Goal: Task Accomplishment & Management: Use online tool/utility

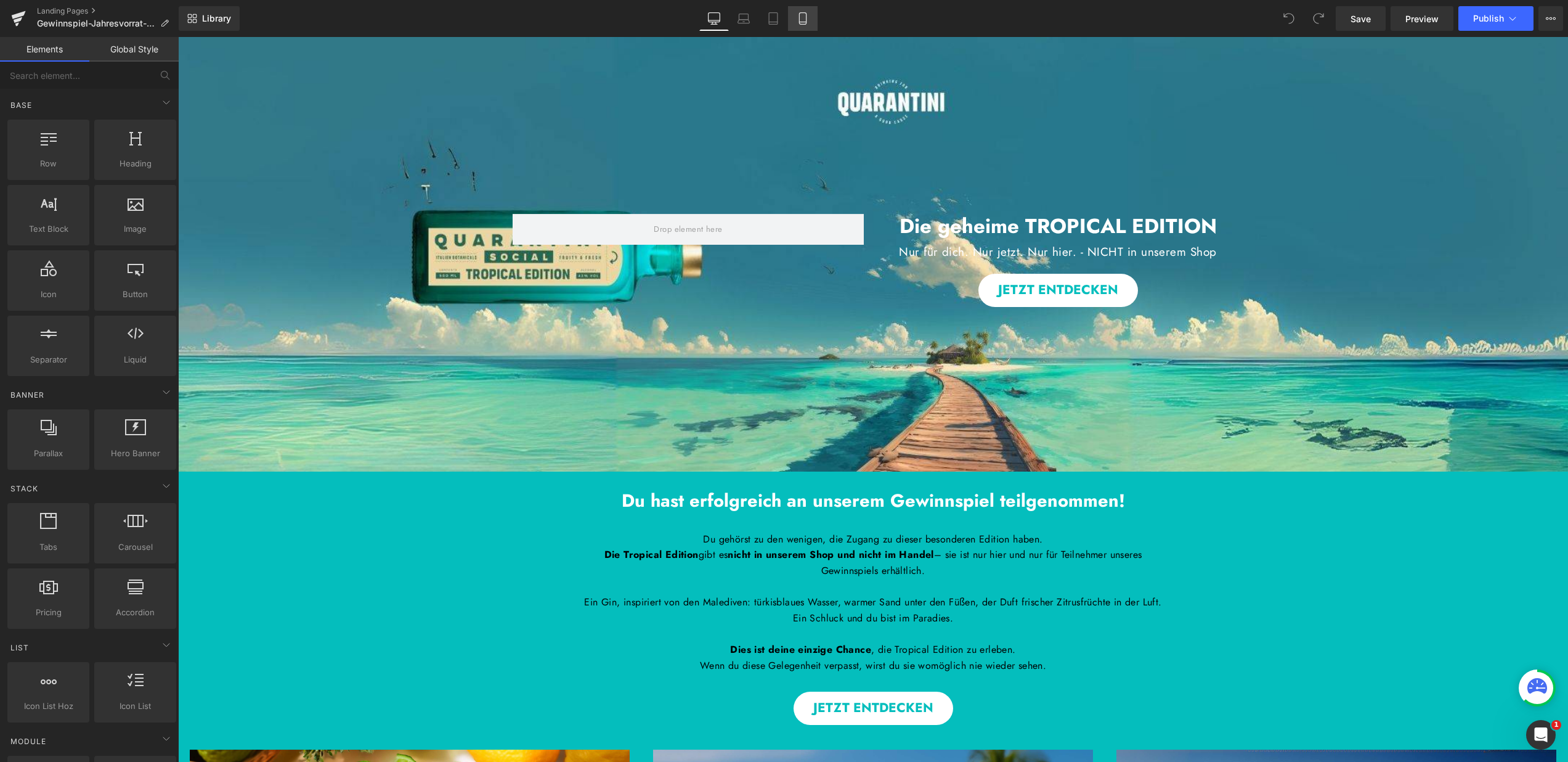
click at [809, 20] on icon at bounding box center [803, 19] width 12 height 12
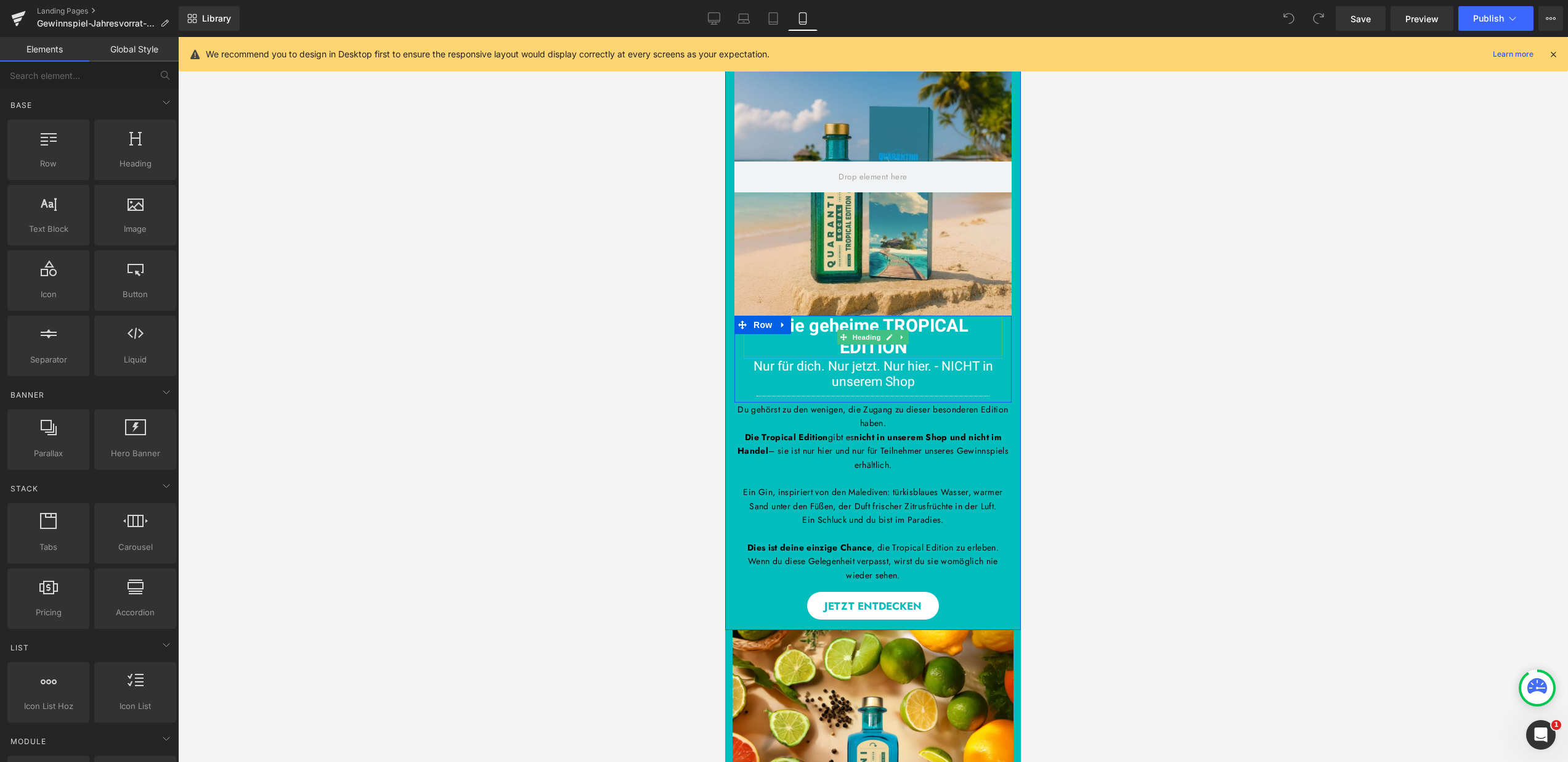
click at [792, 326] on span "Die geheime TROPICAL EDITION" at bounding box center [873, 337] width 190 height 48
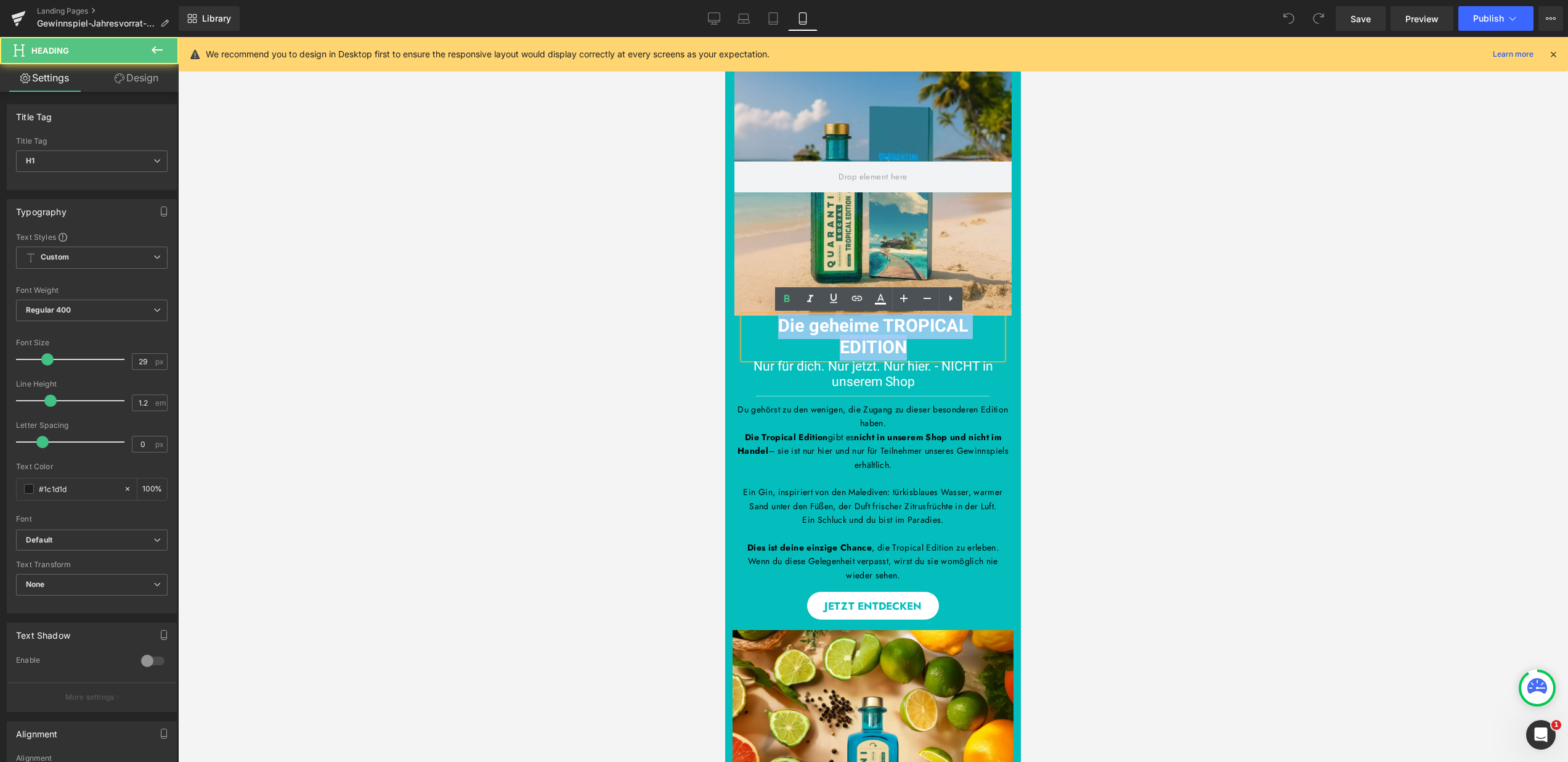
drag, startPoint x: 915, startPoint y: 351, endPoint x: 765, endPoint y: 326, distance: 152.1
click at [765, 326] on h1 "Die geheime TROPICAL EDITION" at bounding box center [873, 337] width 259 height 43
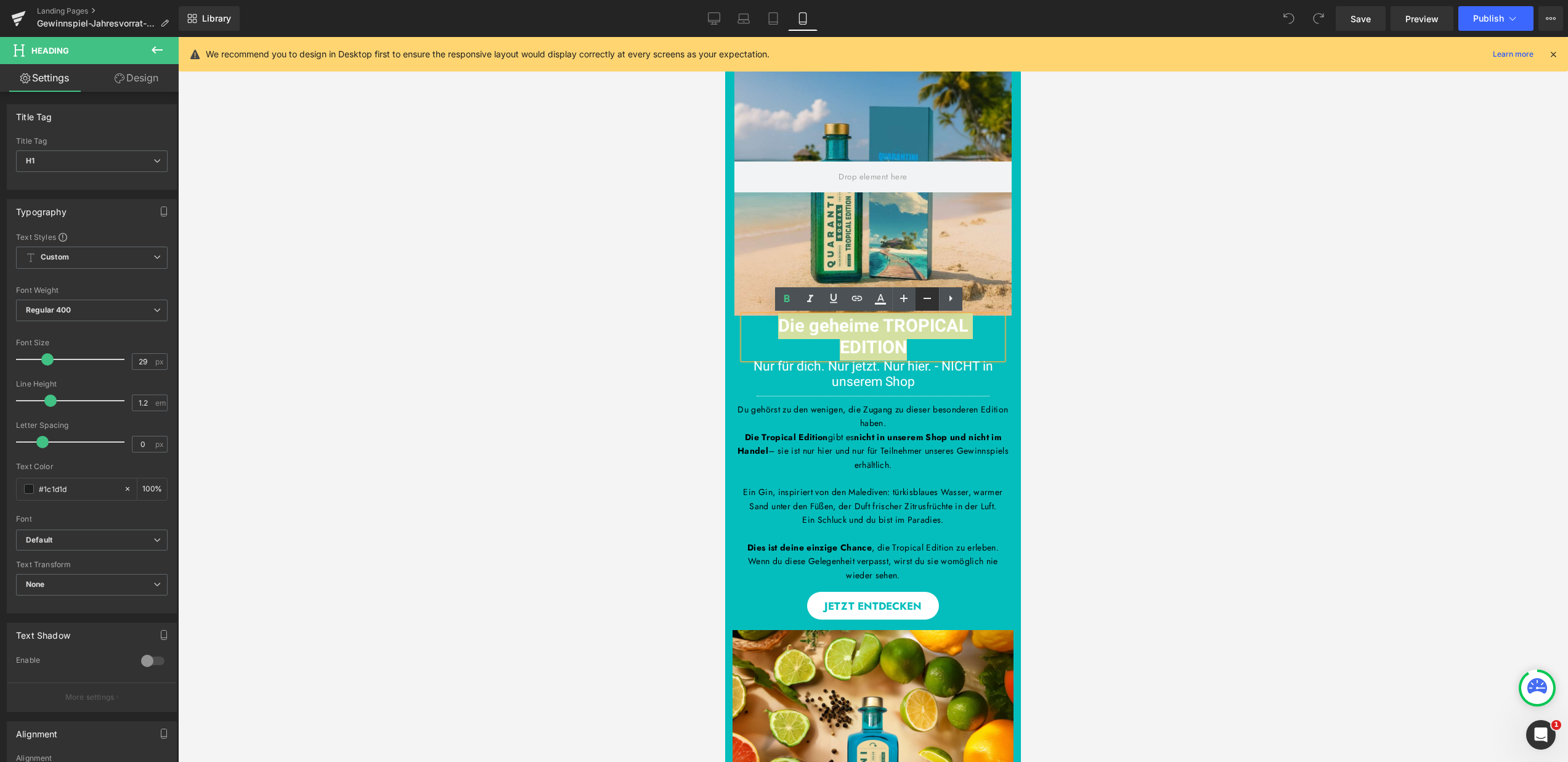
click at [926, 303] on icon at bounding box center [927, 298] width 14 height 14
type input "27"
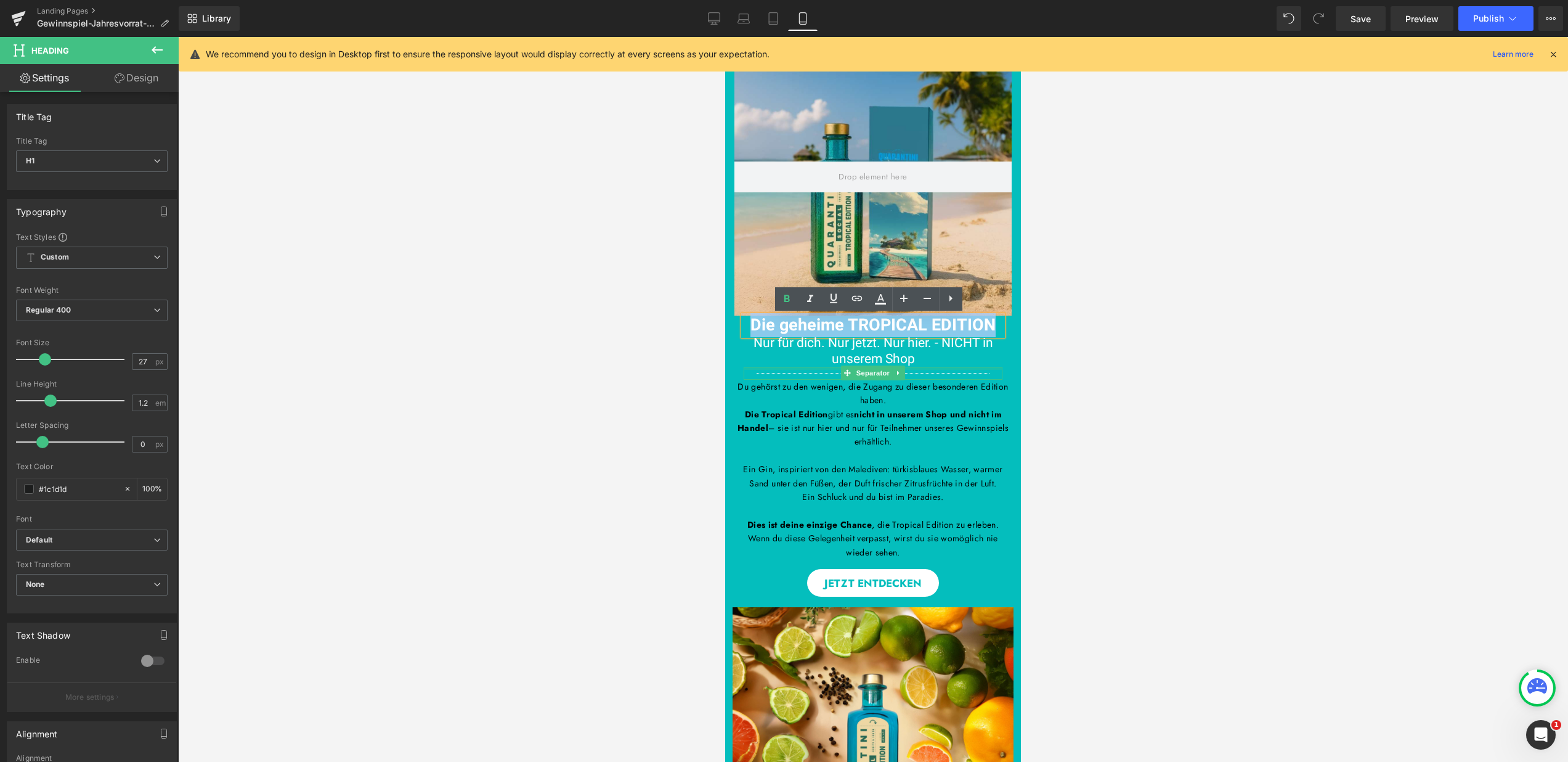
click at [922, 360] on h1 "Nur für dich. Nur jetzt. Nur hier. - NICHT in unserem Shop" at bounding box center [873, 351] width 259 height 31
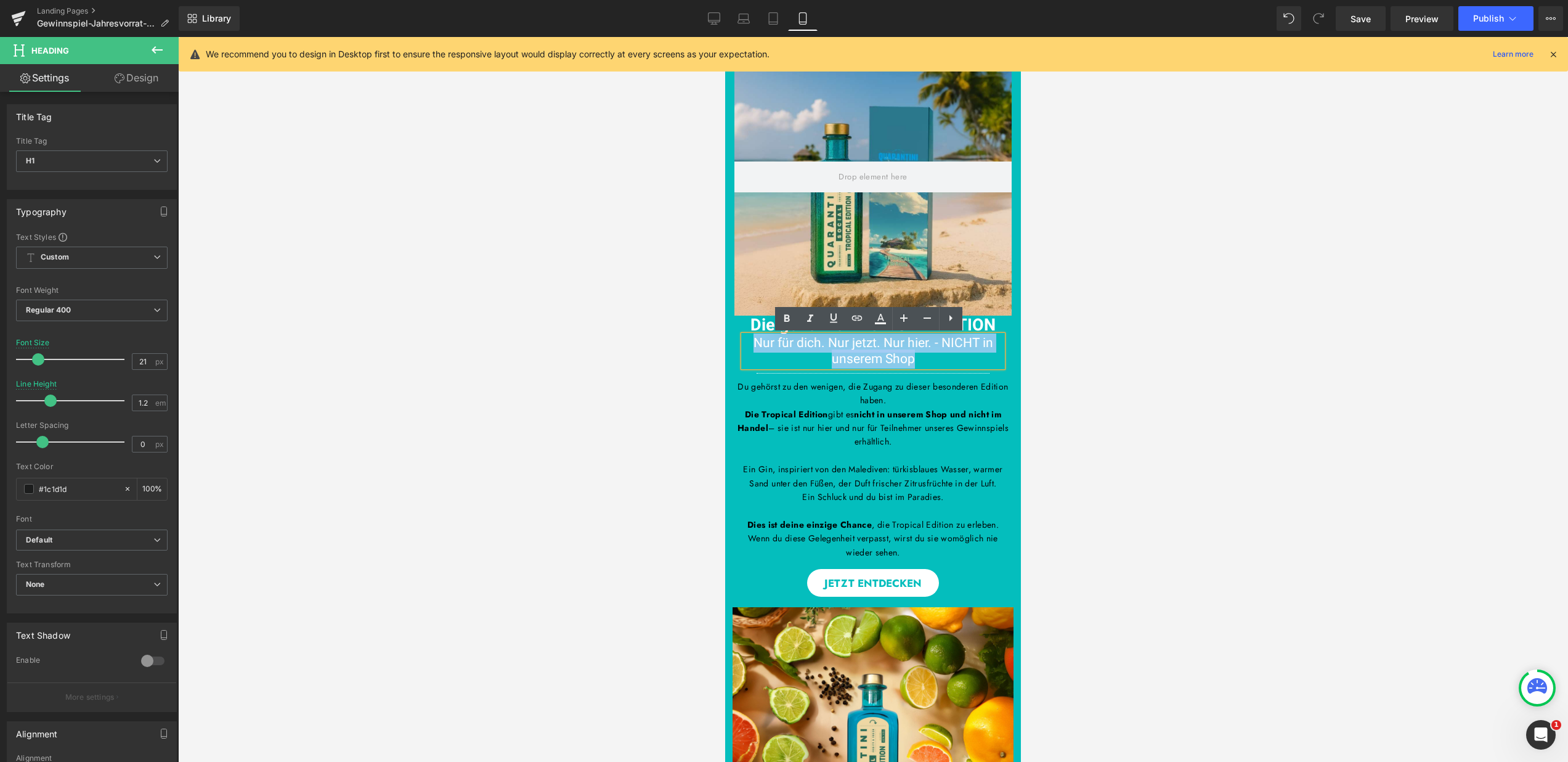
drag, startPoint x: 917, startPoint y: 360, endPoint x: 747, endPoint y: 345, distance: 170.7
click at [747, 345] on h1 "Nur für dich. Nur jetzt. Nur hier. - NICHT in unserem Shop" at bounding box center [873, 351] width 259 height 31
click at [921, 318] on icon at bounding box center [927, 318] width 14 height 14
type input "19"
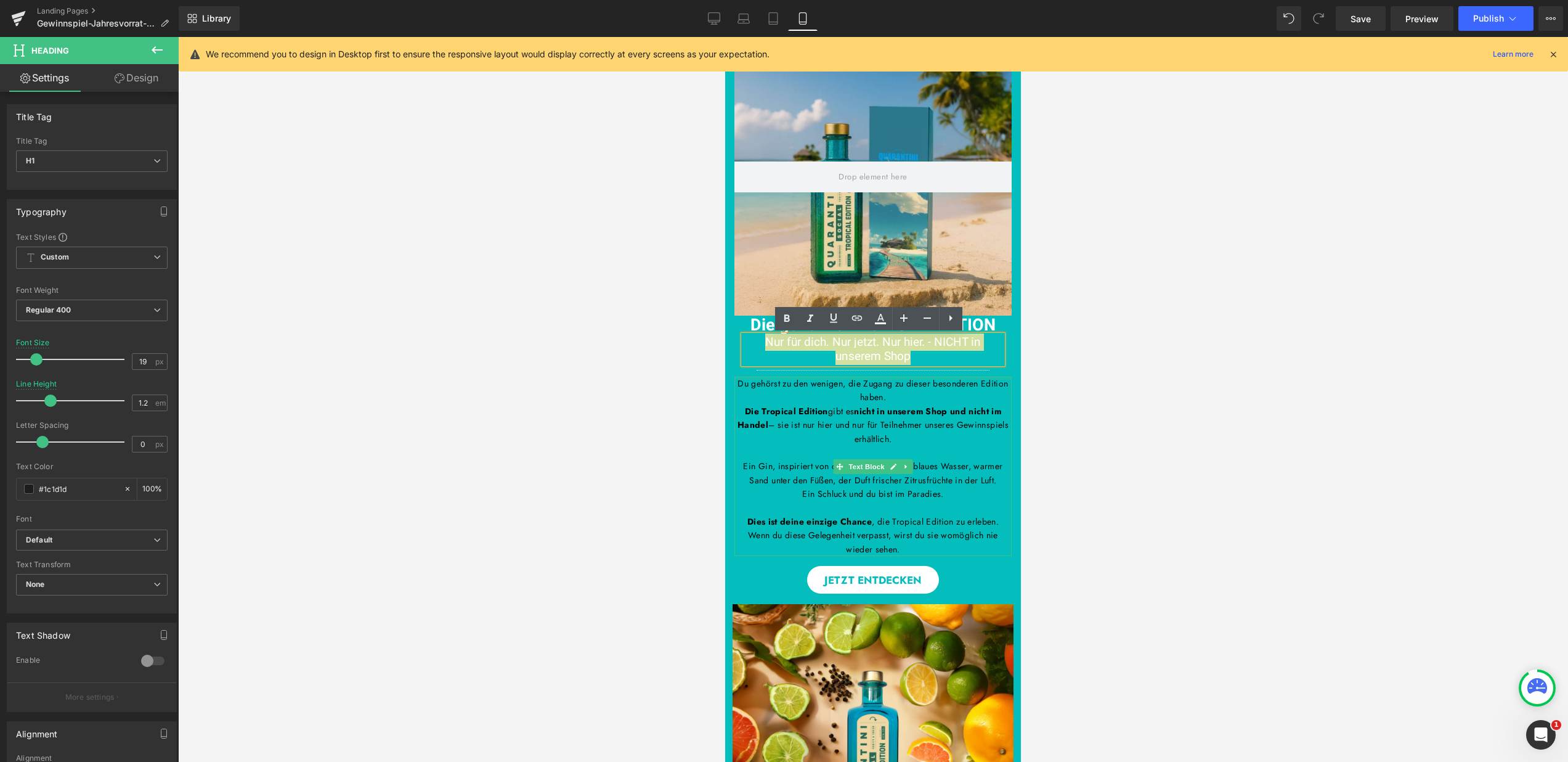
click at [908, 378] on div at bounding box center [873, 378] width 277 height 3
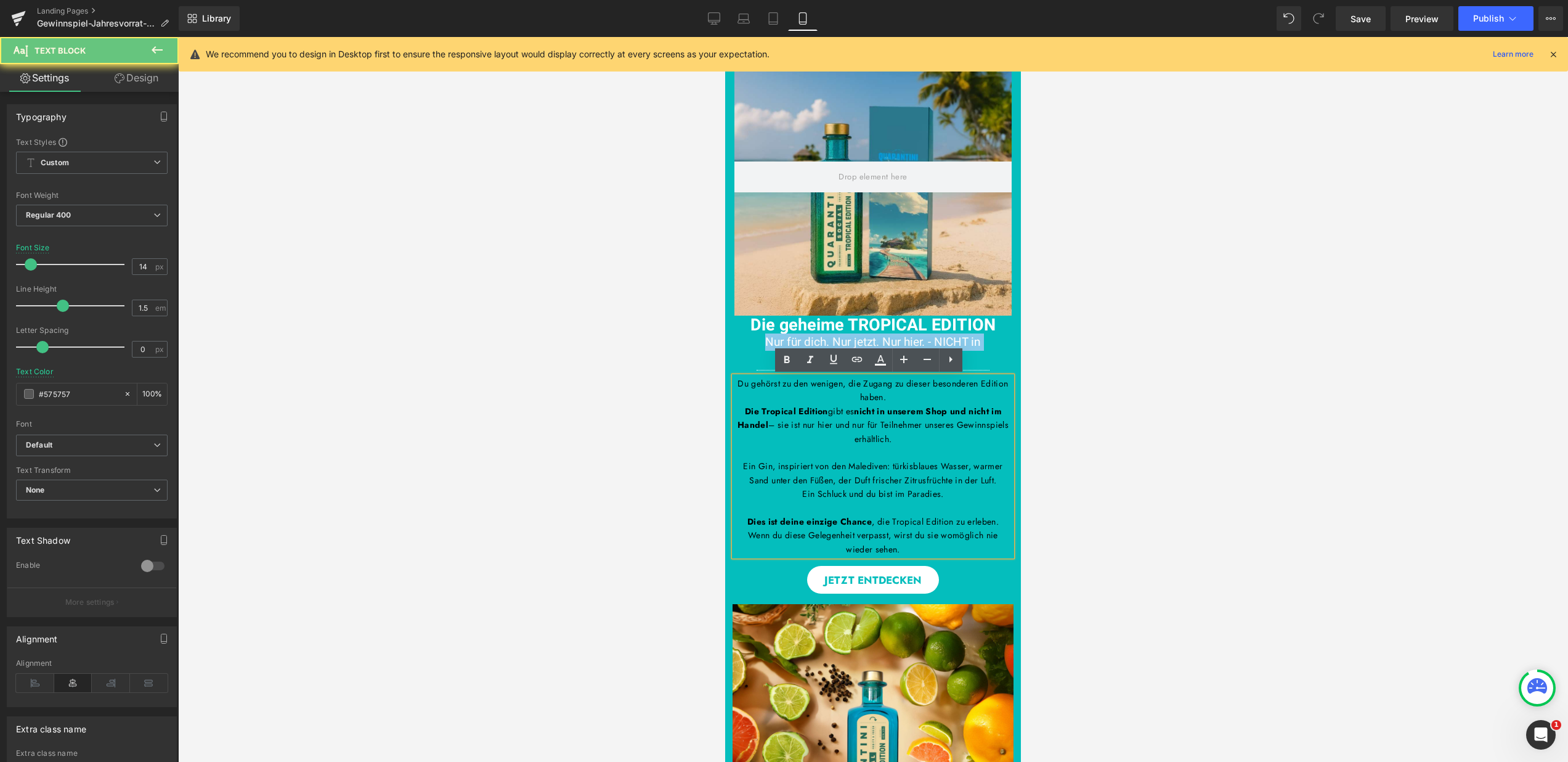
click at [908, 378] on p "Du gehörst zu den wenigen, die Zugang zu dieser besonderen Edition haben." at bounding box center [873, 391] width 277 height 28
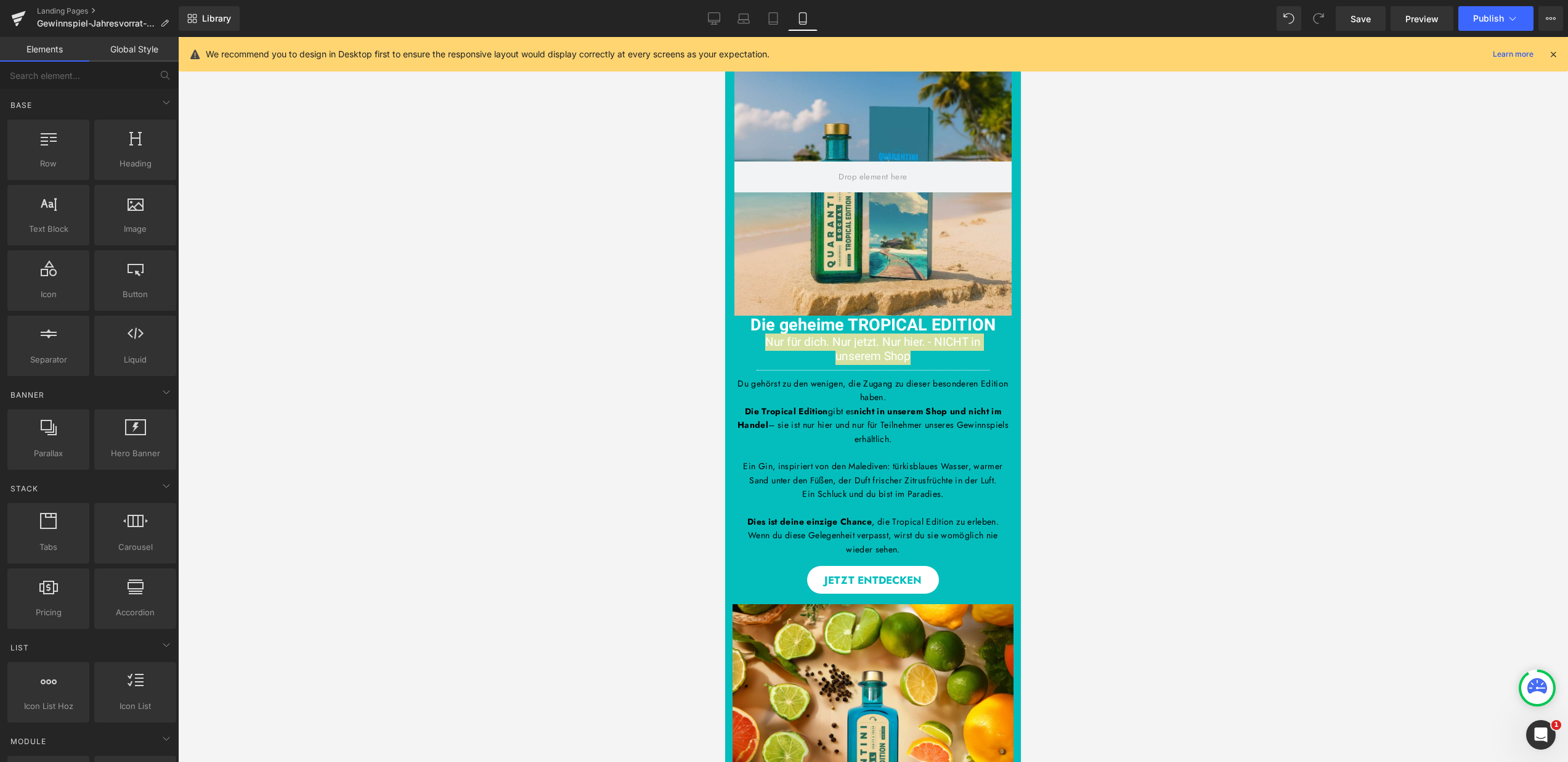
click at [1055, 382] on div at bounding box center [873, 400] width 1390 height 725
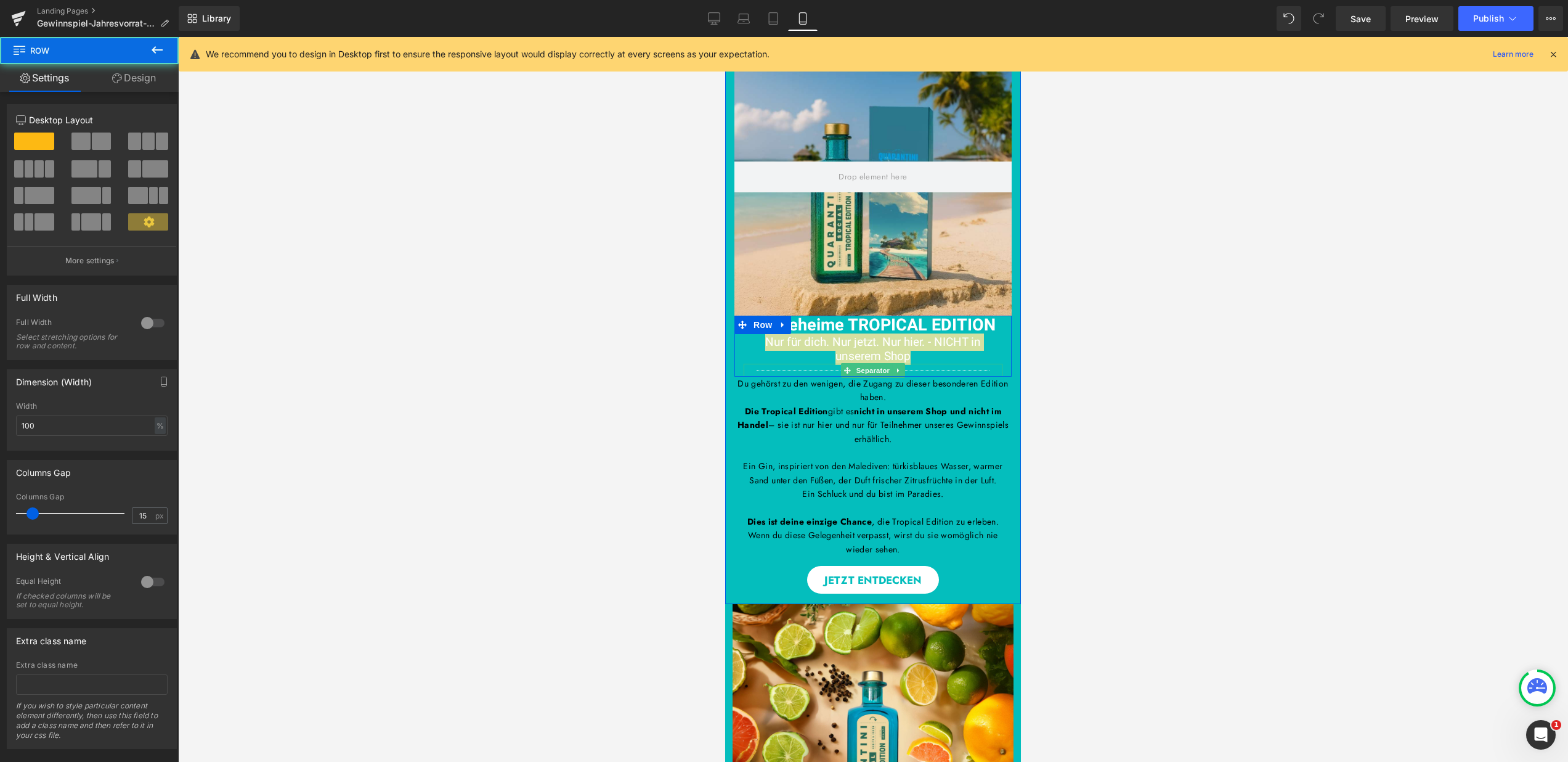
drag, startPoint x: 975, startPoint y: 375, endPoint x: 974, endPoint y: 367, distance: 8.1
click at [974, 367] on div "Die geheime TROPICAL EDITION Heading Nur für dich. Nur jetzt. Nur hier. - NICHT…" at bounding box center [873, 346] width 277 height 61
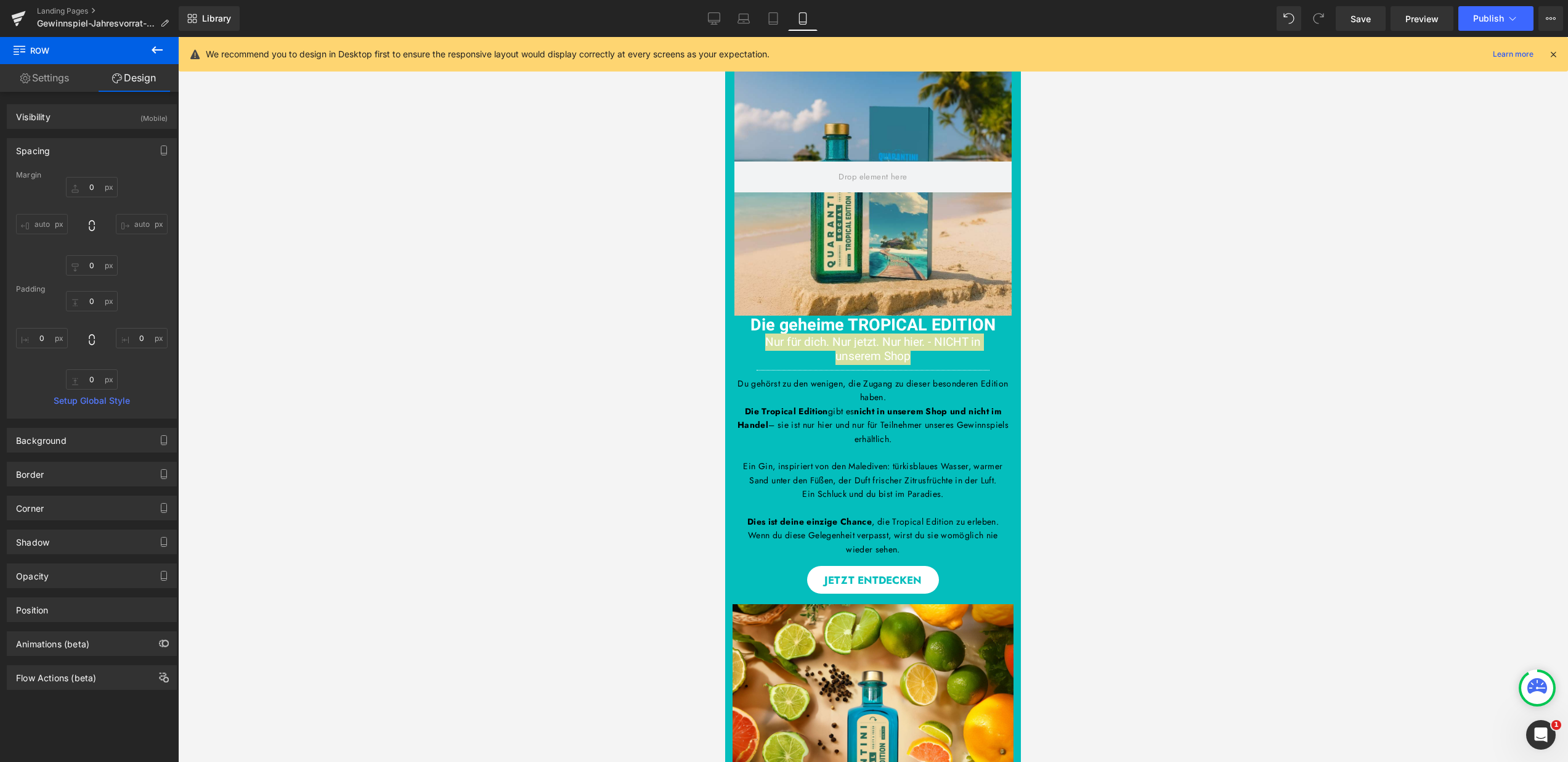
click at [1082, 361] on div at bounding box center [873, 400] width 1390 height 725
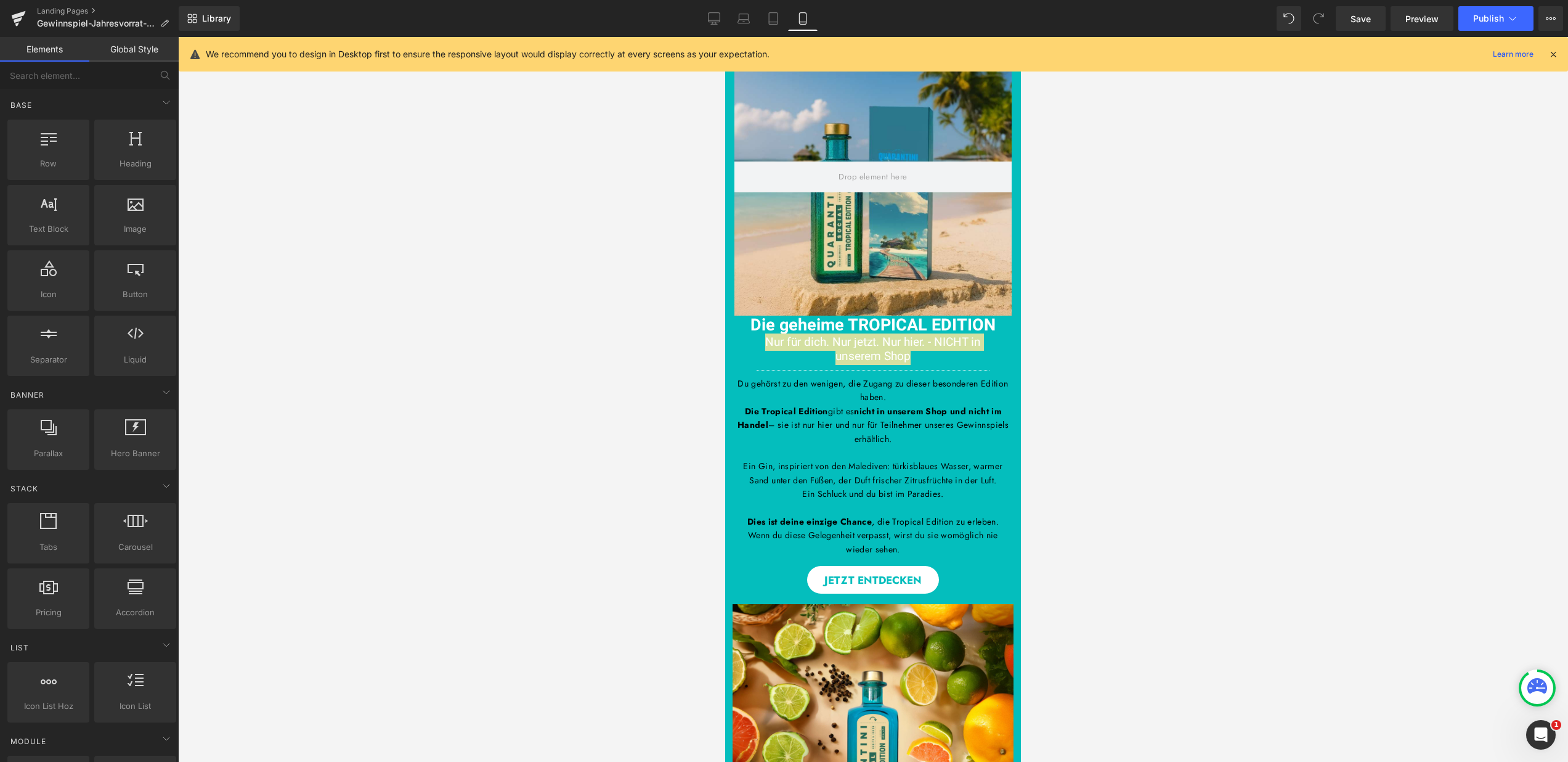
click at [1082, 361] on div at bounding box center [873, 400] width 1390 height 725
click at [928, 558] on div "Du hast erfolgreich an unserem Gewinnspiel teilgenommen! Heading Hero Banner Di…" at bounding box center [873, 315] width 296 height 557
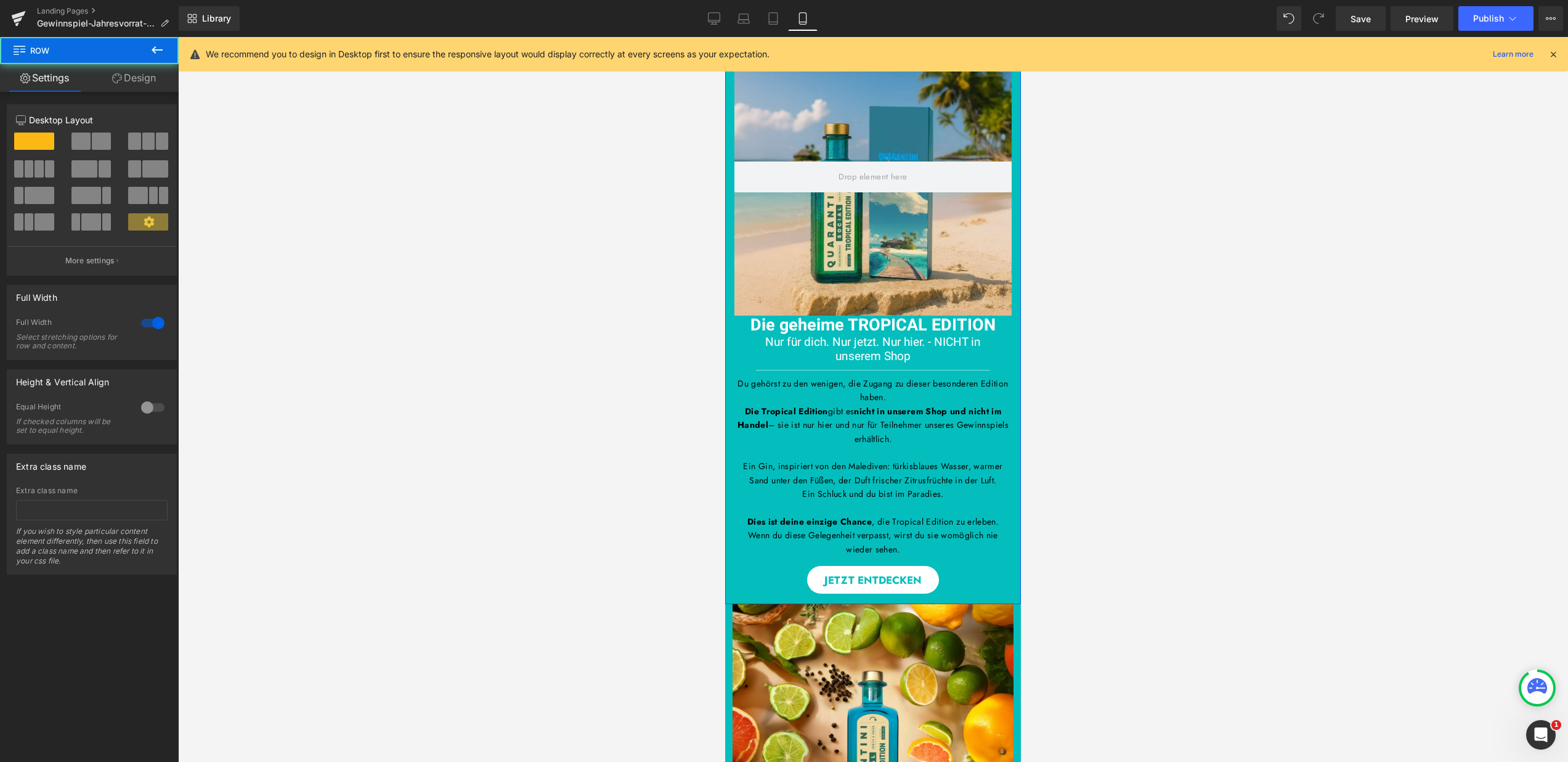
click at [950, 563] on div "Du hast erfolgreich an unserem Gewinnspiel teilgenommen! Heading Hero Banner Di…" at bounding box center [873, 315] width 296 height 557
click at [945, 550] on p "Wenn du diese Gelegenheit verpasst, wirst du sie womöglich nie wieder sehen." at bounding box center [873, 543] width 277 height 28
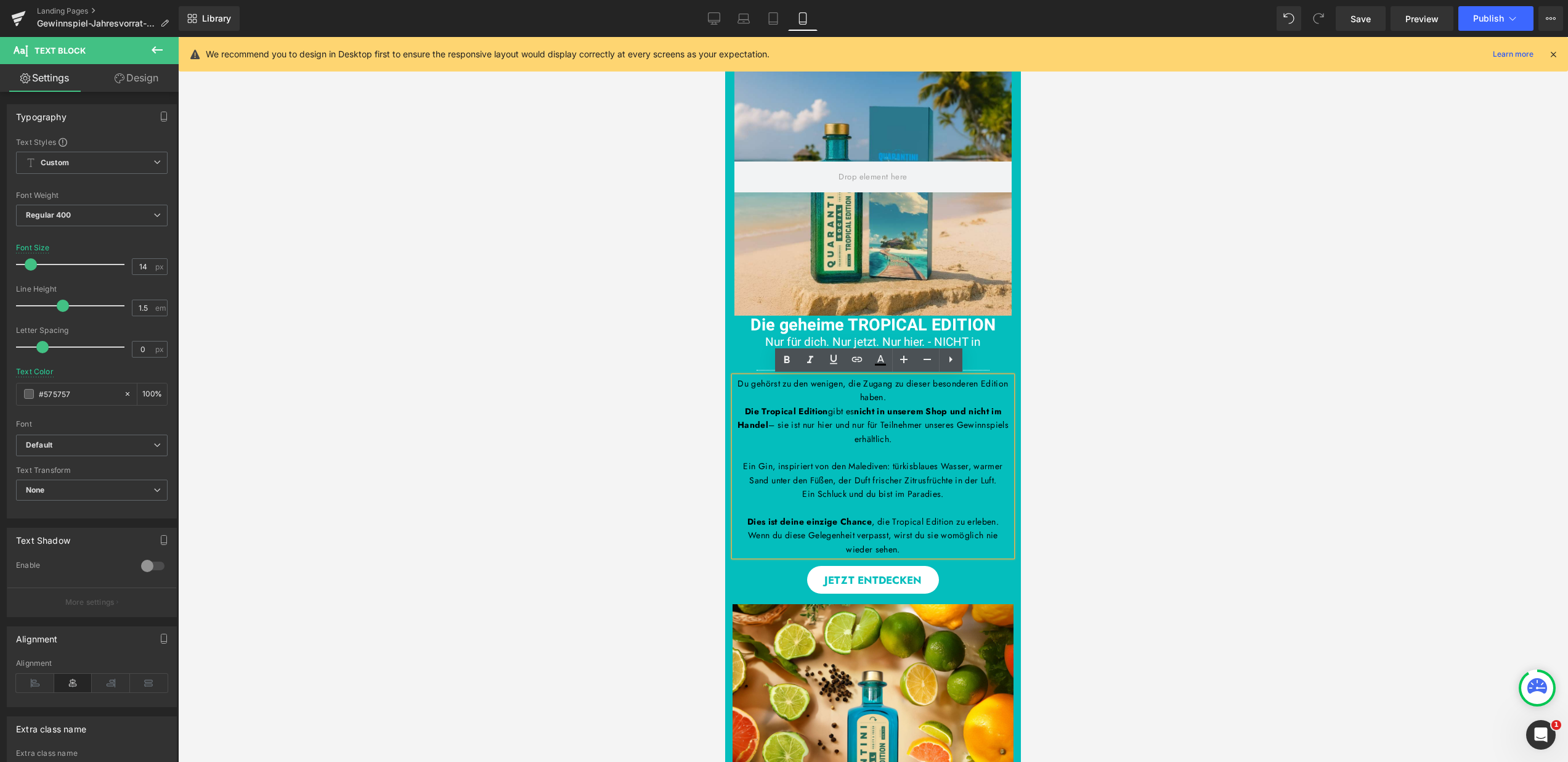
click at [946, 564] on div "Du hast erfolgreich an unserem Gewinnspiel teilgenommen! Heading Hero Banner Di…" at bounding box center [873, 315] width 296 height 557
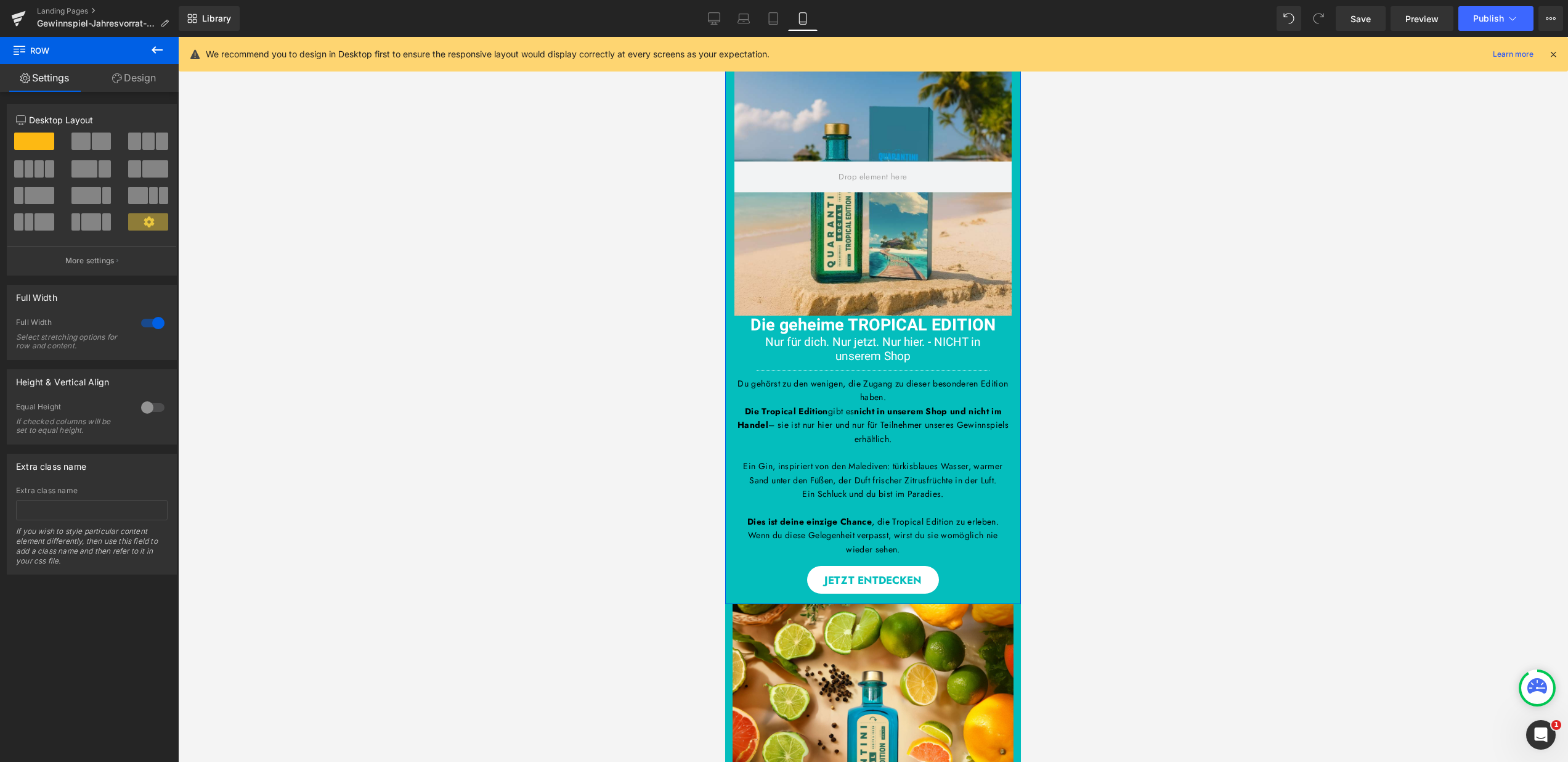
click at [957, 562] on div "Du hast erfolgreich an unserem Gewinnspiel teilgenommen! Heading Hero Banner Di…" at bounding box center [873, 315] width 296 height 557
click at [953, 551] on p "Wenn du diese Gelegenheit verpasst, wirst du sie womöglich nie wieder sehen." at bounding box center [873, 543] width 277 height 28
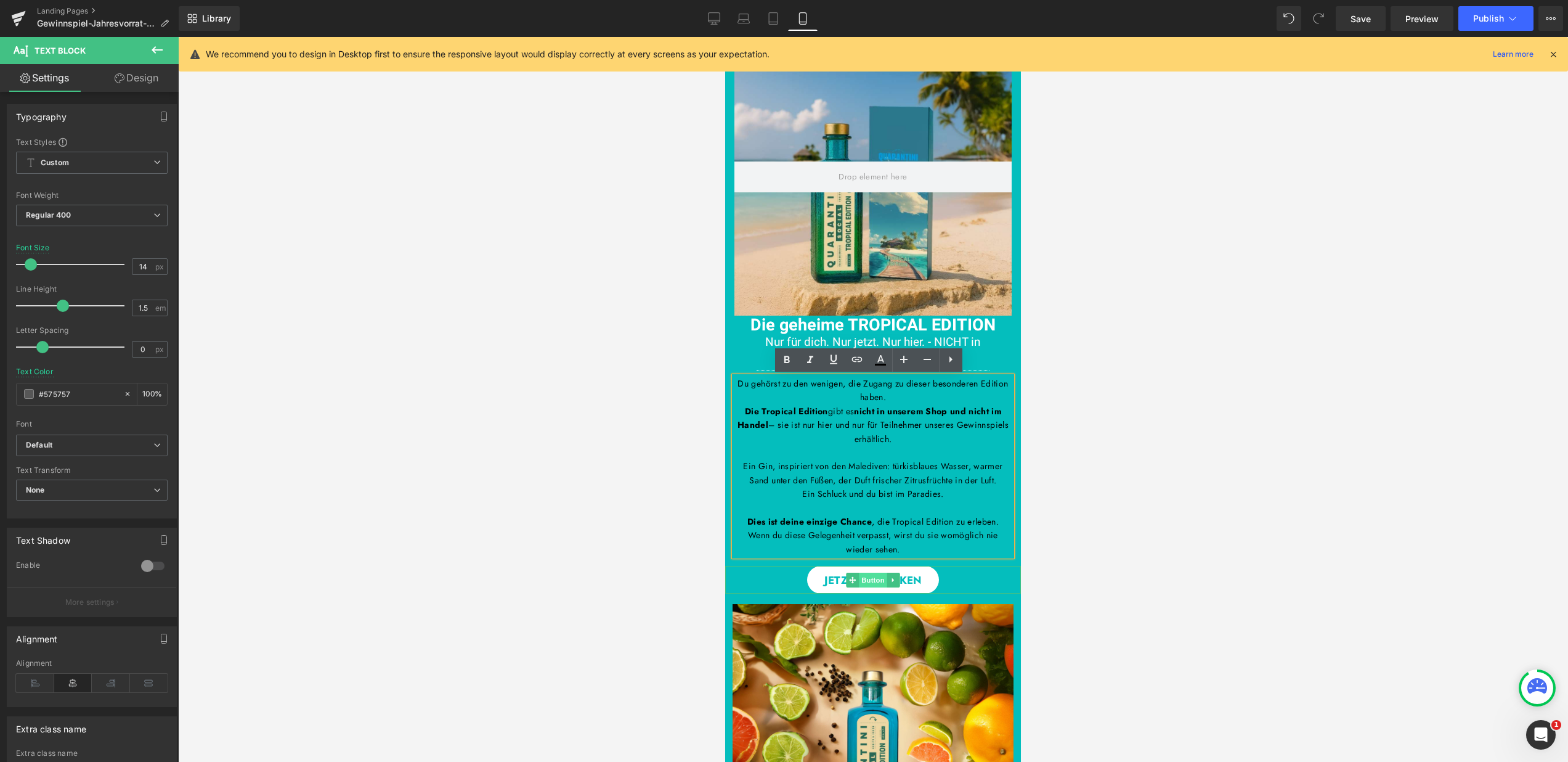
click at [872, 574] on span "Button" at bounding box center [873, 580] width 28 height 14
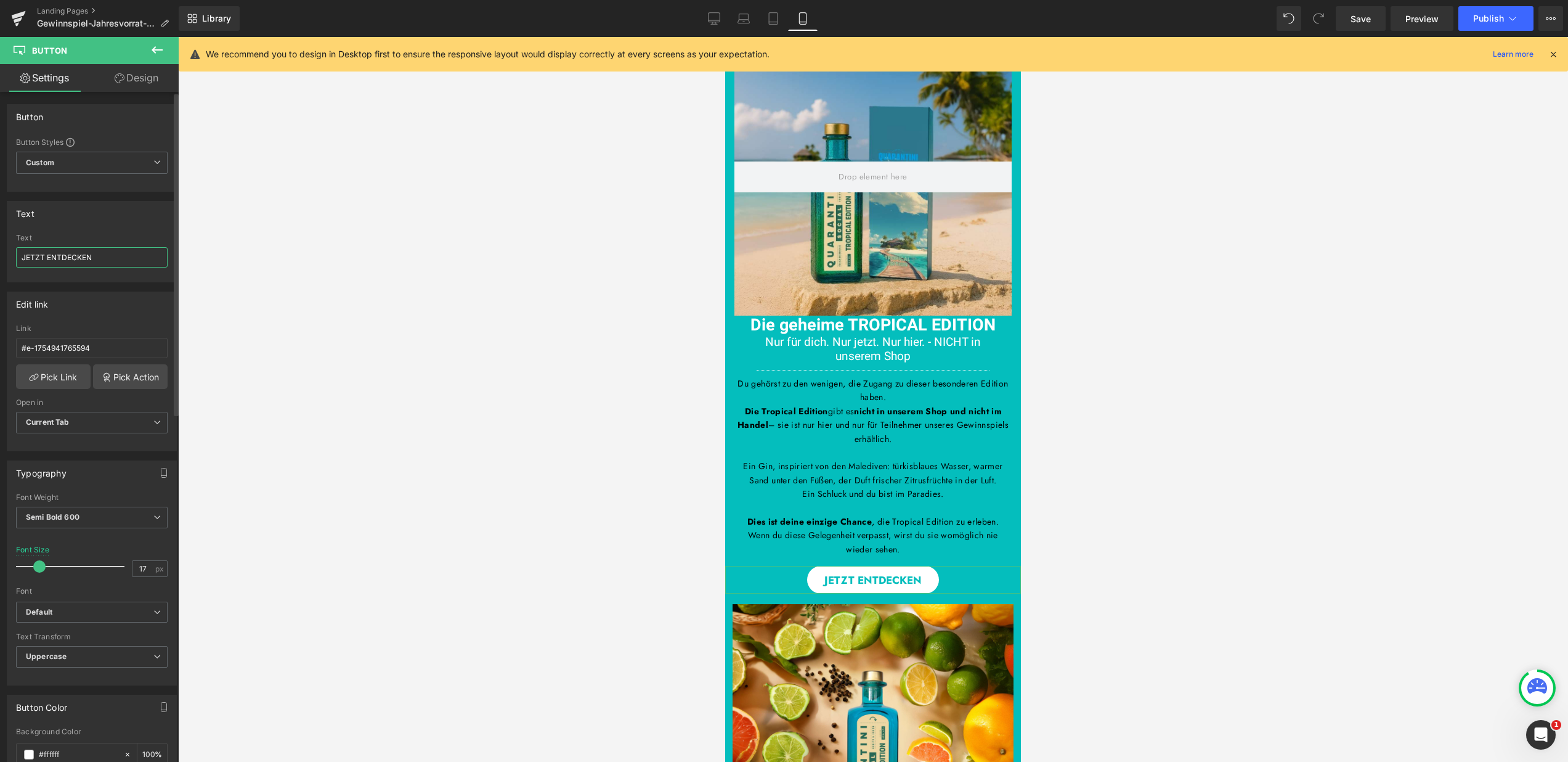
drag, startPoint x: 102, startPoint y: 260, endPoint x: 16, endPoint y: 253, distance: 86.3
click at [16, 253] on input "JETZT ENTDECKEN" at bounding box center [92, 257] width 152 height 20
type input "TROPICAL GIN - JETZT ENTDECKEN"
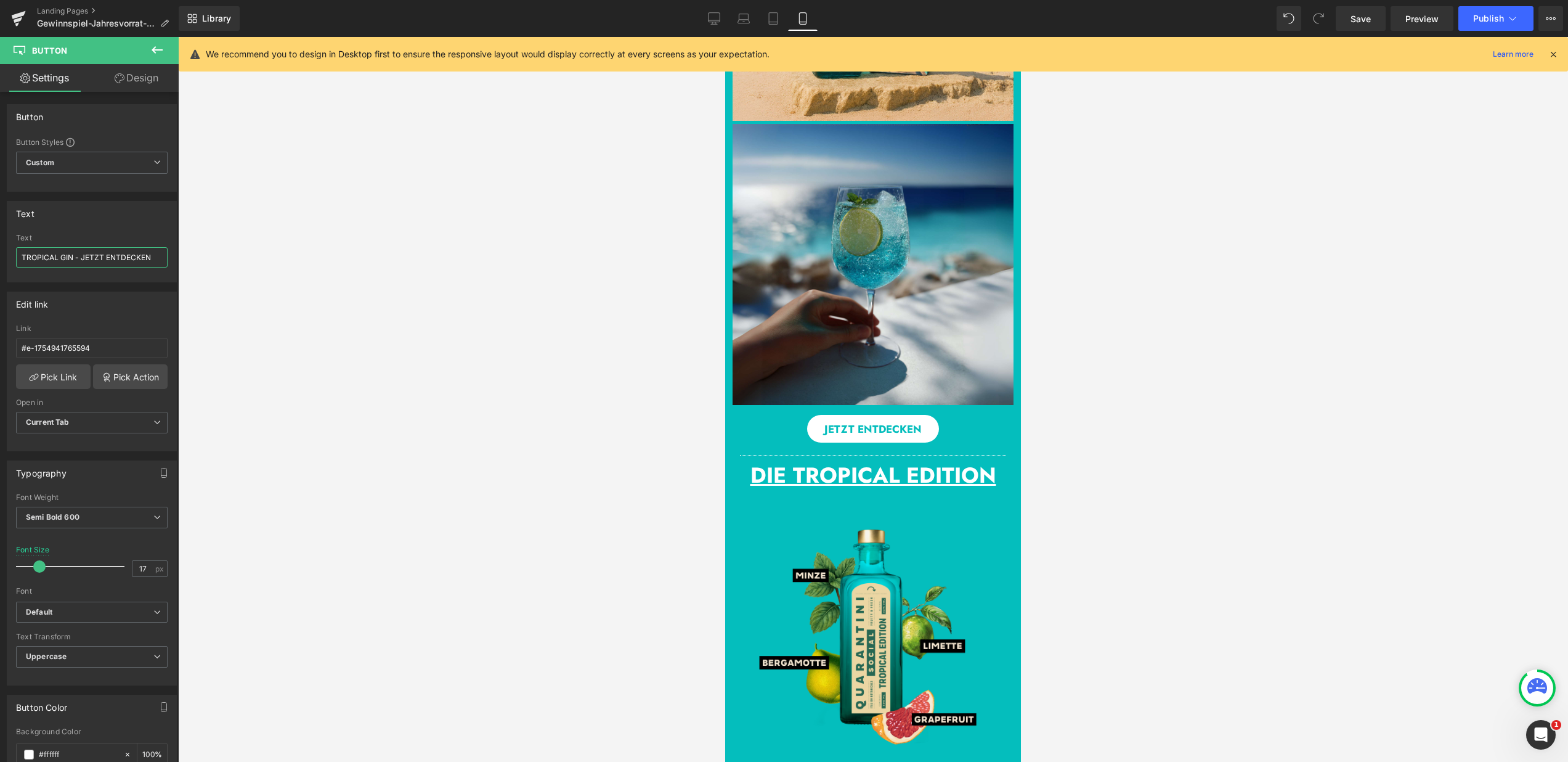
scroll to position [1052, 0]
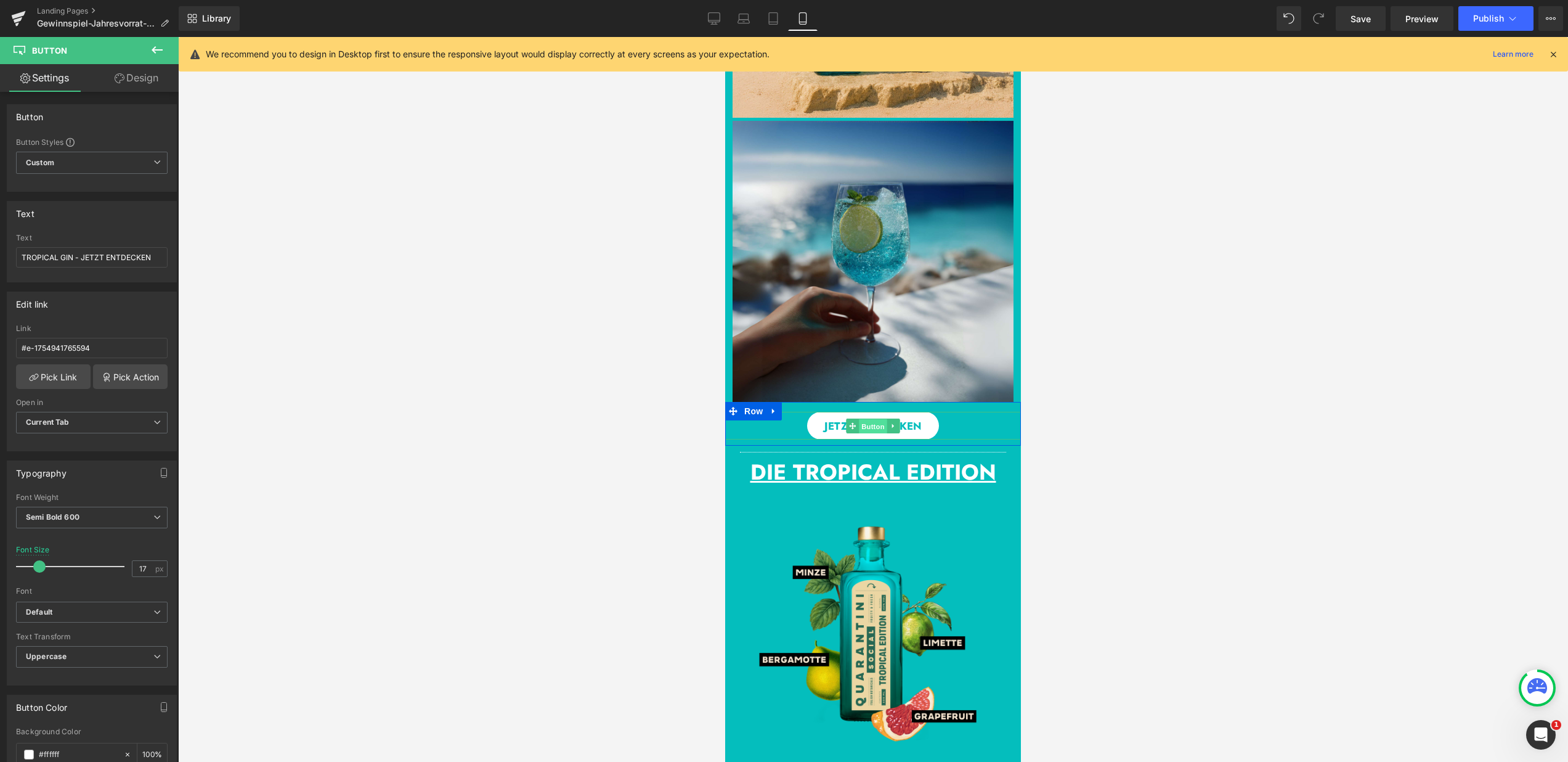
click at [864, 430] on span "Button" at bounding box center [873, 426] width 28 height 14
drag, startPoint x: 118, startPoint y: 261, endPoint x: -3, endPoint y: 256, distance: 121.1
click at [0, 256] on html "Button You are previewing how the will restyle your page. You can not edit Elem…" at bounding box center [784, 381] width 1568 height 762
paste input "TROPICAL GIN -"
type input "TROPICAL GIN - JETZT ENTDECKEN"
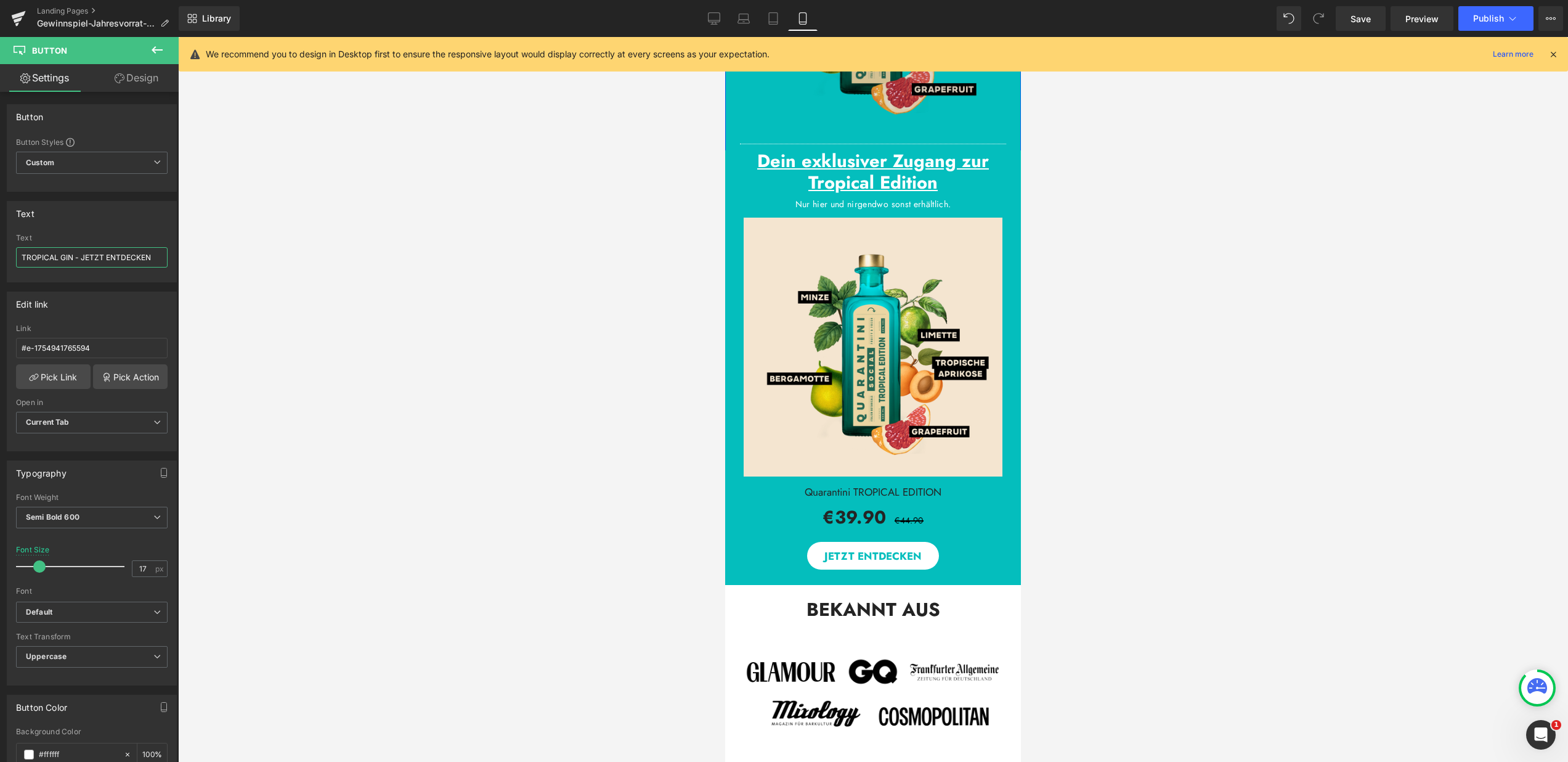
scroll to position [1697, 0]
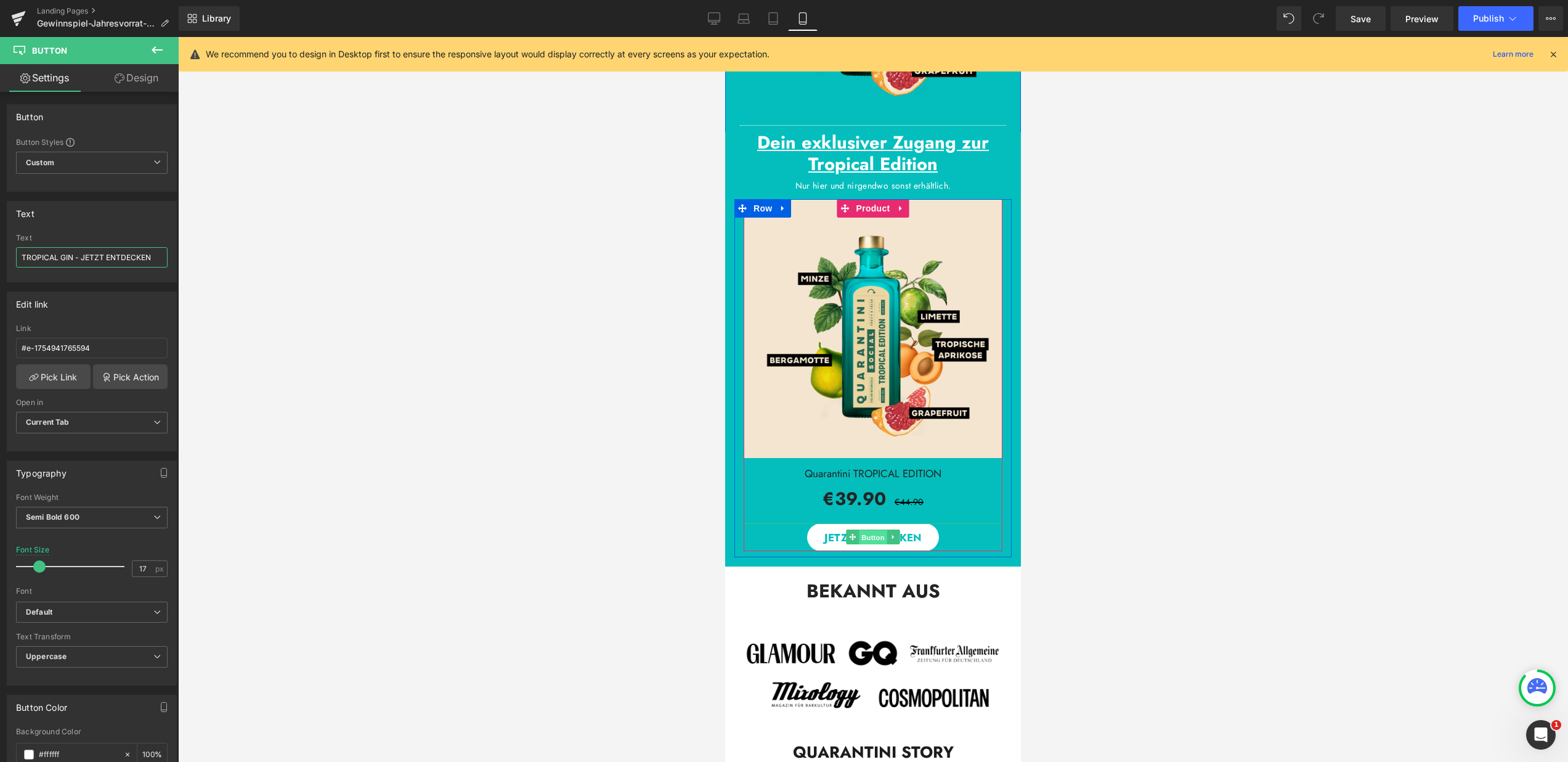
drag, startPoint x: 862, startPoint y: 537, endPoint x: 1288, endPoint y: 476, distance: 430.3
click at [862, 537] on span "Button" at bounding box center [873, 537] width 28 height 14
drag, startPoint x: 81, startPoint y: 258, endPoint x: -4, endPoint y: 251, distance: 85.3
click at [0, 251] on html "Button You are previewing how the will restyle your page. You can not edit Elem…" at bounding box center [784, 381] width 1568 height 762
paste input "TROPICAL GIN -"
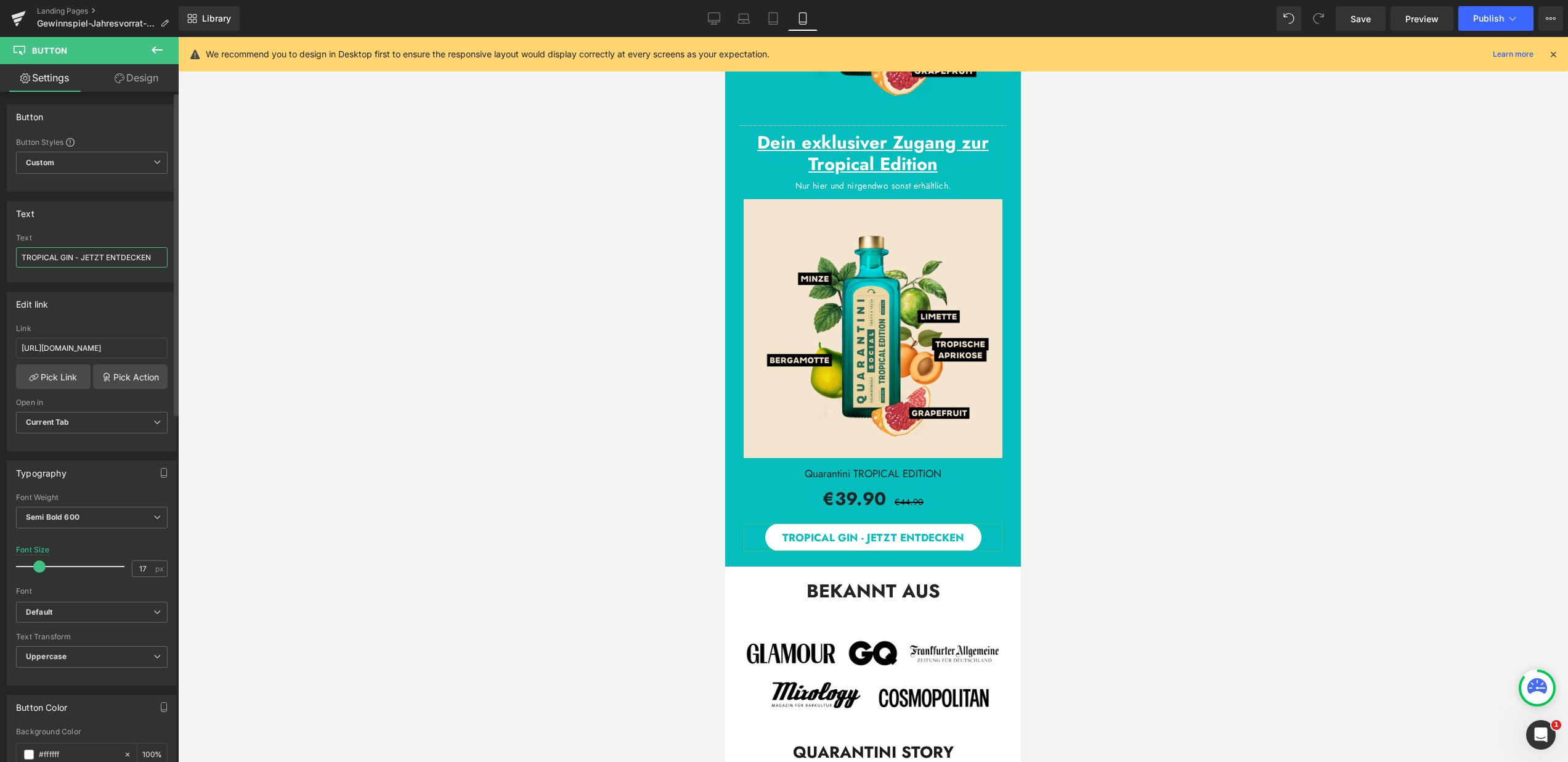
type input "TROPICAL GIN - JETZT ENTDECKEN"
click at [99, 217] on div "Text" at bounding box center [92, 213] width 169 height 23
click at [112, 351] on input "https://quarantini.de/products/quarantini-tropical-edition-nk" at bounding box center [92, 347] width 152 height 20
click at [103, 302] on div "Edit link" at bounding box center [92, 304] width 169 height 23
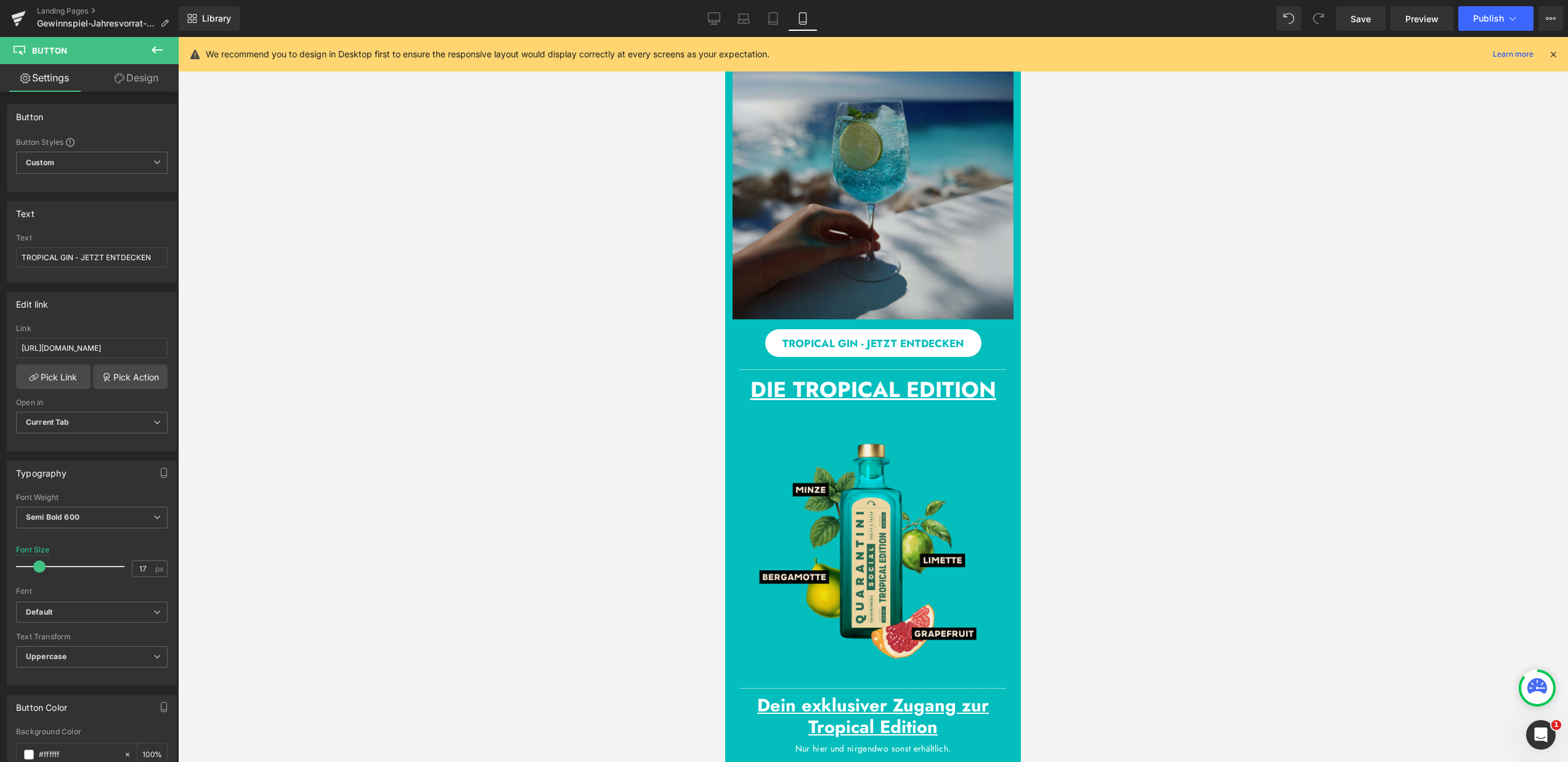
scroll to position [922, 0]
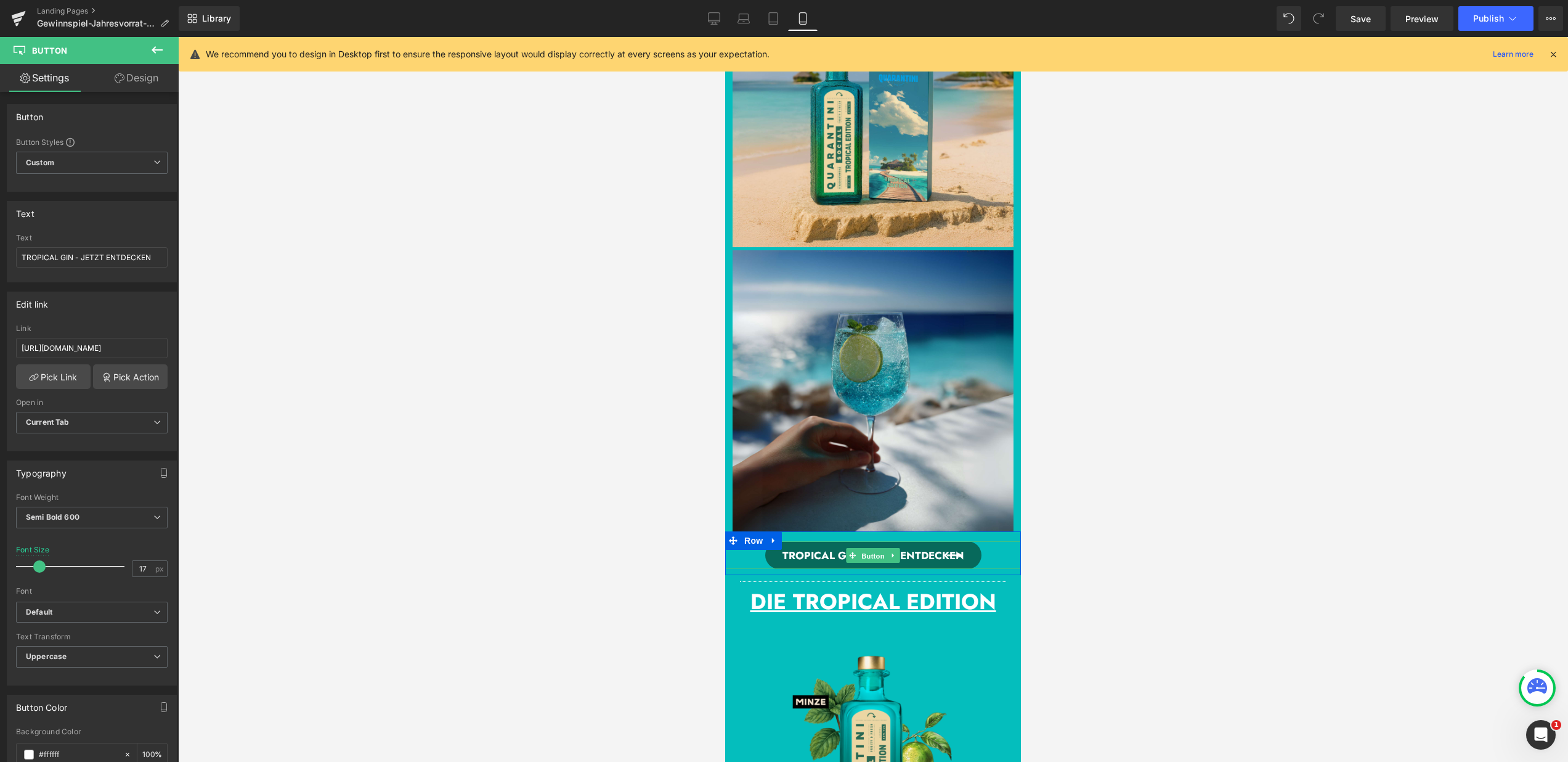
click at [875, 556] on span "Button" at bounding box center [873, 556] width 28 height 14
drag, startPoint x: 102, startPoint y: 346, endPoint x: 19, endPoint y: 344, distance: 83.0
click at [19, 344] on input "#e-1754941765594" at bounding box center [92, 347] width 152 height 20
paste input "https://quarantini.de/products/quarantini-tropical-edition-nk"
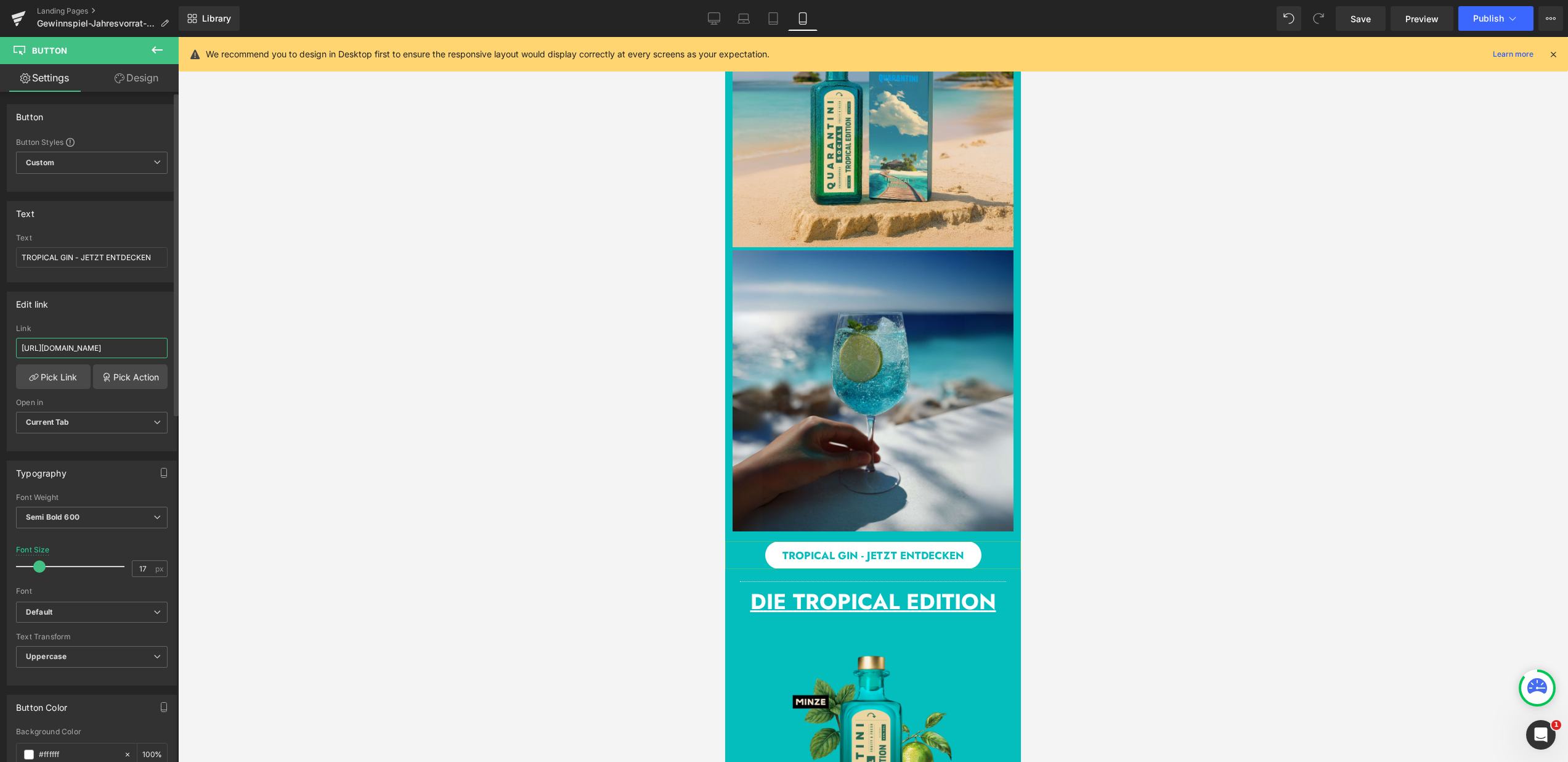
type input "https://quarantini.de/products/quarantini-tropical-edition-nk"
click at [52, 313] on div "Edit link" at bounding box center [92, 304] width 169 height 23
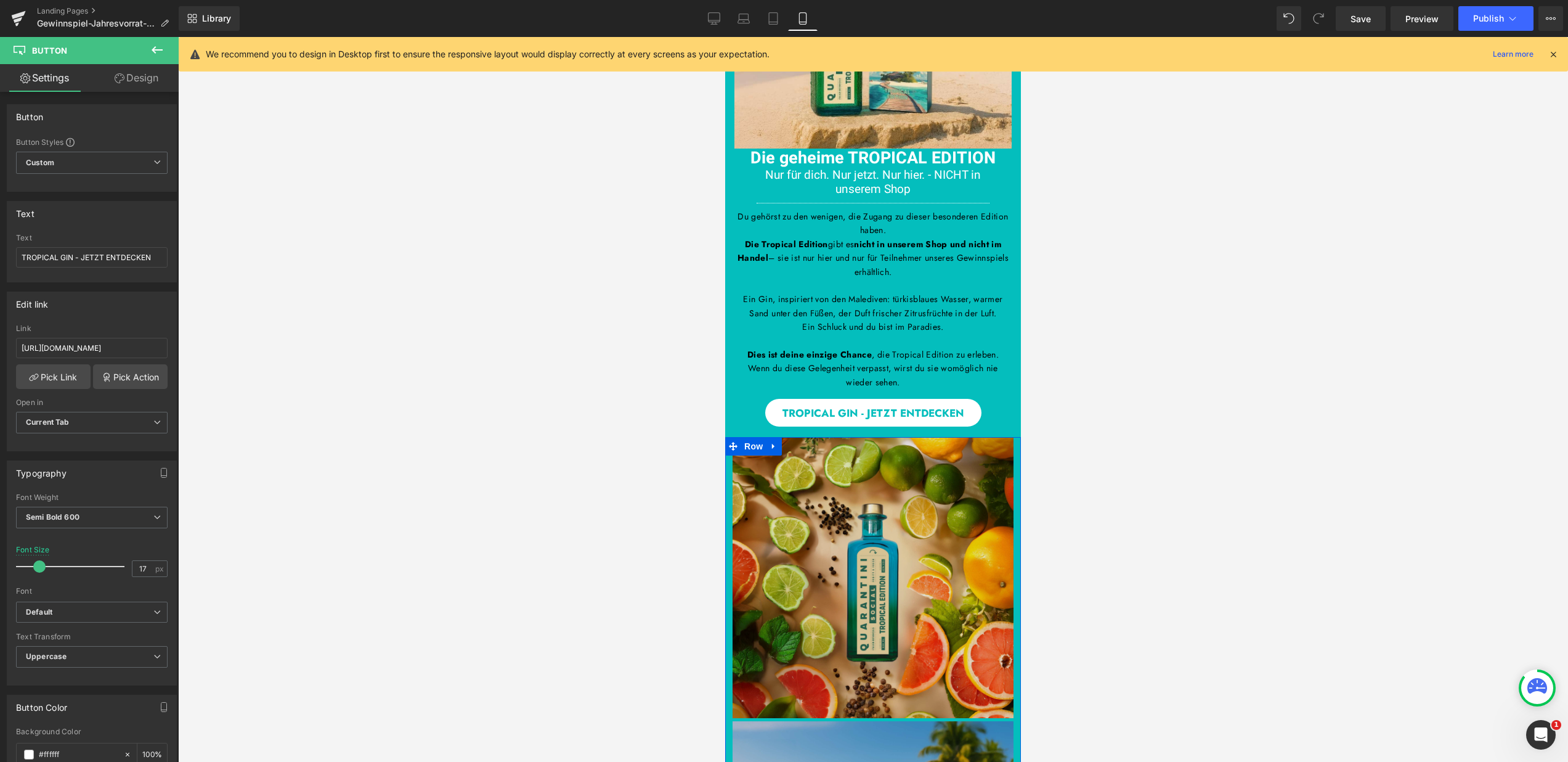
scroll to position [165, 0]
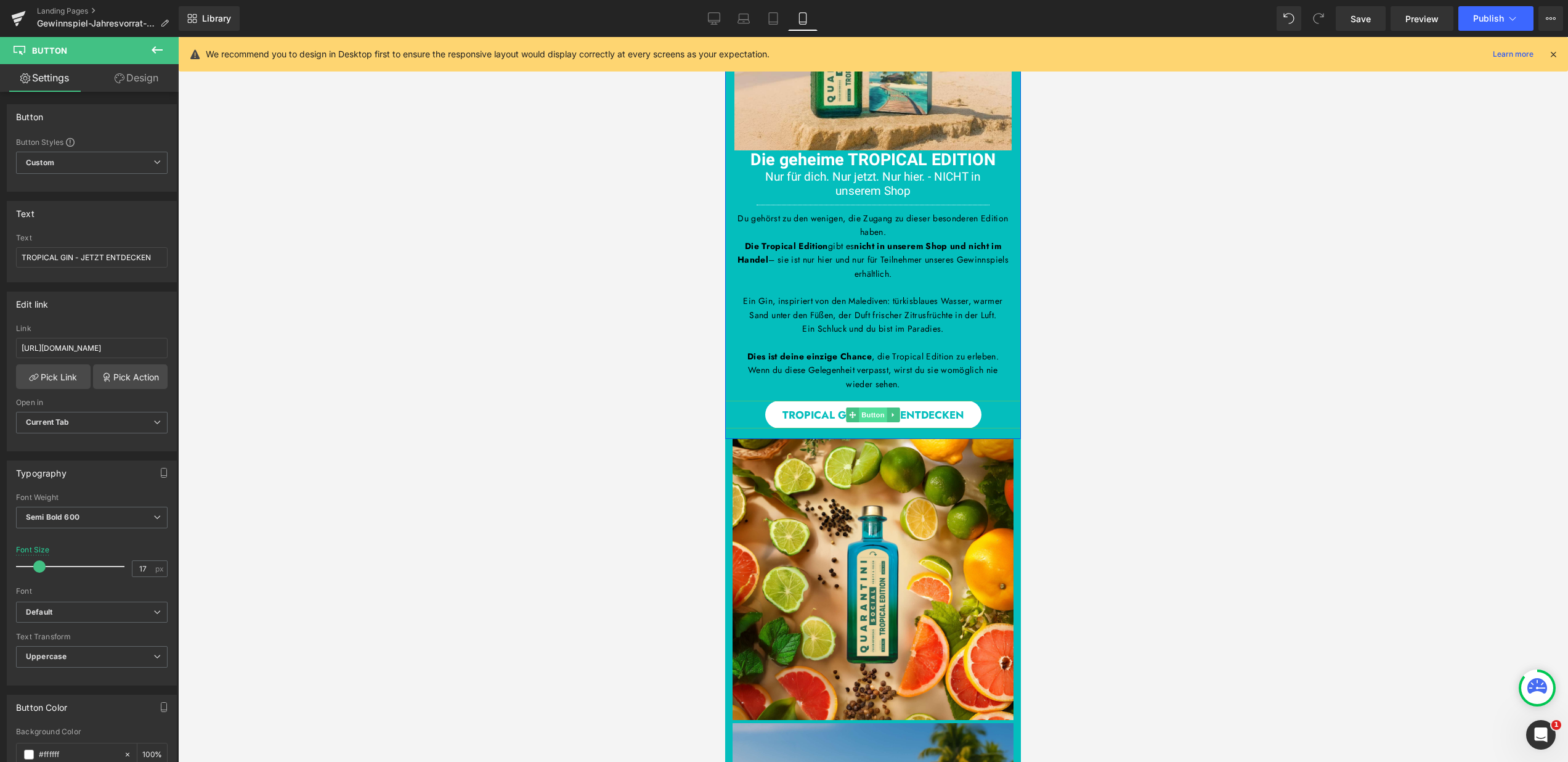
click at [871, 418] on span "Button" at bounding box center [873, 414] width 28 height 14
drag, startPoint x: 121, startPoint y: 349, endPoint x: -4, endPoint y: 346, distance: 125.0
click at [0, 346] on html "Button You are previewing how the will restyle your page. You can not edit Elem…" at bounding box center [784, 381] width 1568 height 762
paste input "https://quarantini.de/products/quarantini-tropical-edition-nk"
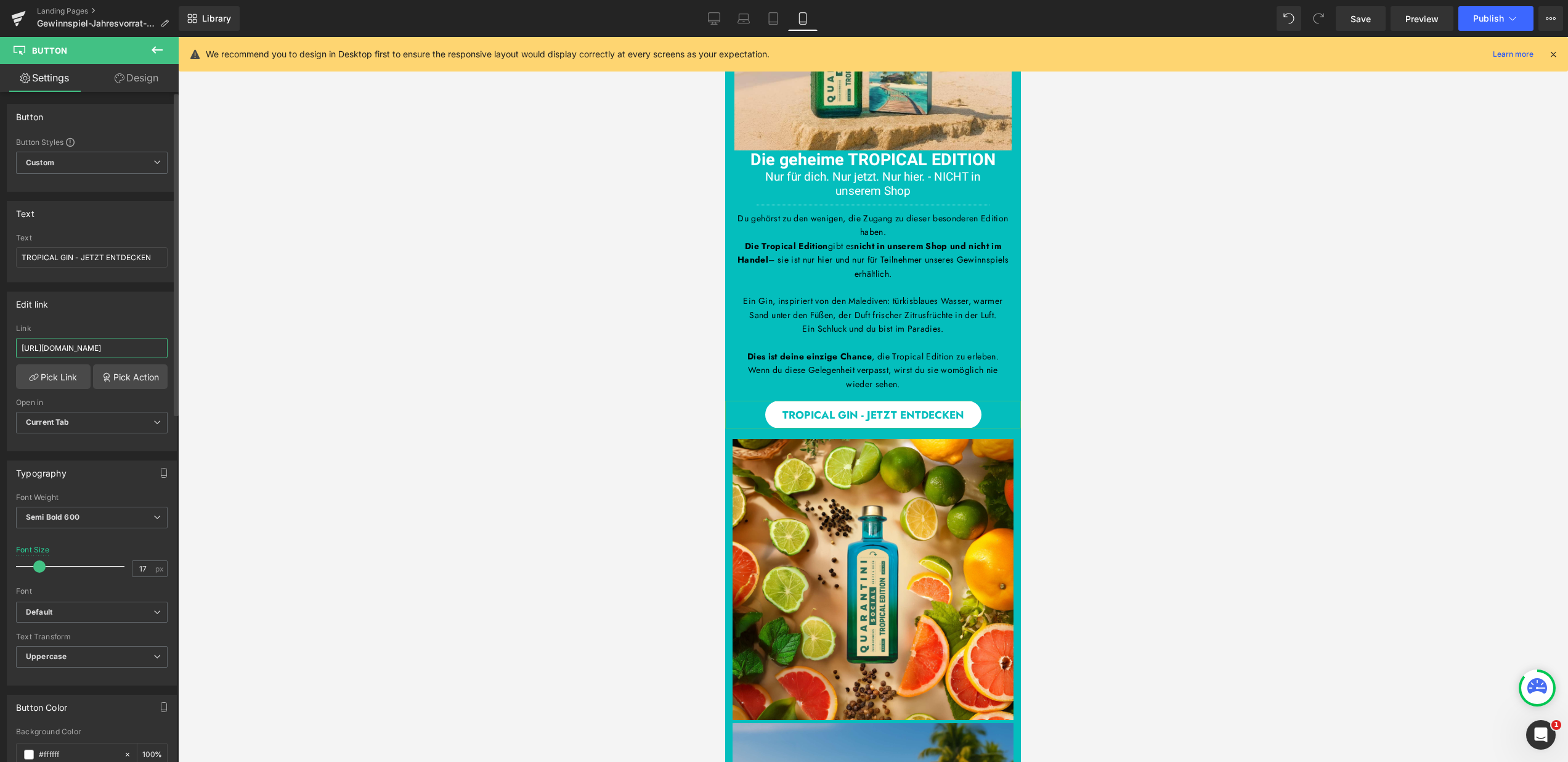
type input "https://quarantini.de/products/quarantini-tropical-edition-nk"
click at [68, 306] on div "Edit link" at bounding box center [92, 304] width 169 height 23
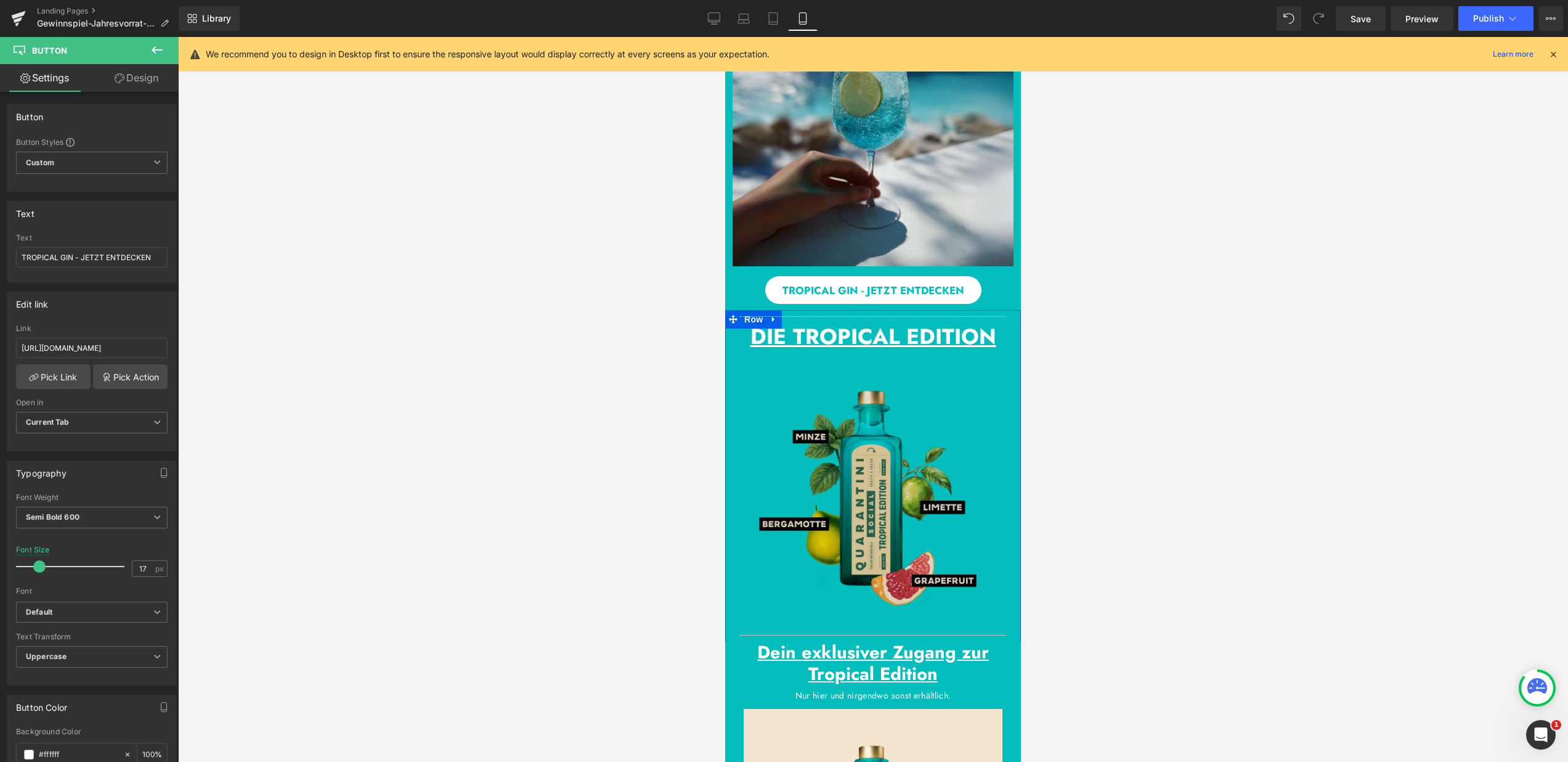
scroll to position [1162, 0]
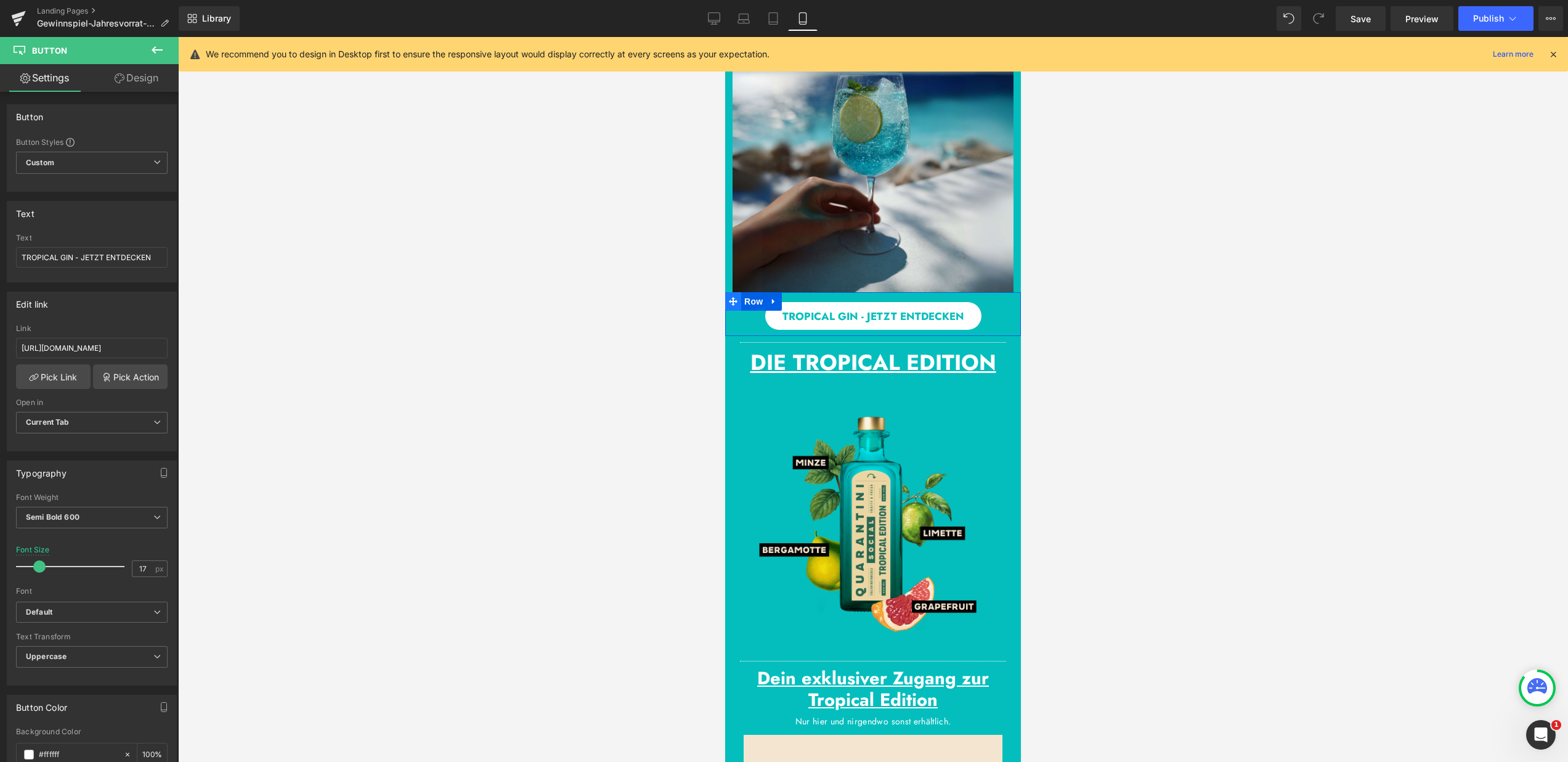
click at [733, 302] on span at bounding box center [733, 301] width 16 height 19
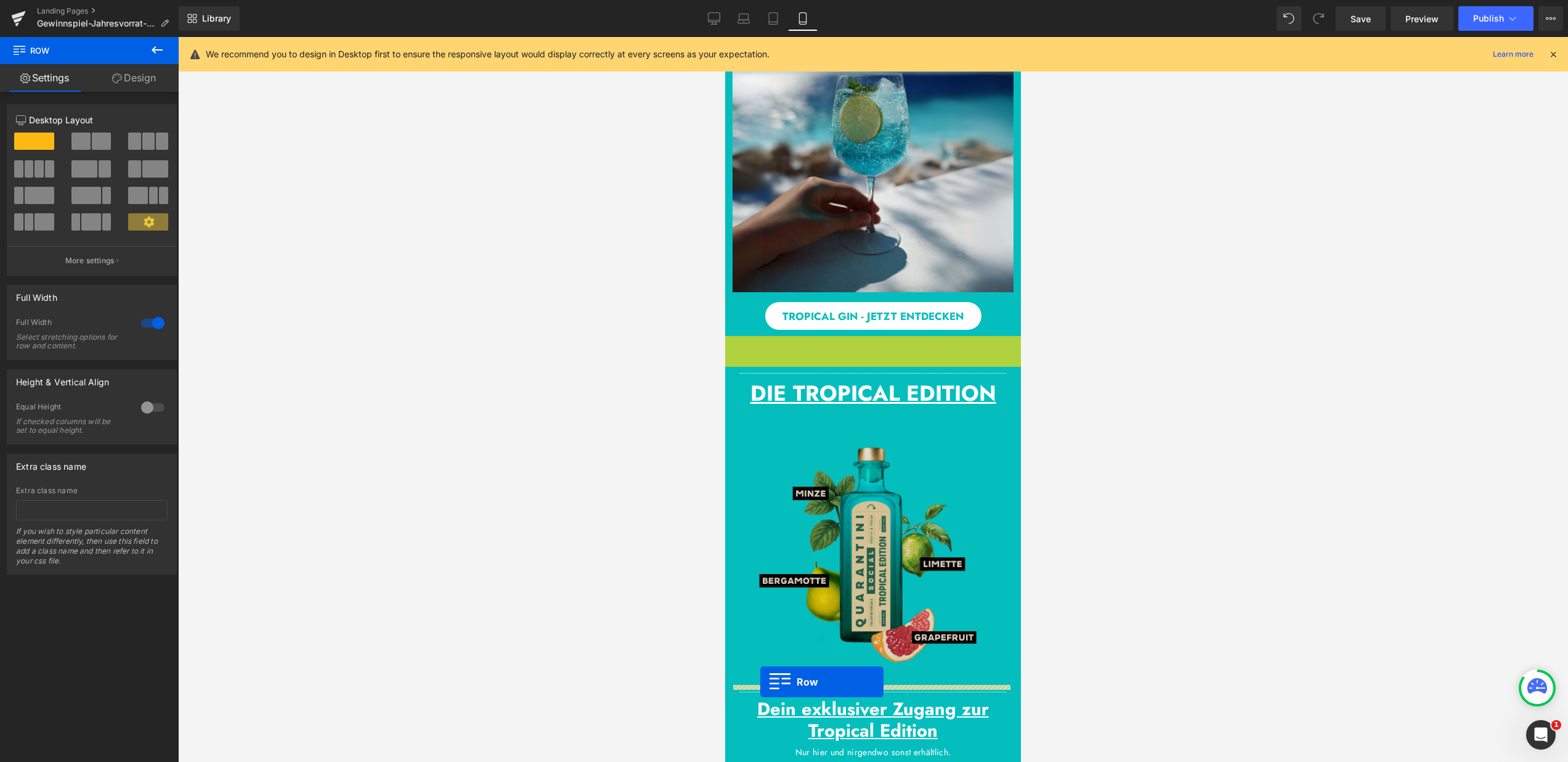
drag, startPoint x: 730, startPoint y: 347, endPoint x: 760, endPoint y: 682, distance: 336.3
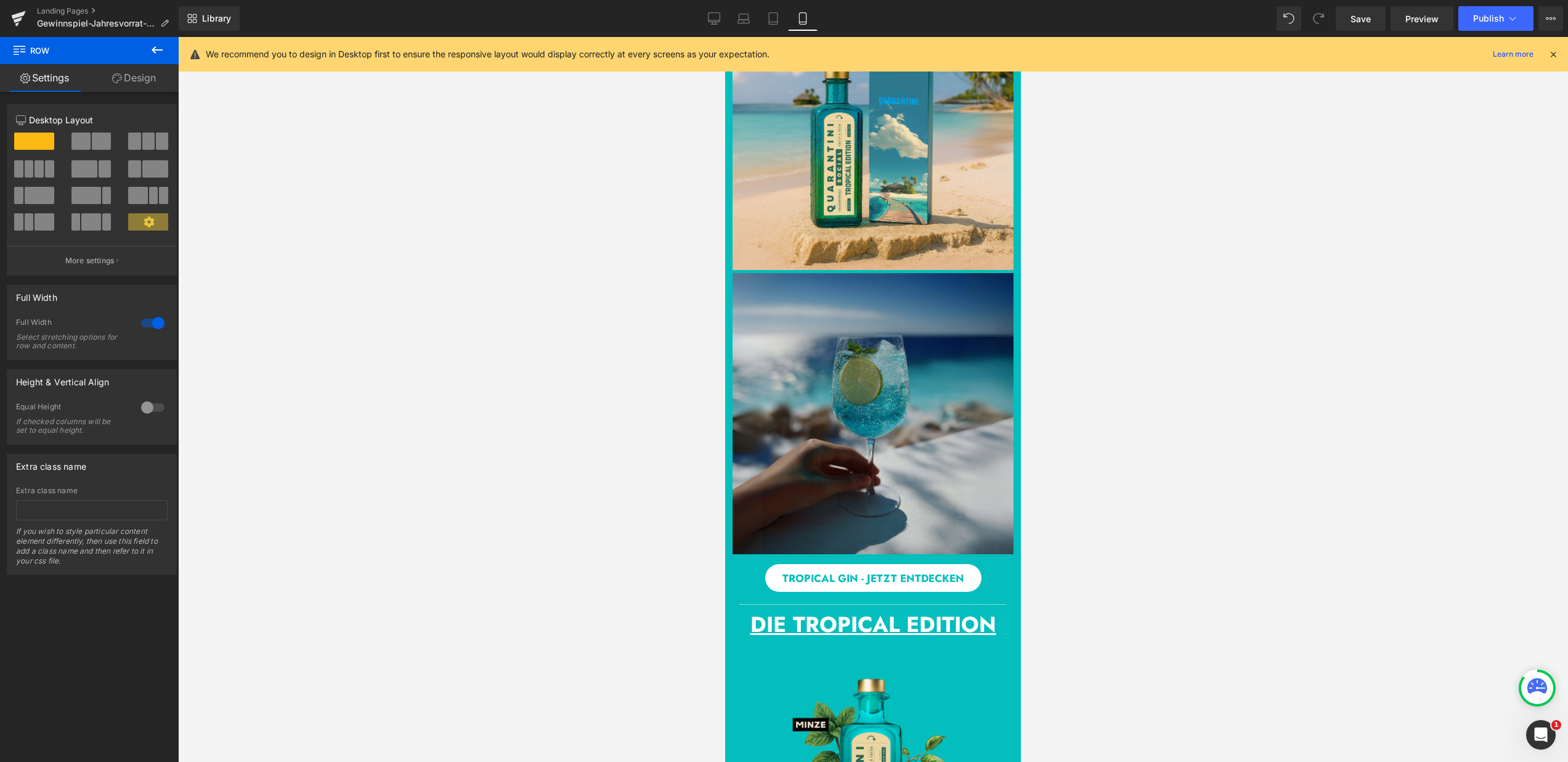
scroll to position [834, 0]
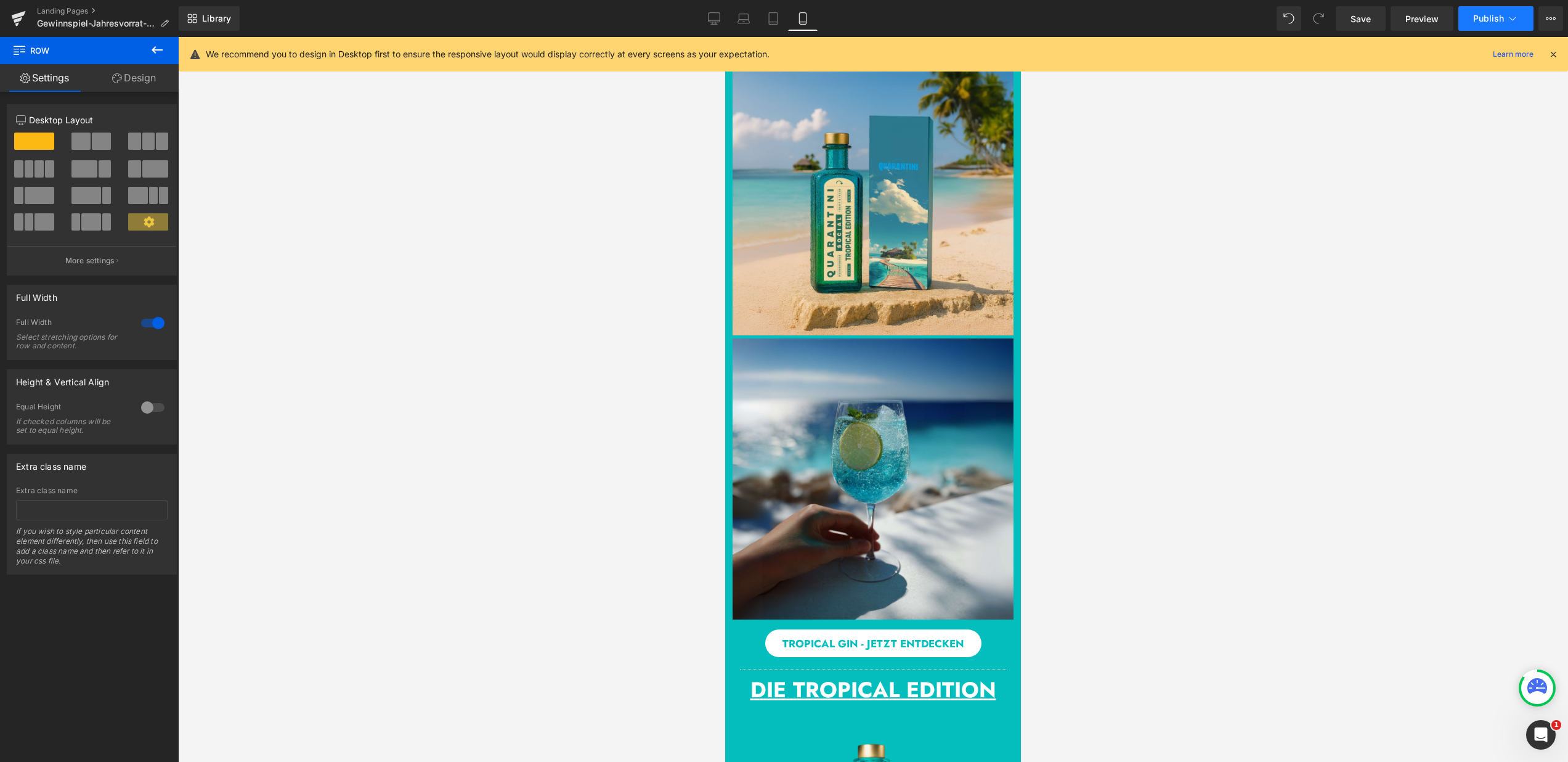
click at [1502, 25] on button "Publish" at bounding box center [1496, 19] width 75 height 25
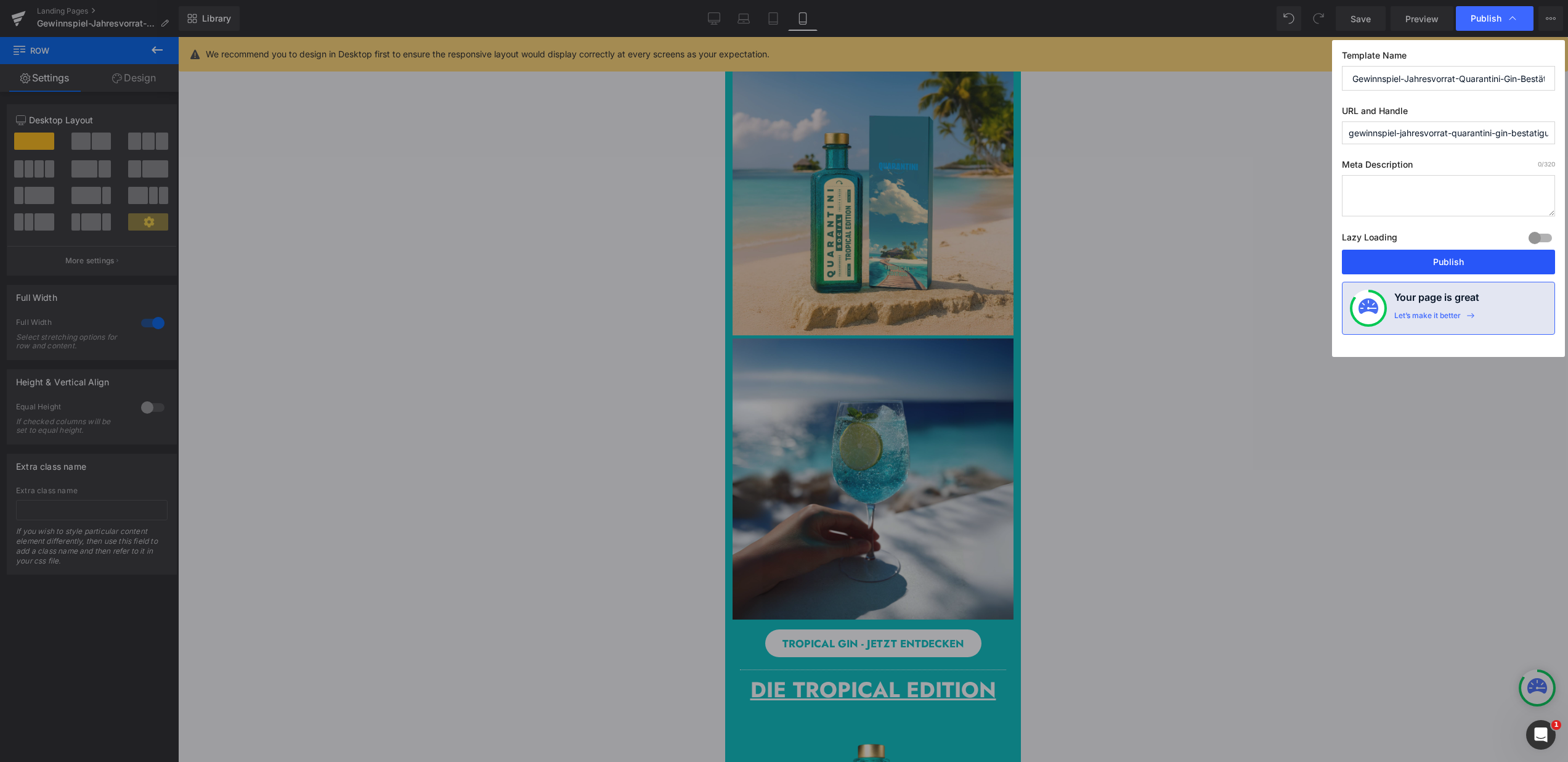
click at [1452, 264] on button "Publish" at bounding box center [1448, 262] width 213 height 25
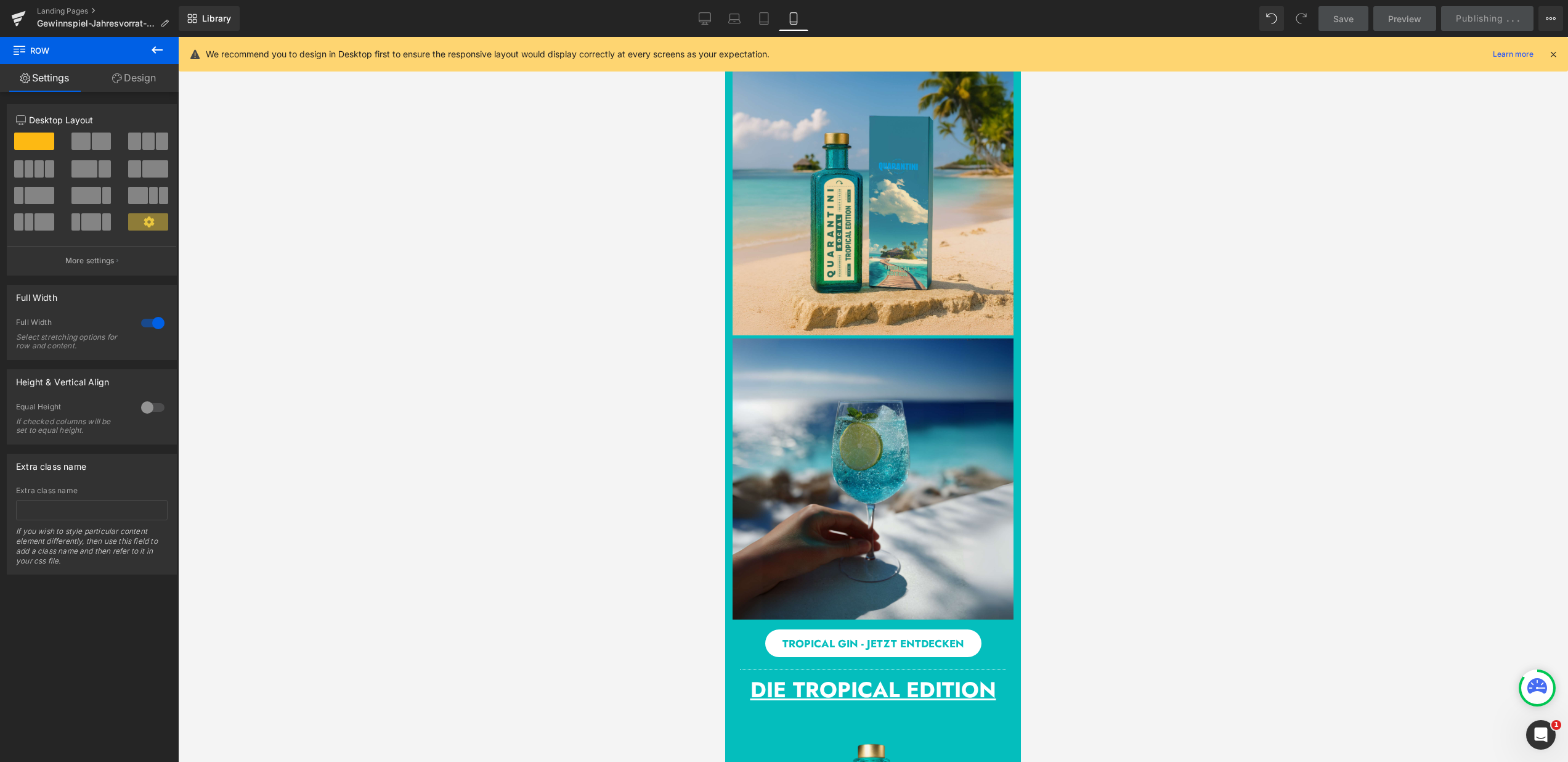
click at [1552, 56] on icon at bounding box center [1554, 55] width 11 height 11
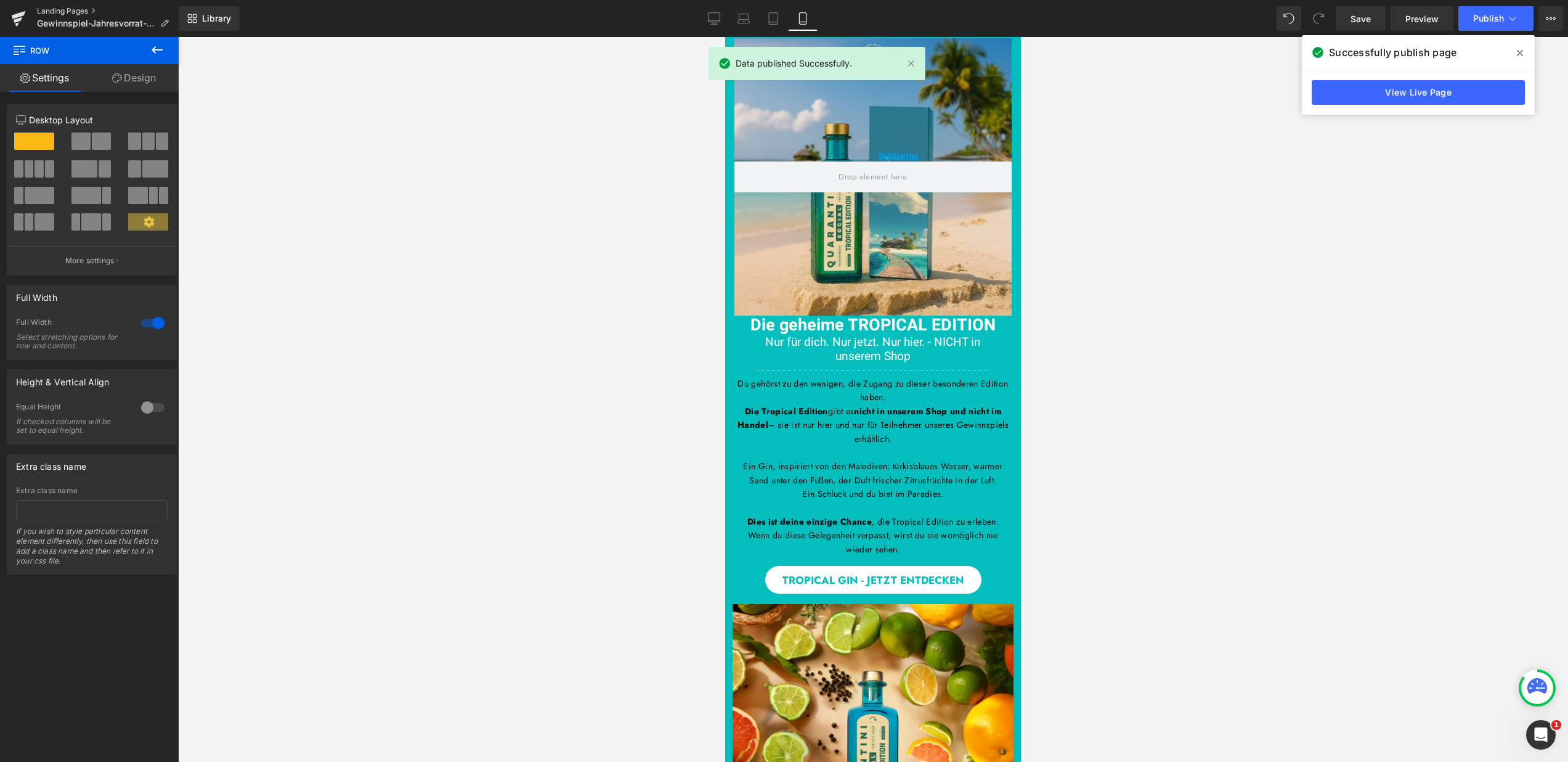
click at [78, 9] on link "Landing Pages" at bounding box center [108, 11] width 141 height 10
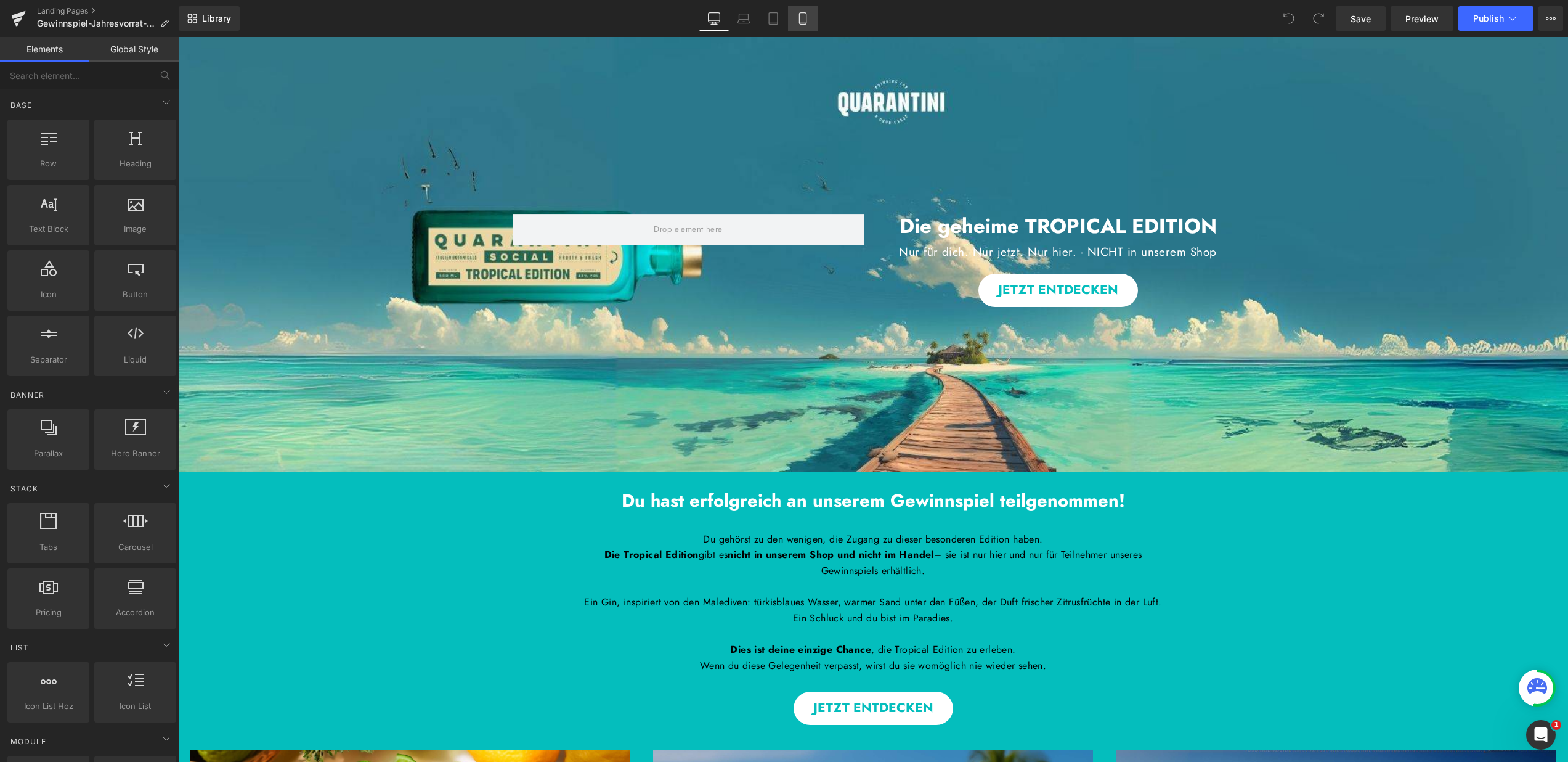
click at [811, 16] on link "Mobile" at bounding box center [802, 19] width 30 height 25
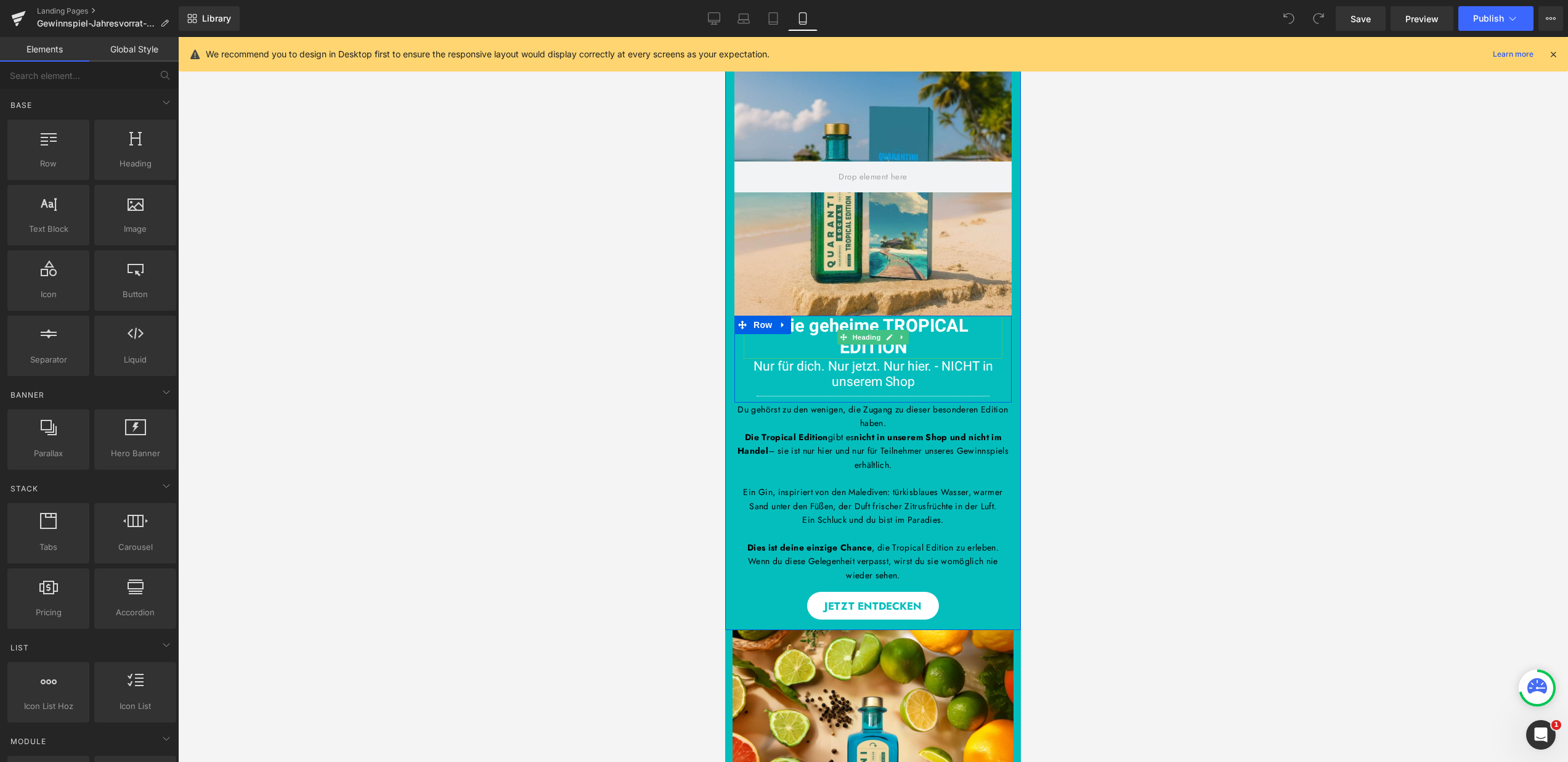
click at [907, 344] on h1 "Die geheime TROPICAL EDITION" at bounding box center [873, 337] width 259 height 43
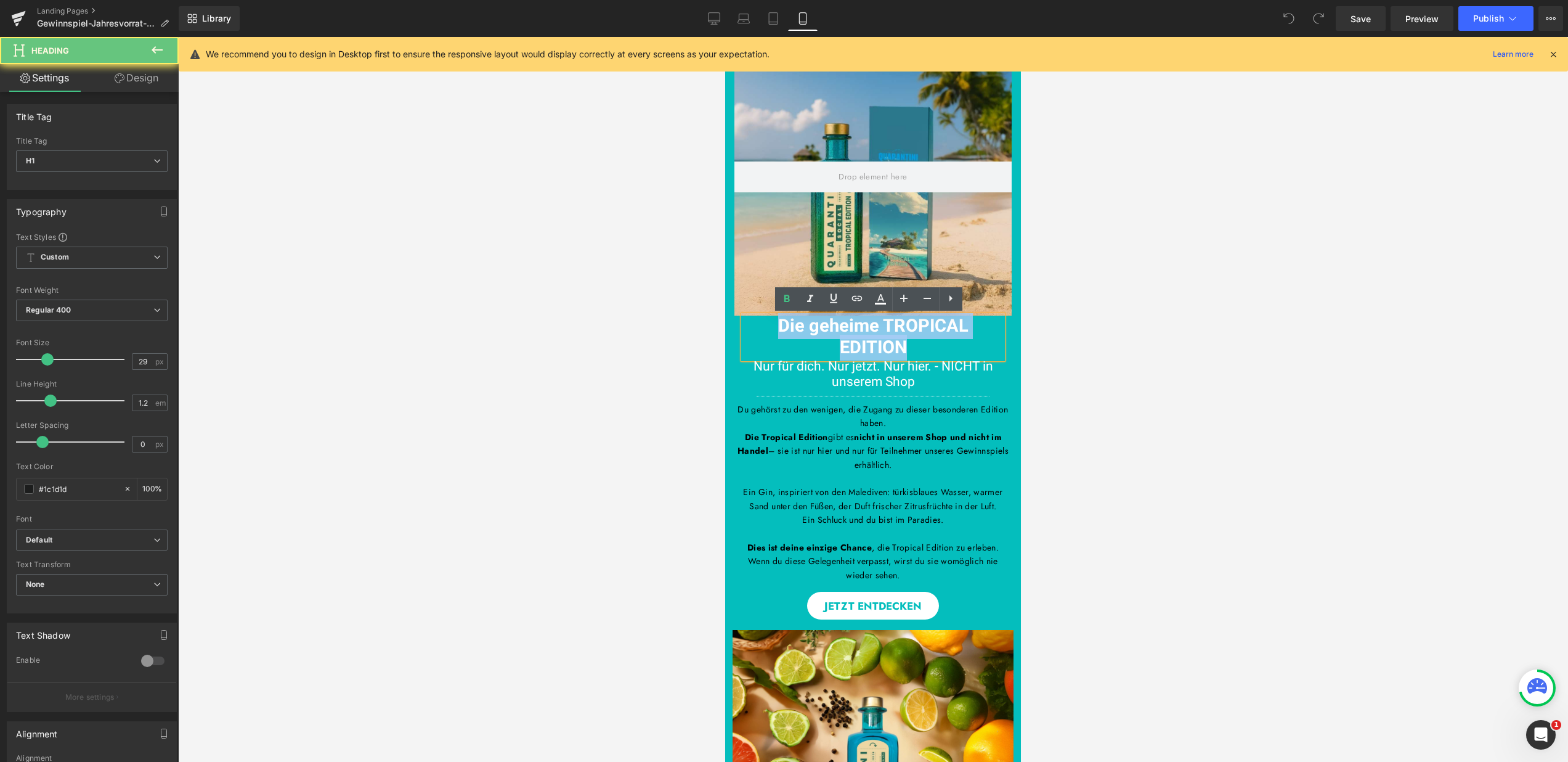
drag, startPoint x: 913, startPoint y: 346, endPoint x: 753, endPoint y: 310, distance: 164.0
click at [753, 310] on div "Du hast erfolgreich an unserem Gewinnspiel teilgenommen! Heading Hero Banner Di…" at bounding box center [873, 310] width 296 height 544
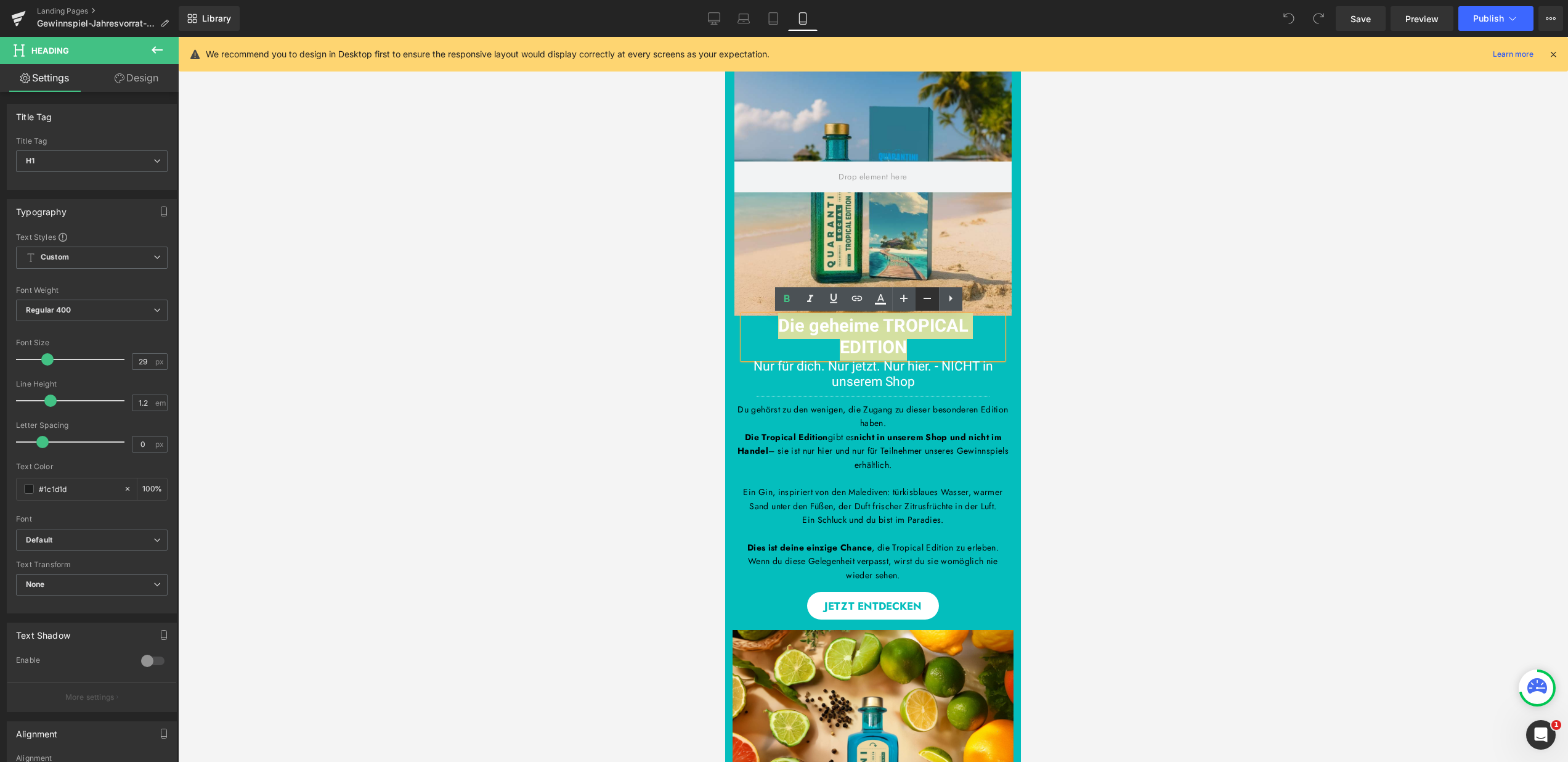
click at [928, 293] on icon at bounding box center [927, 298] width 14 height 14
type input "27"
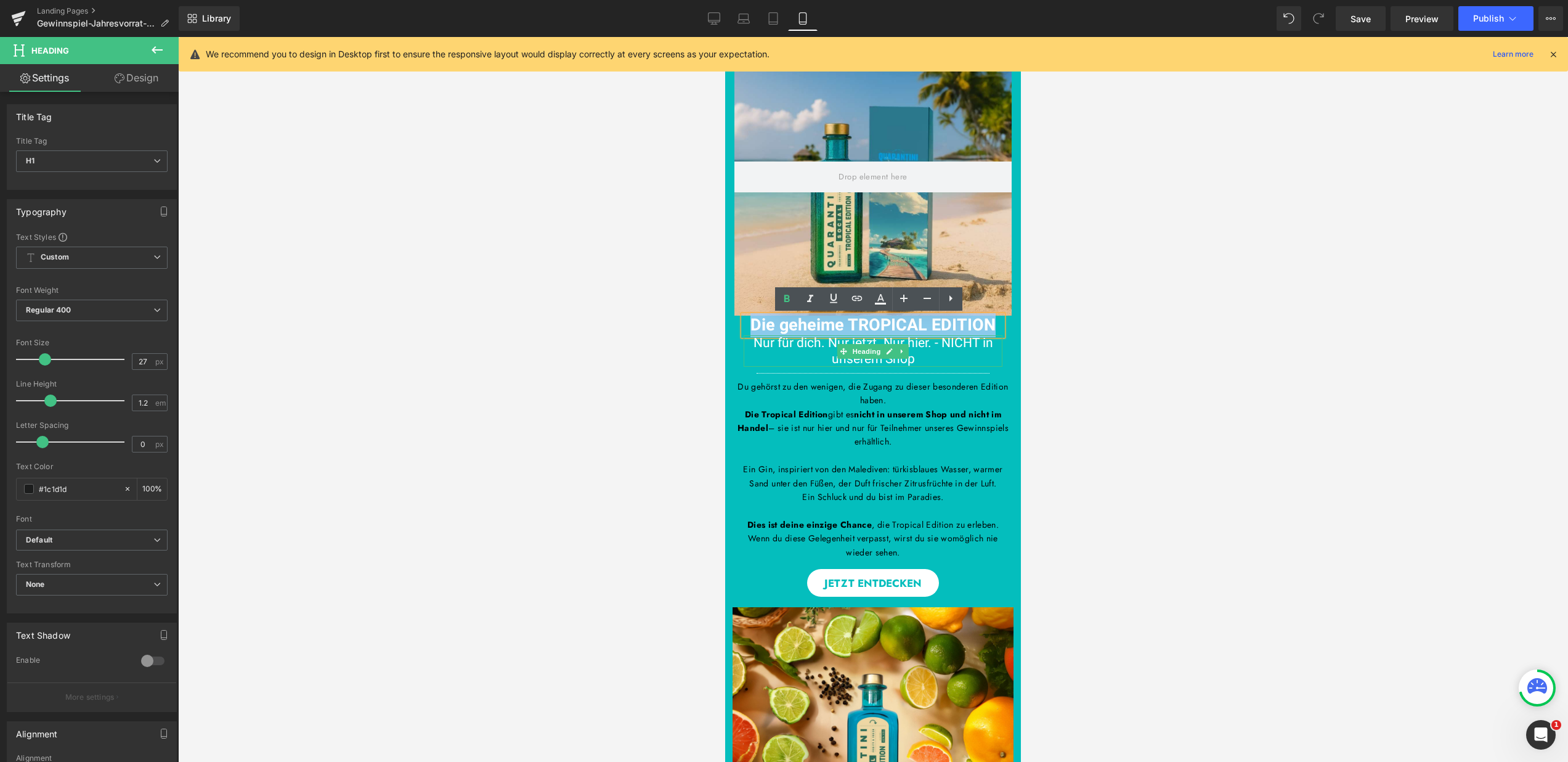
click at [929, 361] on h1 "Nur für dich. Nur jetzt. Nur hier. - NICHT in unserem Shop" at bounding box center [873, 351] width 259 height 31
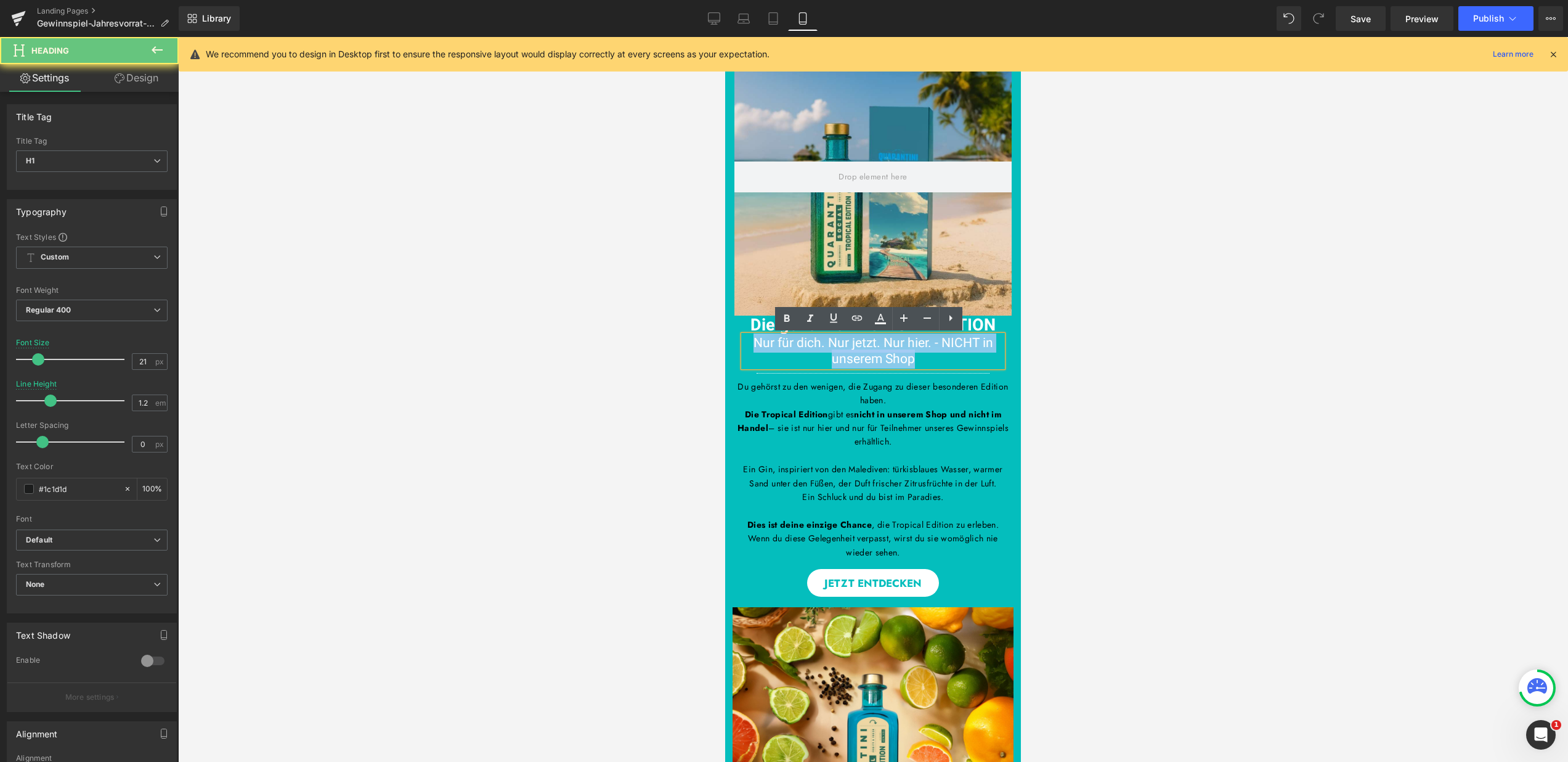
drag, startPoint x: 917, startPoint y: 360, endPoint x: 728, endPoint y: 335, distance: 190.6
click at [728, 335] on div "Du hast erfolgreich an unserem Gewinnspiel teilgenommen! Heading Hero Banner Di…" at bounding box center [873, 298] width 296 height 521
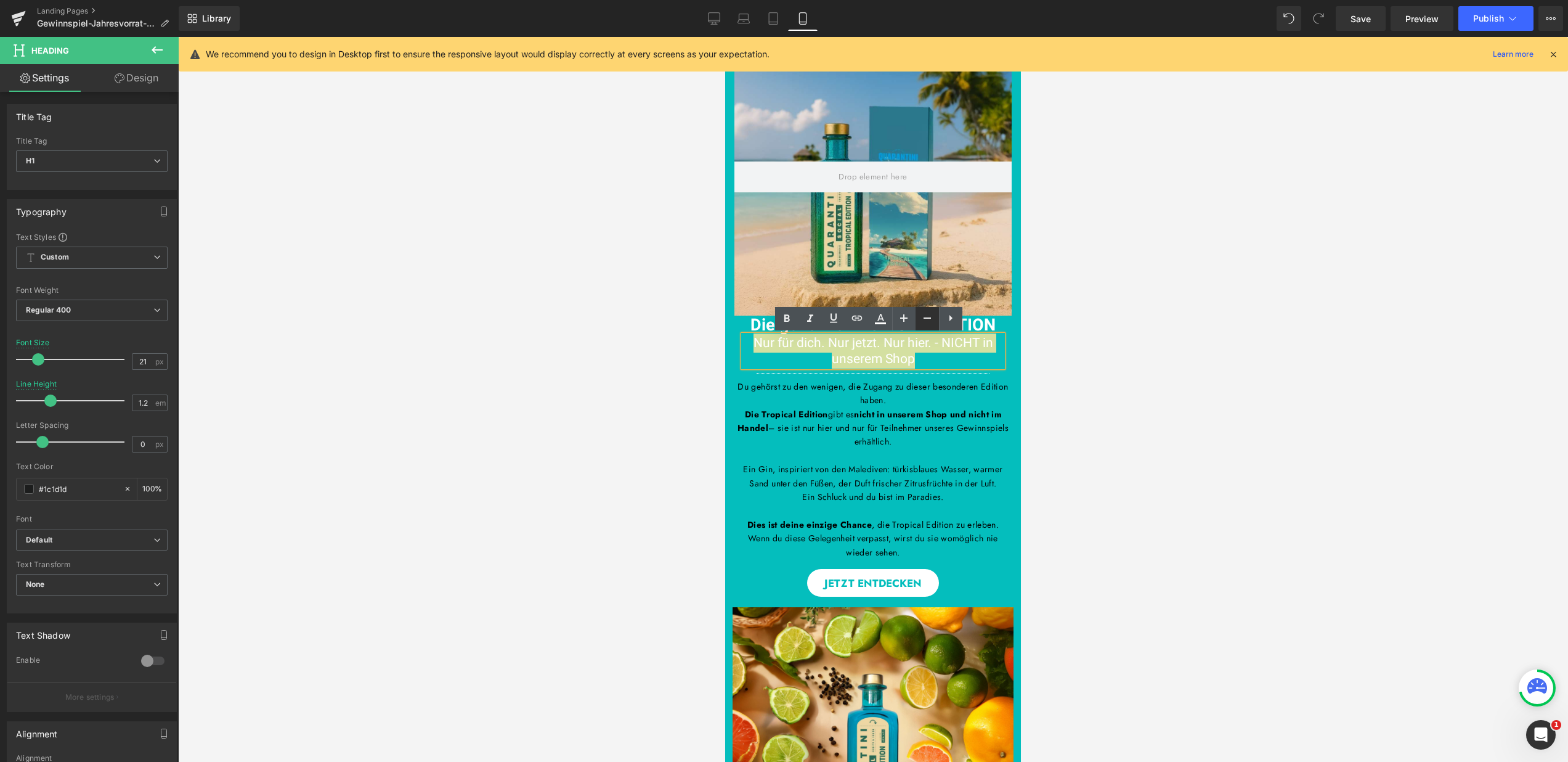
click at [920, 315] on icon at bounding box center [927, 318] width 14 height 14
type input "19"
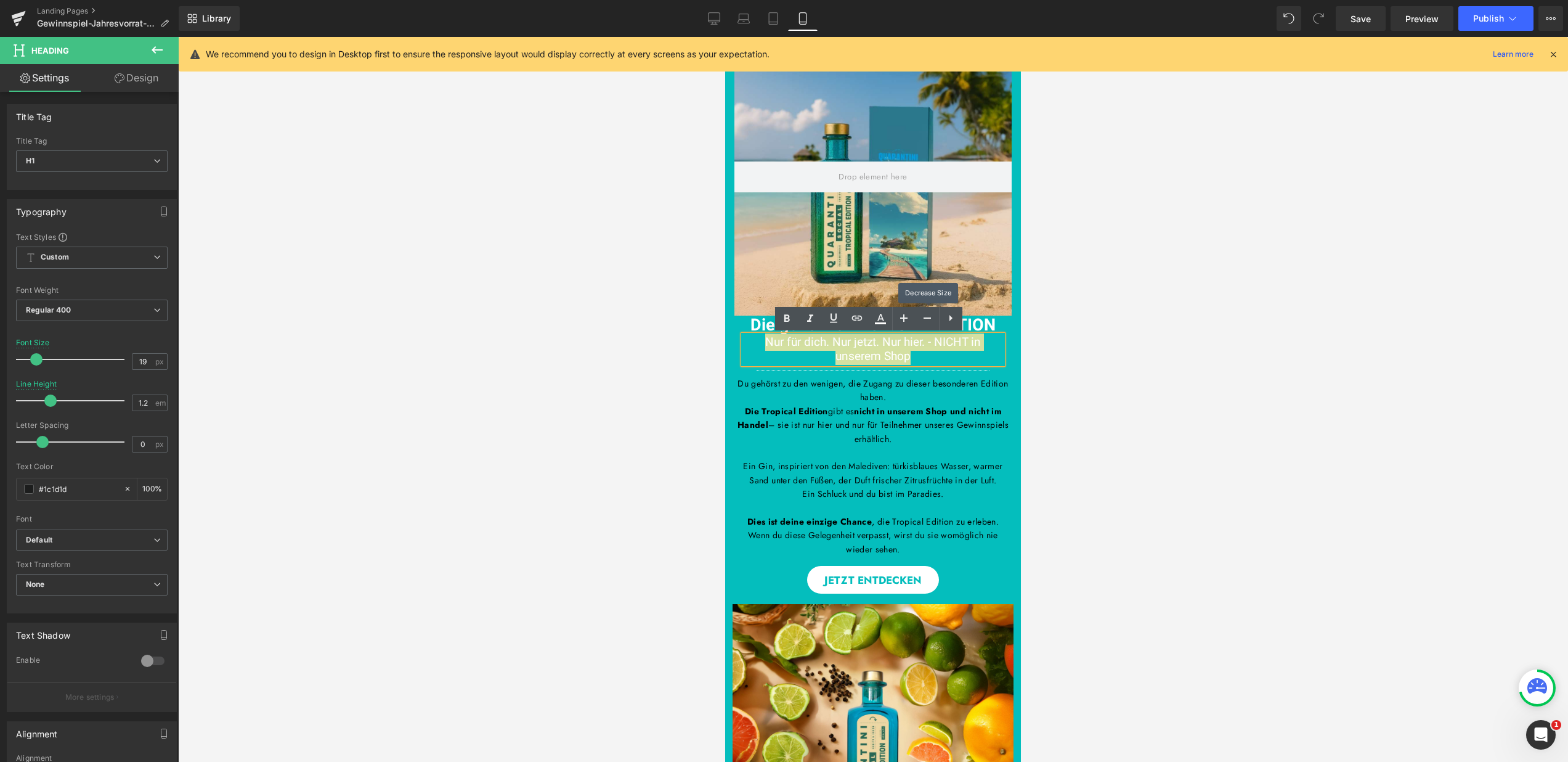
click at [1094, 355] on div at bounding box center [873, 400] width 1390 height 725
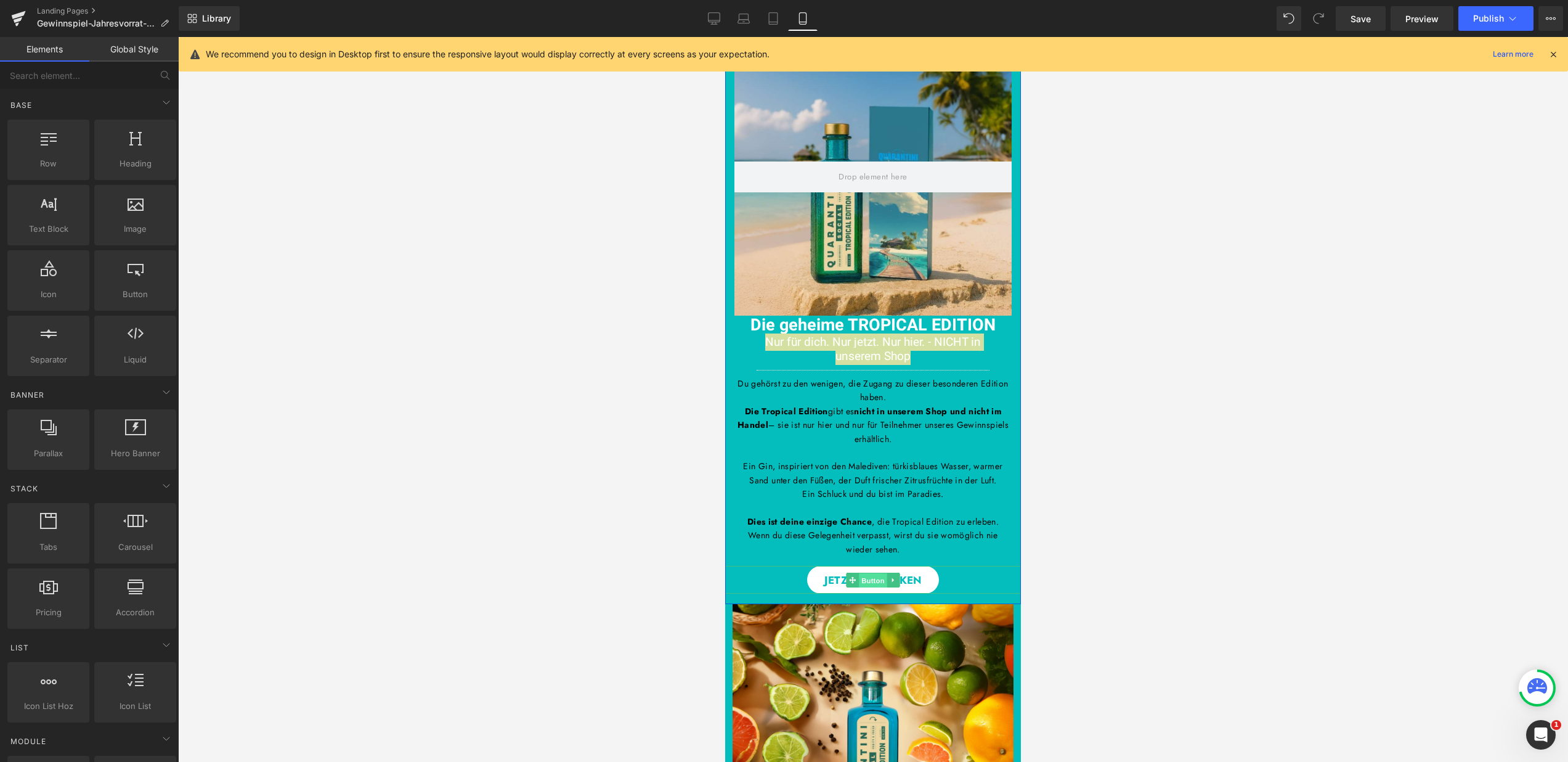
click at [870, 581] on span "Button" at bounding box center [873, 580] width 28 height 14
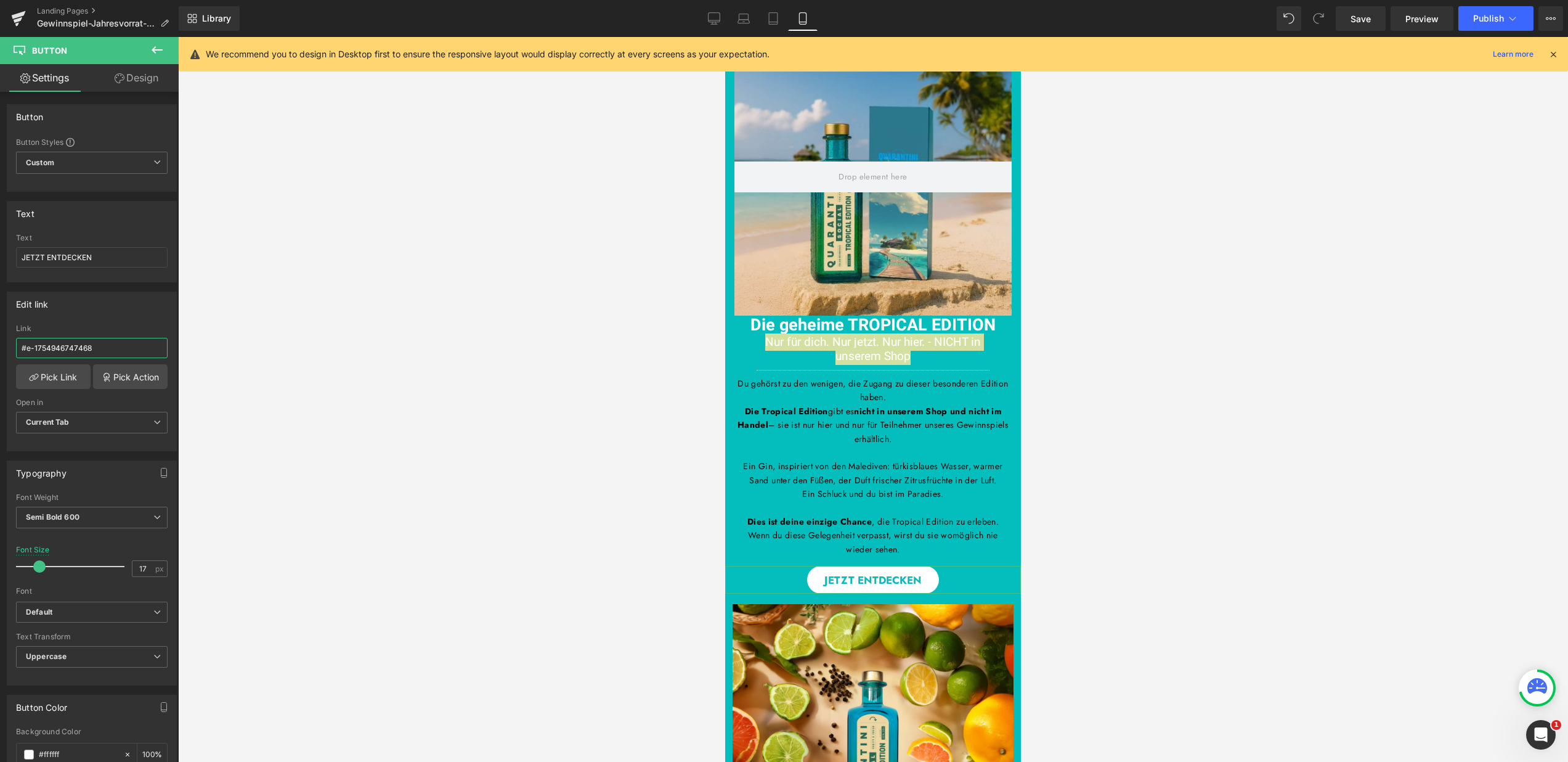
drag, startPoint x: 97, startPoint y: 344, endPoint x: -4, endPoint y: 344, distance: 101.0
click at [0, 344] on html "Button You are previewing how the will restyle your page. You can not edit Elem…" at bounding box center [784, 381] width 1568 height 762
paste input "[URL][DOMAIN_NAME]"
type input "https://quarantini.de/products/quarantini-tropical-edition-nk"
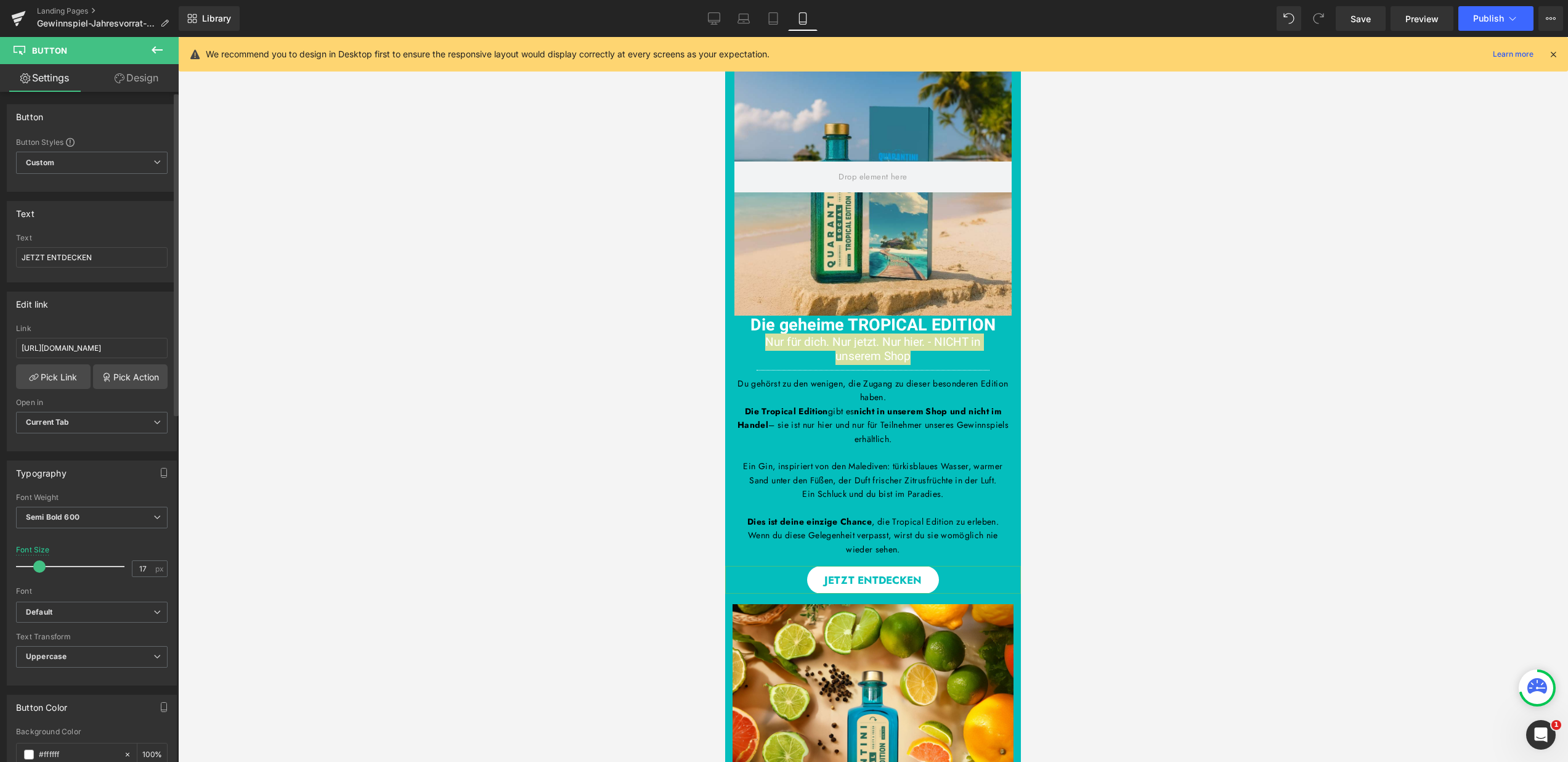
click at [77, 309] on div "Edit link" at bounding box center [92, 304] width 169 height 23
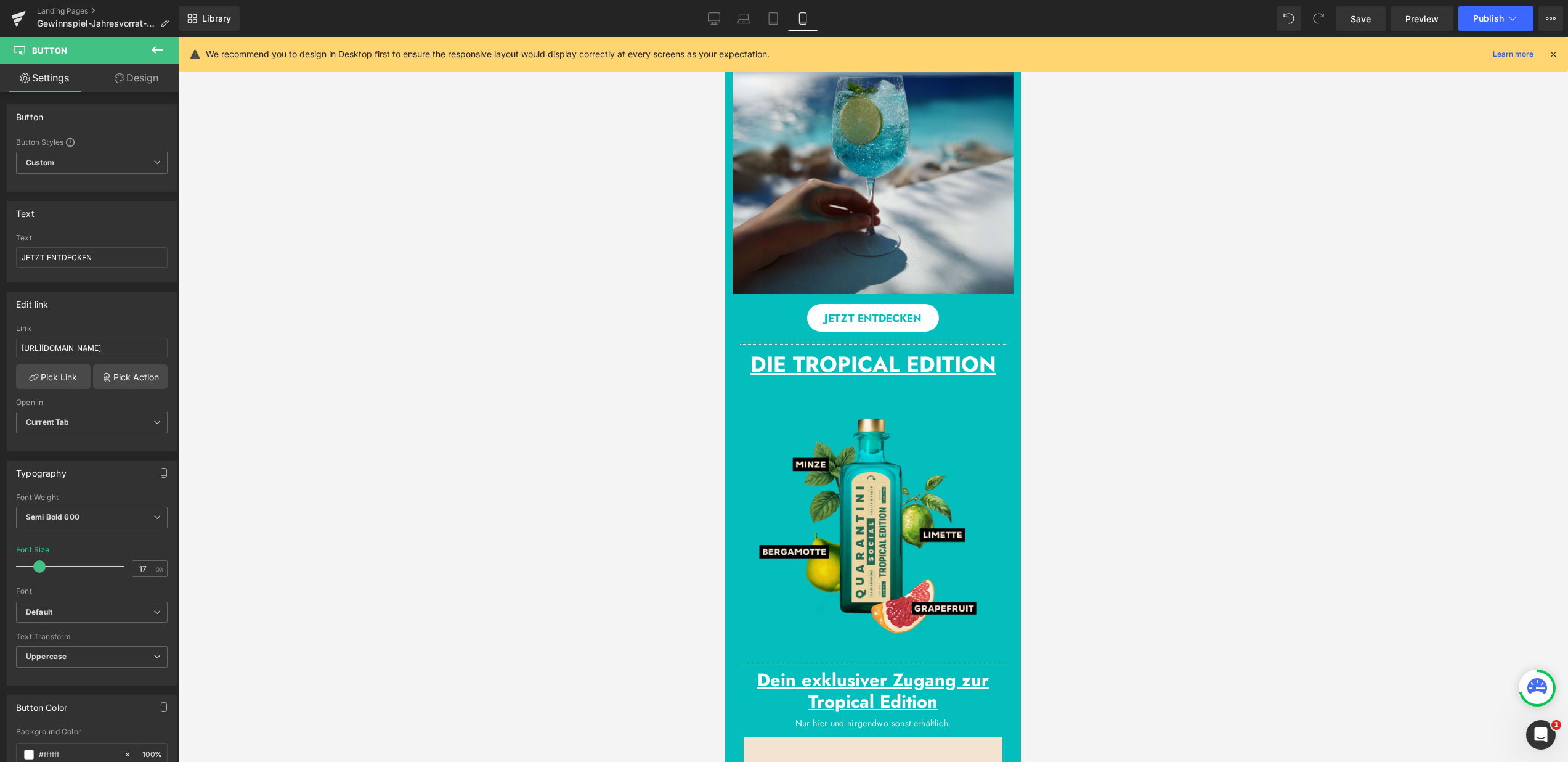
scroll to position [1767, 0]
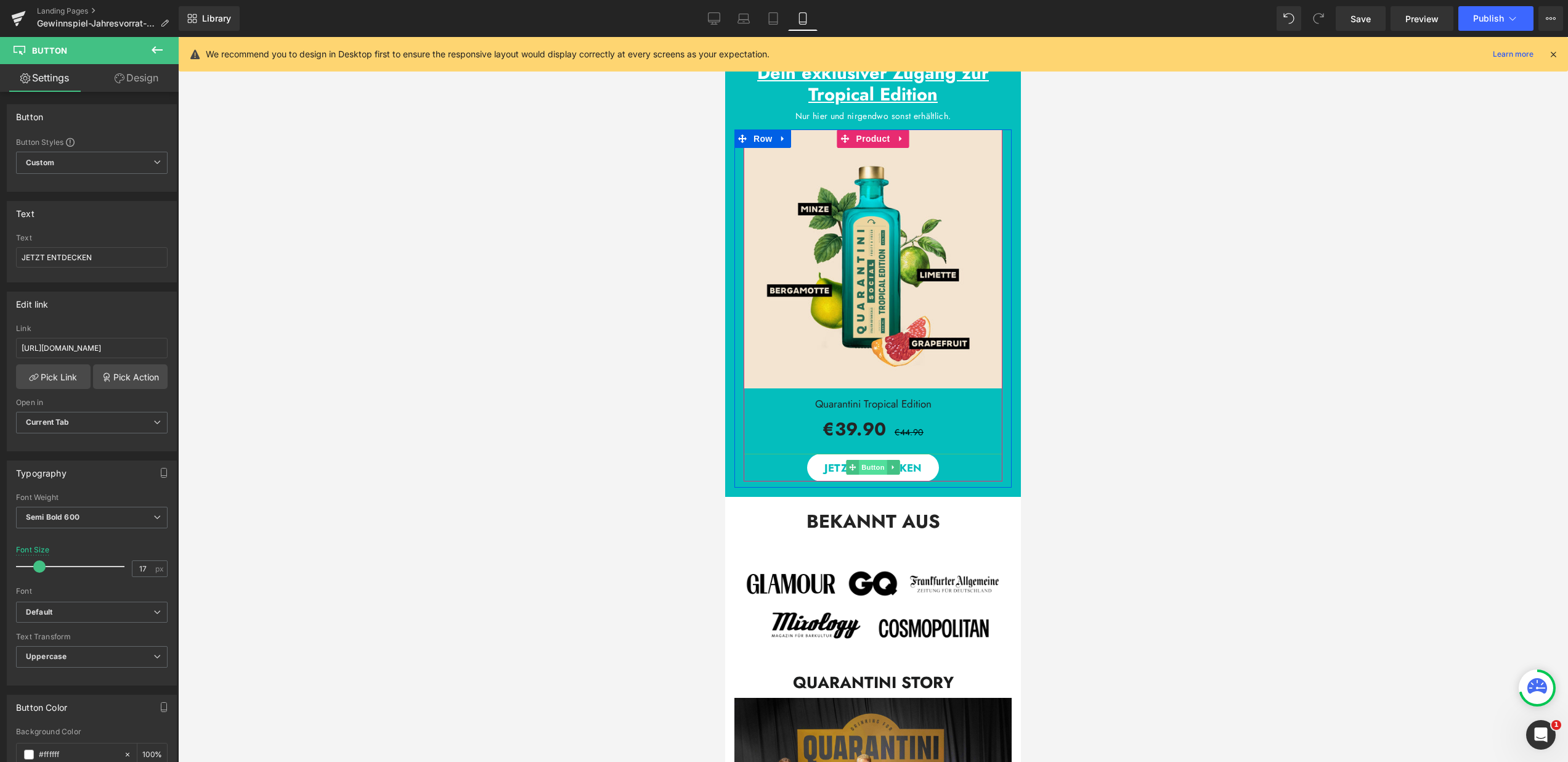
click at [869, 470] on span "Button" at bounding box center [873, 467] width 28 height 14
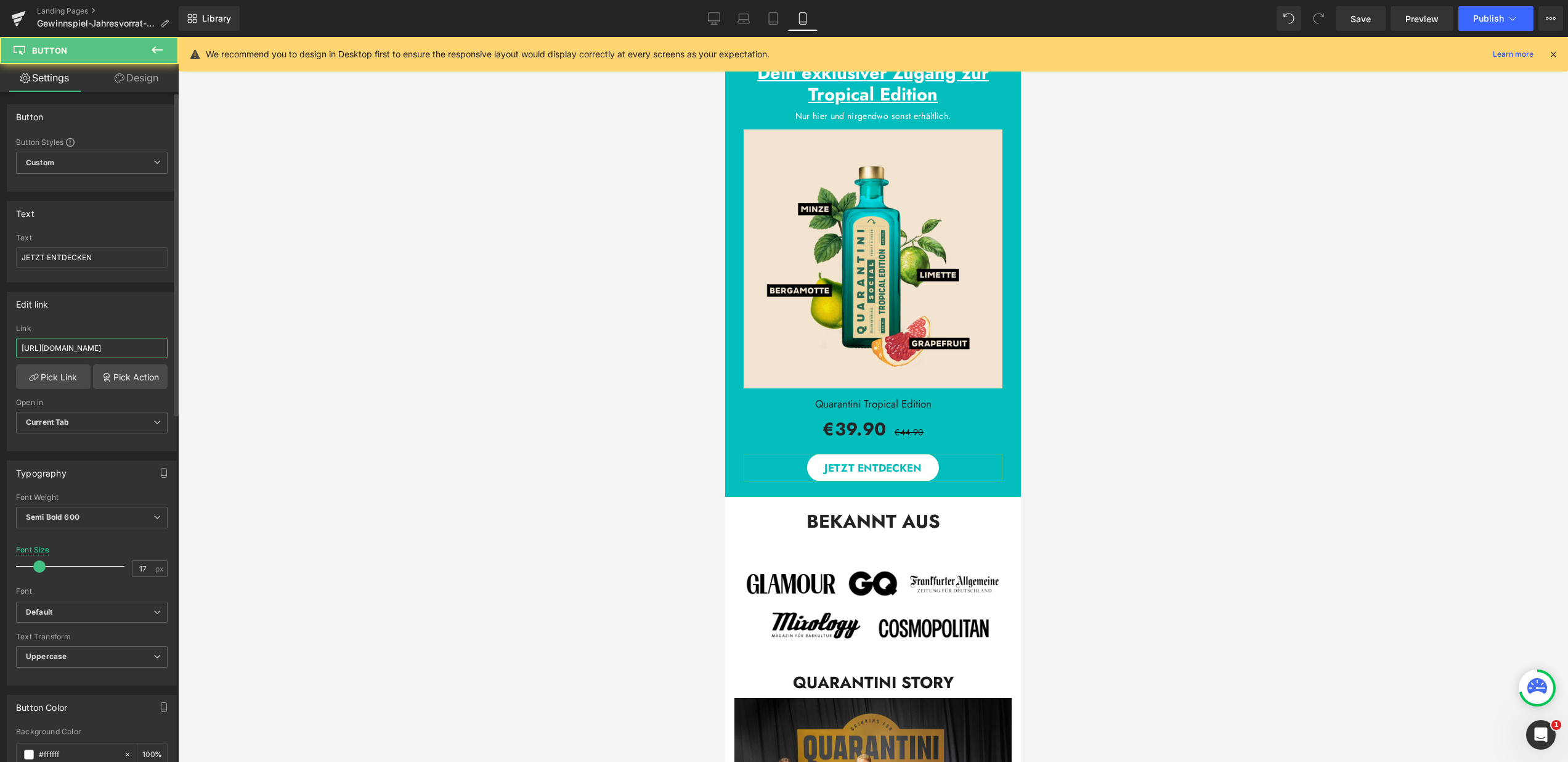
click at [93, 346] on input "[URL][DOMAIN_NAME]" at bounding box center [92, 347] width 152 height 20
drag, startPoint x: 92, startPoint y: 347, endPoint x: 209, endPoint y: 348, distance: 117.0
click at [209, 348] on div "Button You are previewing how the will restyle your page. You can not edit Elem…" at bounding box center [784, 391] width 1568 height 783
click at [138, 319] on div "Edit link https://quarantini.de/products/quarantini-tropical-edition-bk Link ht…" at bounding box center [92, 371] width 170 height 159
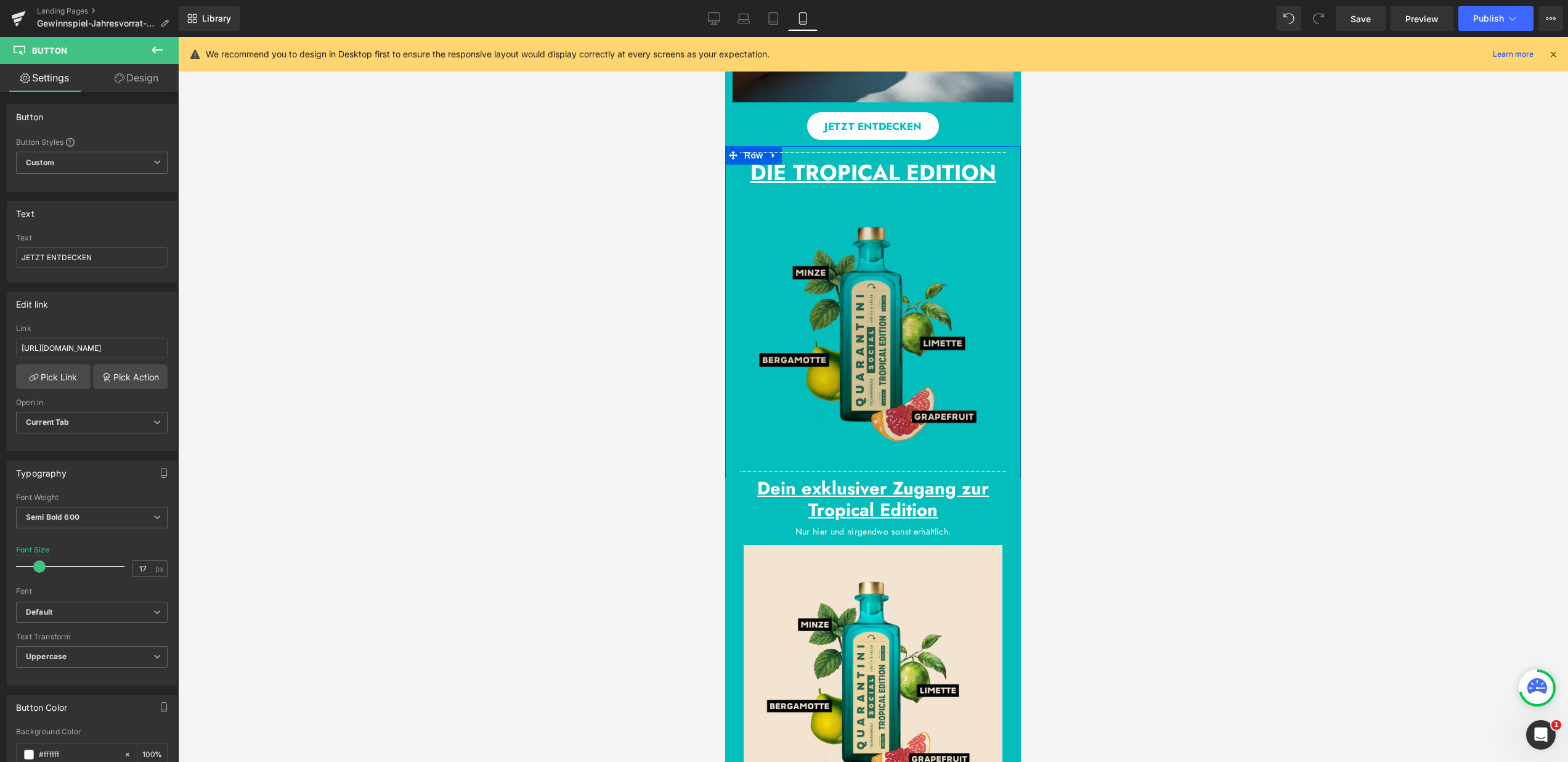
scroll to position [1337, 0]
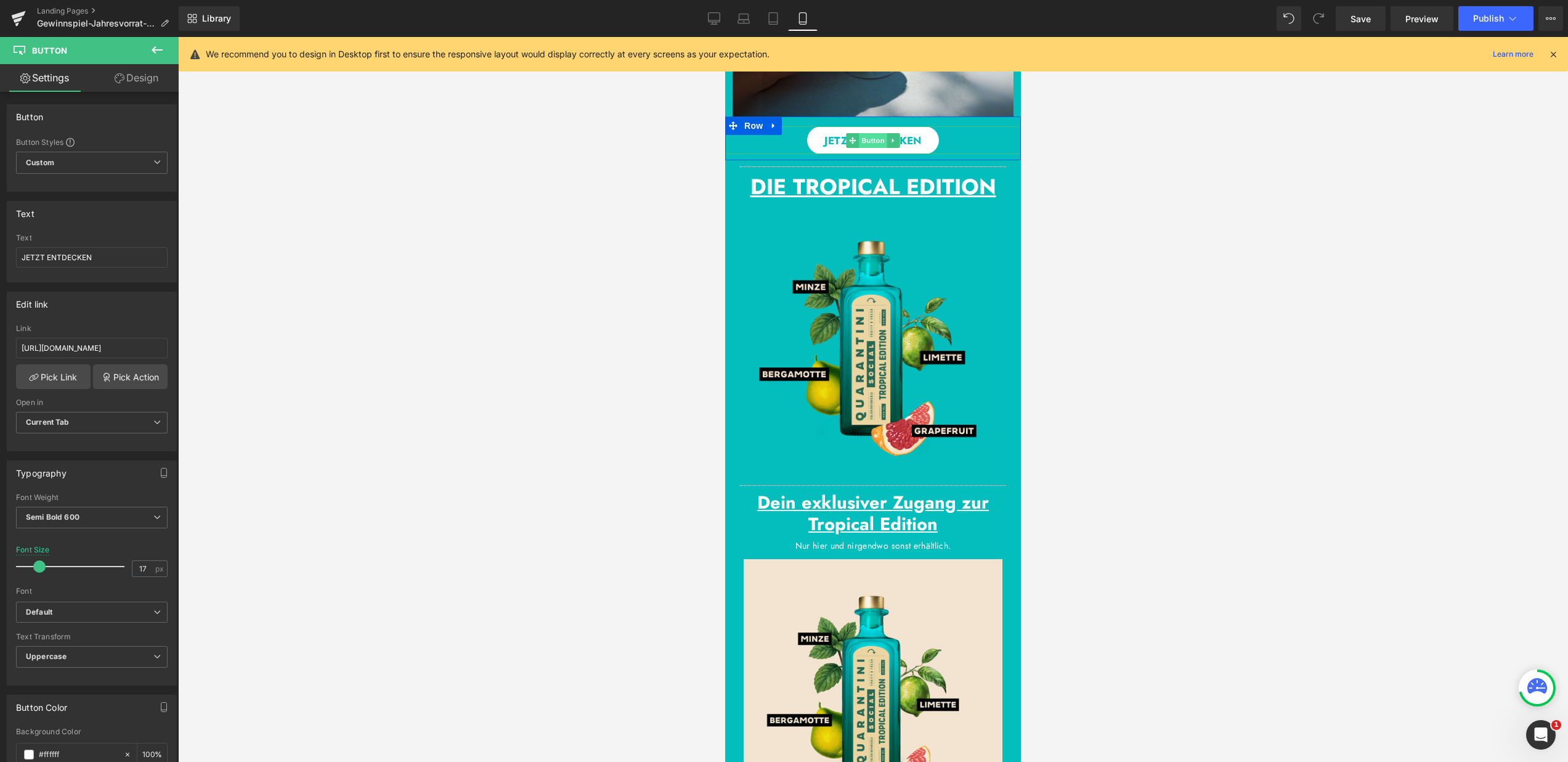
click at [862, 135] on span "Button" at bounding box center [873, 140] width 28 height 14
drag, startPoint x: 130, startPoint y: 349, endPoint x: 13, endPoint y: 340, distance: 117.3
click at [13, 340] on div "#e-1754946747468 Link #e-1754946747468 Pick Link Pick Action Current Tab New Ta…" at bounding box center [92, 387] width 169 height 126
paste input "[URL][DOMAIN_NAME]"
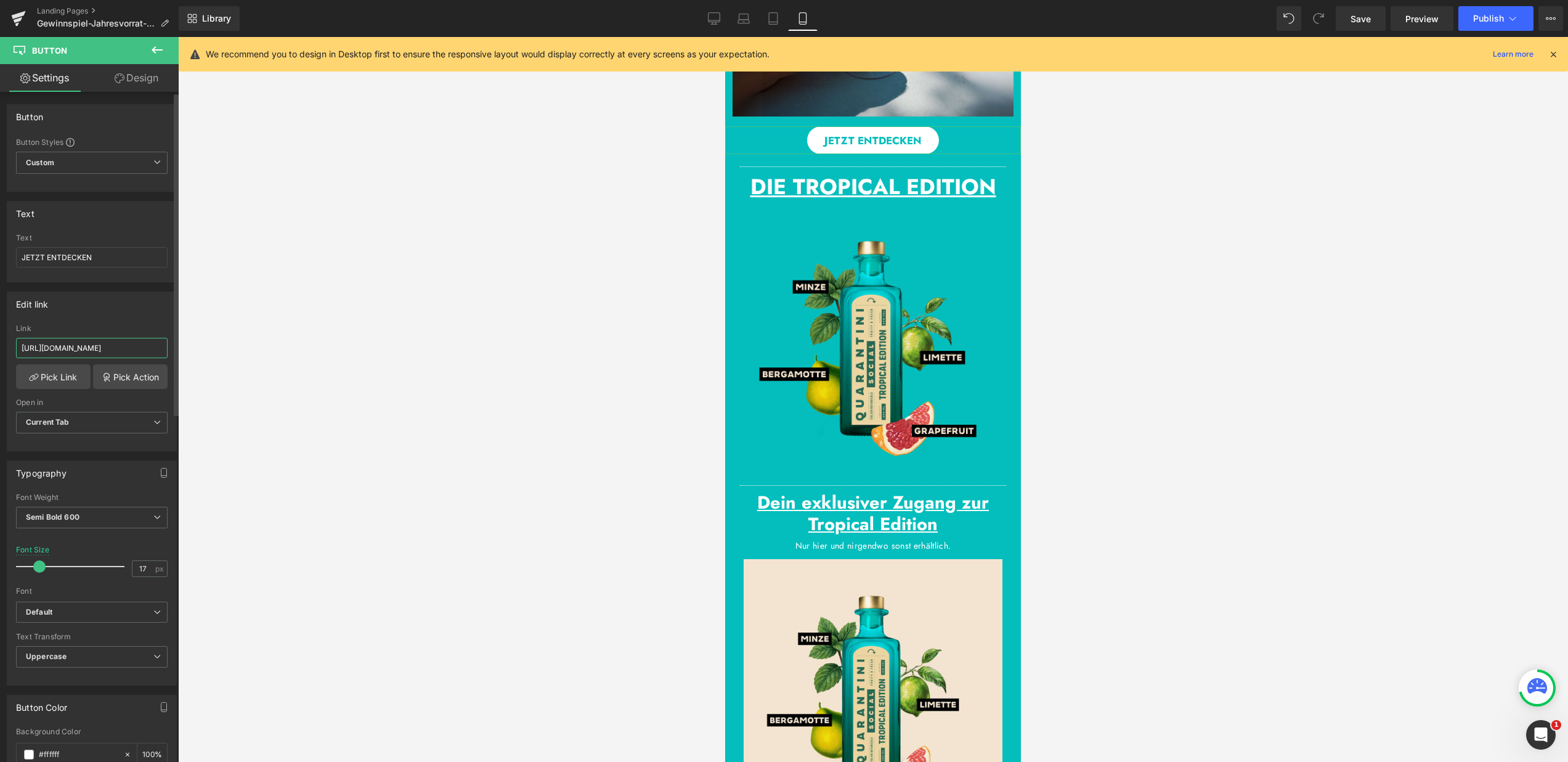
type input "[URL][DOMAIN_NAME]"
click at [79, 306] on div "Edit link" at bounding box center [92, 304] width 169 height 23
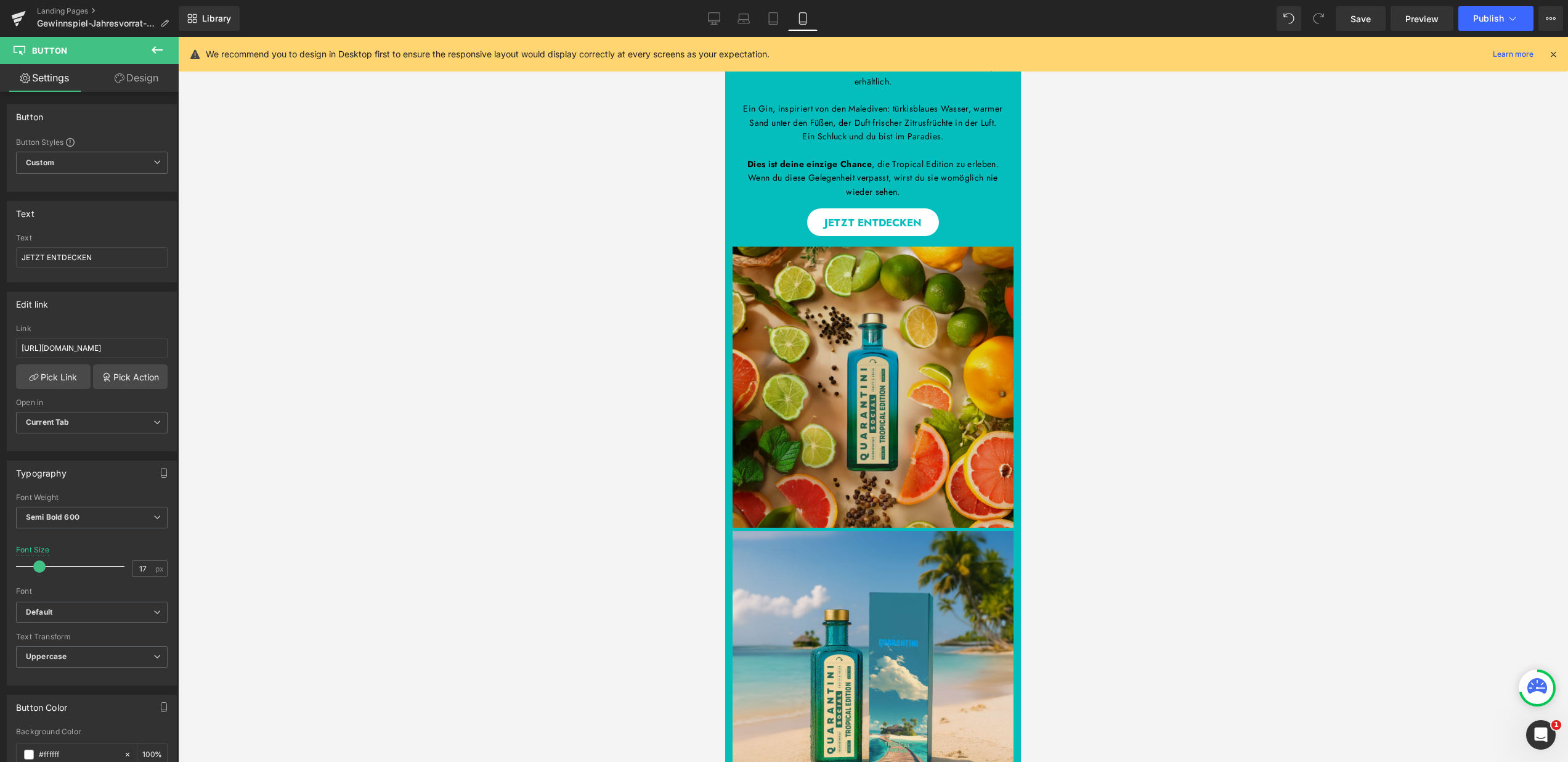
scroll to position [349, 0]
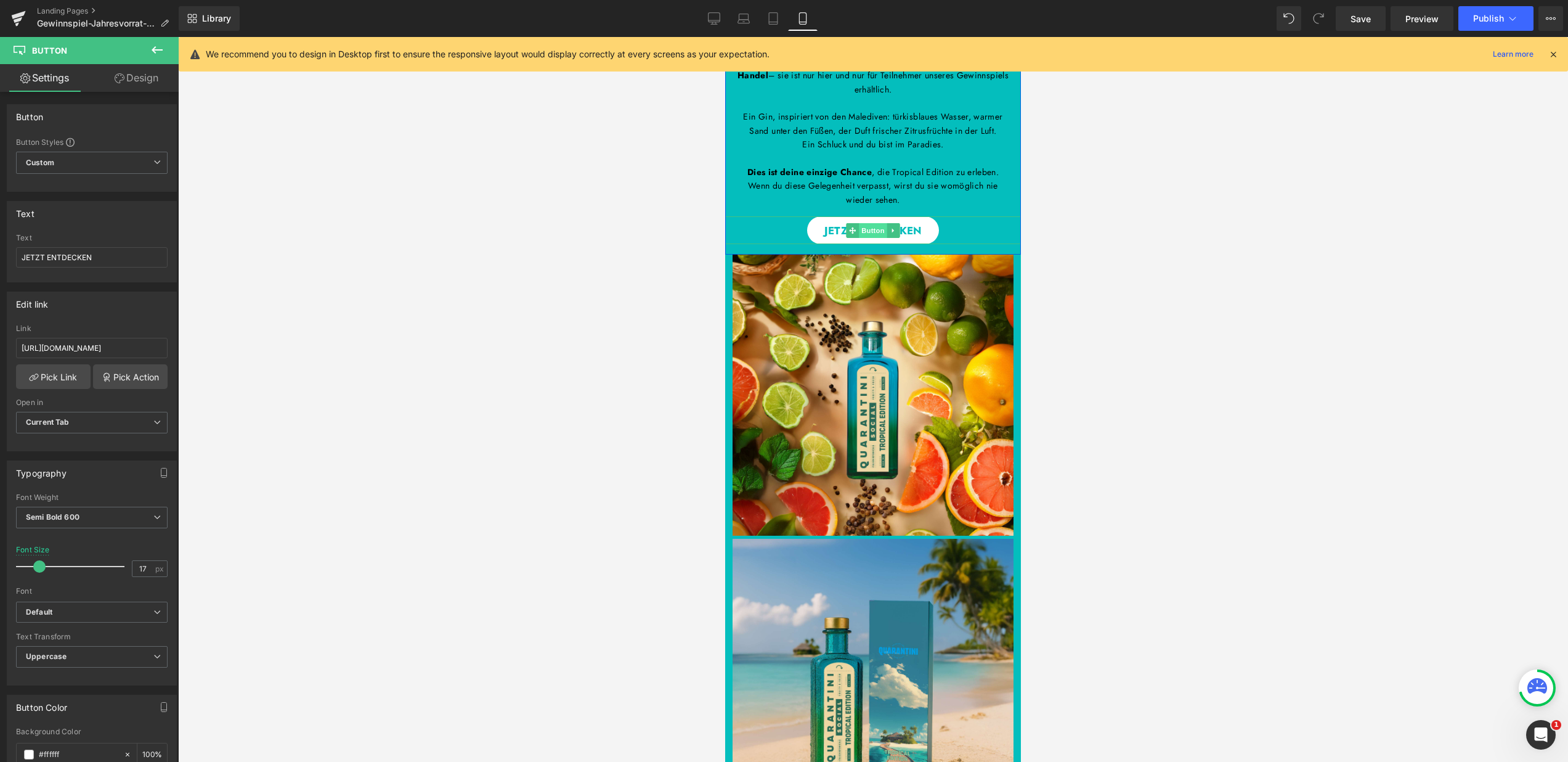
click at [863, 226] on span "Button" at bounding box center [873, 230] width 28 height 14
click at [103, 349] on input "https://quarantini.de/products/quarantini-tropical-edition-nk" at bounding box center [92, 347] width 152 height 20
paste input "b"
type input "[URL][DOMAIN_NAME]"
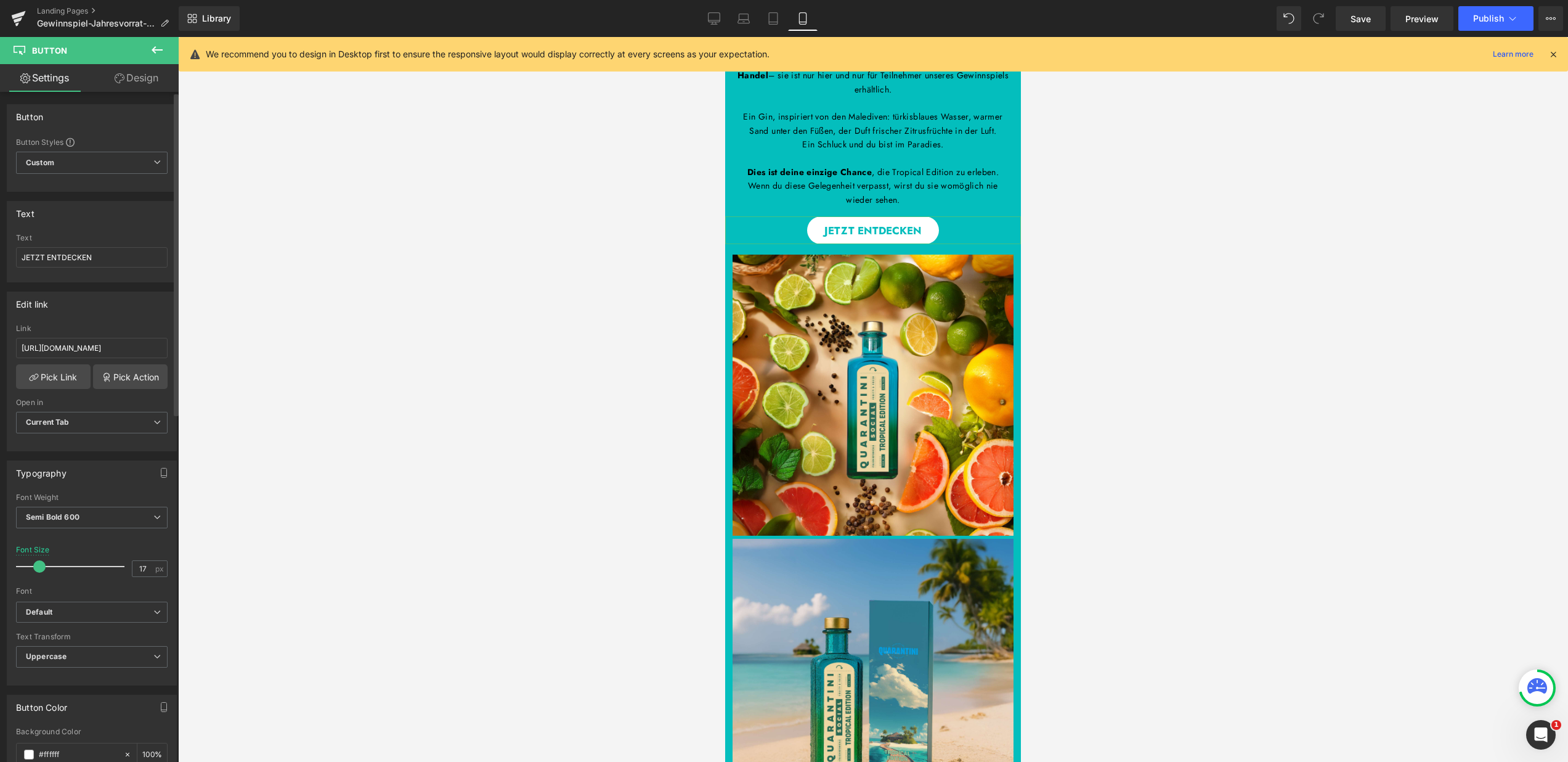
click at [117, 289] on div "Edit link https://quarantini.de/products/quarantini-tropical-edition-bk Link ht…" at bounding box center [92, 367] width 184 height 169
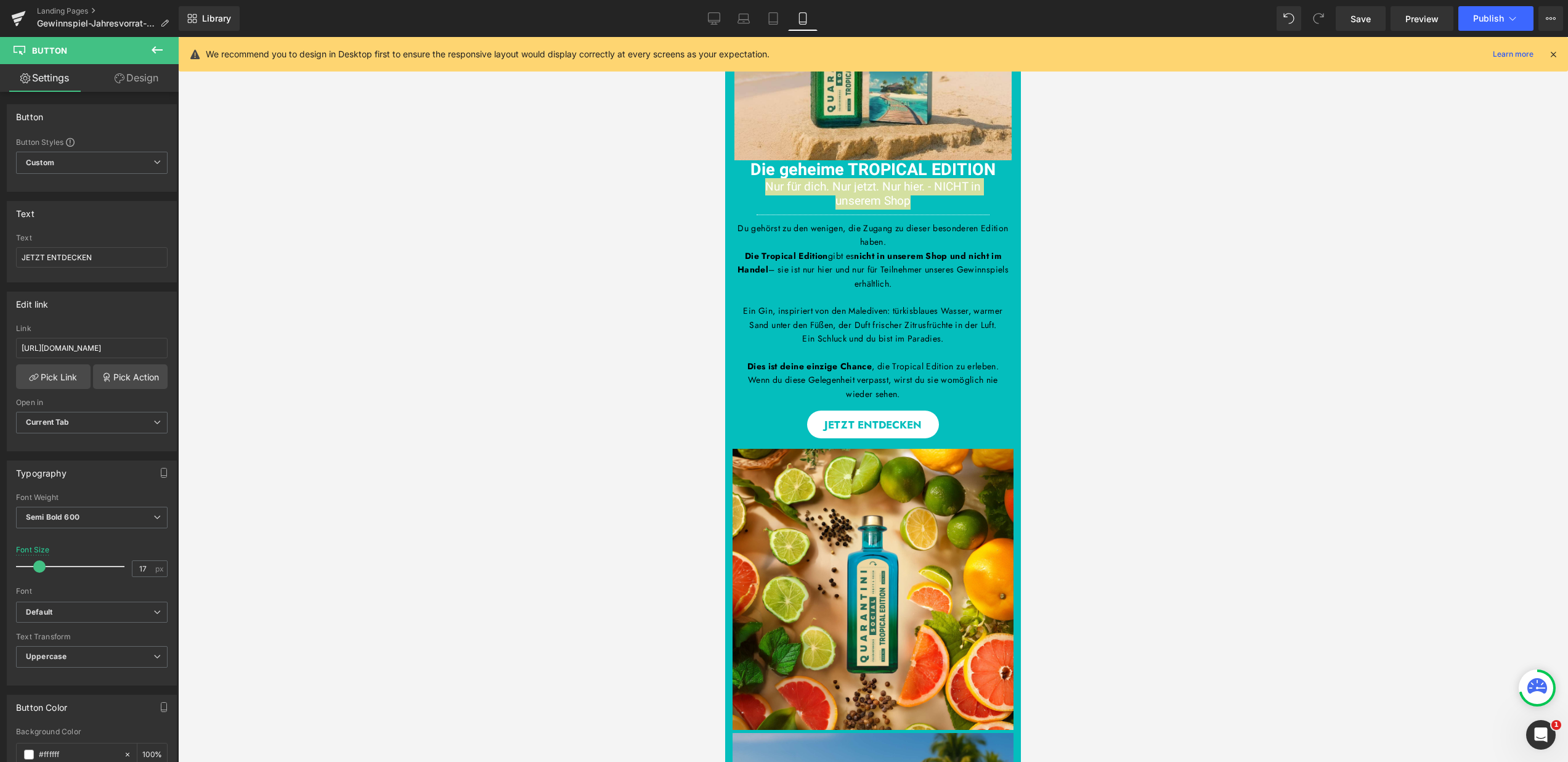
scroll to position [0, 0]
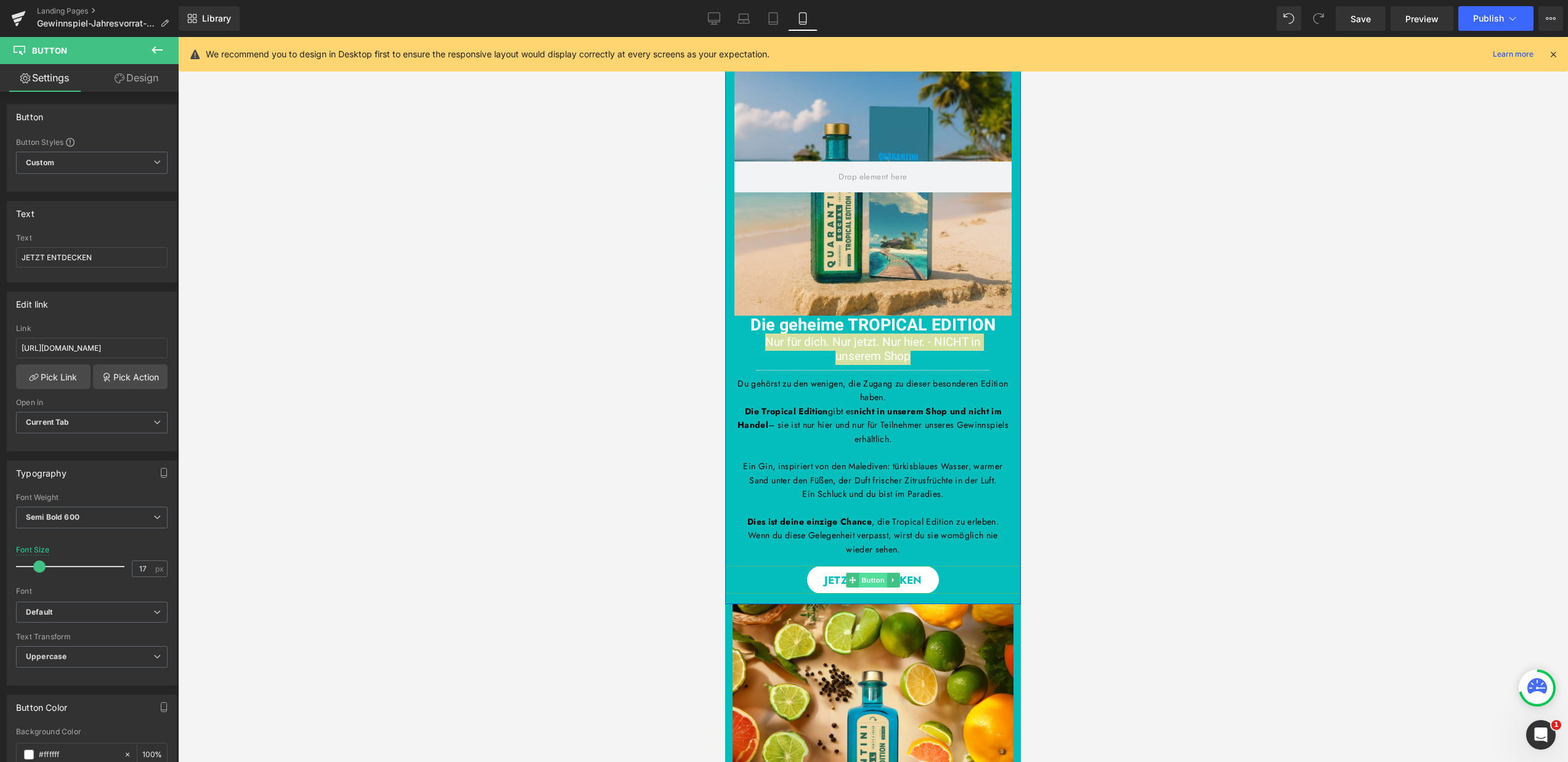
click at [868, 582] on span "Button" at bounding box center [873, 580] width 28 height 14
drag, startPoint x: 100, startPoint y: 256, endPoint x: -4, endPoint y: 255, distance: 104.0
click at [0, 255] on html "Button You are previewing how the will restyle your page. You can not edit Elem…" at bounding box center [784, 381] width 1568 height 762
paste input "TROPICAL GIN -"
type input "TROPICAL GIN - JETZT ENTDECKEN"
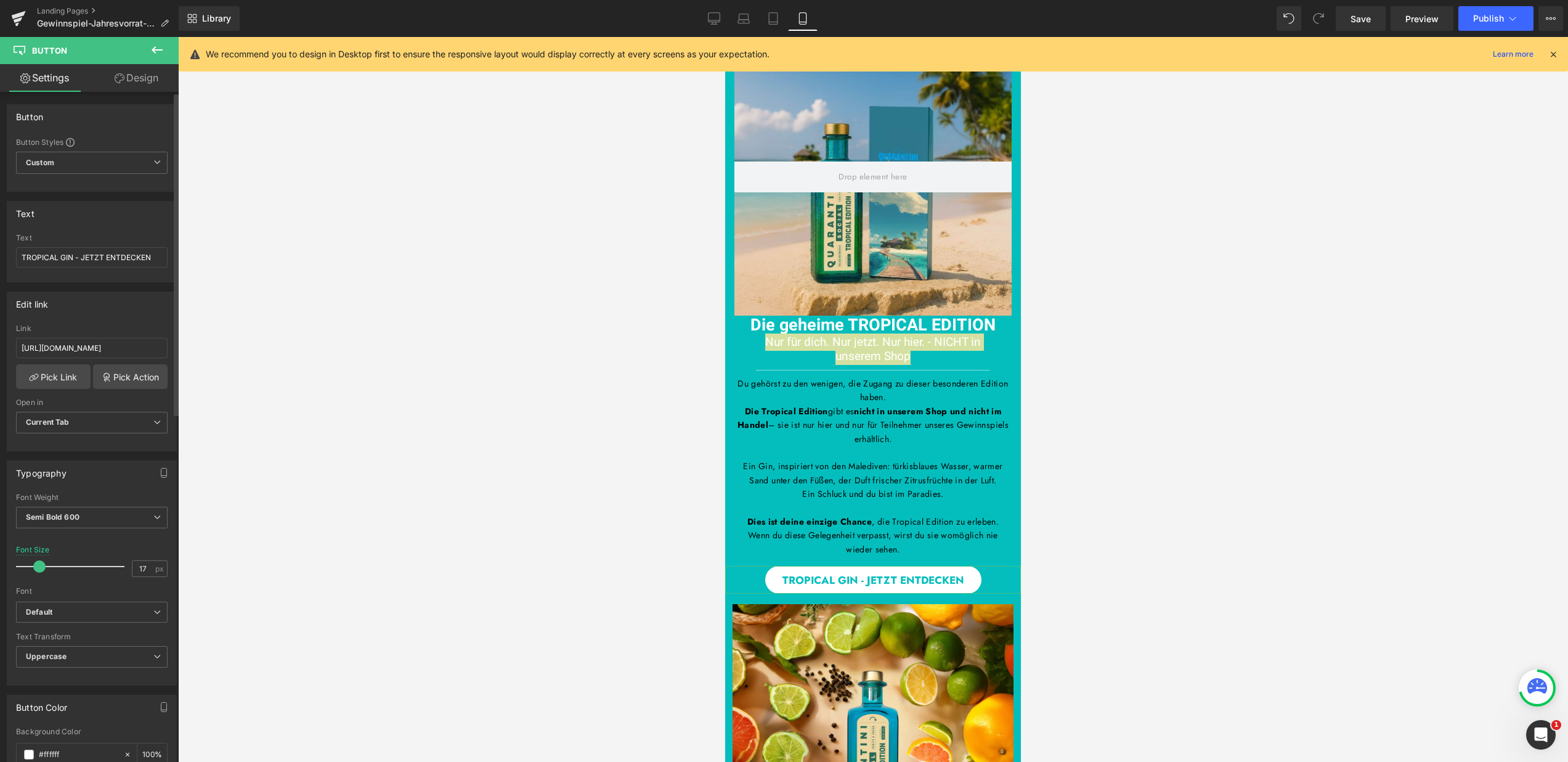
click at [72, 226] on div "Text TROPICAL GIN - JETZT ENTDECKEN Text TROPICAL GIN - JETZT ENTDECKEN" at bounding box center [92, 242] width 170 height 81
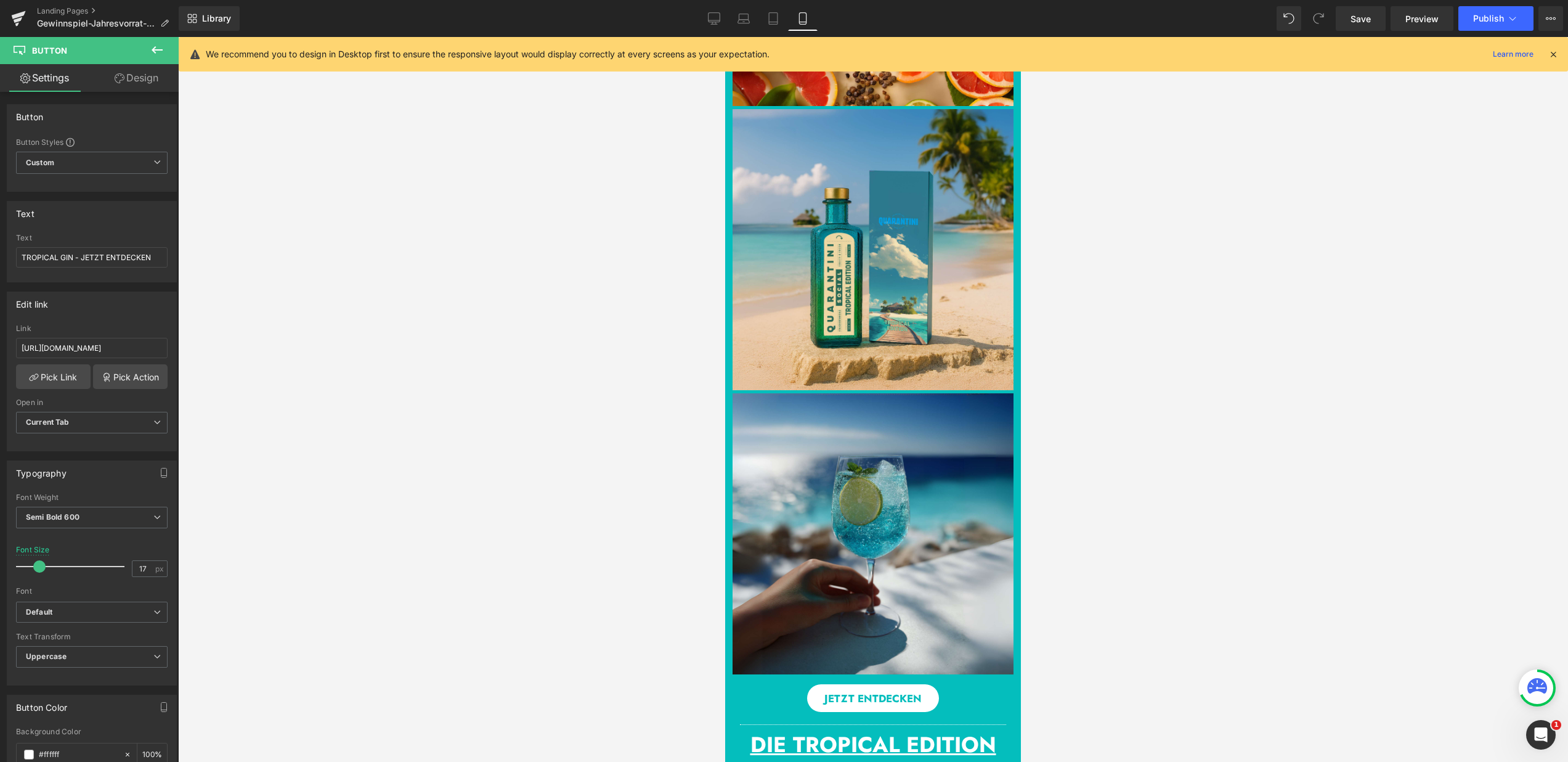
scroll to position [1004, 0]
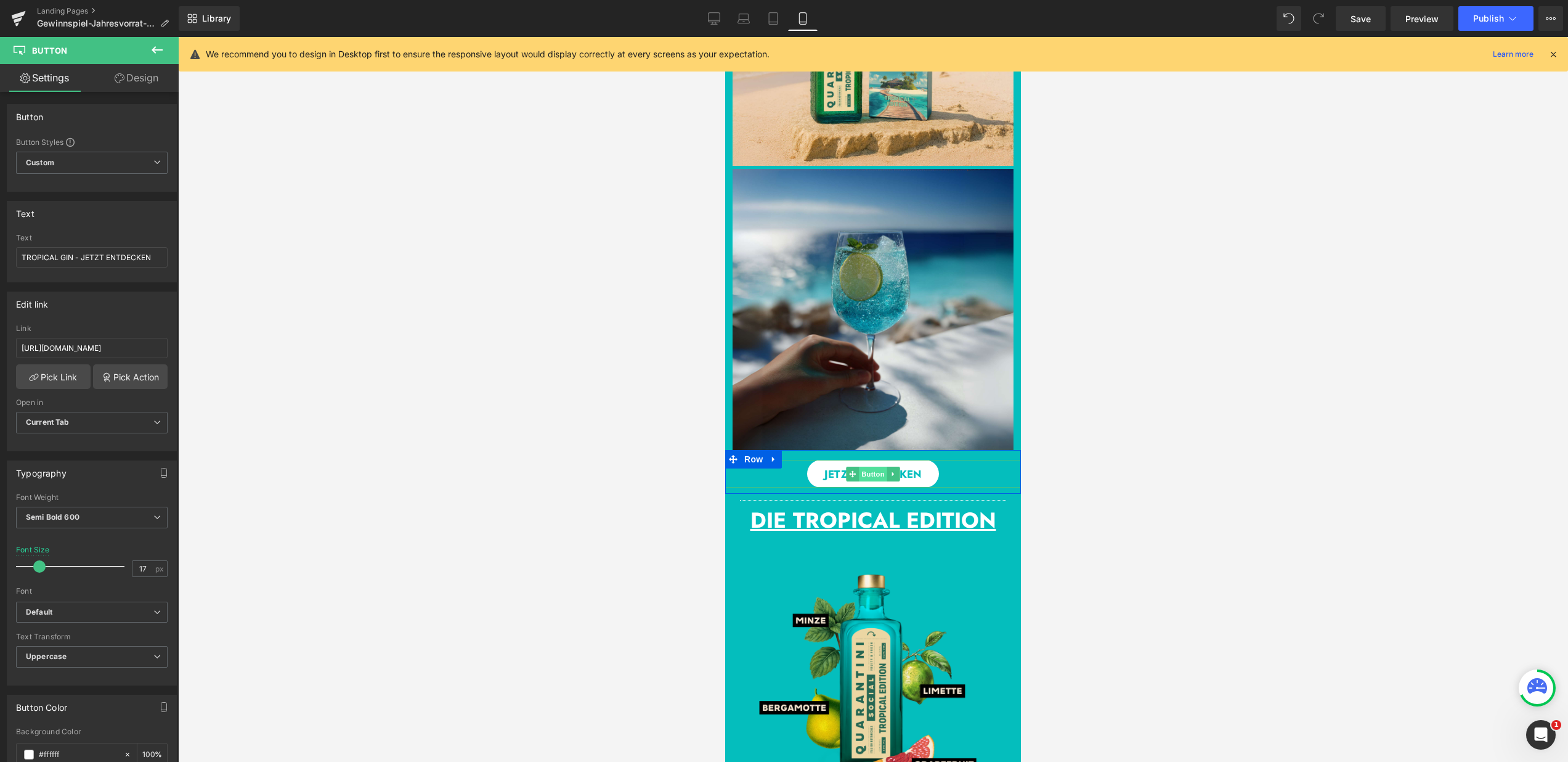
click at [862, 469] on span "Button" at bounding box center [873, 473] width 28 height 14
drag, startPoint x: 101, startPoint y: 263, endPoint x: 5, endPoint y: 257, distance: 96.2
click at [5, 257] on div "Text JETZT ENTDECKEN Text JETZT ENTDECKEN" at bounding box center [92, 237] width 184 height 90
paste input "TROPICAL GIN -"
type input "TROPICAL GIN - JETZT ENTDECKEN"
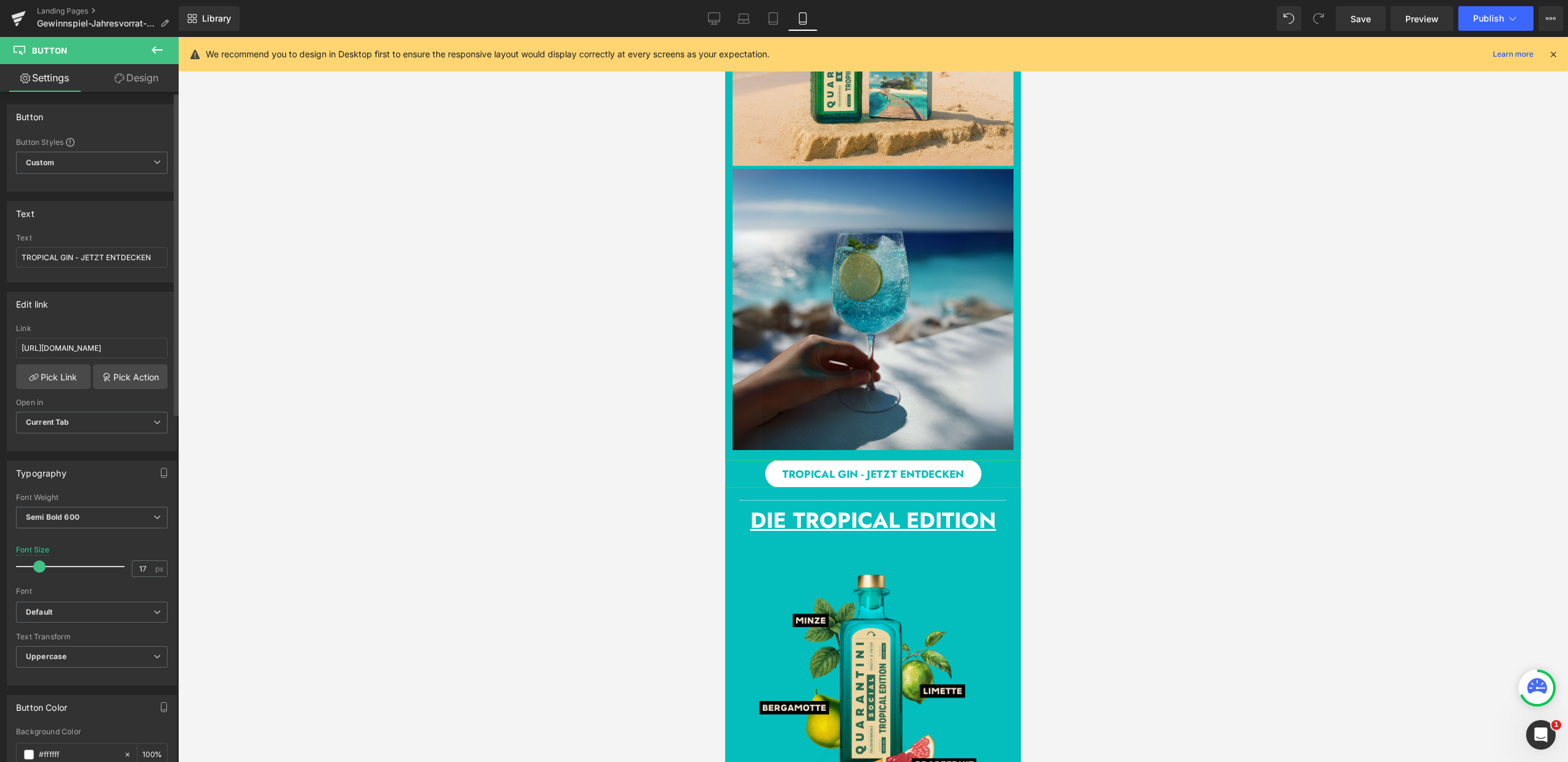
click at [101, 216] on div "Text" at bounding box center [92, 213] width 169 height 23
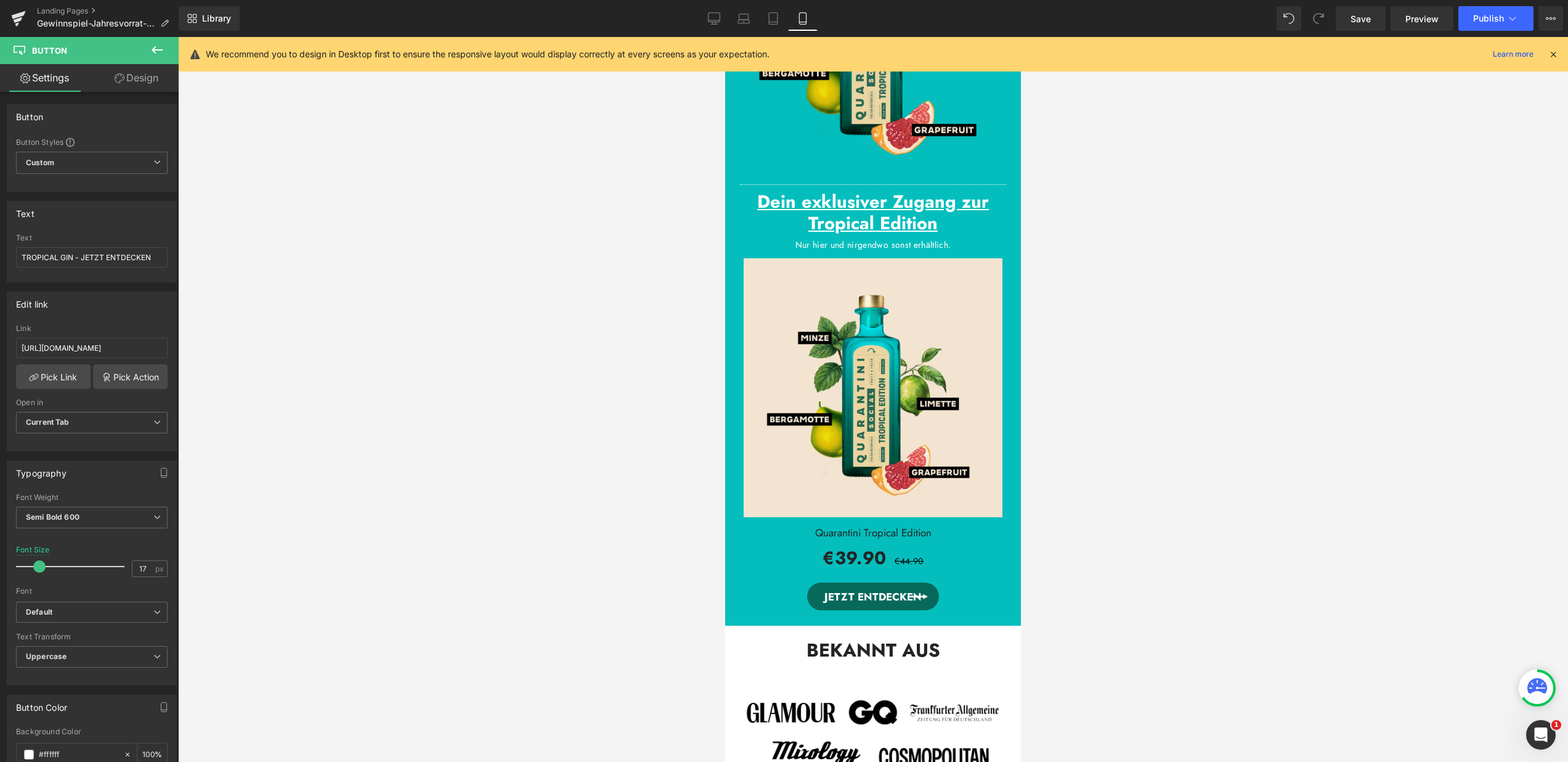
scroll to position [1640, 0]
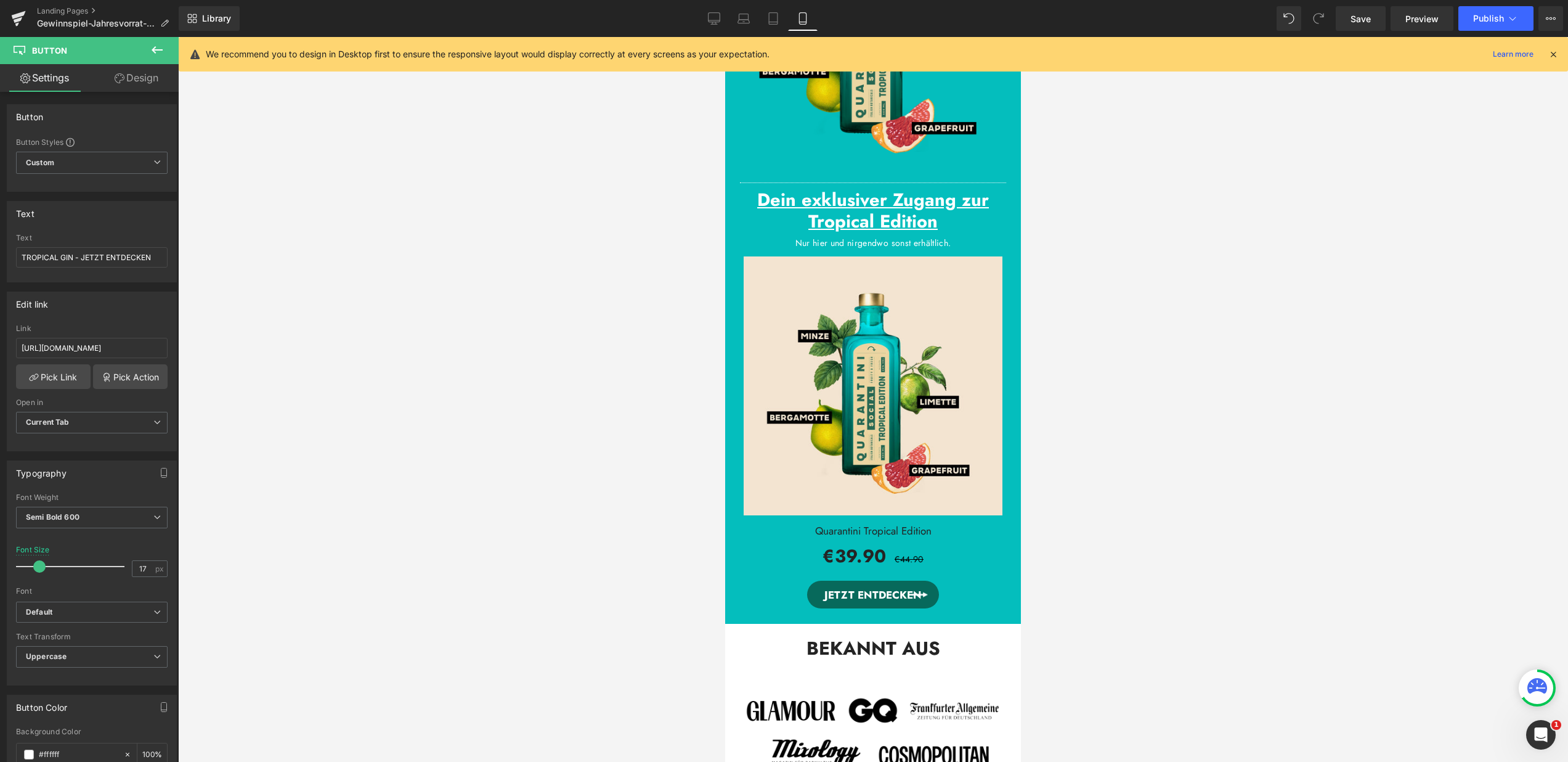
click at [865, 592] on div "JETZT ENTDECKEN Button" at bounding box center [873, 594] width 259 height 28
drag, startPoint x: 113, startPoint y: 262, endPoint x: 23, endPoint y: 258, distance: 90.1
click at [23, 258] on input "JETZT ENTDECKEN" at bounding box center [92, 257] width 152 height 20
type input "TROPICAL GIN - JETZT ENTDECKEN"
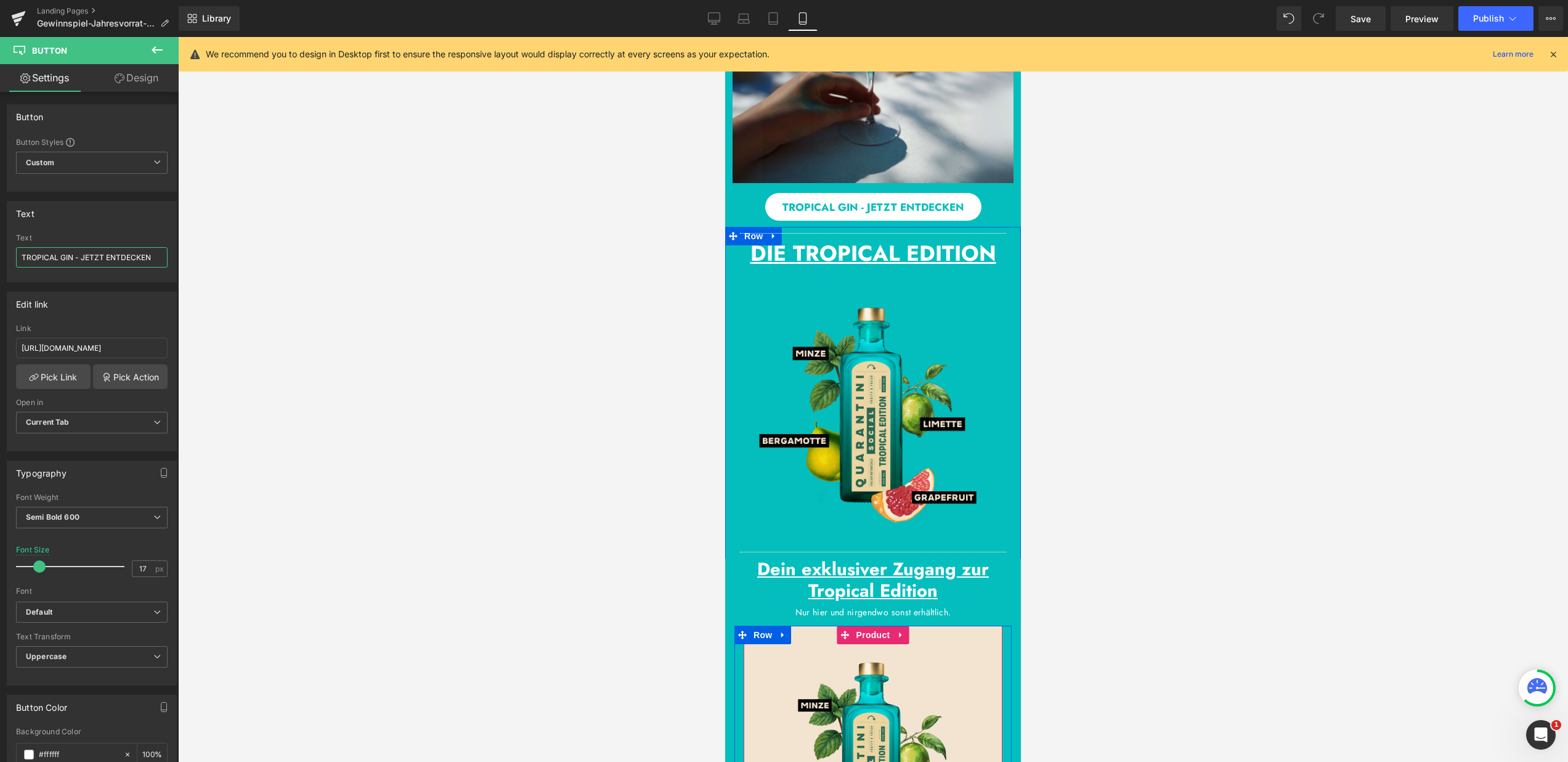
scroll to position [1100, 0]
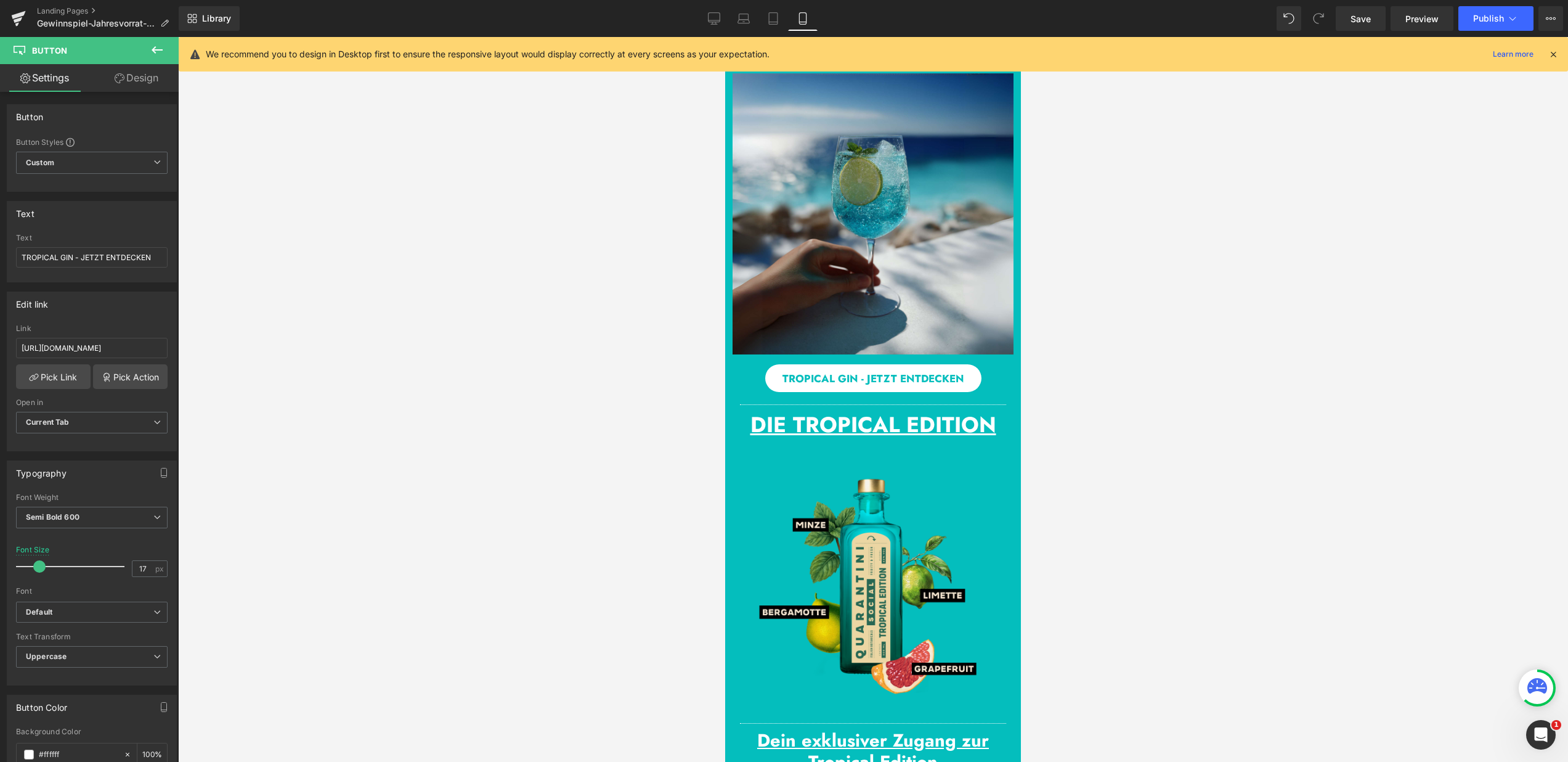
click at [736, 373] on div "TROPICAL GIN - JETZT ENTDECKEN Button Row" at bounding box center [873, 376] width 296 height 43
click at [731, 363] on icon at bounding box center [733, 364] width 9 height 9
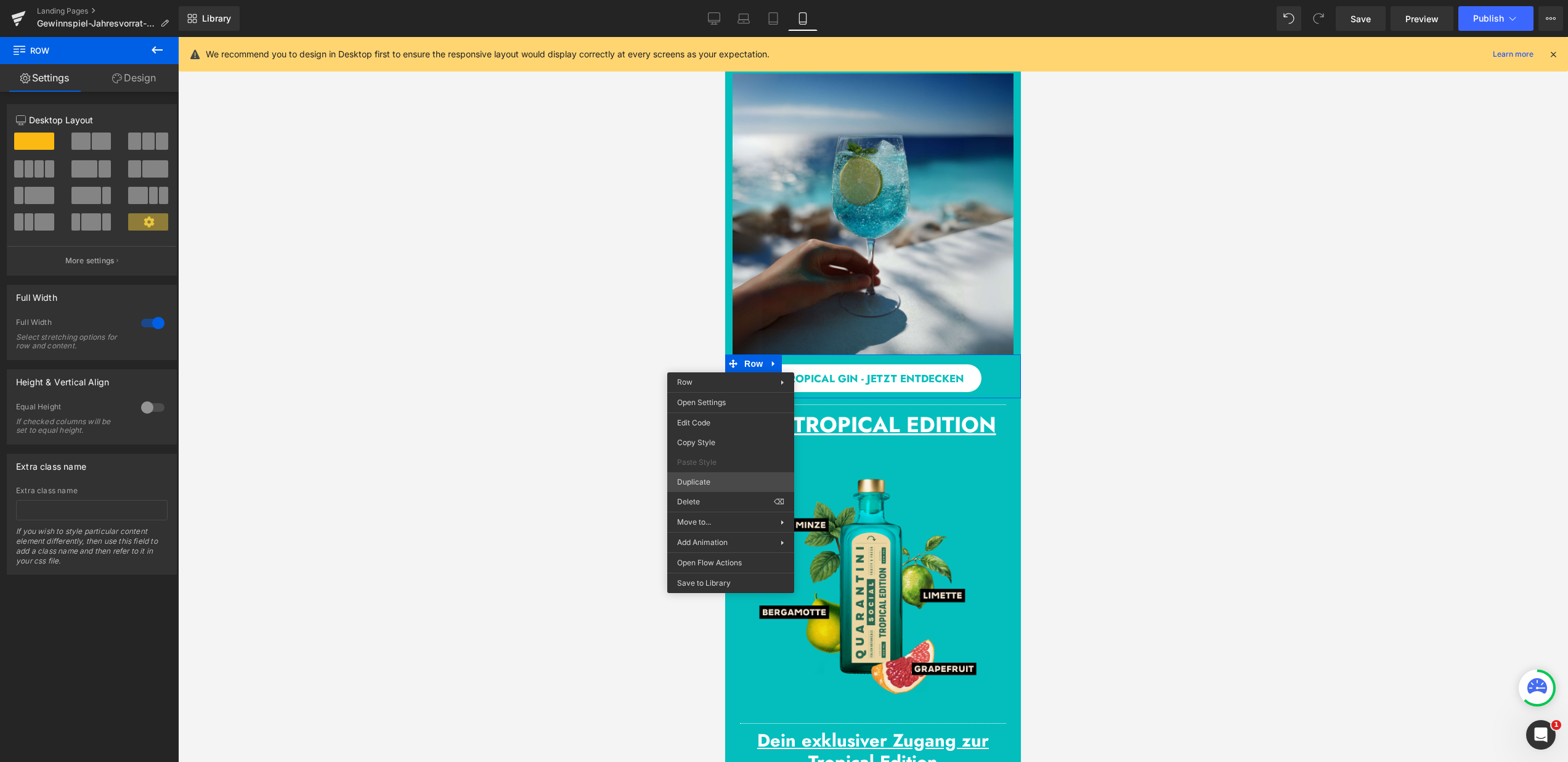
click at [720, 476] on div "Row You are previewing how the will restyle your page. You can not edit Element…" at bounding box center [784, 391] width 1568 height 783
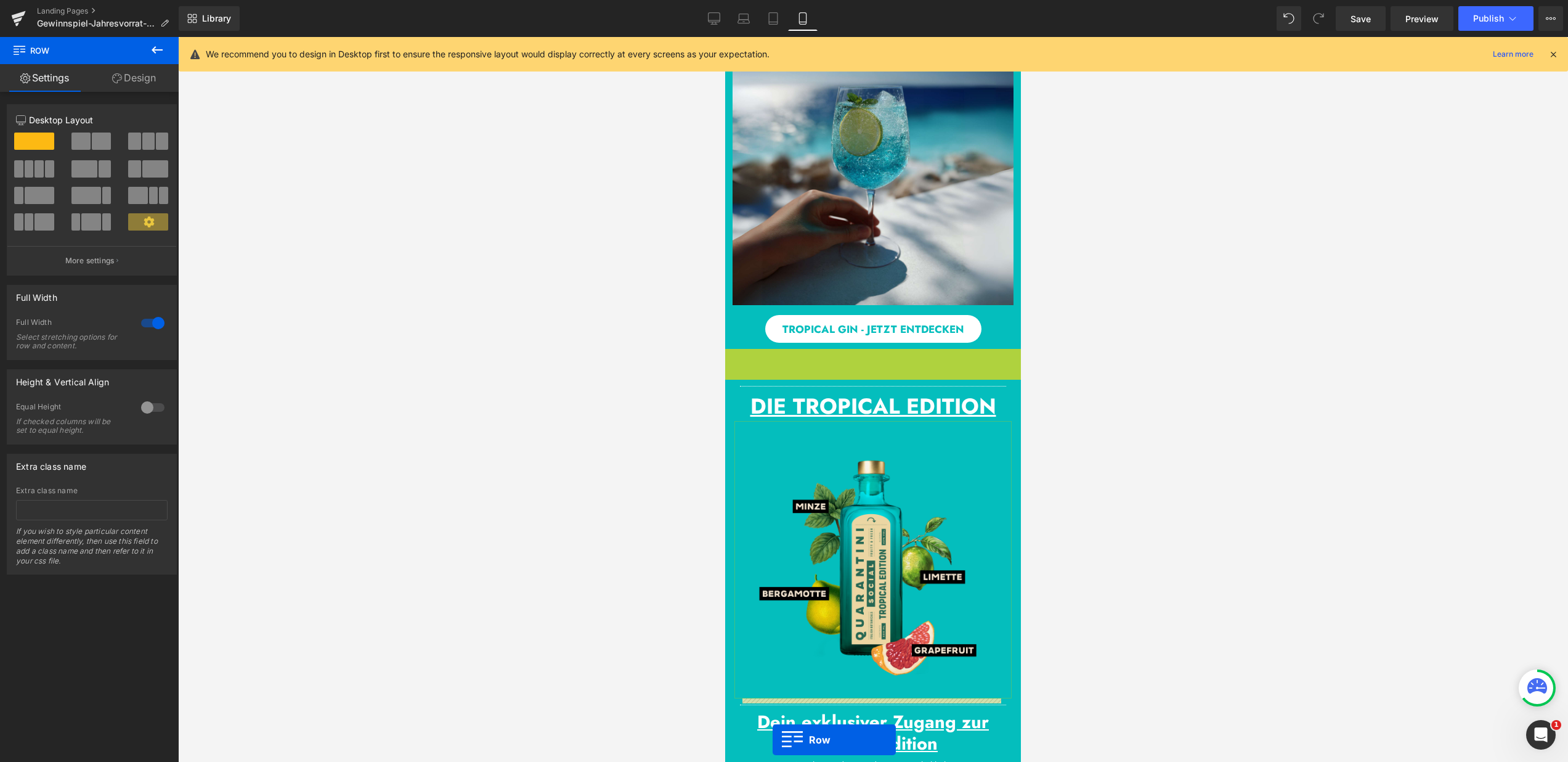
scroll to position [1210, 0]
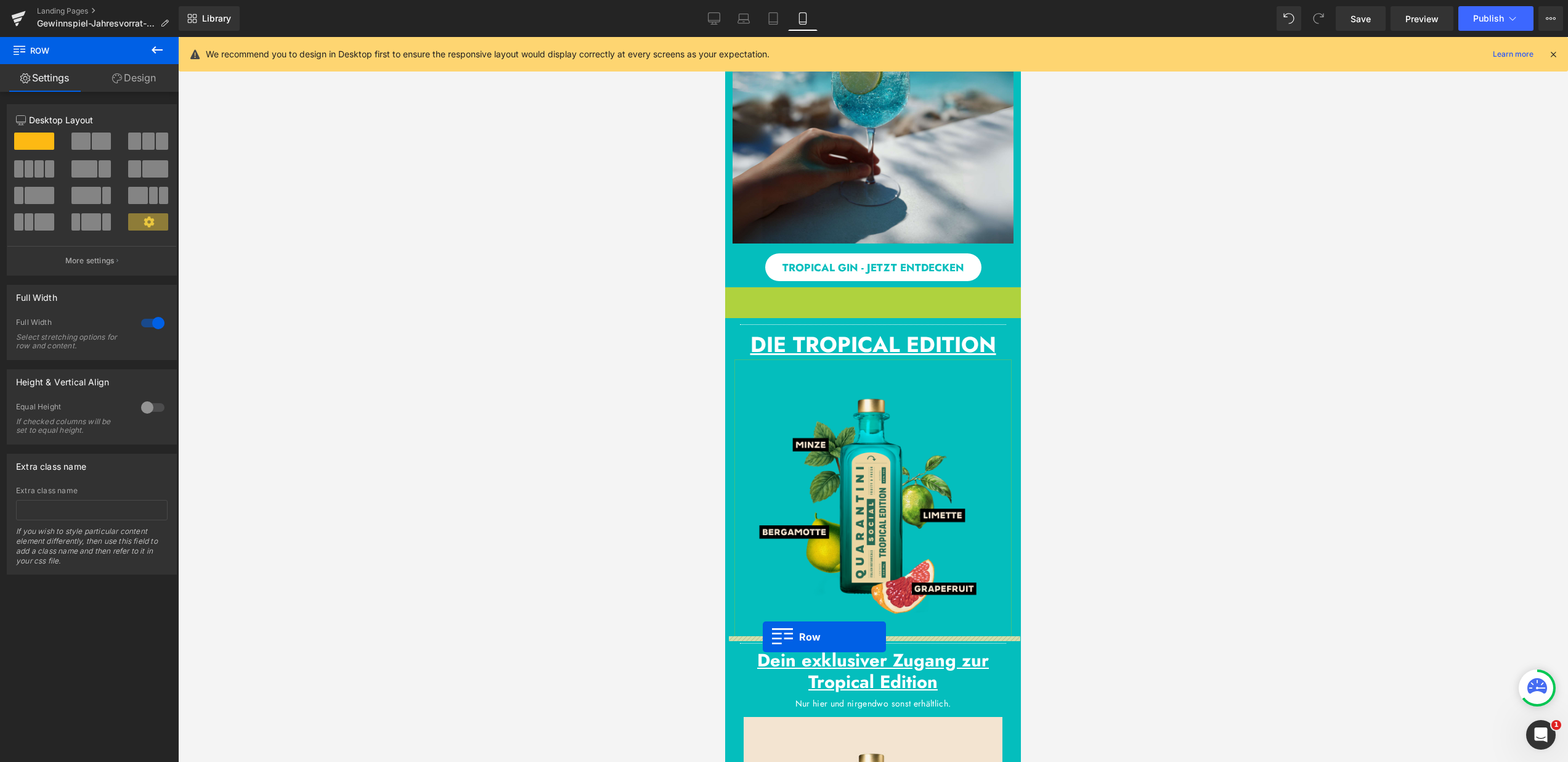
drag, startPoint x: 736, startPoint y: 429, endPoint x: 763, endPoint y: 637, distance: 209.7
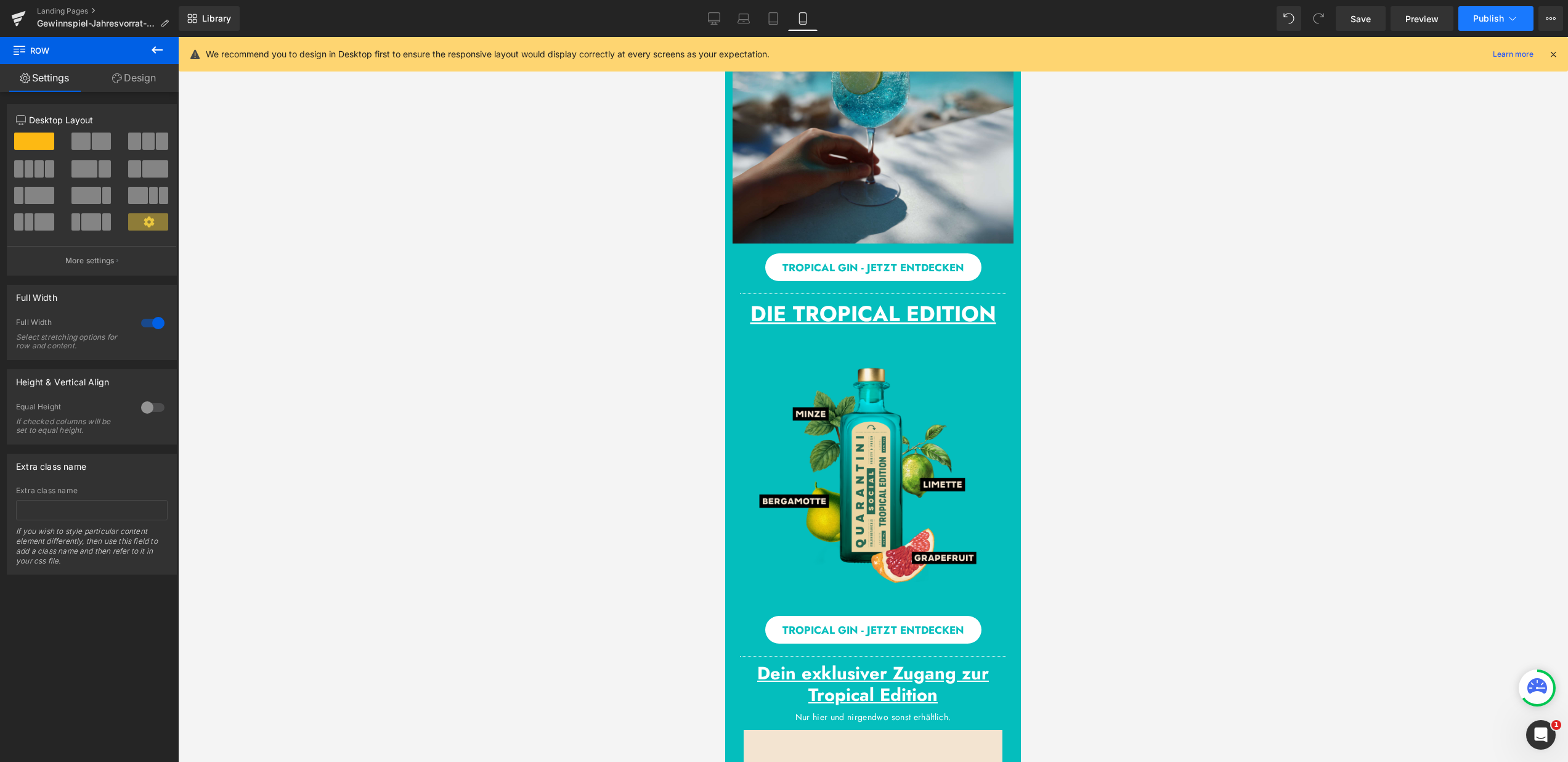
click at [1502, 20] on span "Publish" at bounding box center [1489, 19] width 31 height 10
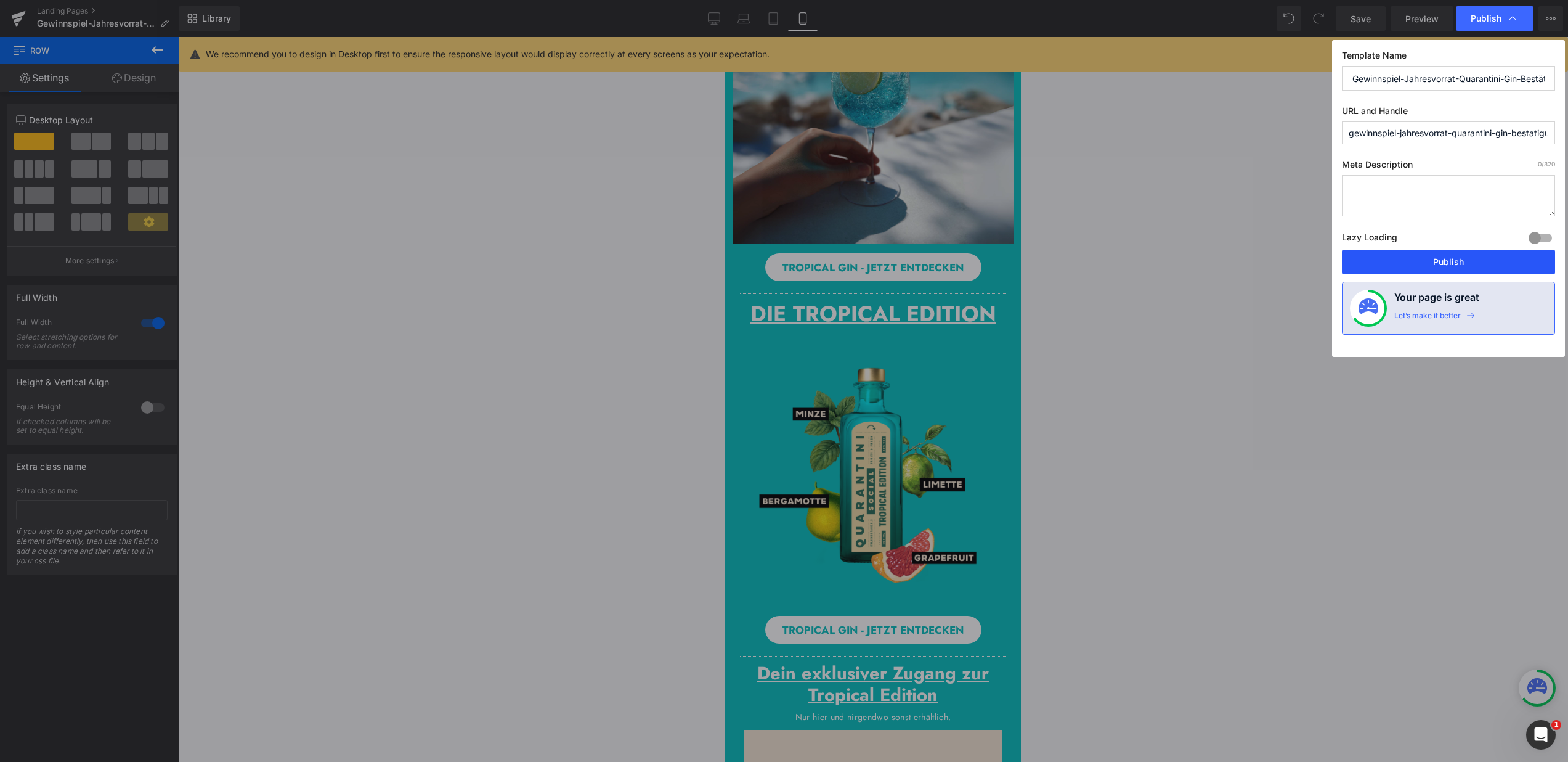
click at [1478, 262] on button "Publish" at bounding box center [1448, 262] width 213 height 25
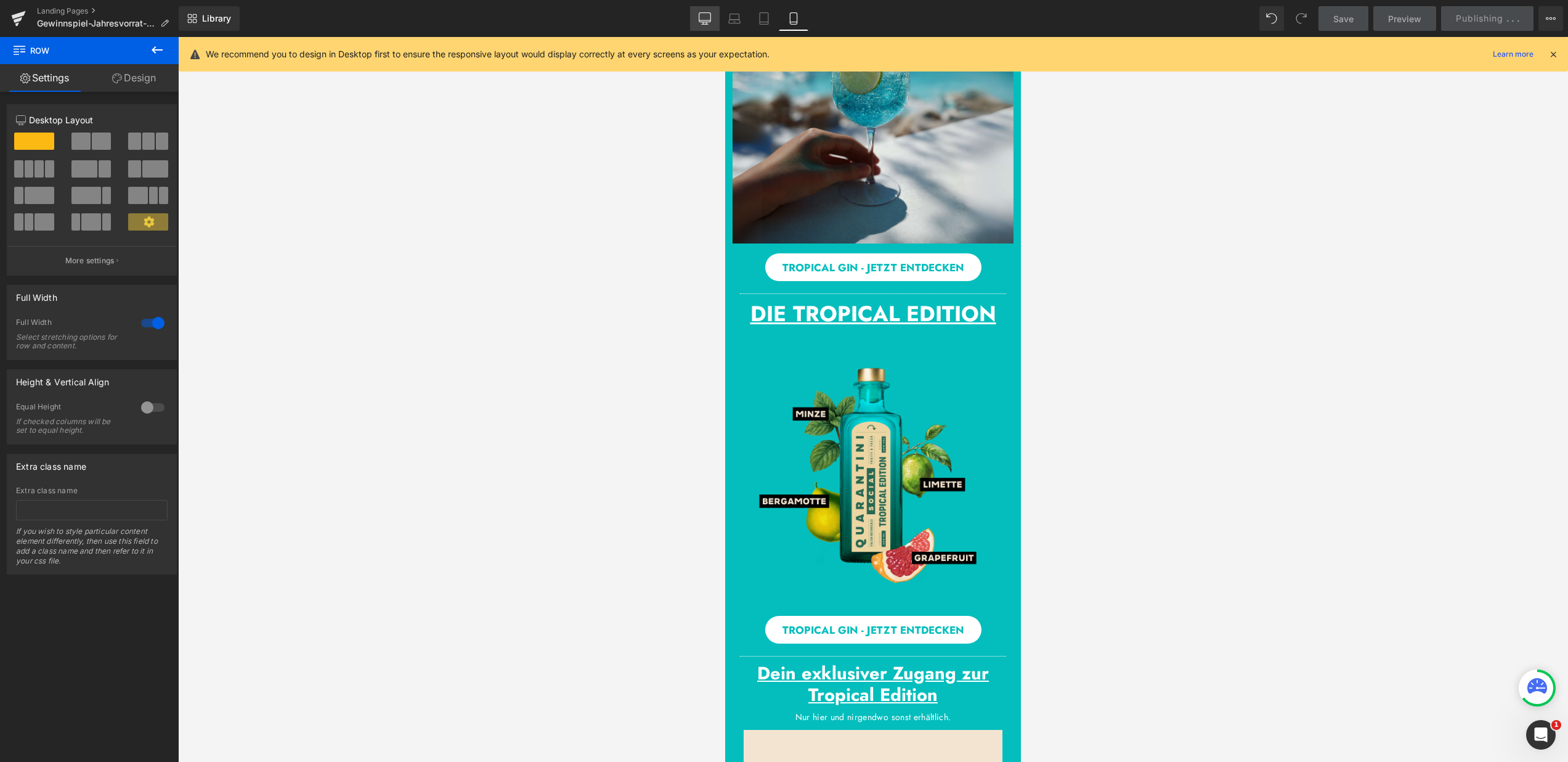
click at [702, 21] on icon at bounding box center [705, 19] width 12 height 12
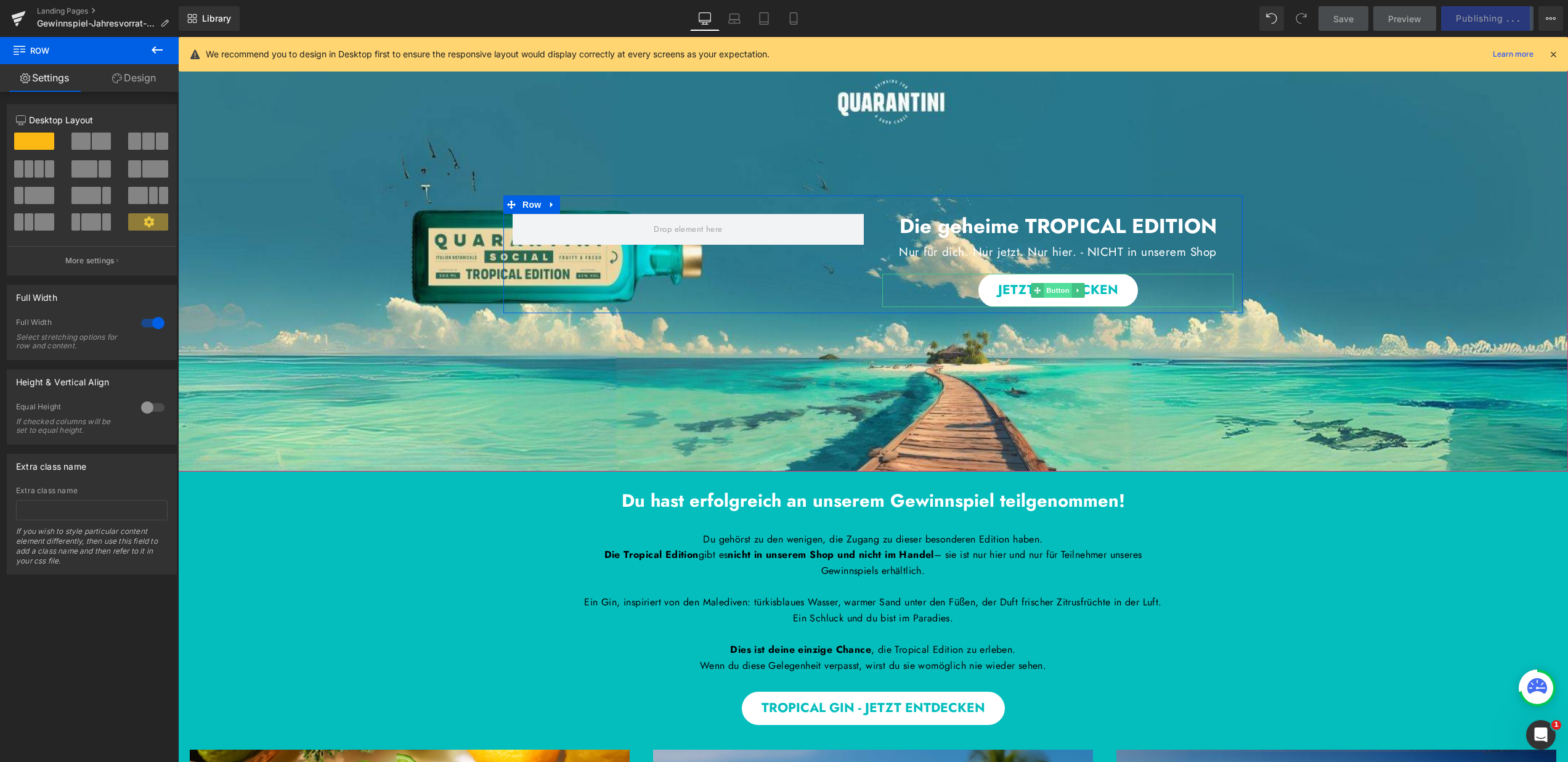
click at [1048, 286] on span "Button" at bounding box center [1058, 290] width 28 height 14
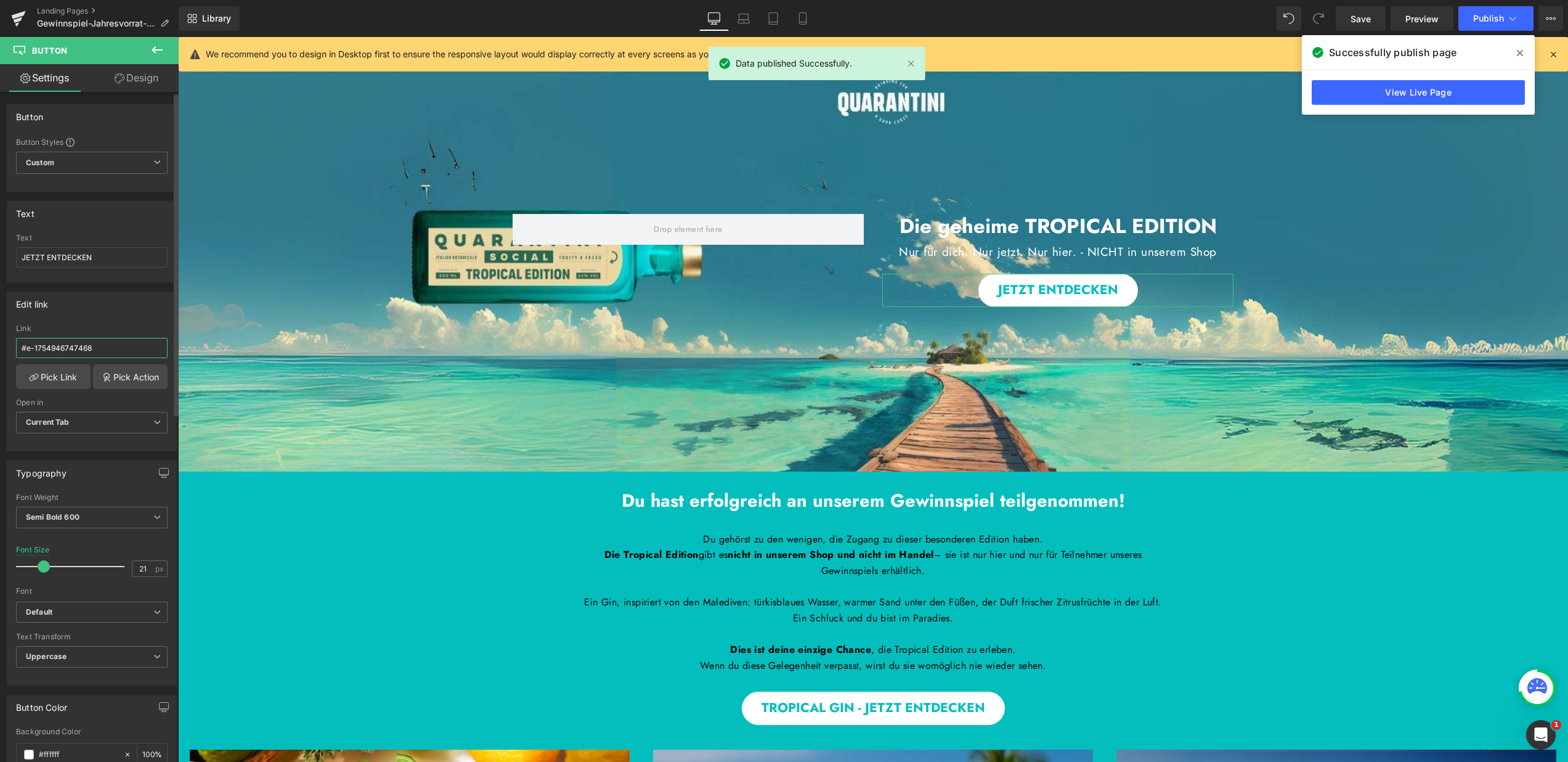
click at [105, 349] on input "#e-1754946747468" at bounding box center [92, 347] width 152 height 20
drag, startPoint x: 97, startPoint y: 262, endPoint x: 10, endPoint y: 253, distance: 87.5
click at [10, 253] on div "JETZT ENTDECKEN Text JETZT ENTDECKEN" at bounding box center [92, 258] width 169 height 48
paste input "TROPICAL GIN -"
type input "TROPICAL GIN - JETZT ENTDECKEN"
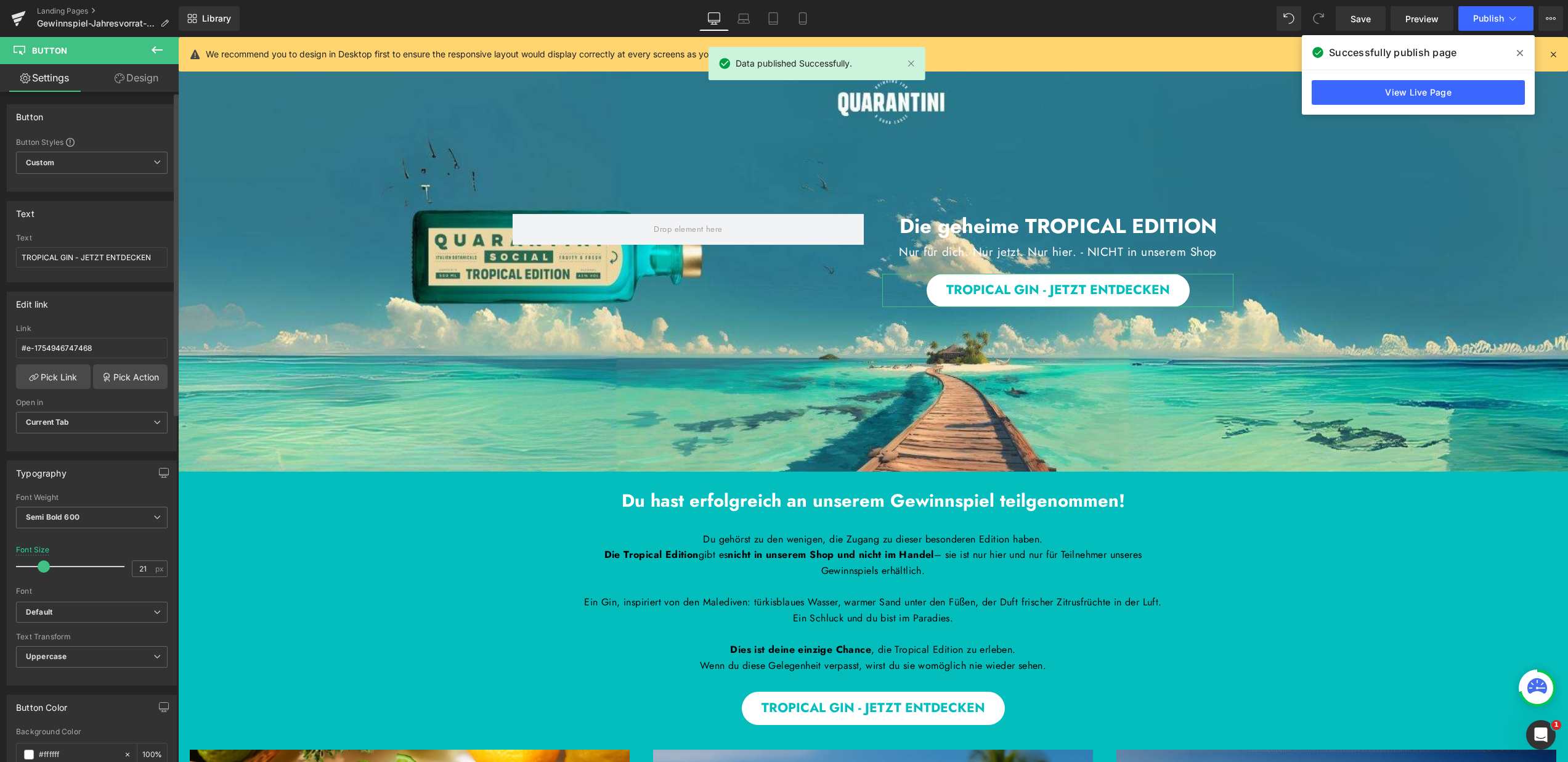
click at [75, 228] on div "Text TROPICAL GIN - JETZT ENTDECKEN Text TROPICAL GIN - JETZT ENTDECKEN" at bounding box center [92, 242] width 170 height 81
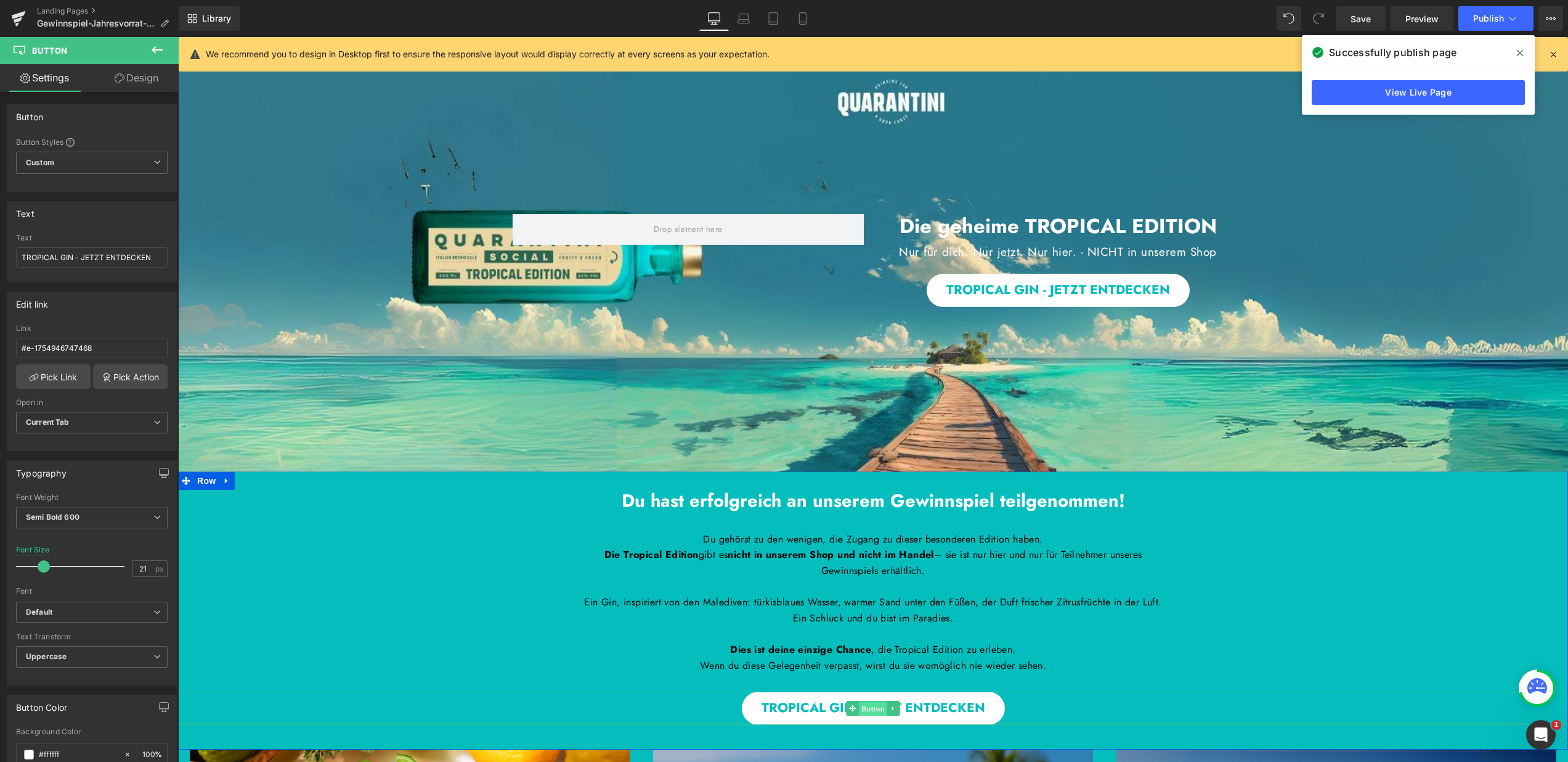
click at [863, 716] on span "Button" at bounding box center [873, 709] width 28 height 14
click at [113, 255] on input "TROPICAL GIN - JETZT ENTDECKEN" at bounding box center [92, 257] width 152 height 20
click at [110, 345] on input "https://quarantini.de/products/quarantini-tropical-edition-bk" at bounding box center [92, 347] width 152 height 20
click at [128, 319] on div "Edit link https://quarantini.de/products/quarantini-tropical-edition-bk Link ht…" at bounding box center [92, 371] width 170 height 159
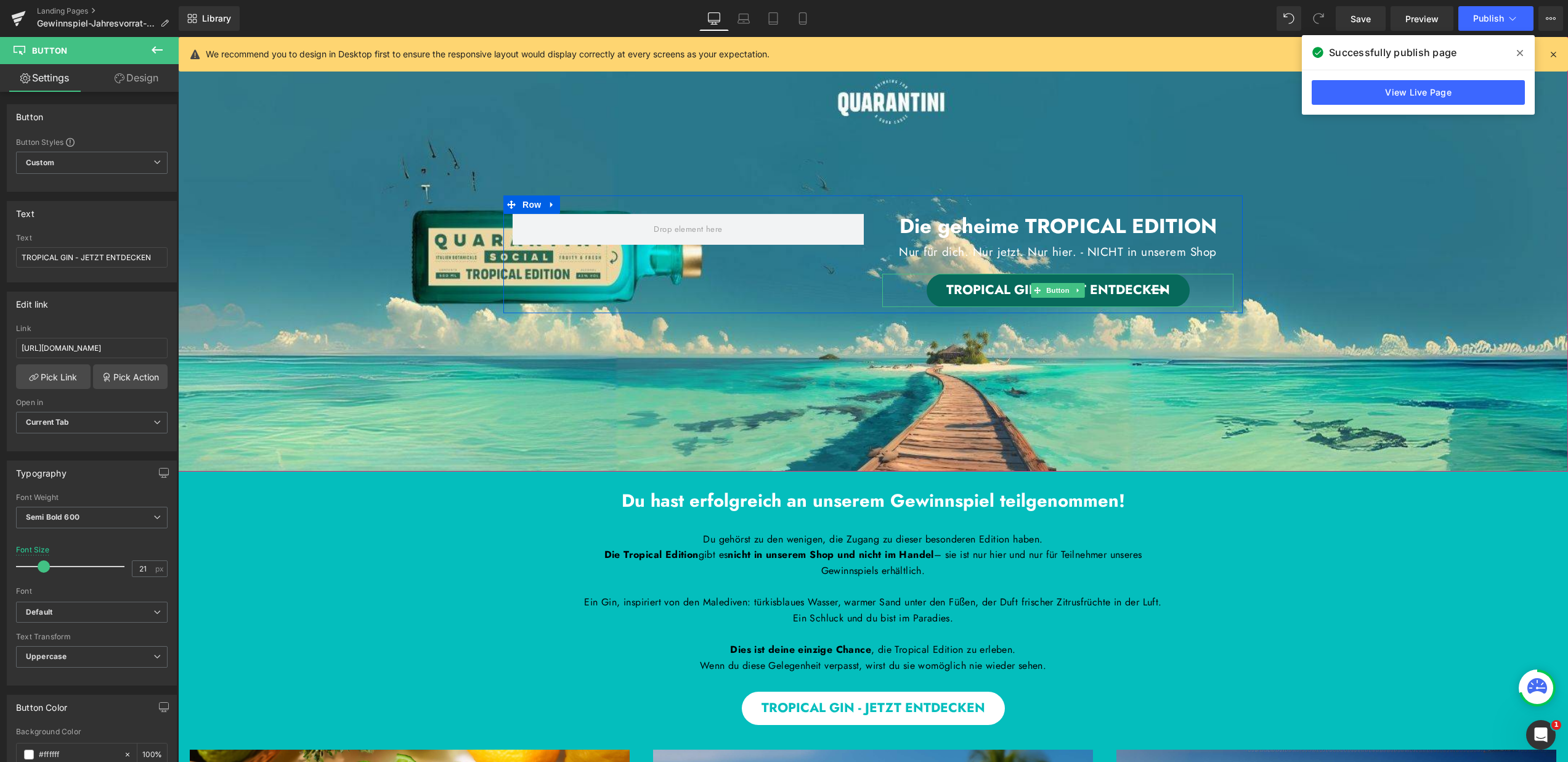
click at [1062, 285] on span "Button" at bounding box center [1058, 290] width 28 height 14
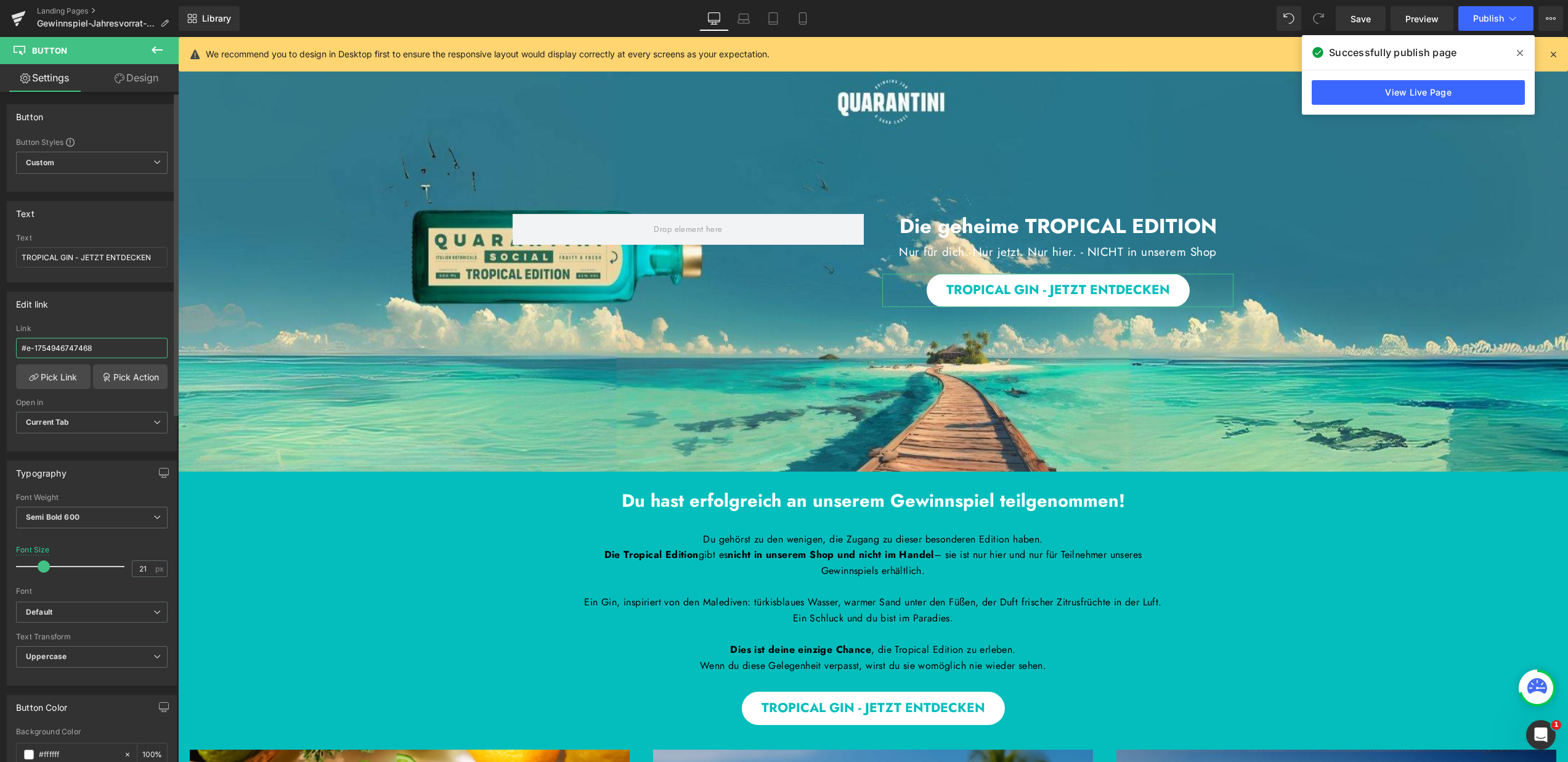
drag, startPoint x: 94, startPoint y: 345, endPoint x: 14, endPoint y: 338, distance: 80.3
click at [14, 338] on div "#e-1754946747468 Link #e-1754946747468 Pick Link Pick Action Current Tab New Ta…" at bounding box center [92, 387] width 169 height 126
paste input "https://quarantini.de/products/quarantini-tropical-edition-bk"
type input "https://quarantini.de/products/quarantini-tropical-edition-bk"
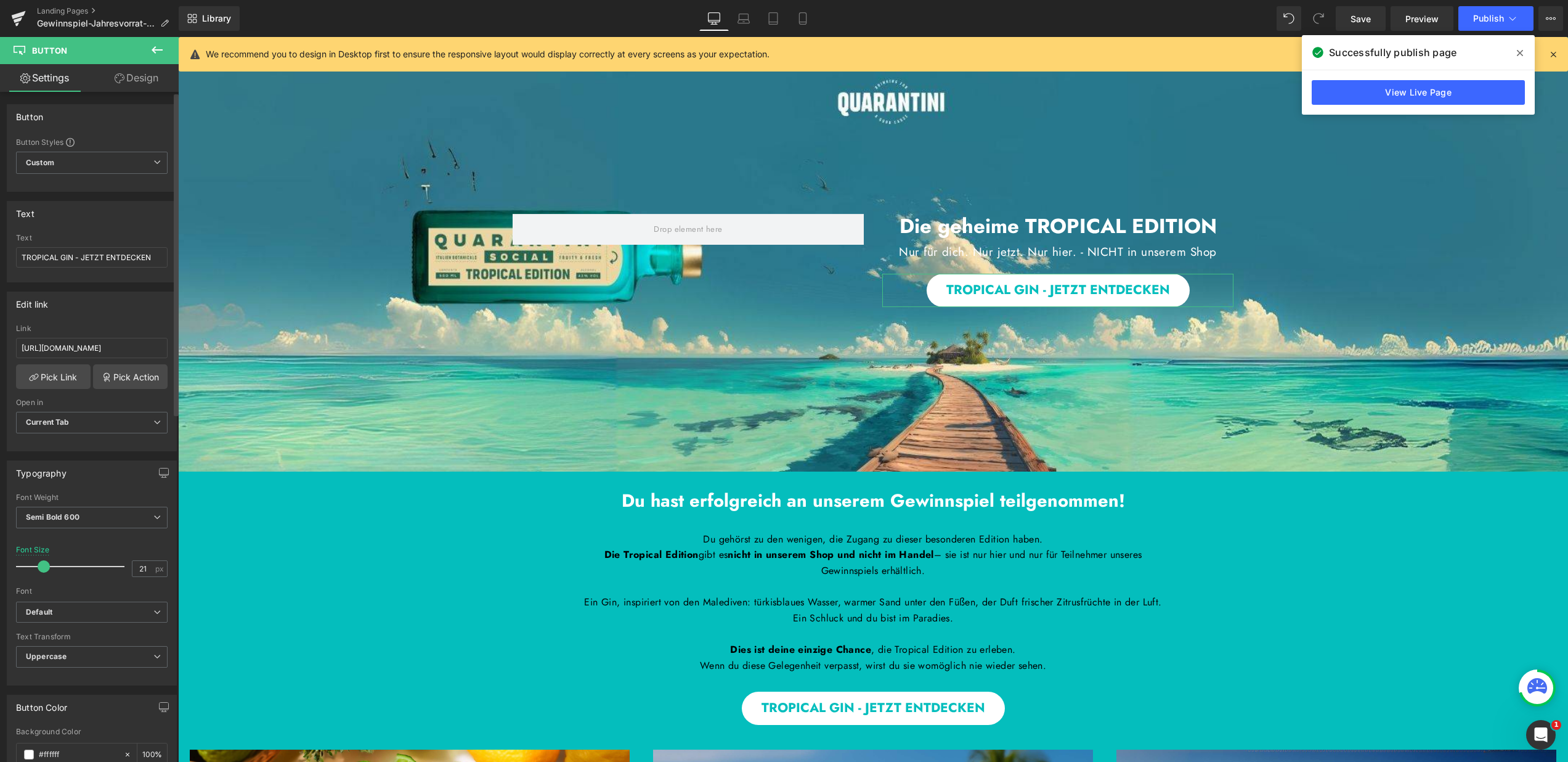
click at [54, 306] on div "Edit link" at bounding box center [92, 304] width 169 height 23
click at [1515, 47] on span at bounding box center [1520, 53] width 20 height 20
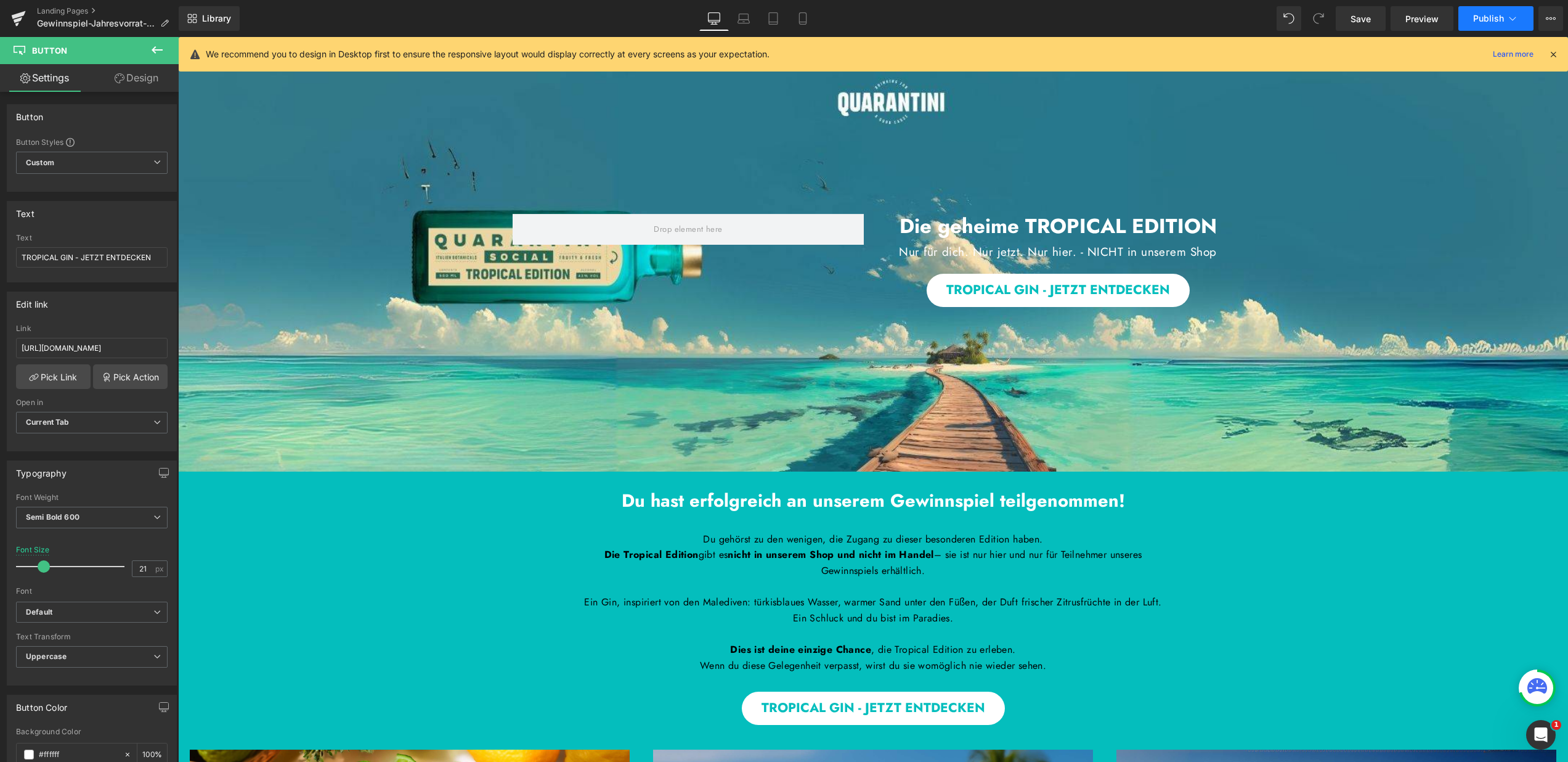
click at [1507, 19] on icon at bounding box center [1513, 19] width 12 height 12
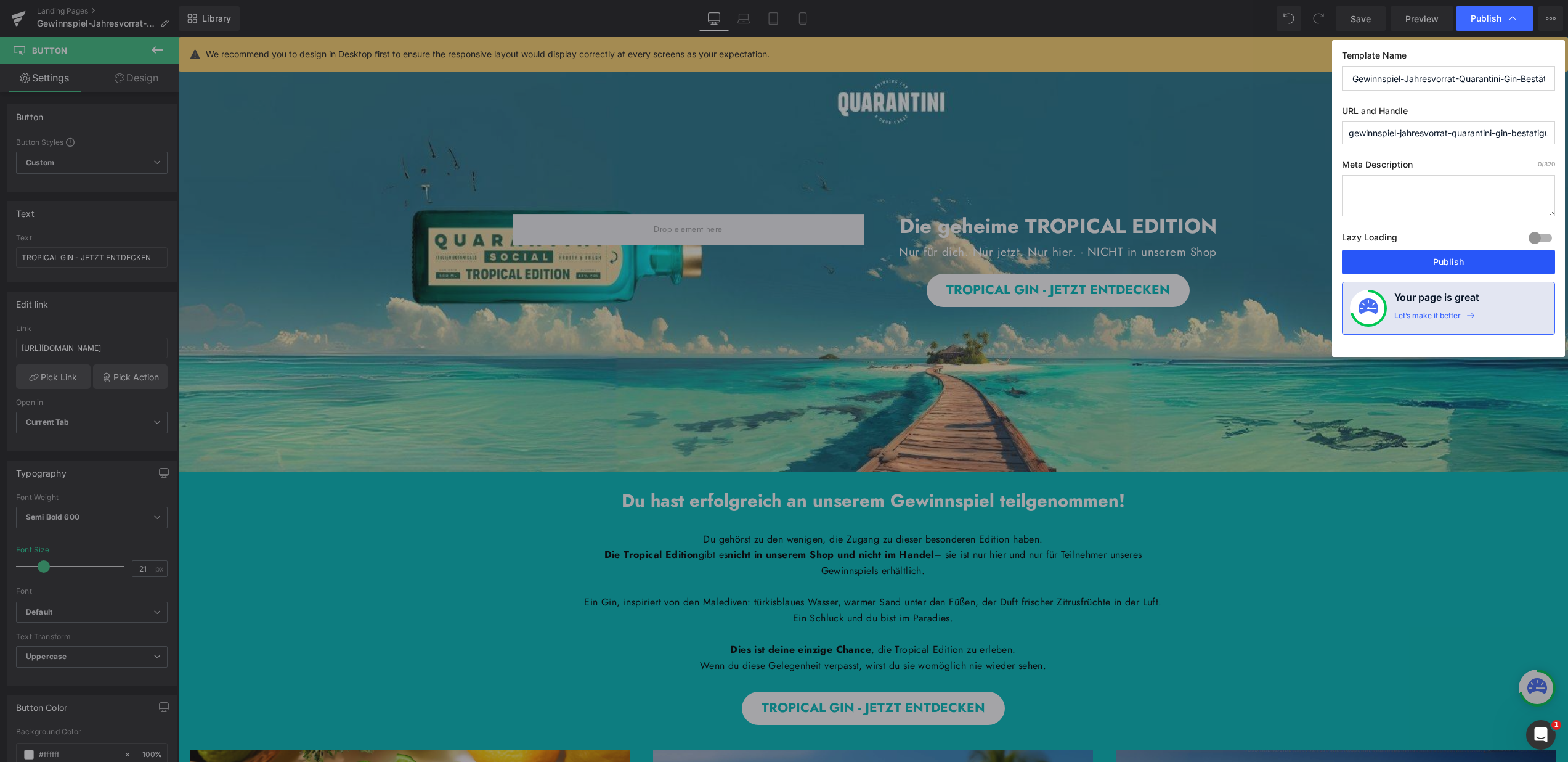
drag, startPoint x: 1455, startPoint y: 256, endPoint x: 930, endPoint y: 418, distance: 549.4
click at [1455, 256] on button "Publish" at bounding box center [1448, 262] width 213 height 25
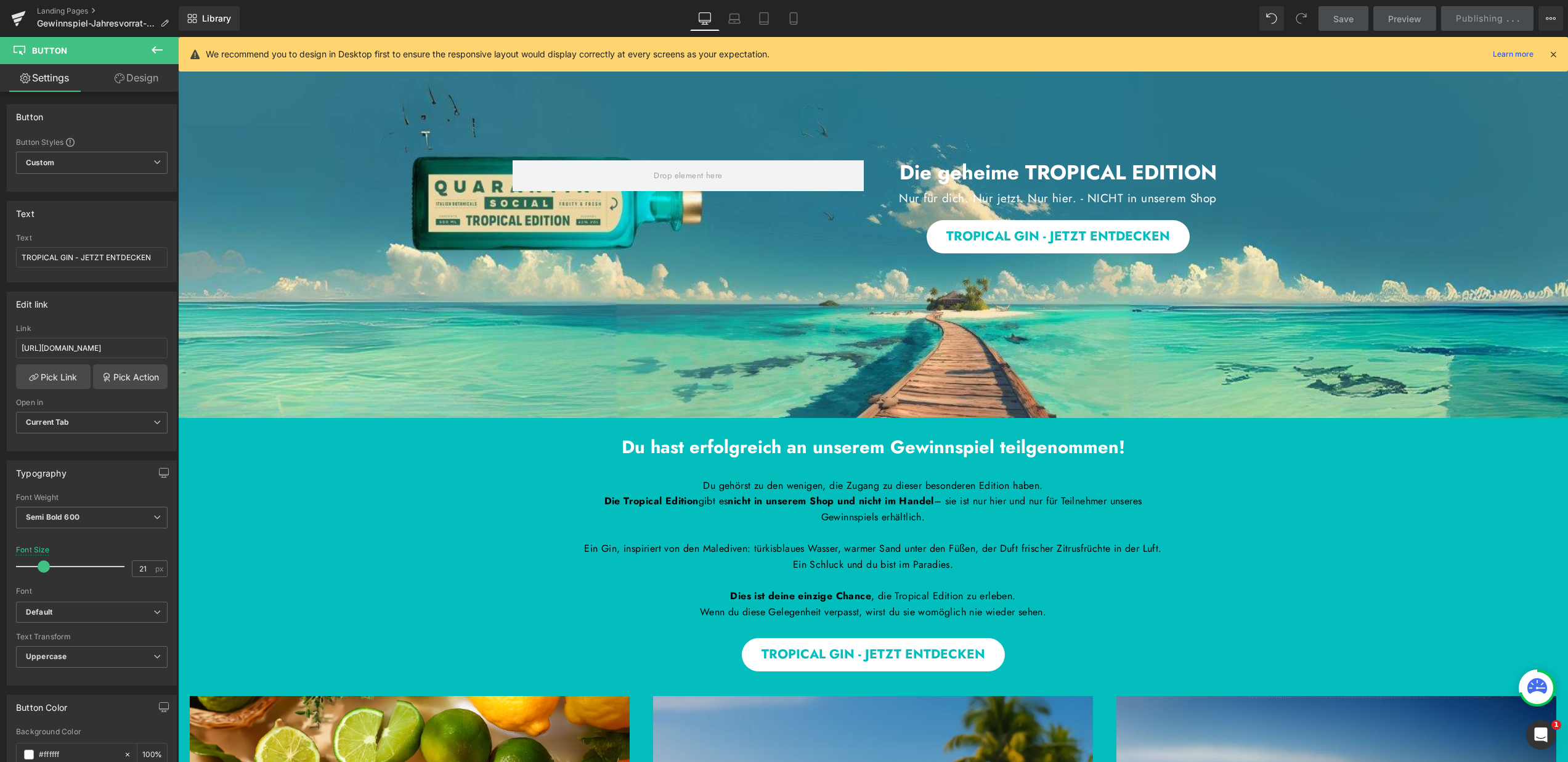
scroll to position [61, 0]
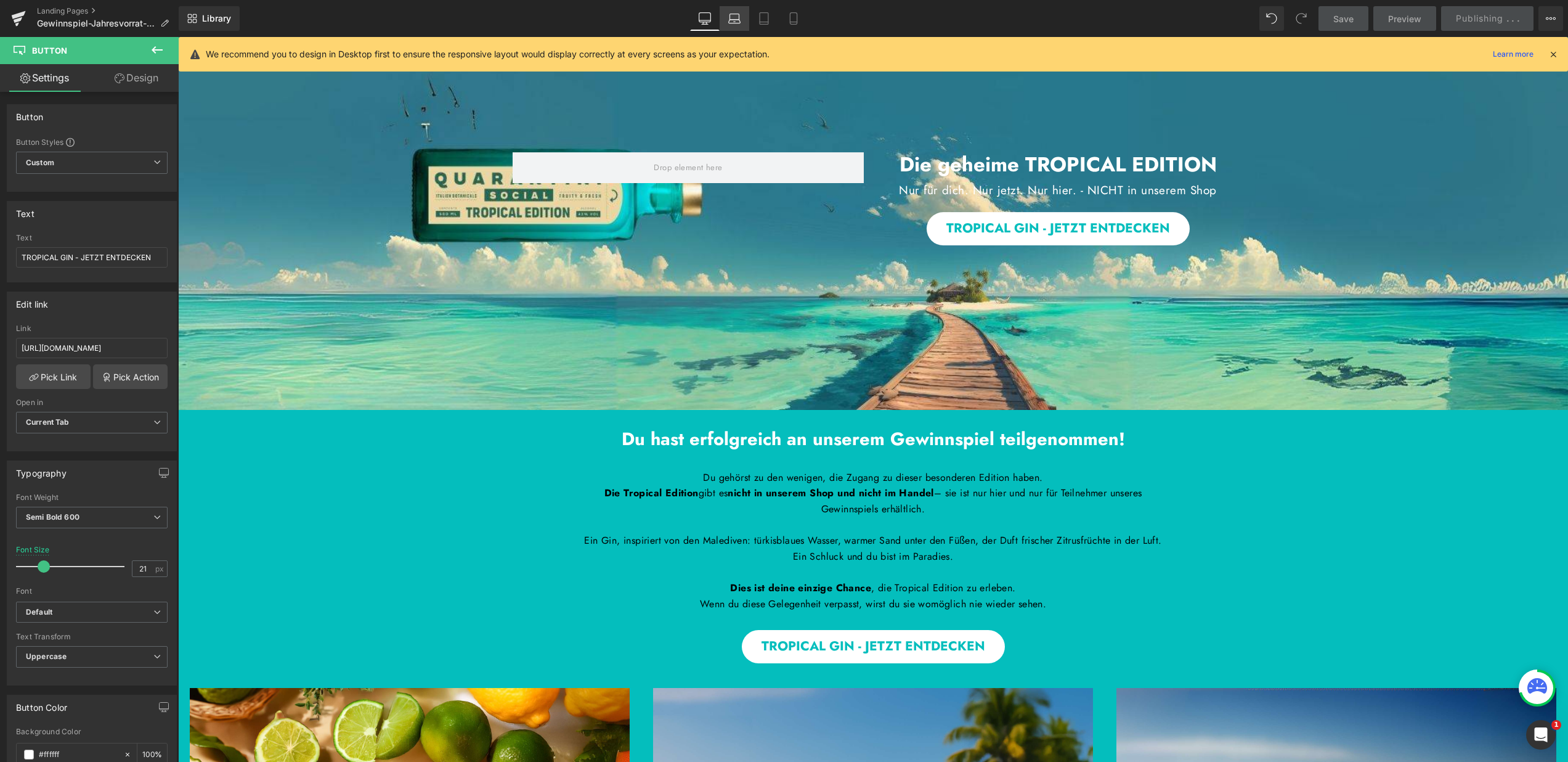
click at [742, 18] on link "Laptop" at bounding box center [734, 19] width 30 height 25
type input "19"
type input "100"
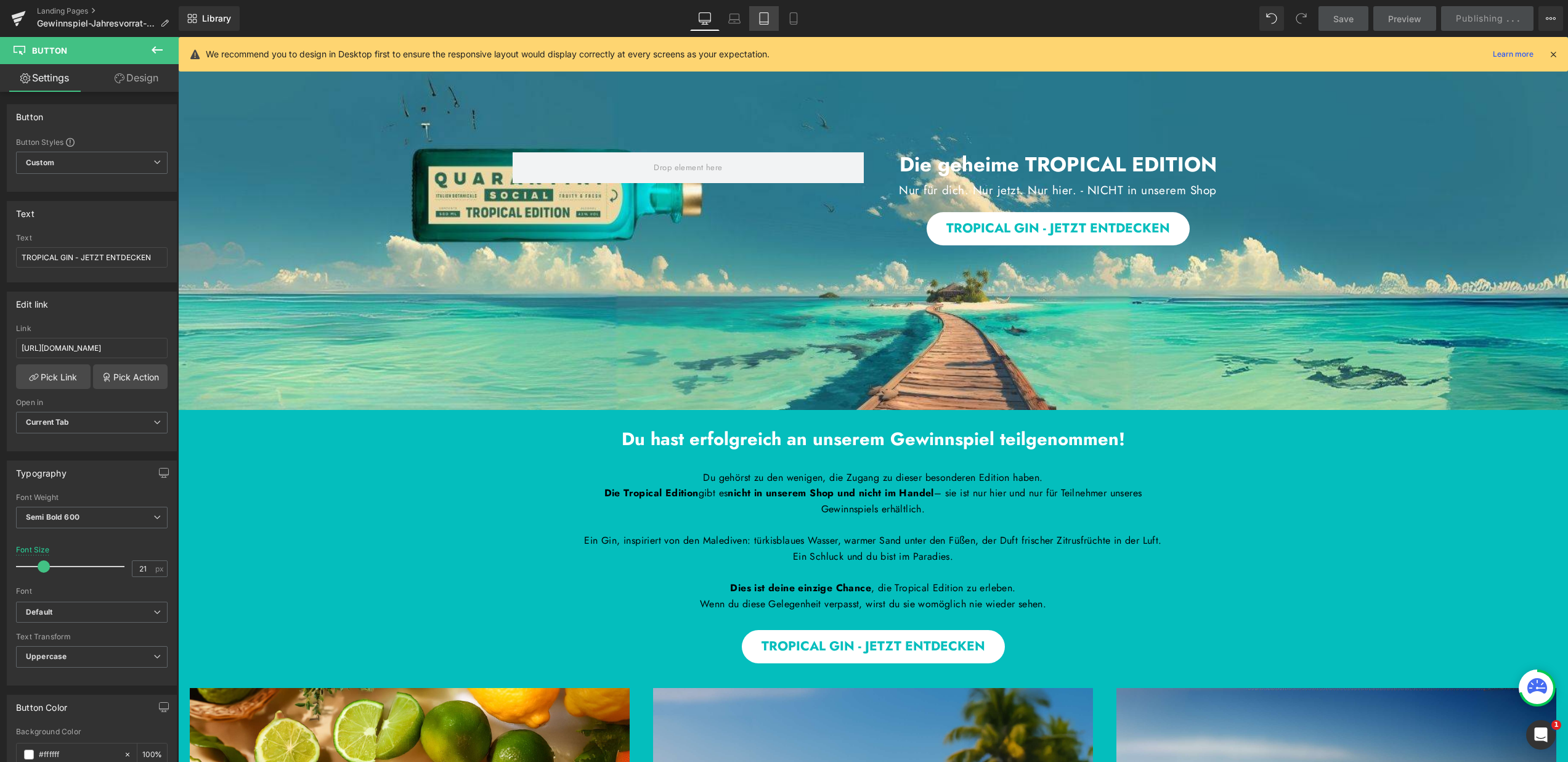
type input "100"
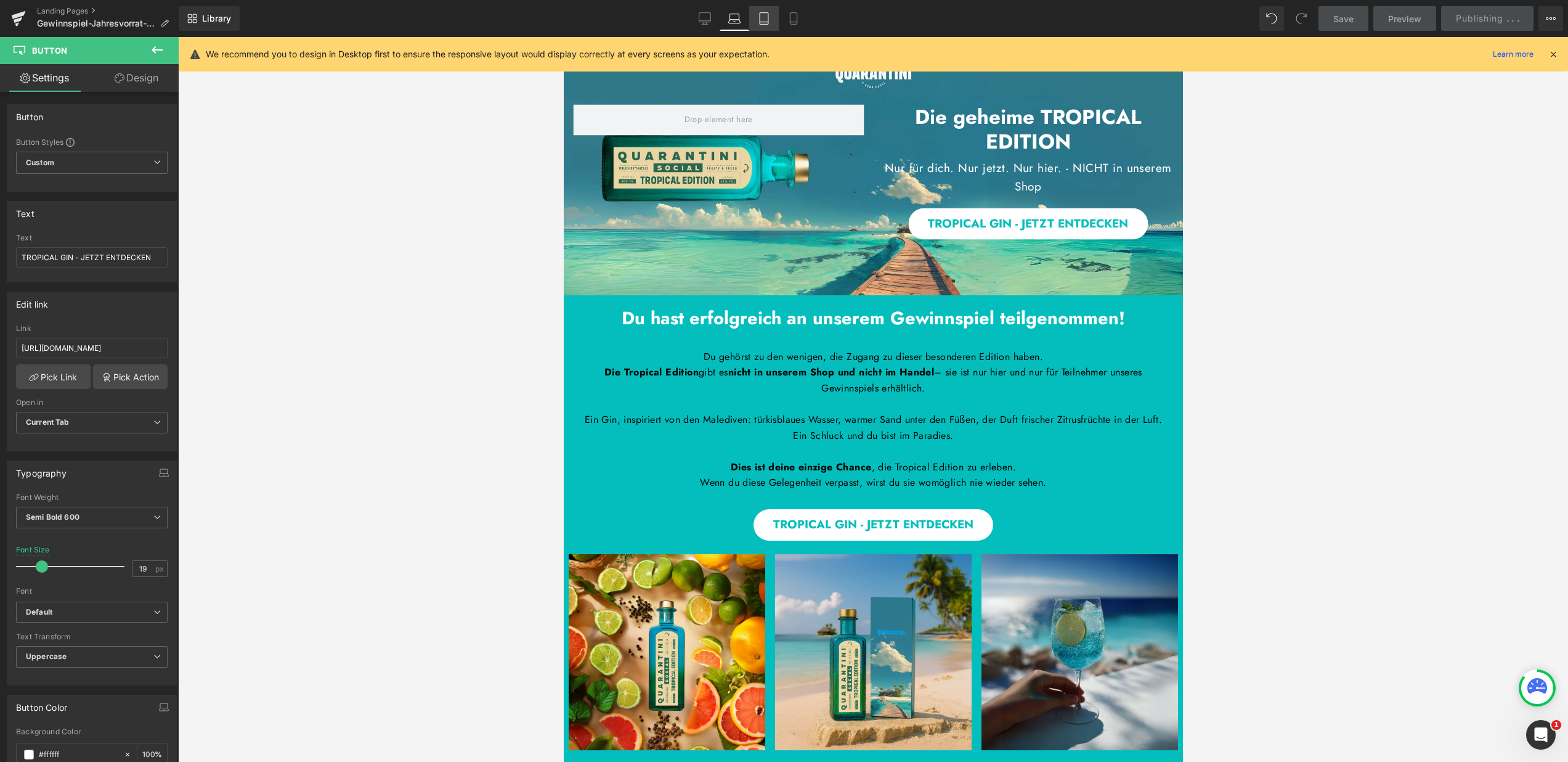
click at [767, 20] on icon at bounding box center [764, 19] width 12 height 12
type input "17"
type input "100"
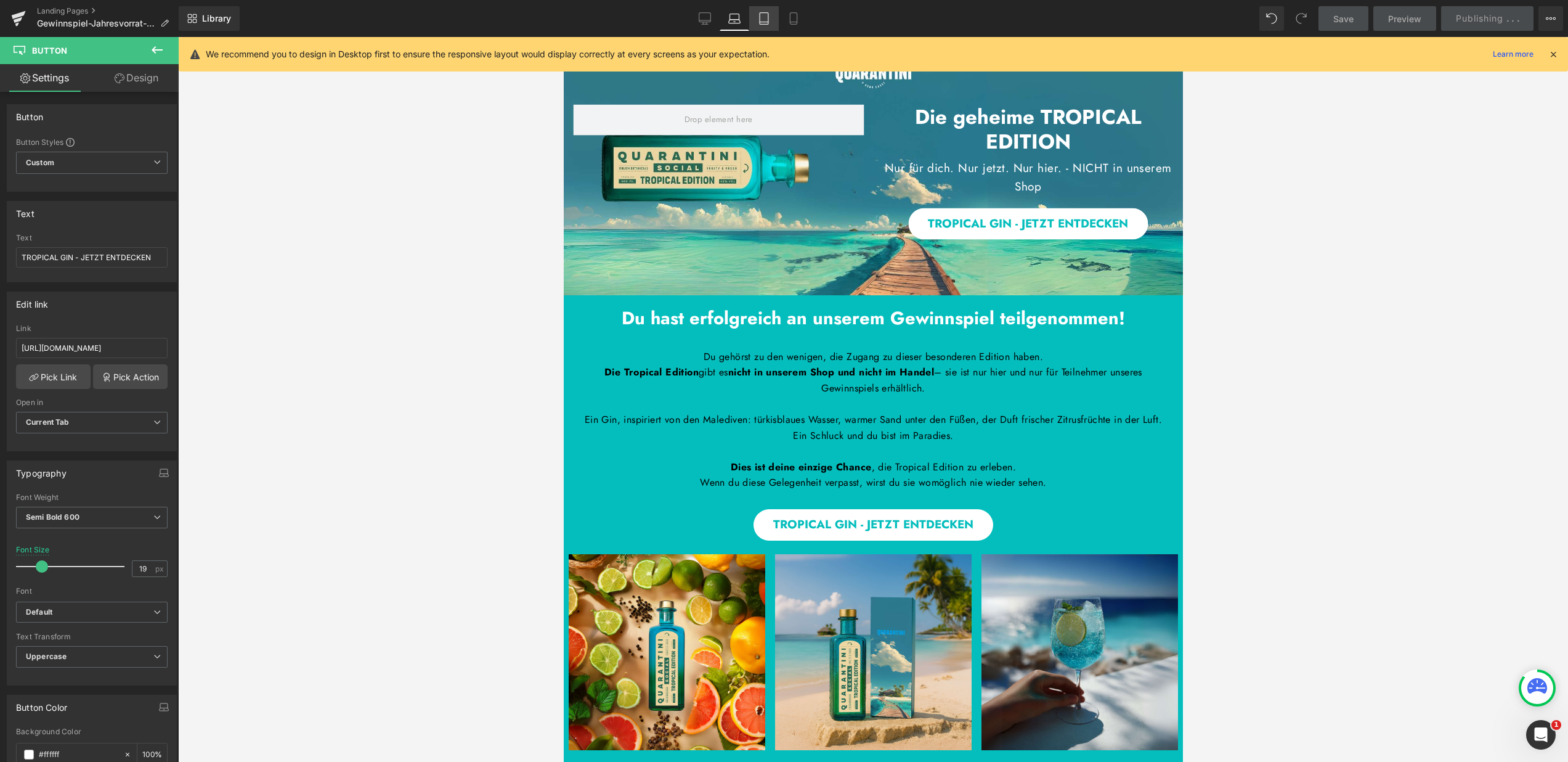
type input "100"
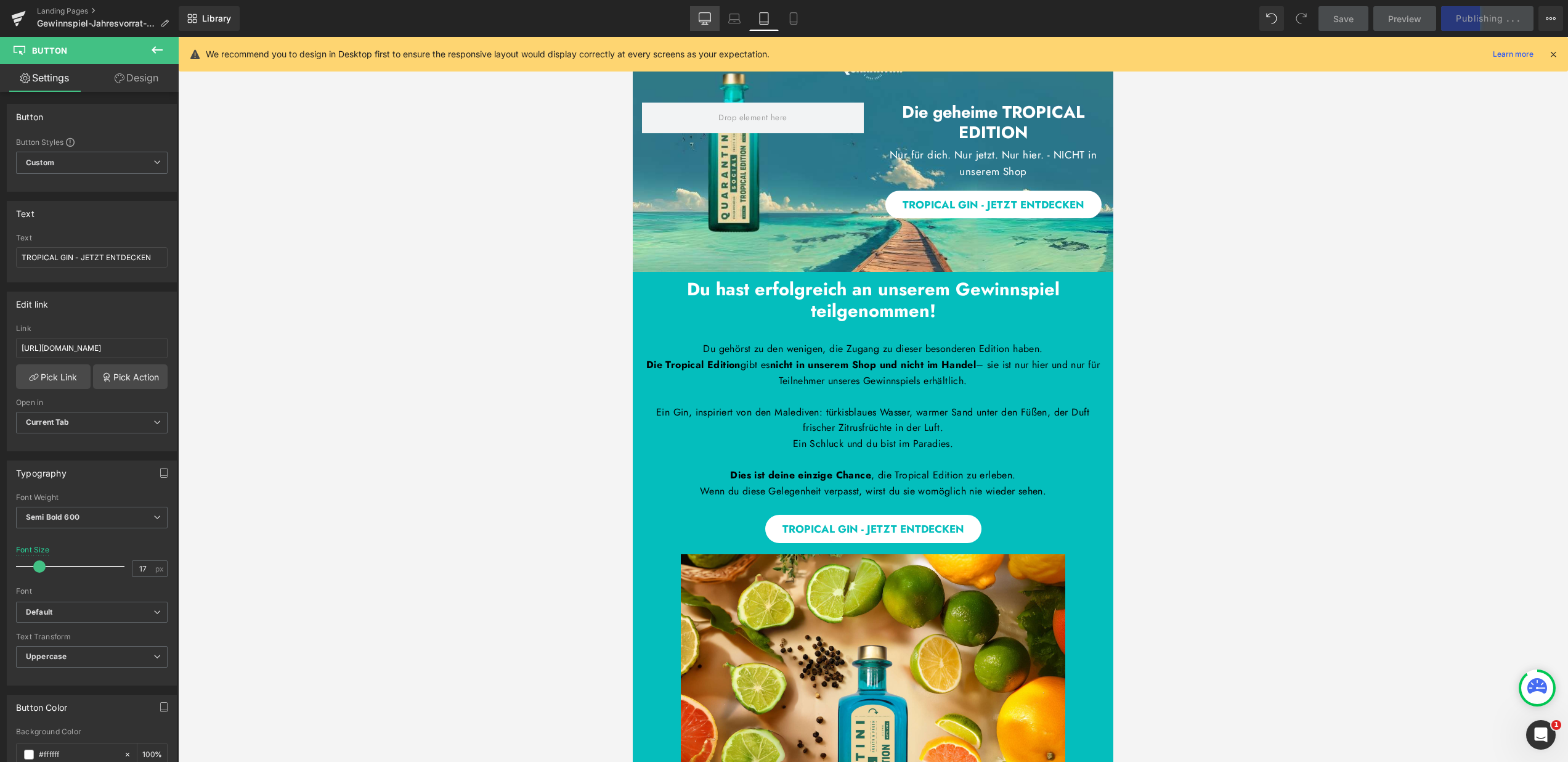
click at [707, 17] on icon at bounding box center [705, 19] width 12 height 12
type input "21"
type input "100"
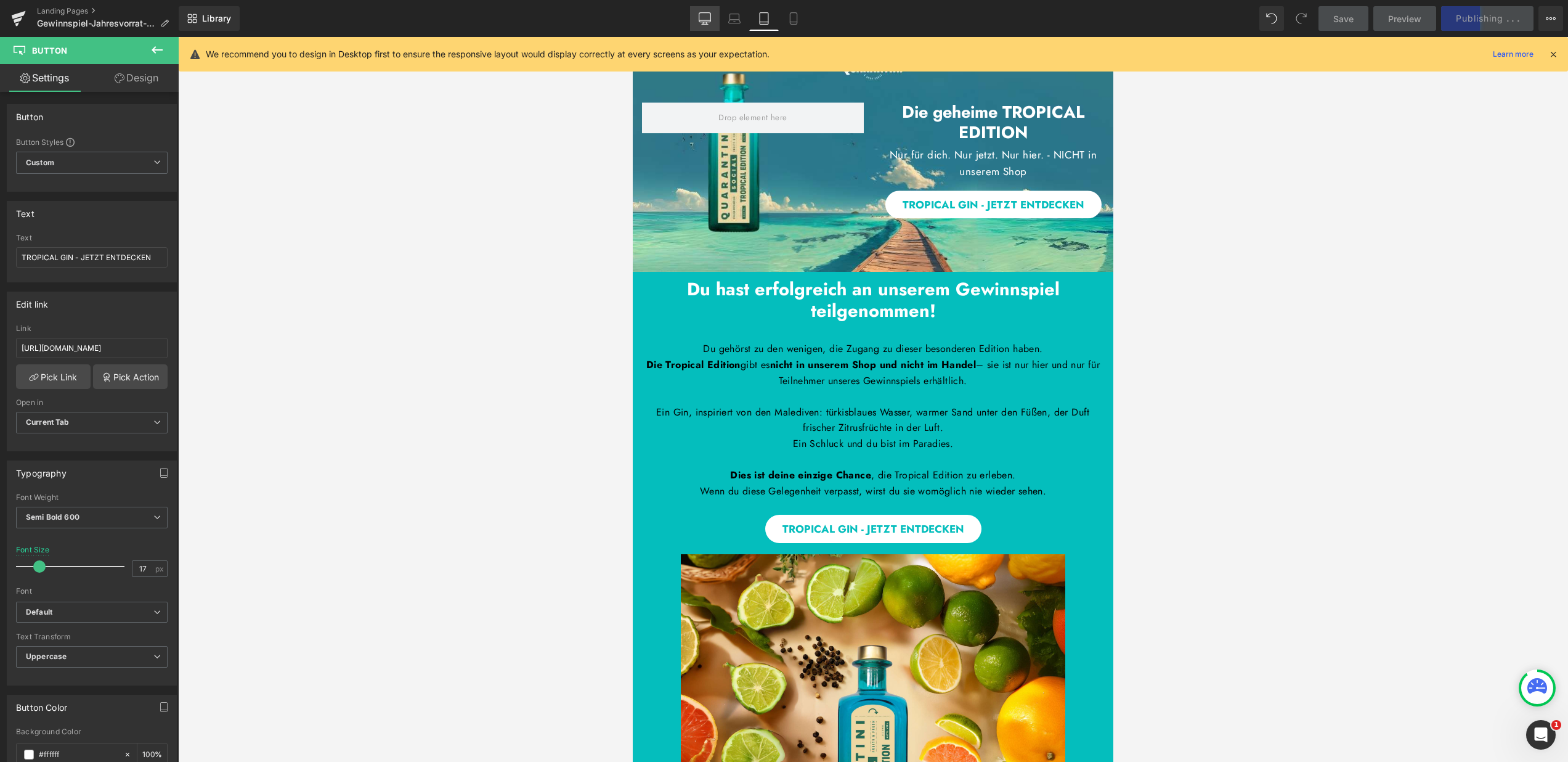
type input "100"
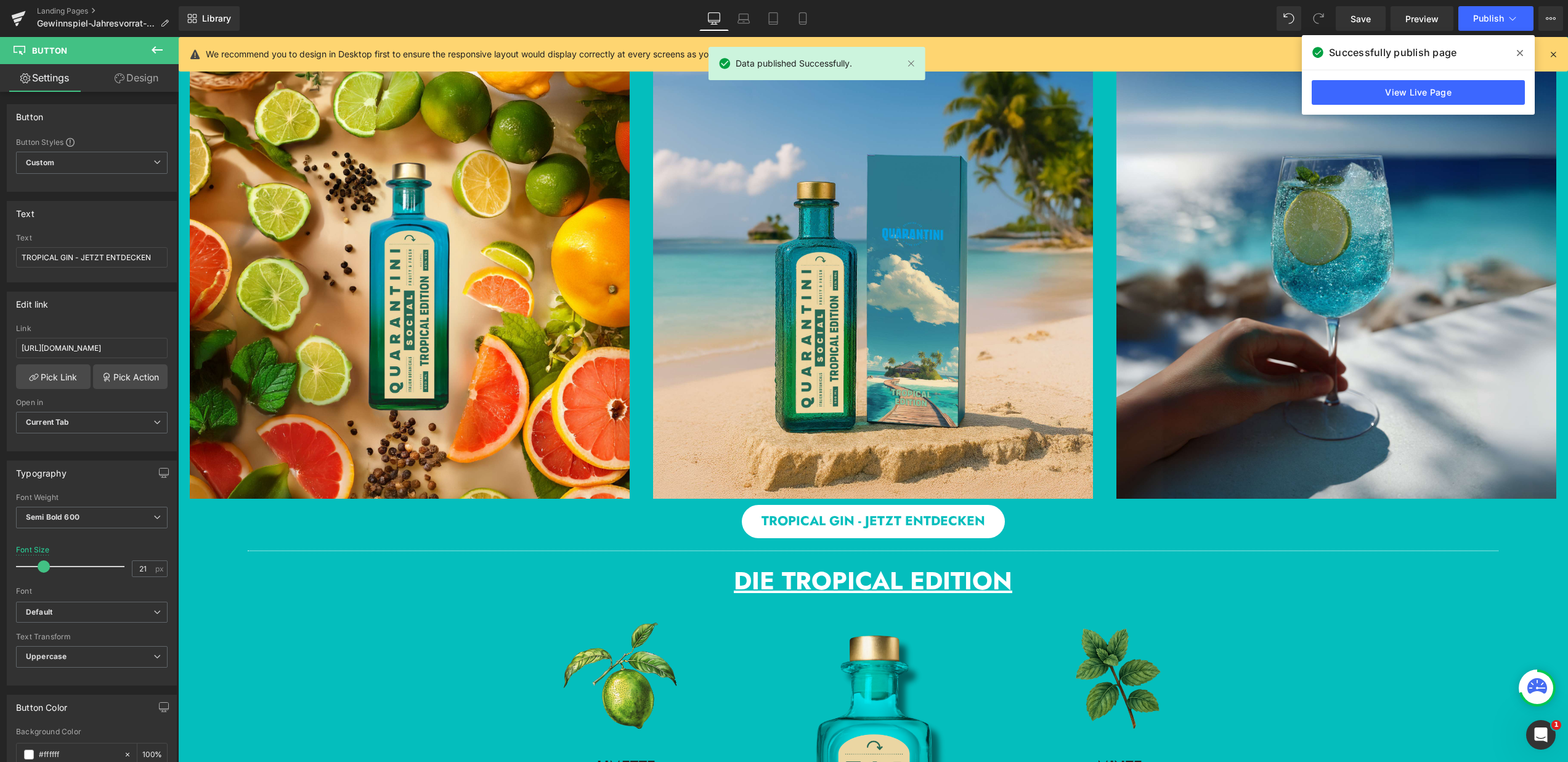
scroll to position [431, 0]
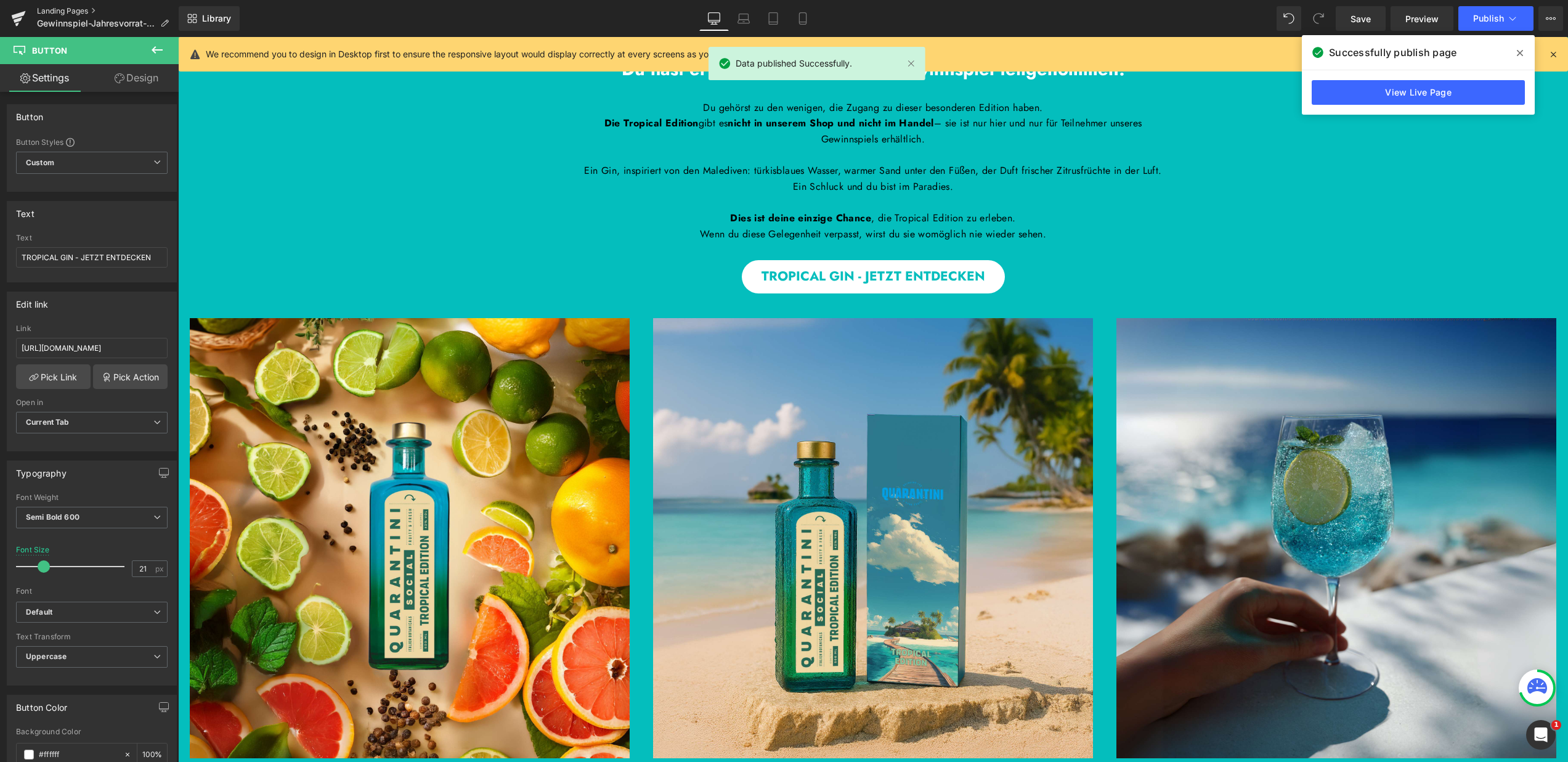
click at [52, 12] on link "Landing Pages" at bounding box center [108, 11] width 141 height 10
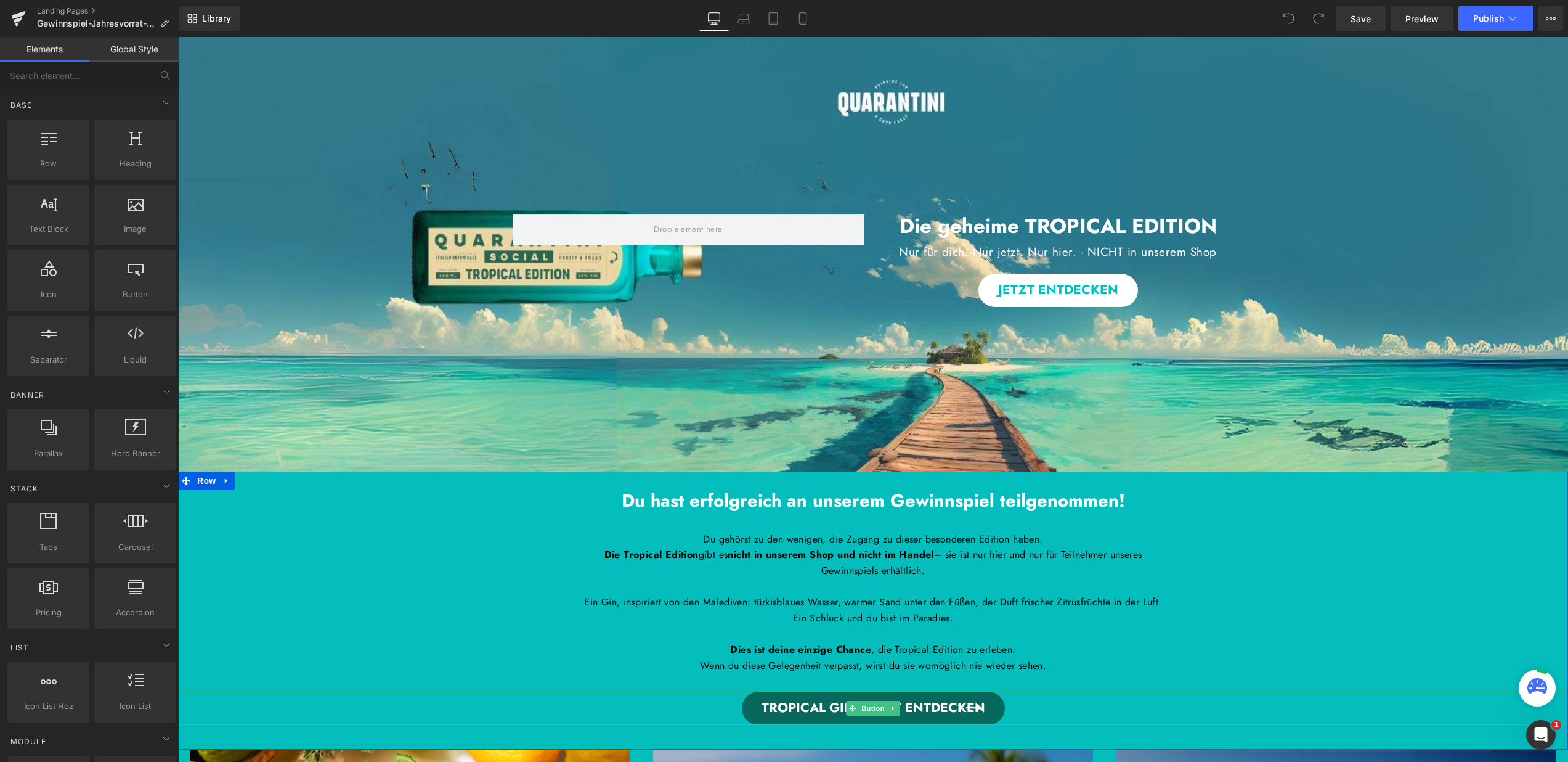
click at [853, 715] on span at bounding box center [852, 708] width 13 height 14
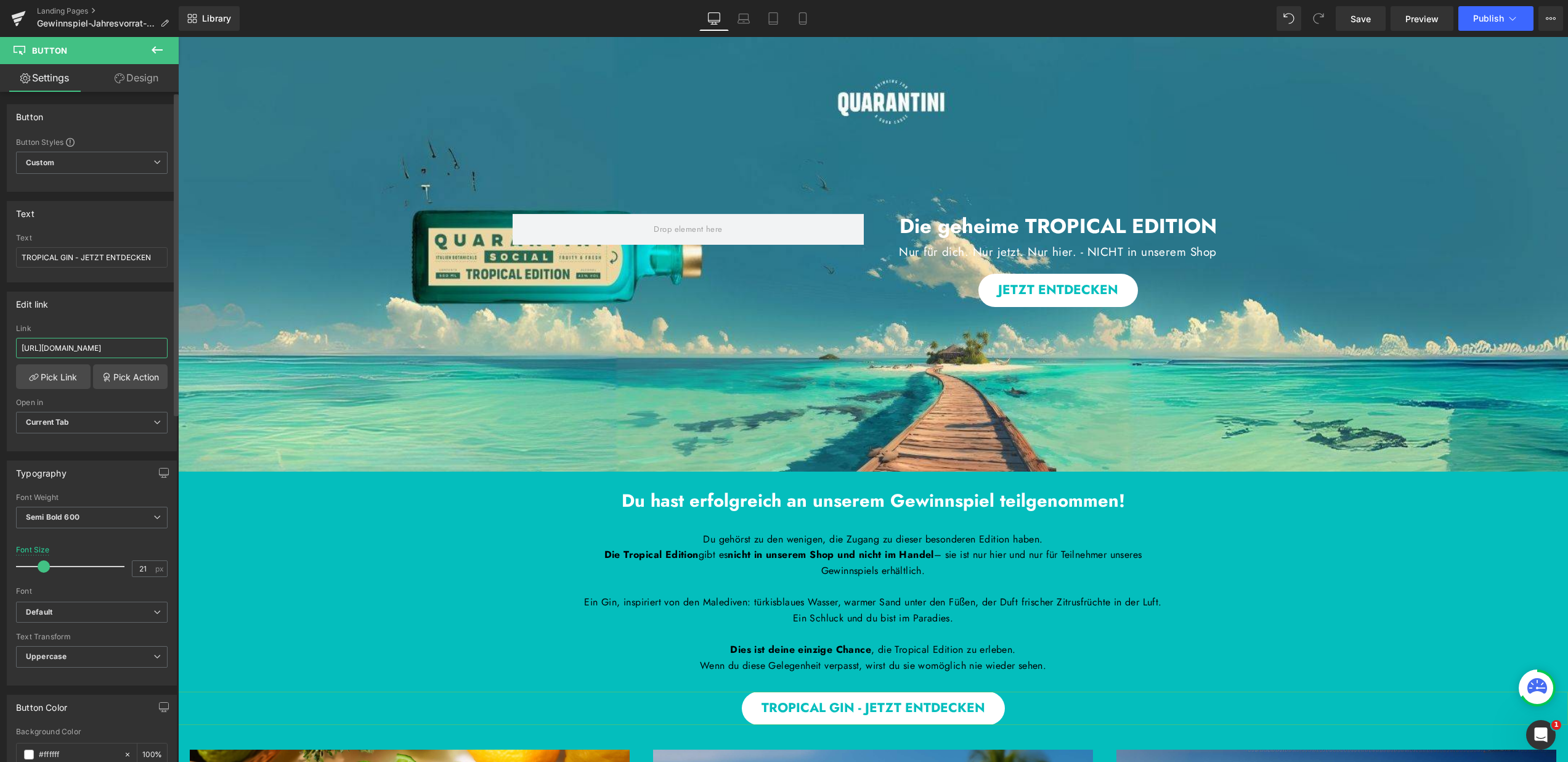
click at [121, 351] on input "[URL][DOMAIN_NAME]" at bounding box center [92, 347] width 152 height 20
click at [1060, 286] on span "Button" at bounding box center [1058, 290] width 28 height 14
drag, startPoint x: 111, startPoint y: 344, endPoint x: 9, endPoint y: 344, distance: 102.0
click at [9, 344] on div "#e-1754941765594 Link #e-1754941765594 Pick Link Pick Action Current Tab New Ta…" at bounding box center [92, 387] width 169 height 126
paste input "[URL][DOMAIN_NAME]"
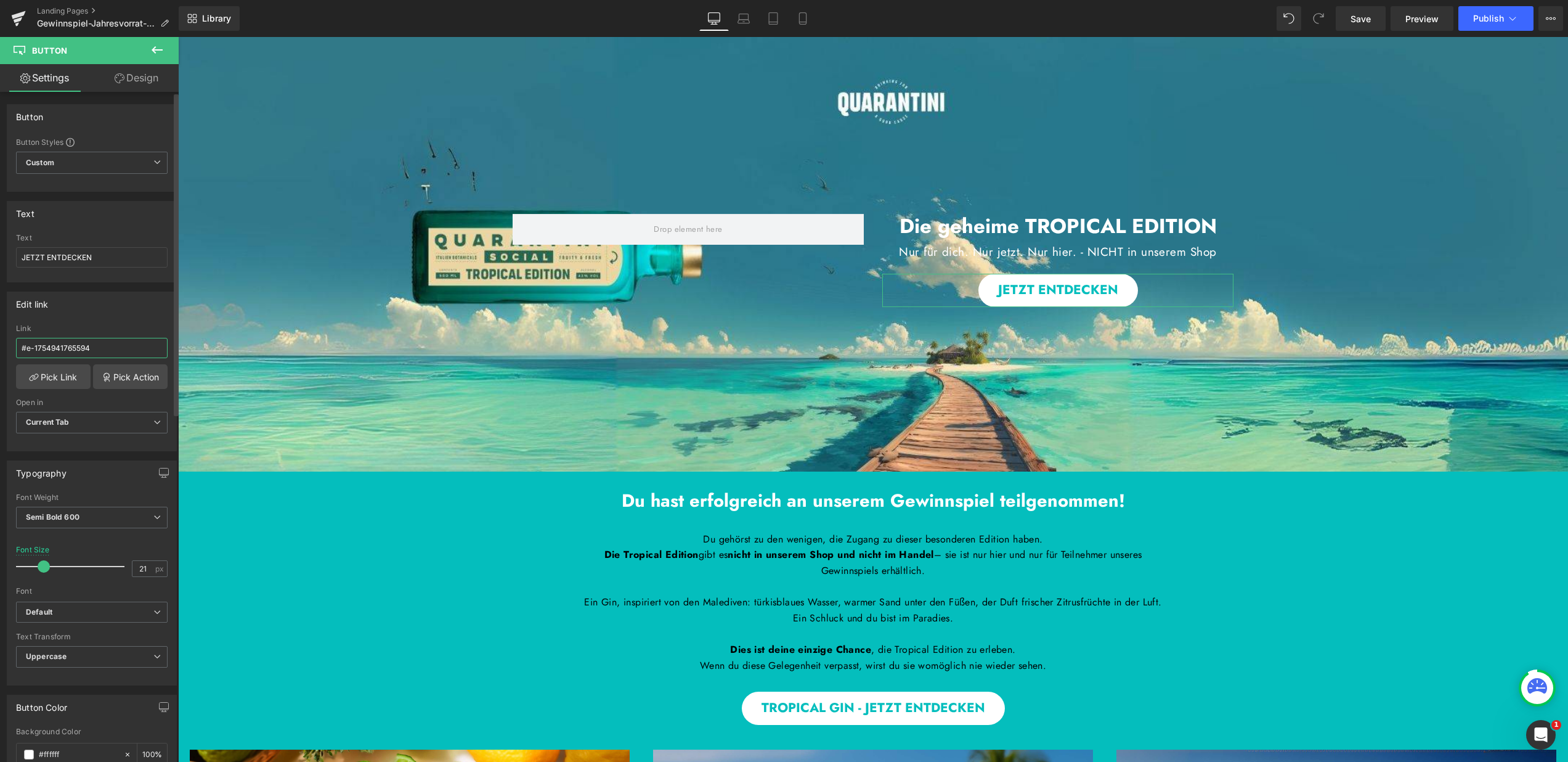
type input "[URL][DOMAIN_NAME]"
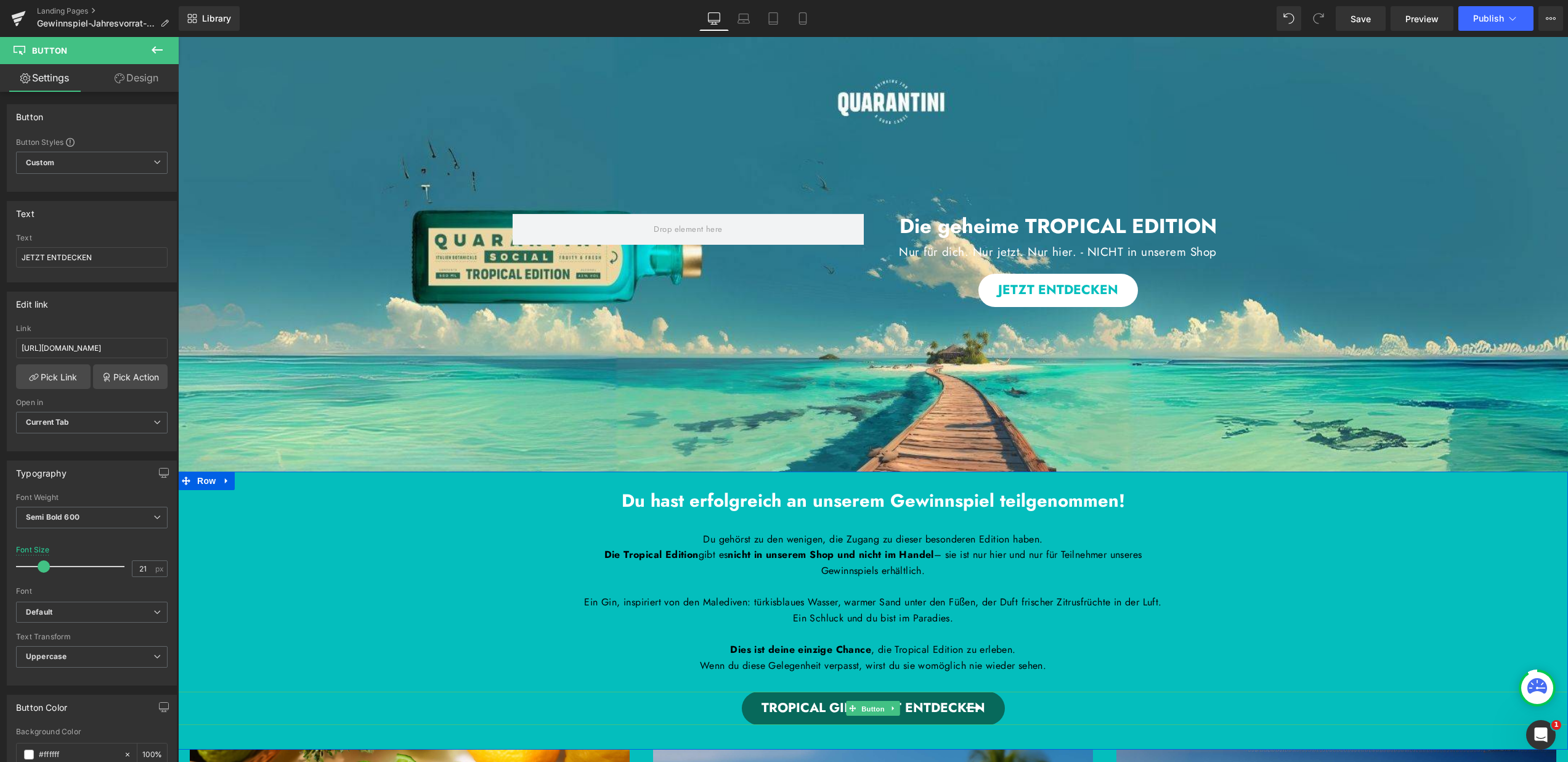
click at [863, 713] on link "Button" at bounding box center [866, 708] width 41 height 14
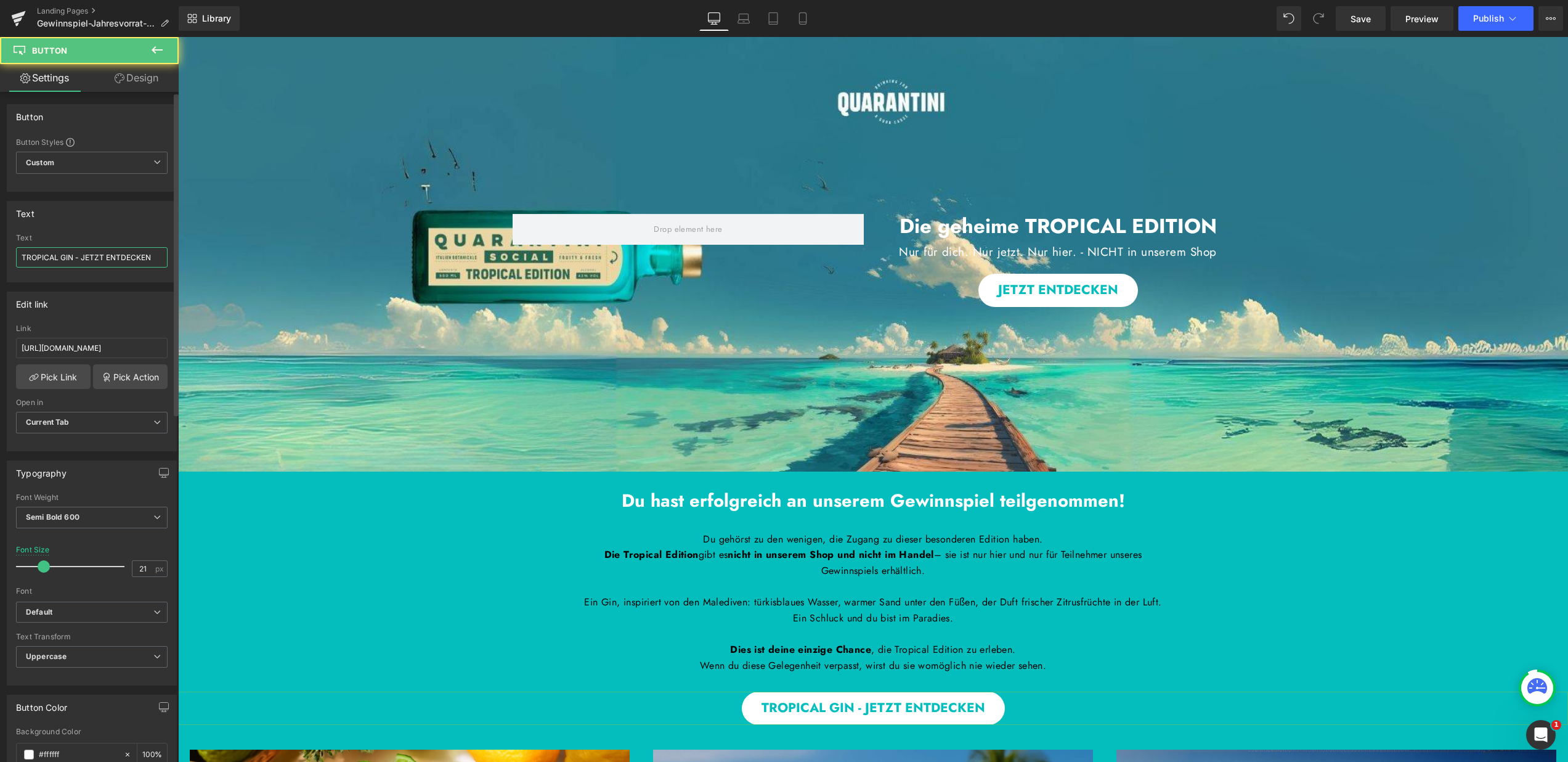
click at [97, 257] on input "TROPICAL GIN - JETZT ENTDECKEN" at bounding box center [92, 257] width 152 height 20
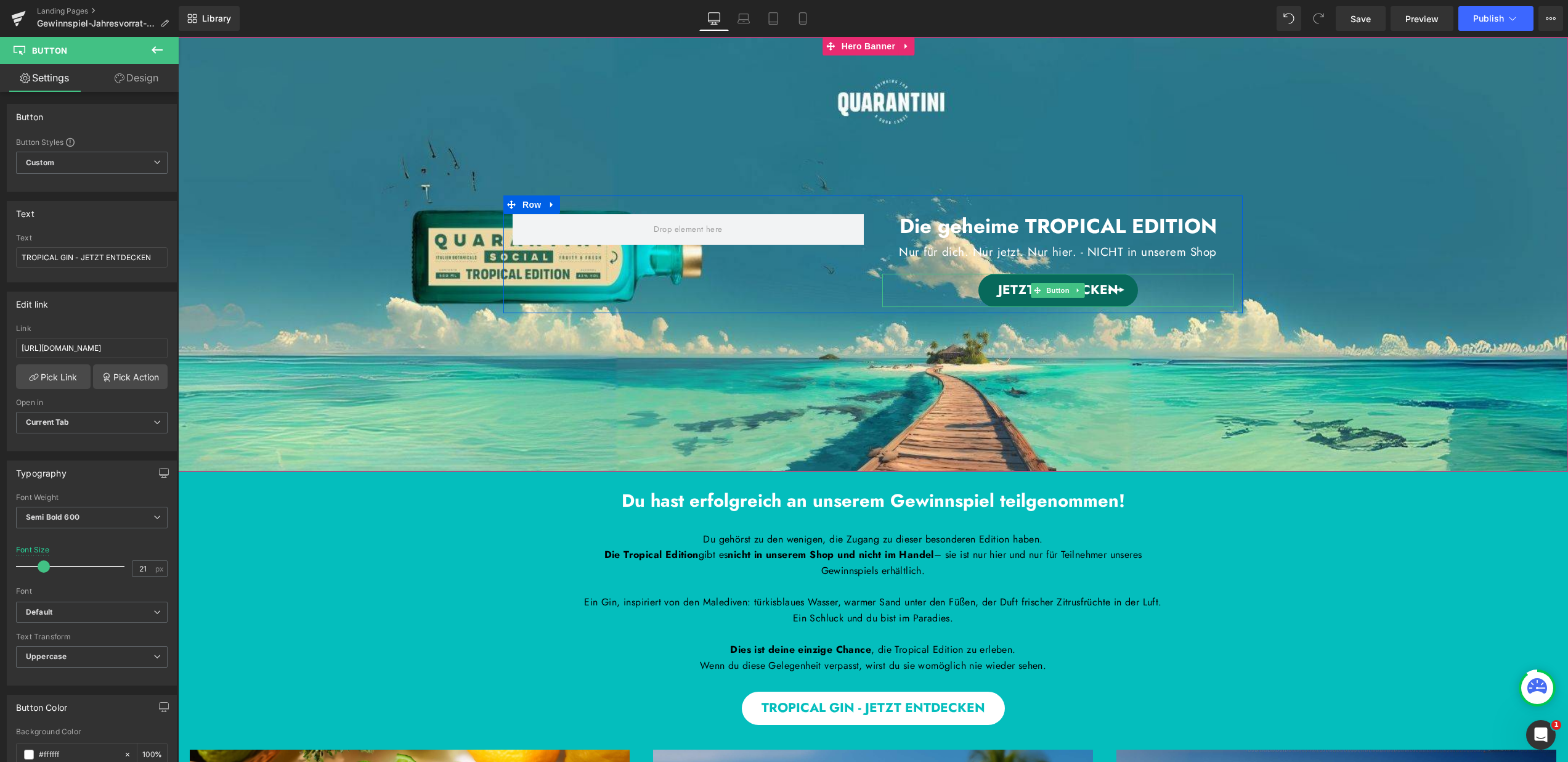
click at [1055, 288] on span "Button" at bounding box center [1058, 290] width 28 height 14
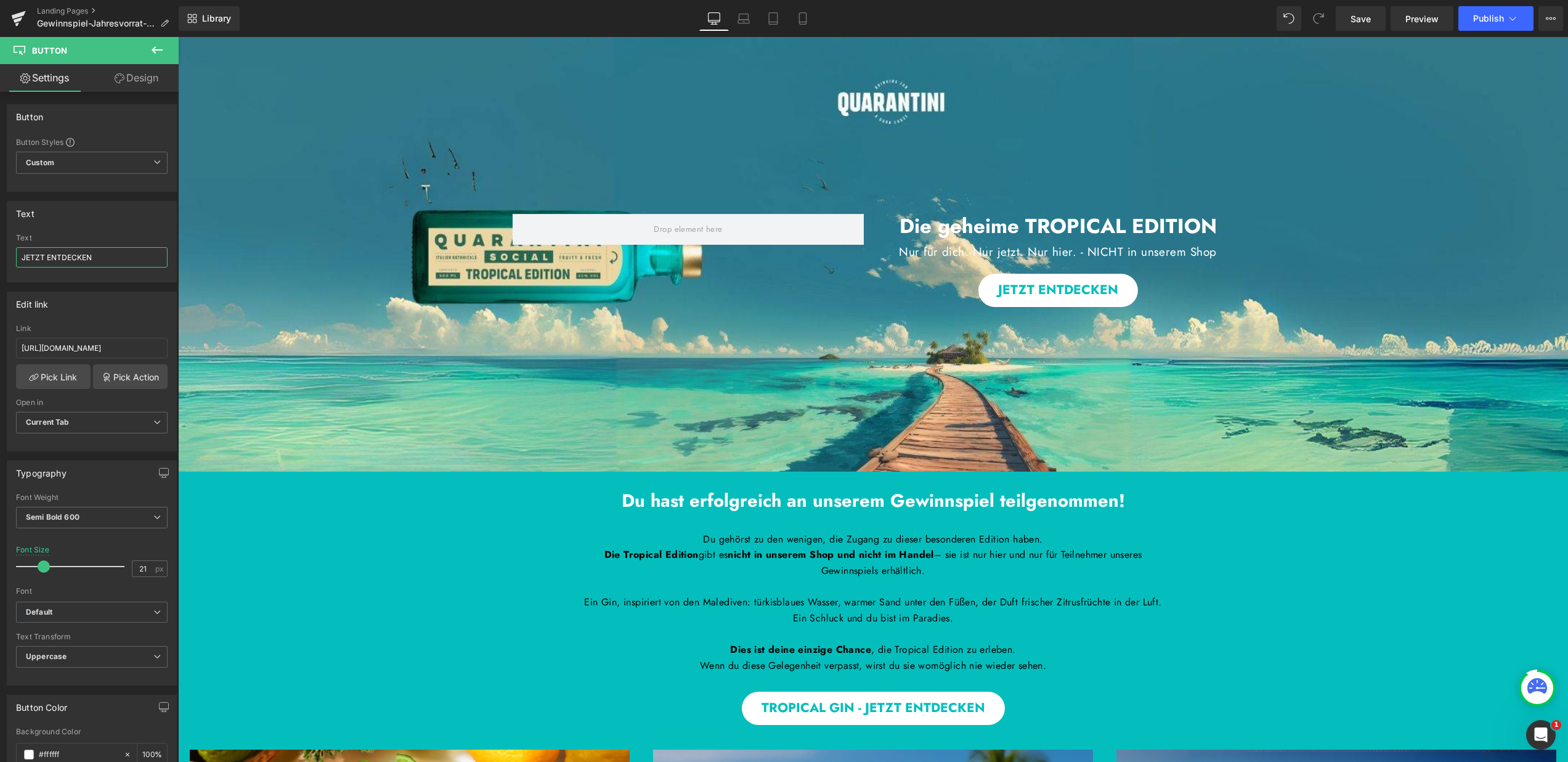
drag, startPoint x: 130, startPoint y: 254, endPoint x: -4, endPoint y: 255, distance: 134.0
click at [0, 255] on html "Button You are previewing how the will restyle your page. You can not edit Elem…" at bounding box center [784, 381] width 1568 height 762
paste input "TROPICAL GIN -"
type input "TROPICAL GIN - JETZT ENTDECKEN"
click at [67, 213] on div "Text" at bounding box center [92, 213] width 169 height 23
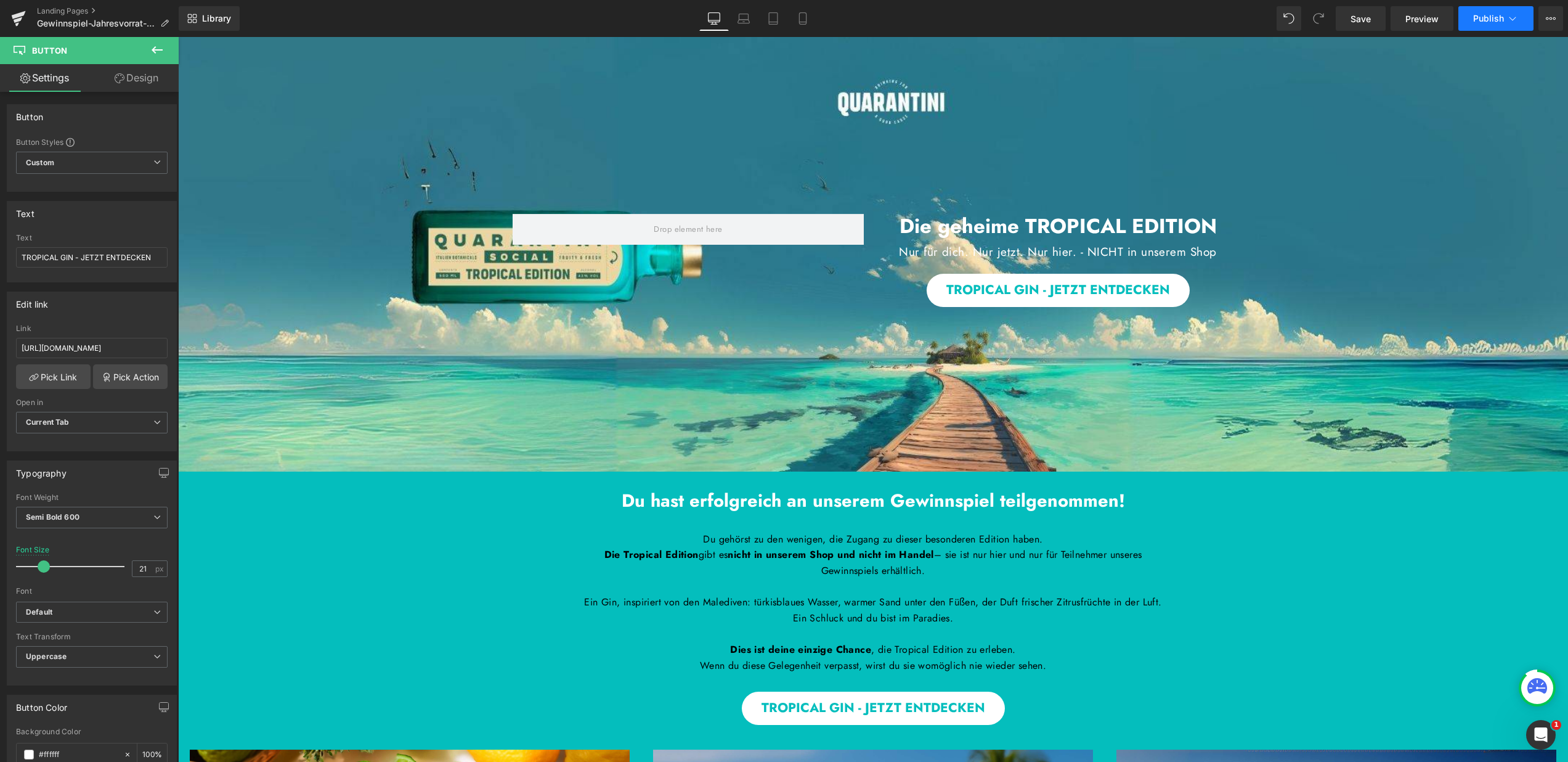
click at [1515, 20] on icon at bounding box center [1513, 19] width 12 height 12
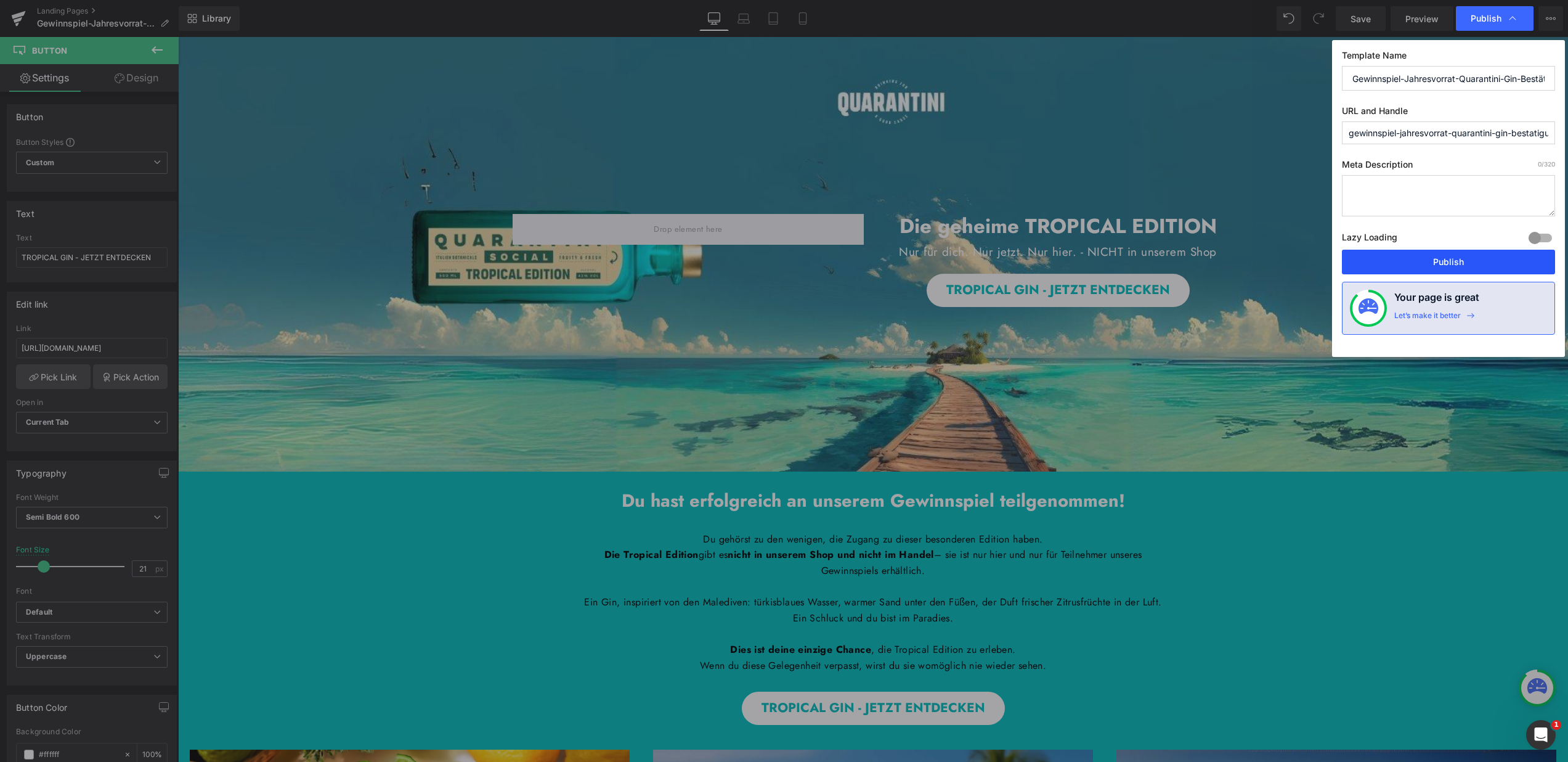
click at [1442, 257] on button "Publish" at bounding box center [1448, 262] width 213 height 25
click at [800, 20] on icon at bounding box center [803, 19] width 12 height 12
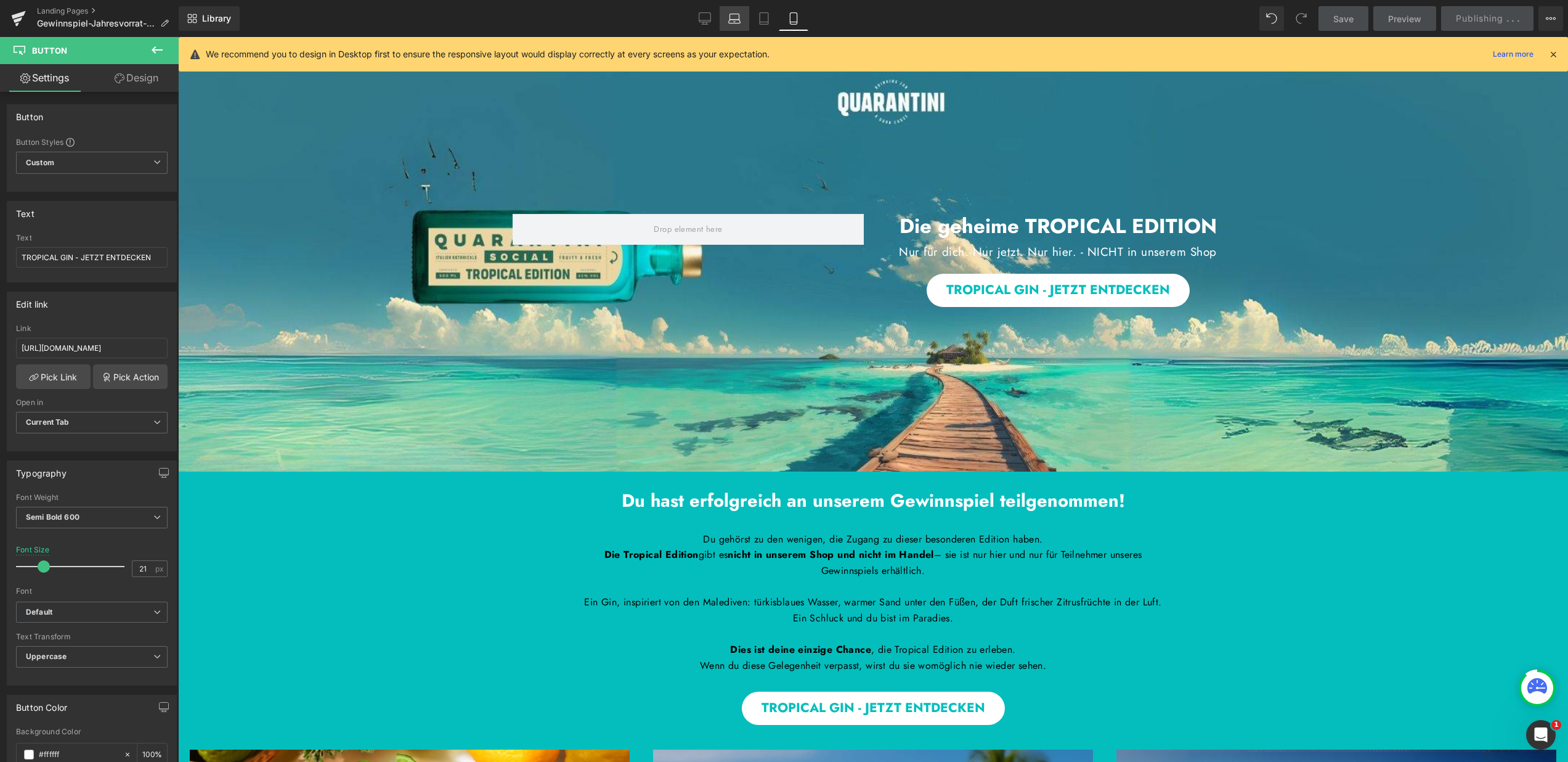
type input "17"
type input "100"
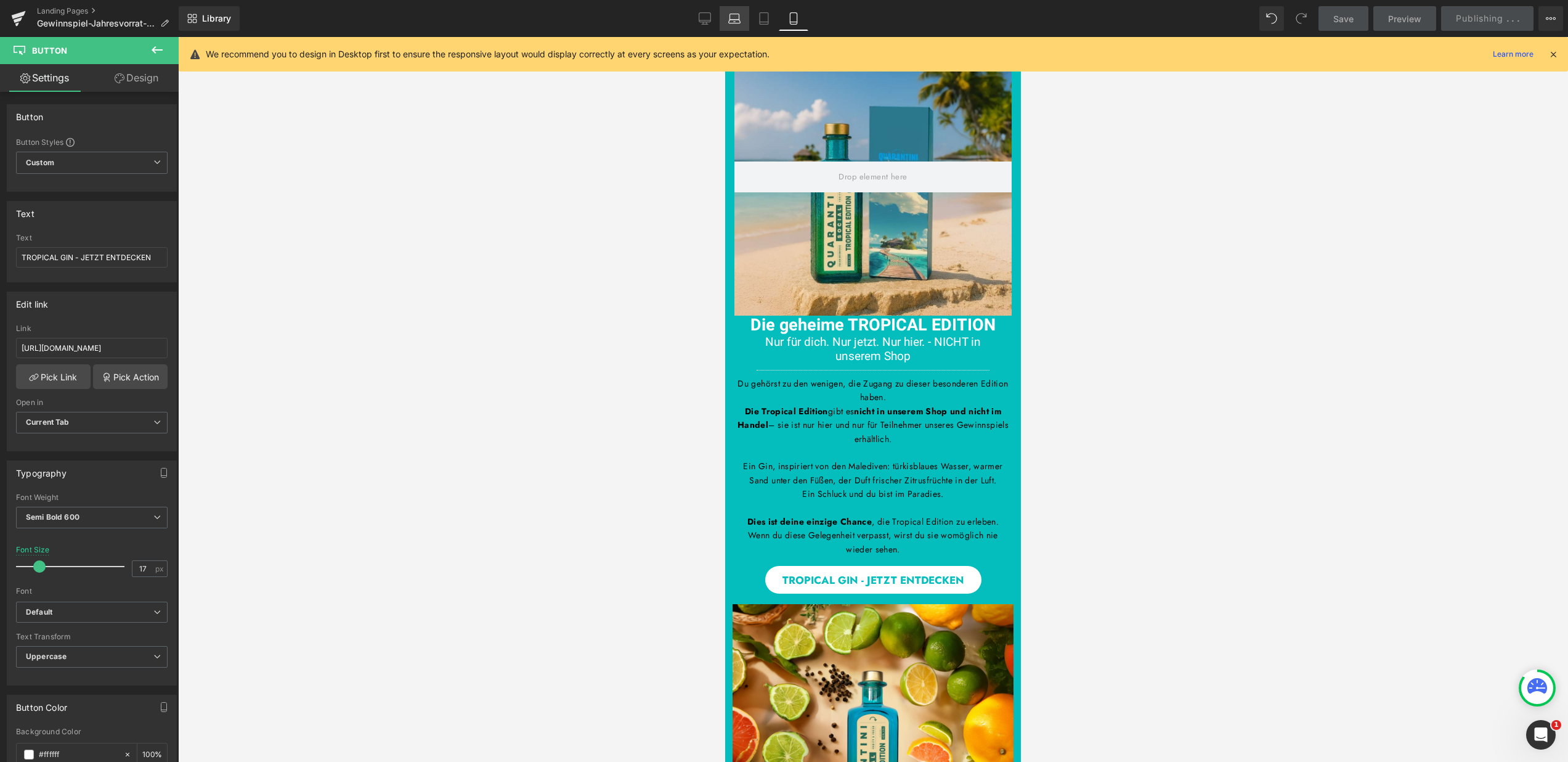
click at [731, 18] on icon at bounding box center [735, 19] width 12 height 12
type input "19"
type input "100"
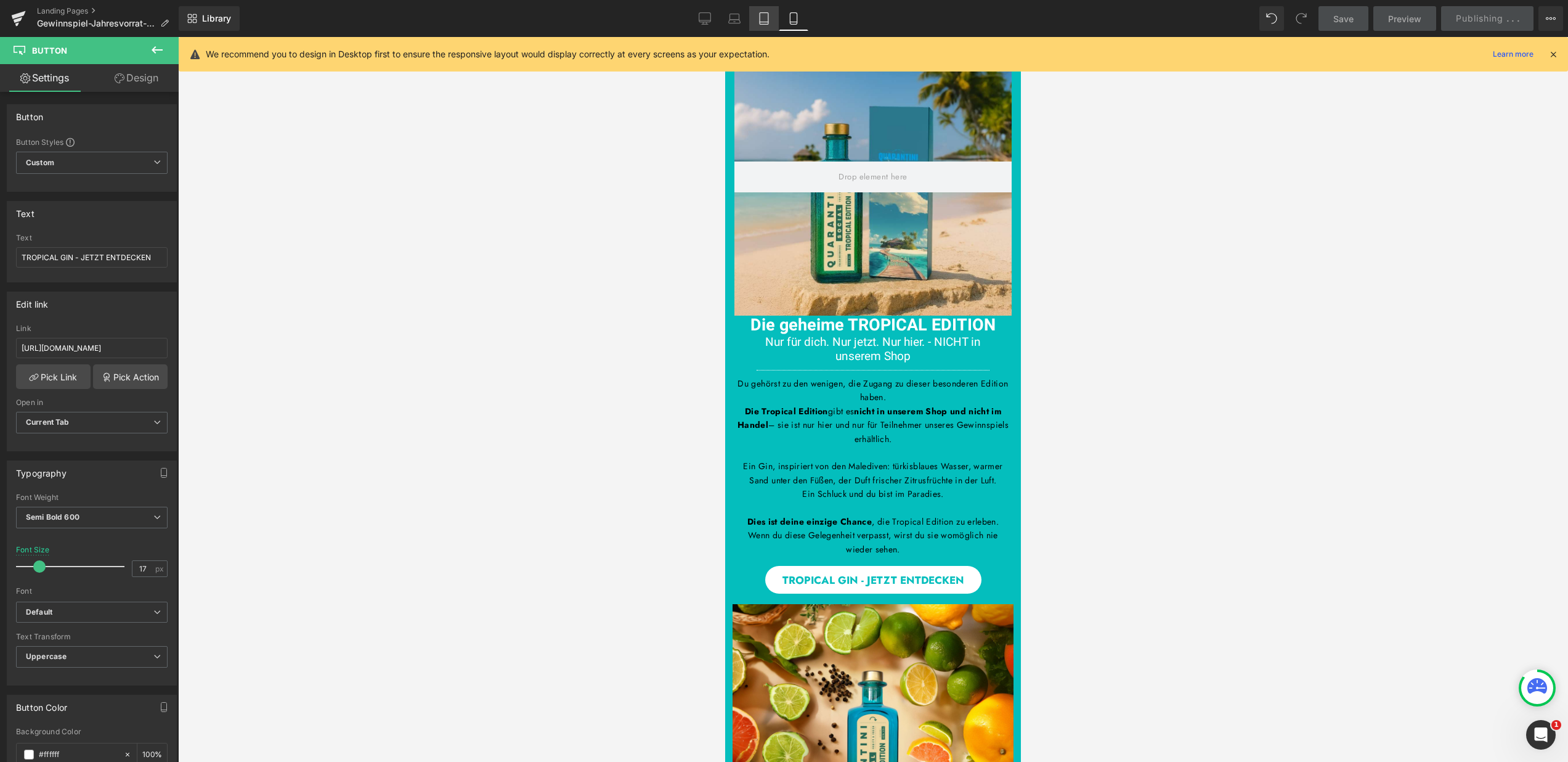
type input "100"
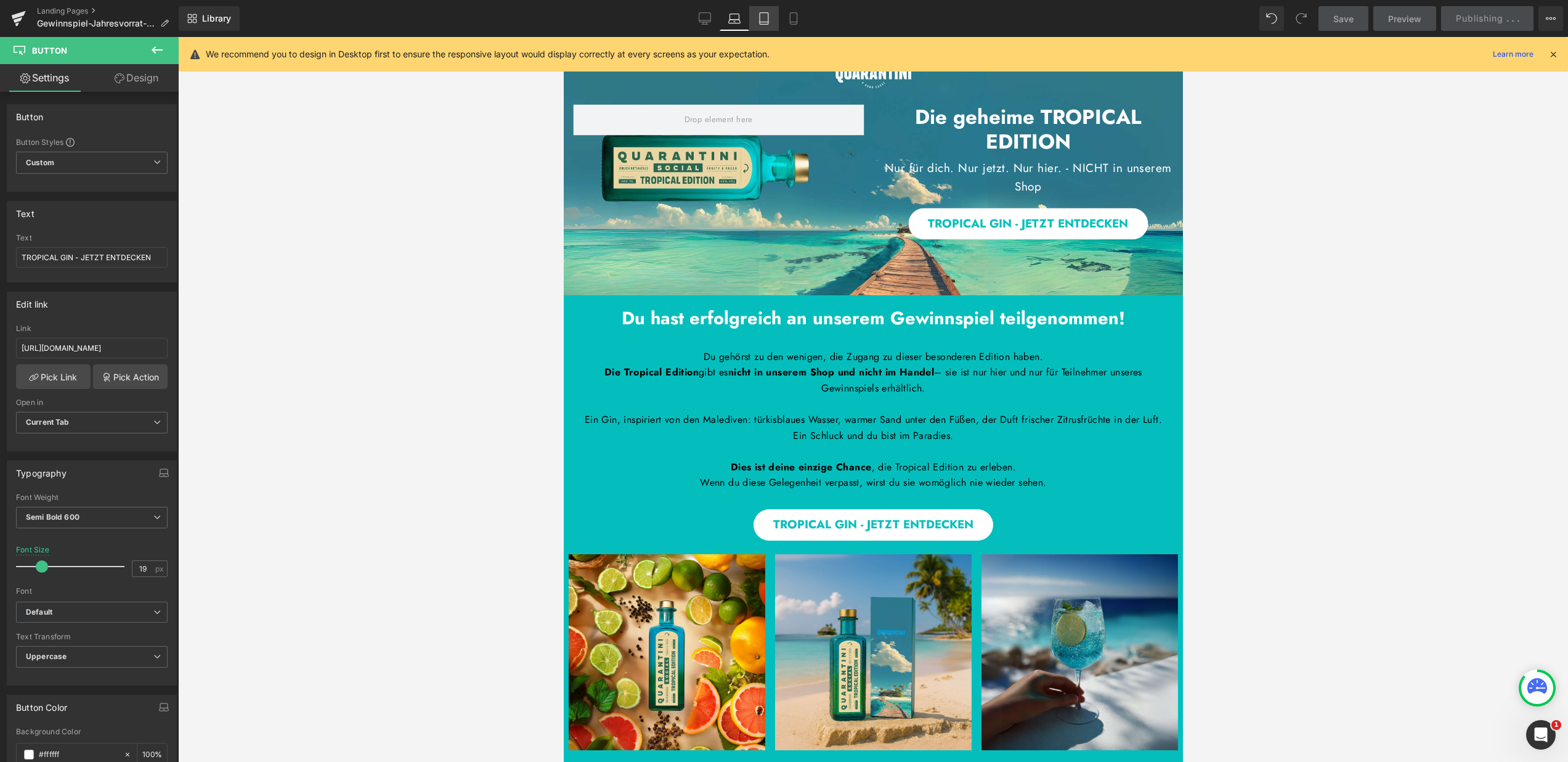
click at [763, 16] on icon at bounding box center [764, 19] width 12 height 12
type input "17"
type input "100"
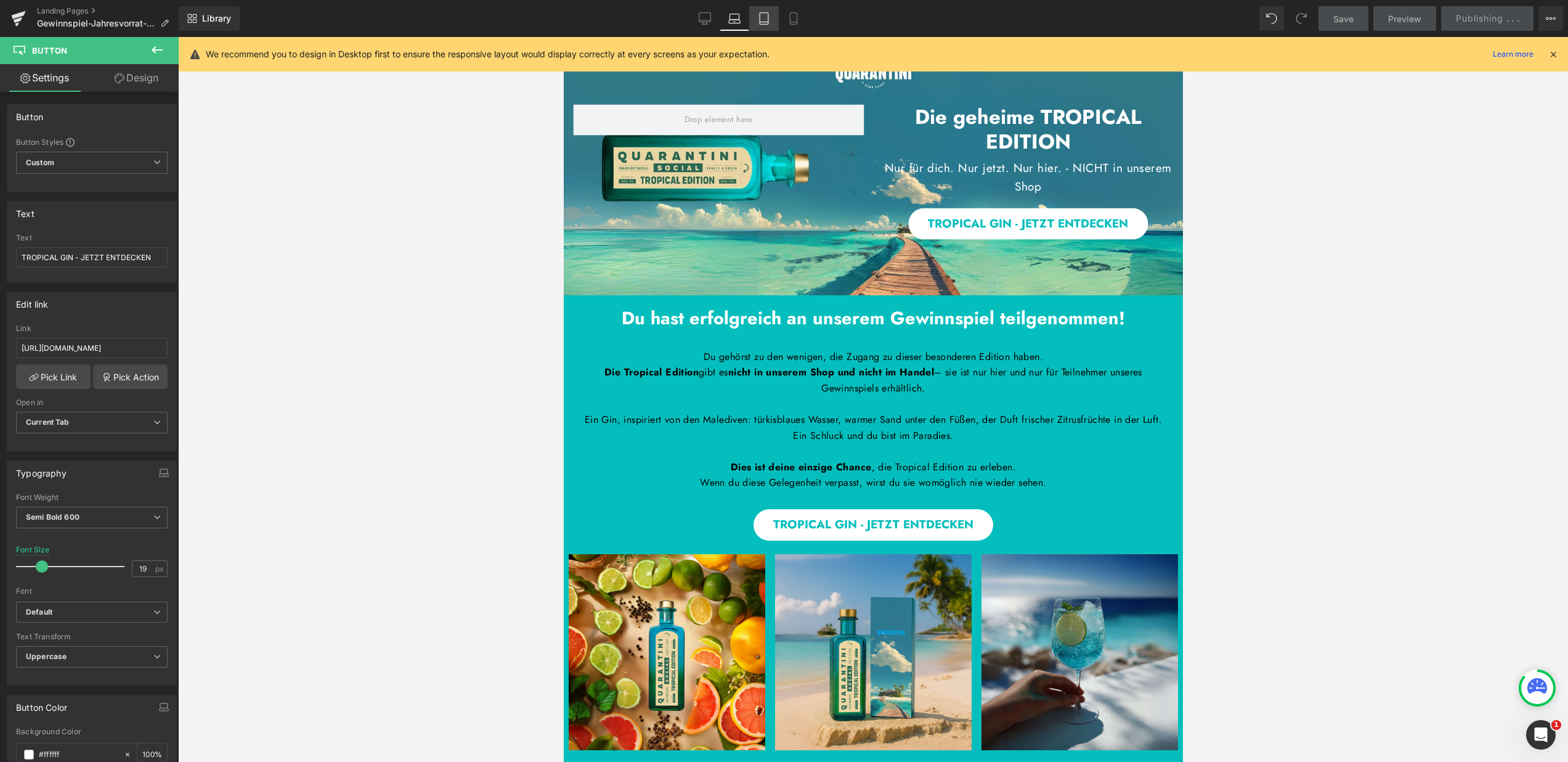
type input "100"
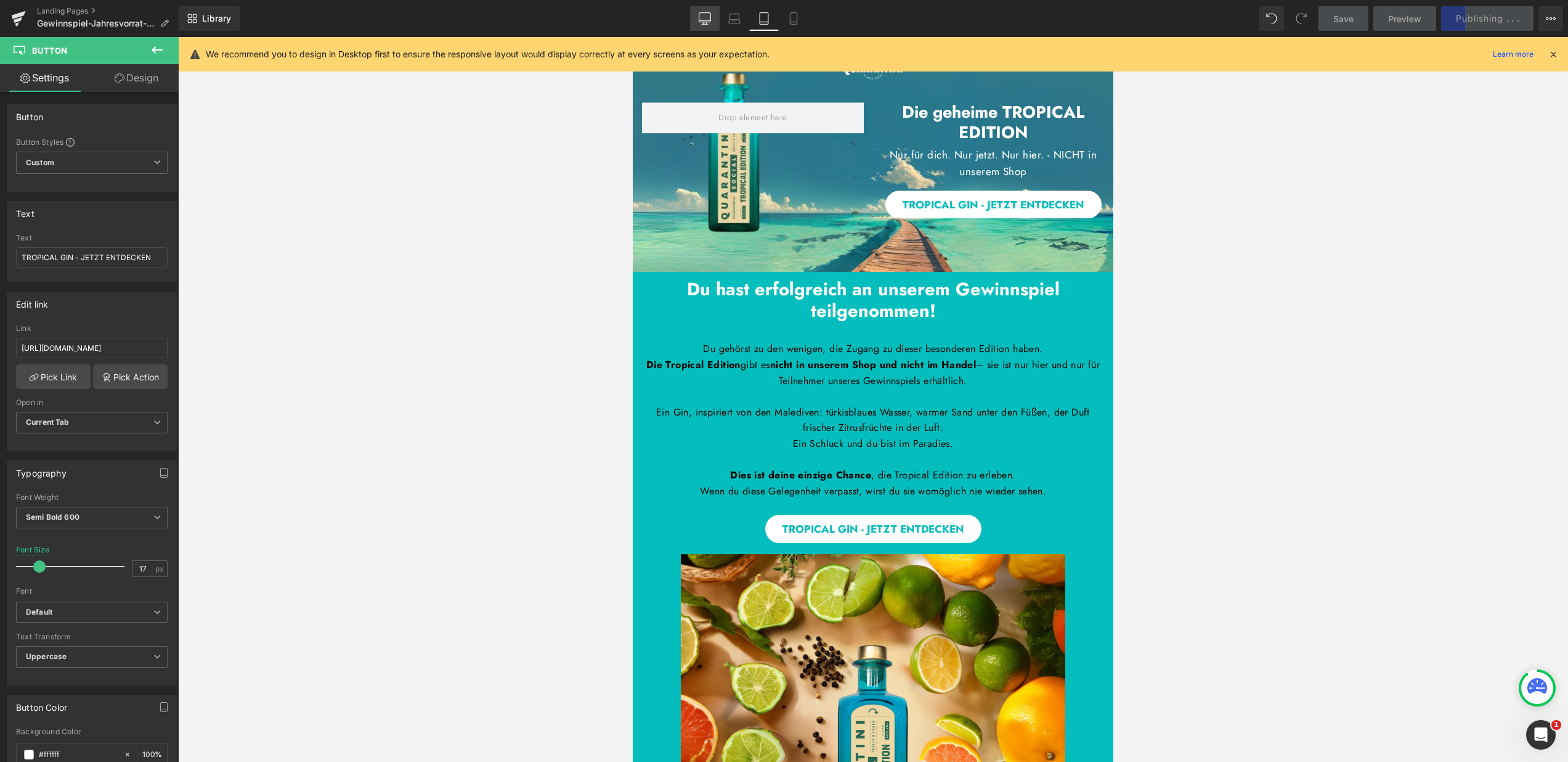
click at [708, 14] on icon at bounding box center [705, 19] width 12 height 12
type input "21"
type input "100"
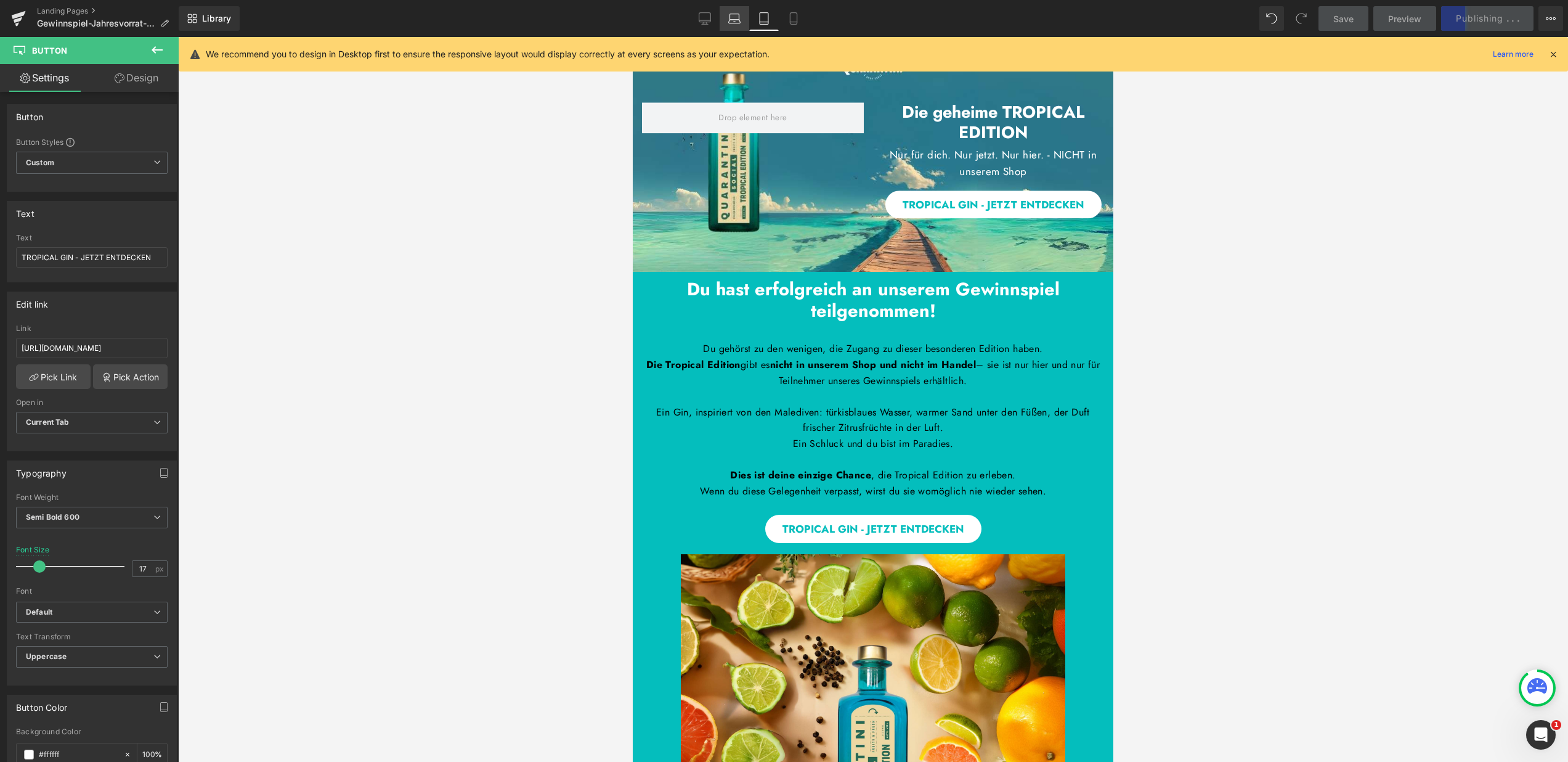
type input "100"
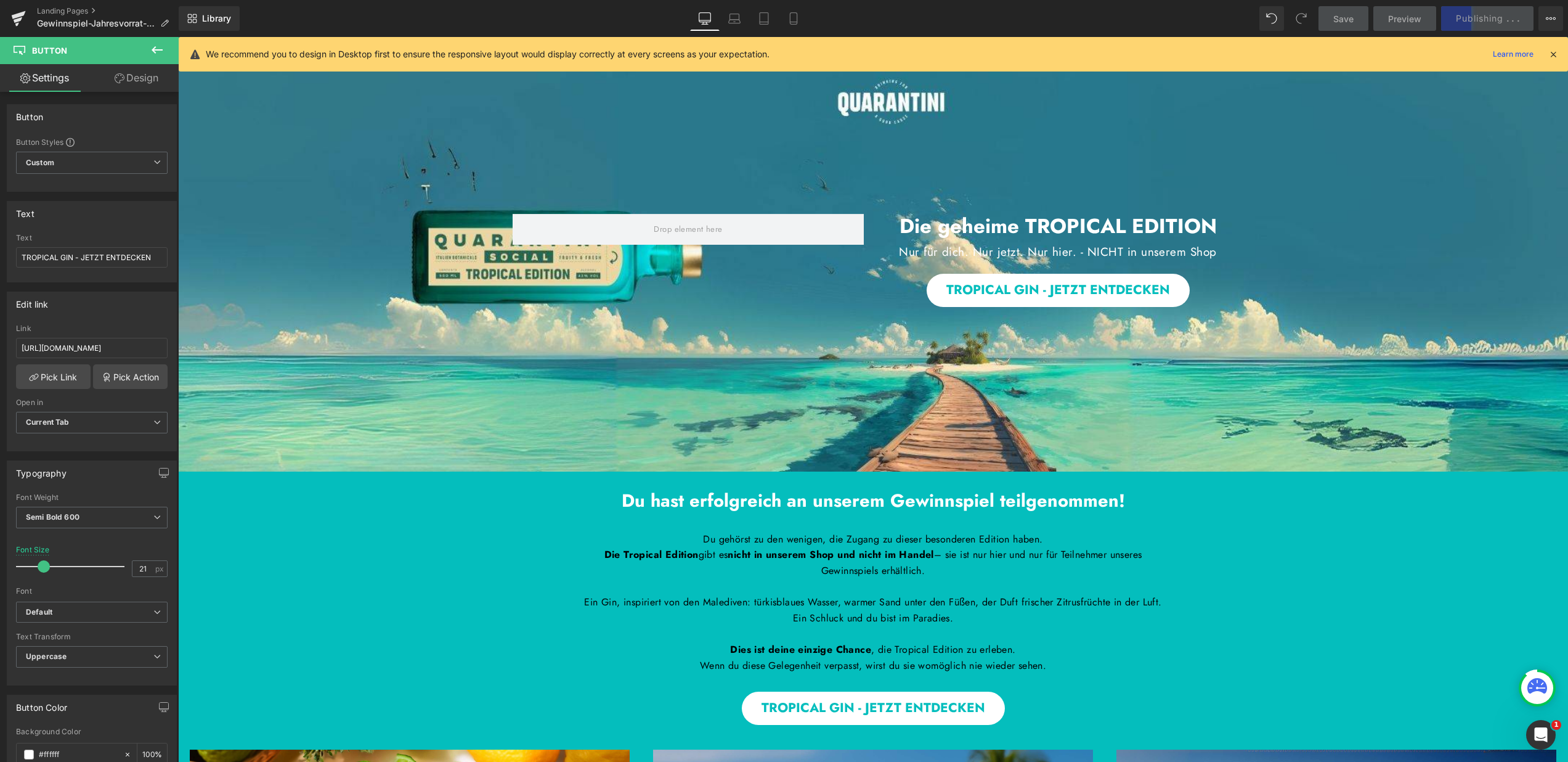
scroll to position [92, 0]
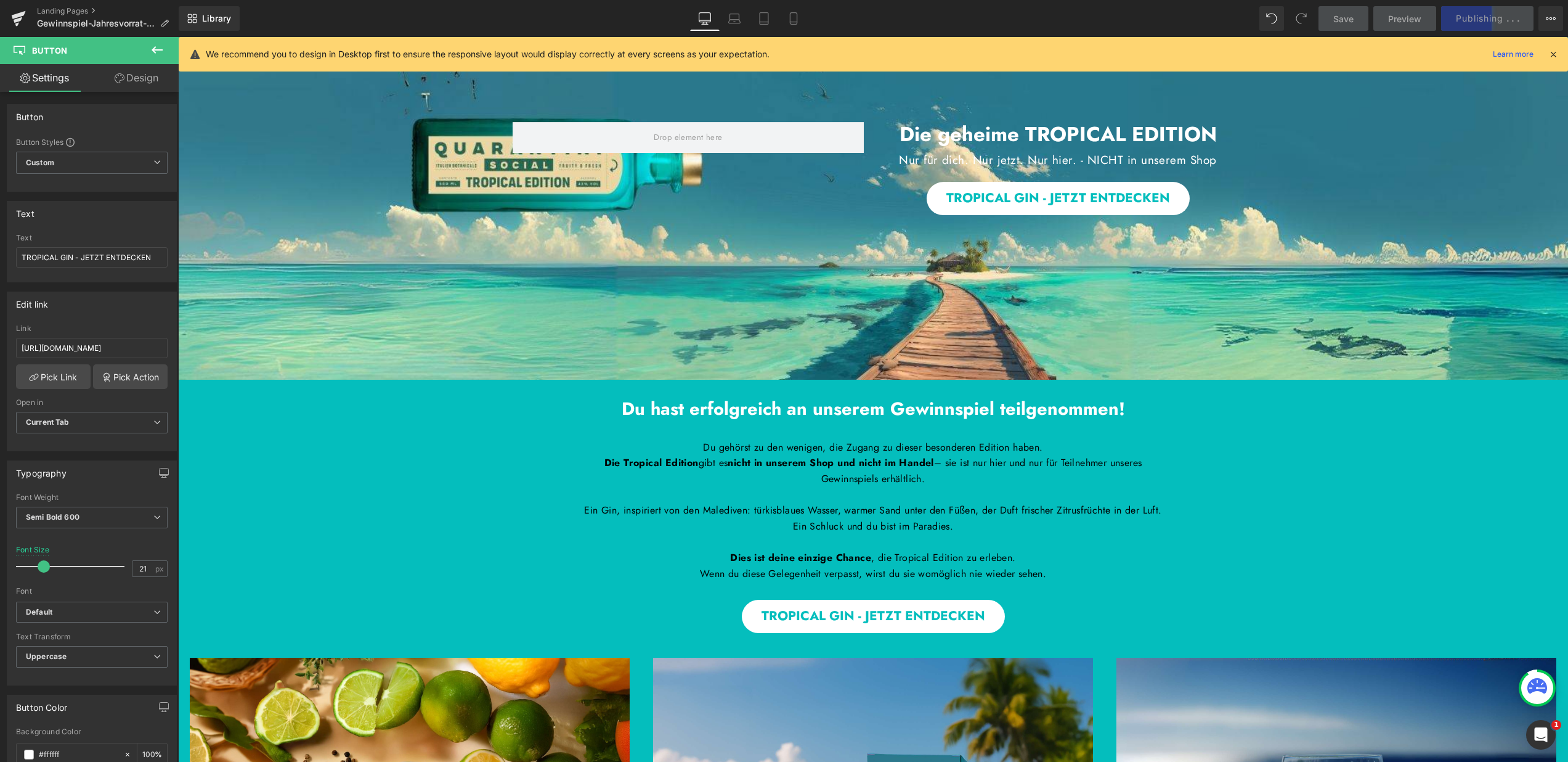
click at [1554, 55] on icon at bounding box center [1554, 55] width 11 height 11
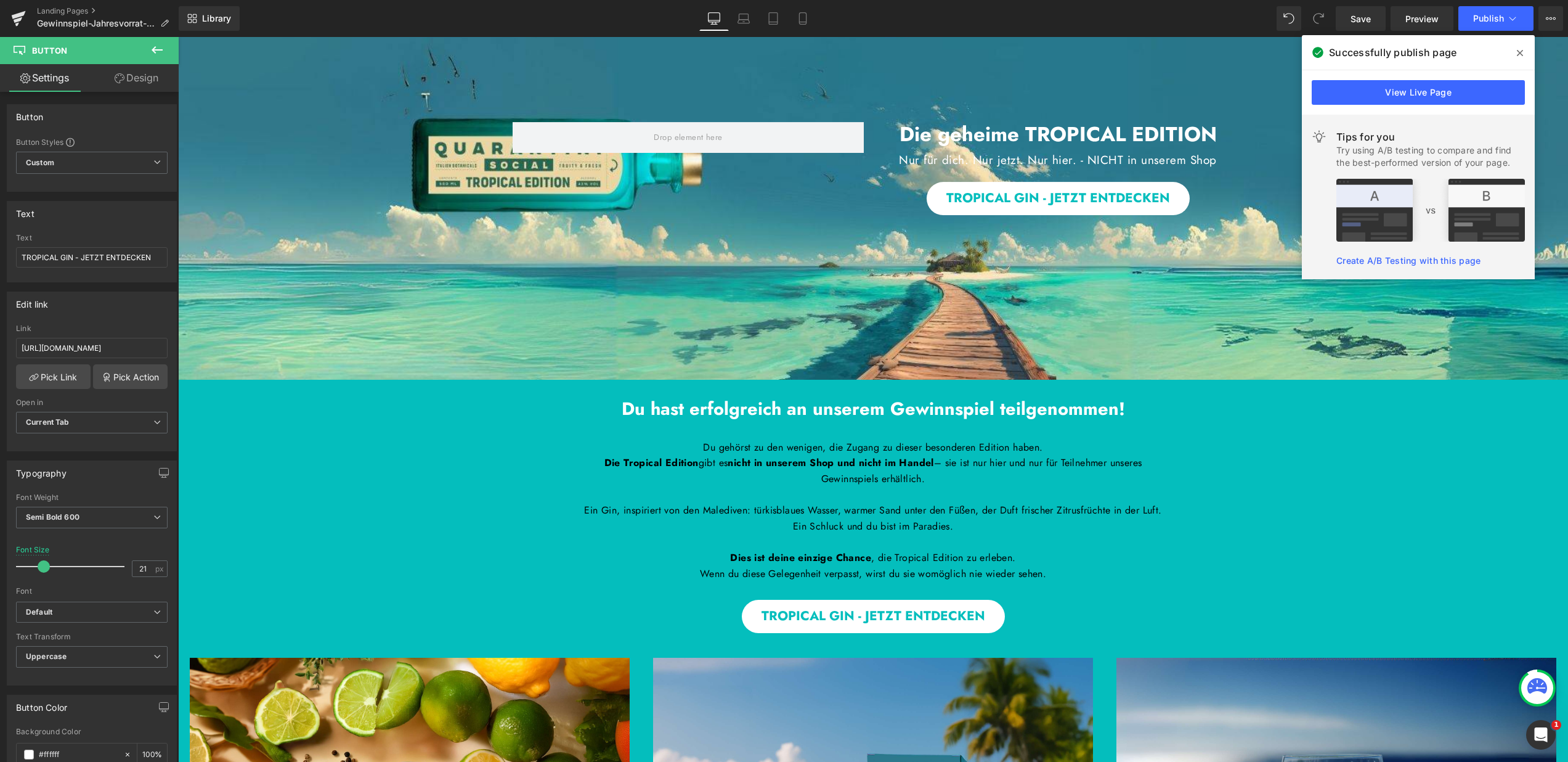
click at [1520, 59] on span at bounding box center [1520, 53] width 20 height 20
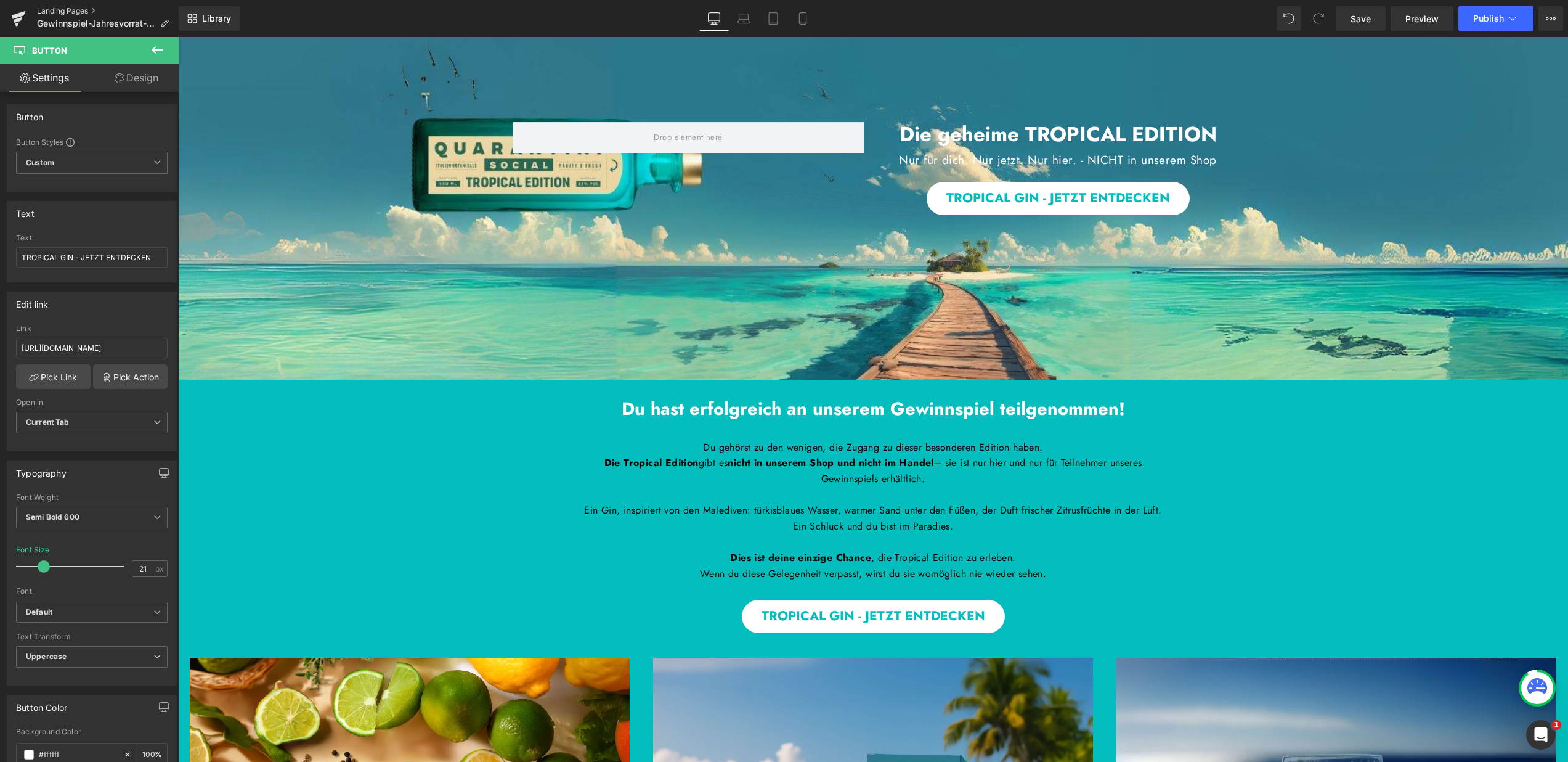
click at [82, 10] on link "Landing Pages" at bounding box center [108, 11] width 141 height 10
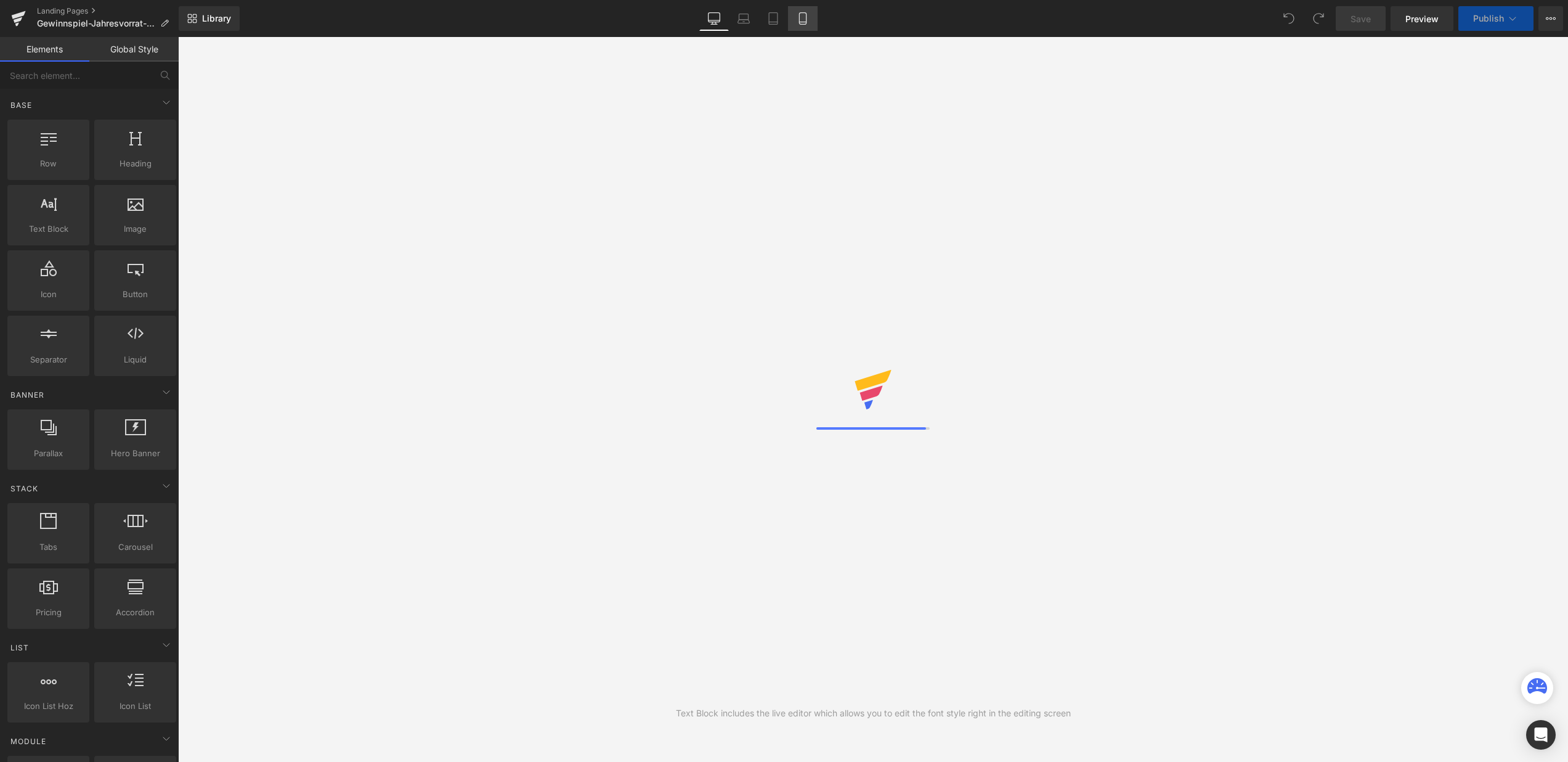
click at [808, 22] on icon at bounding box center [803, 19] width 12 height 12
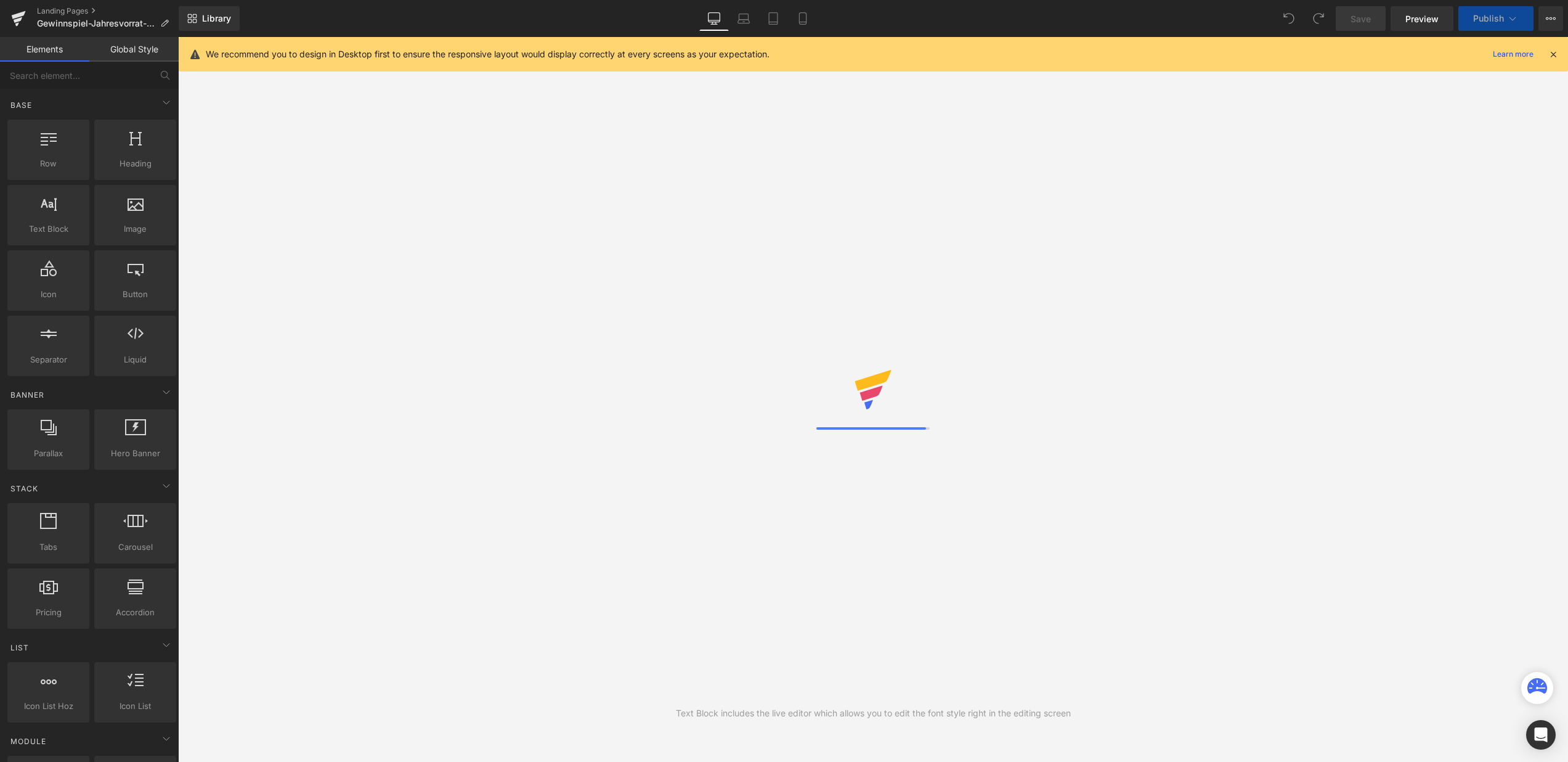
click at [1556, 52] on icon at bounding box center [1554, 55] width 11 height 11
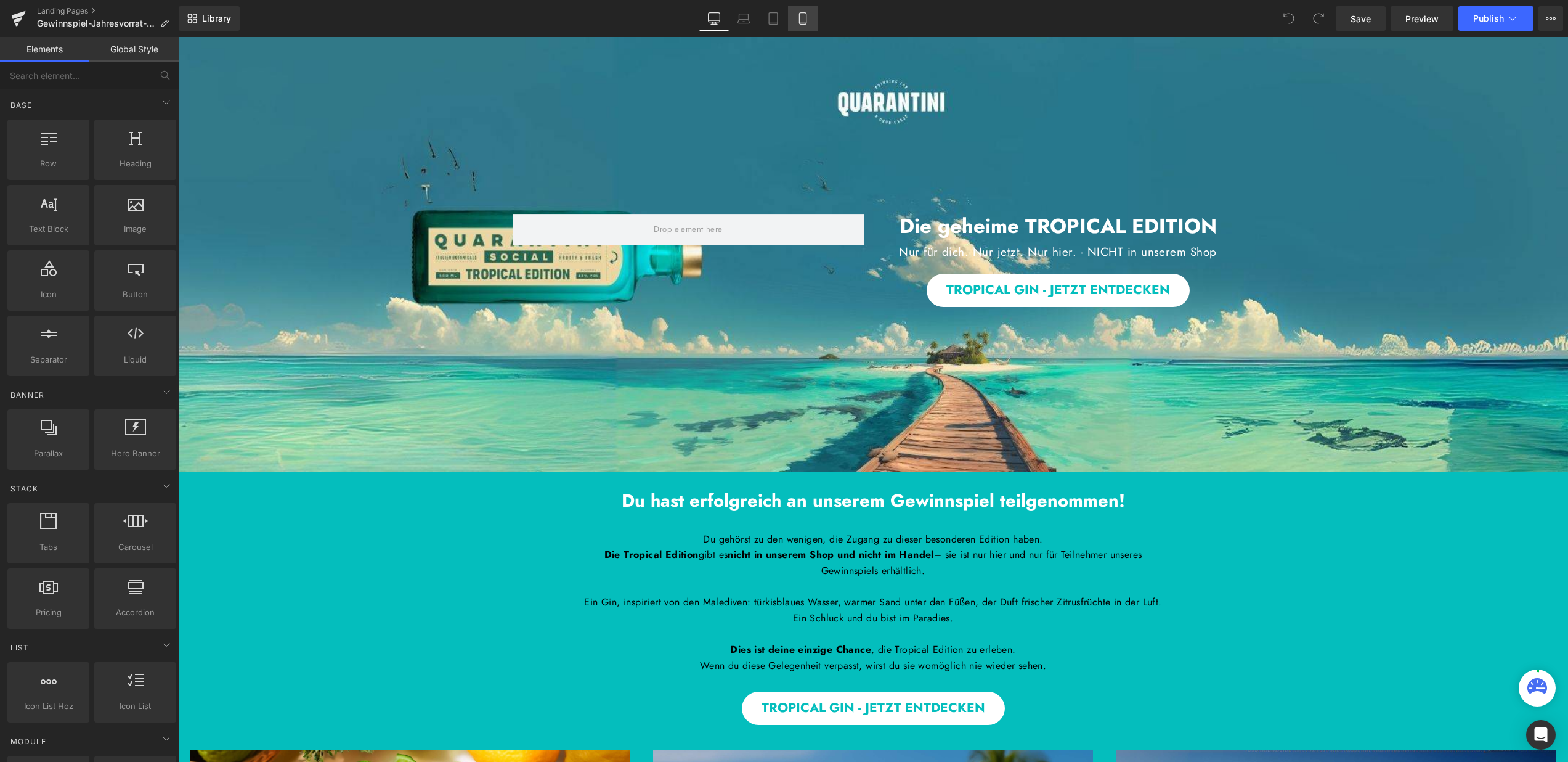
click at [800, 15] on icon at bounding box center [803, 19] width 7 height 12
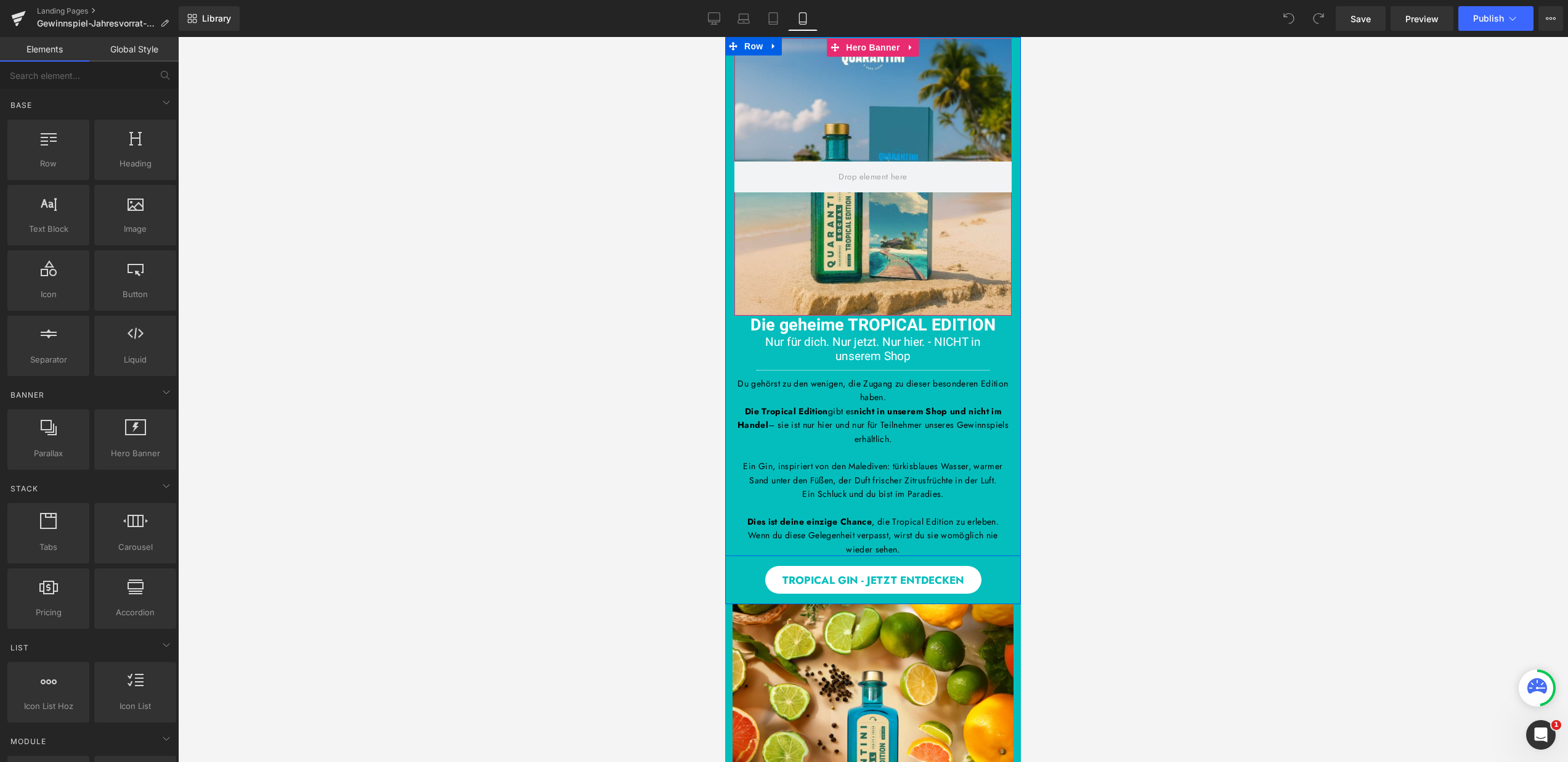
click at [879, 59] on div at bounding box center [873, 177] width 277 height 277
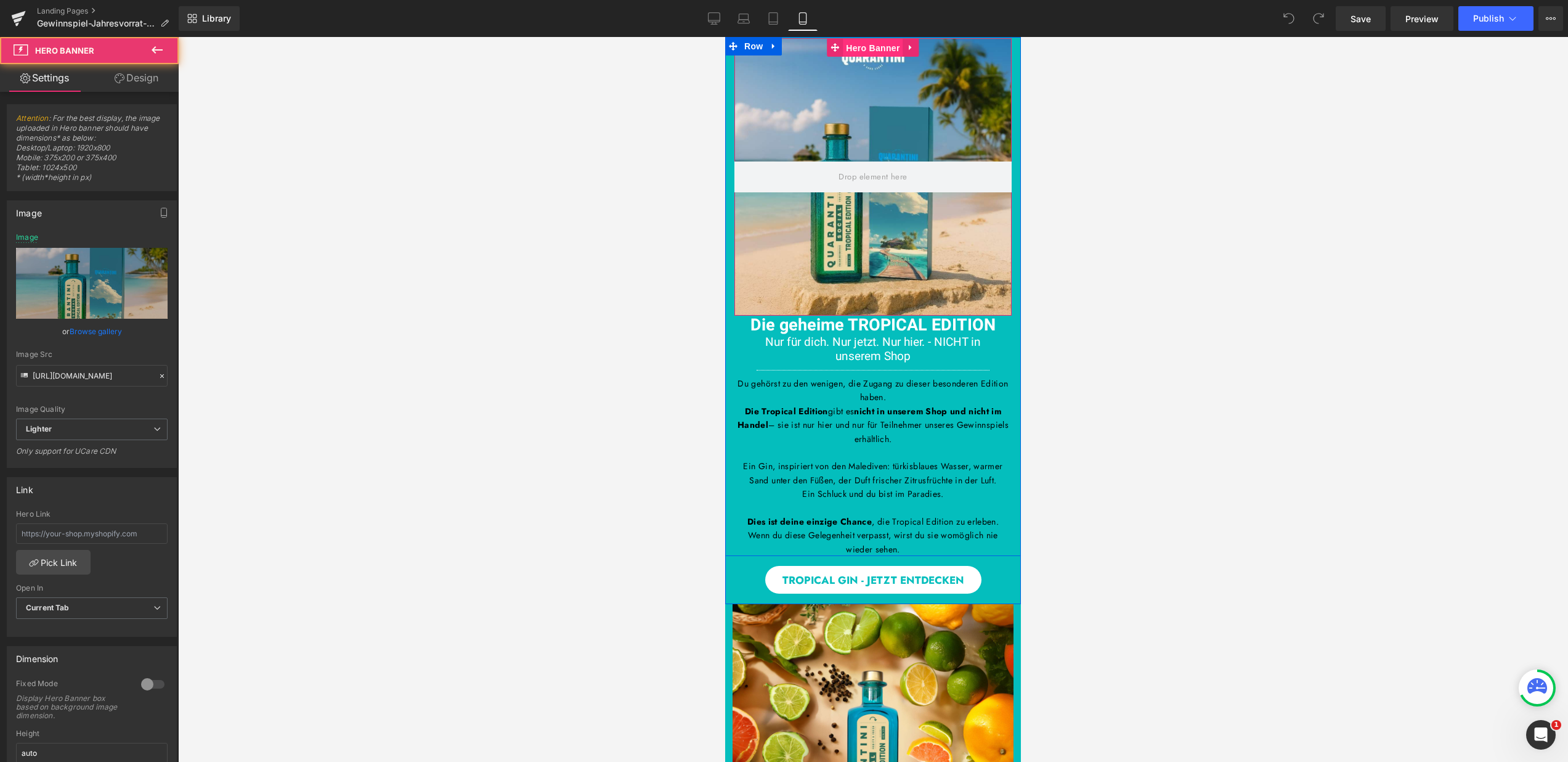
click at [864, 49] on span "Hero Banner" at bounding box center [873, 48] width 60 height 19
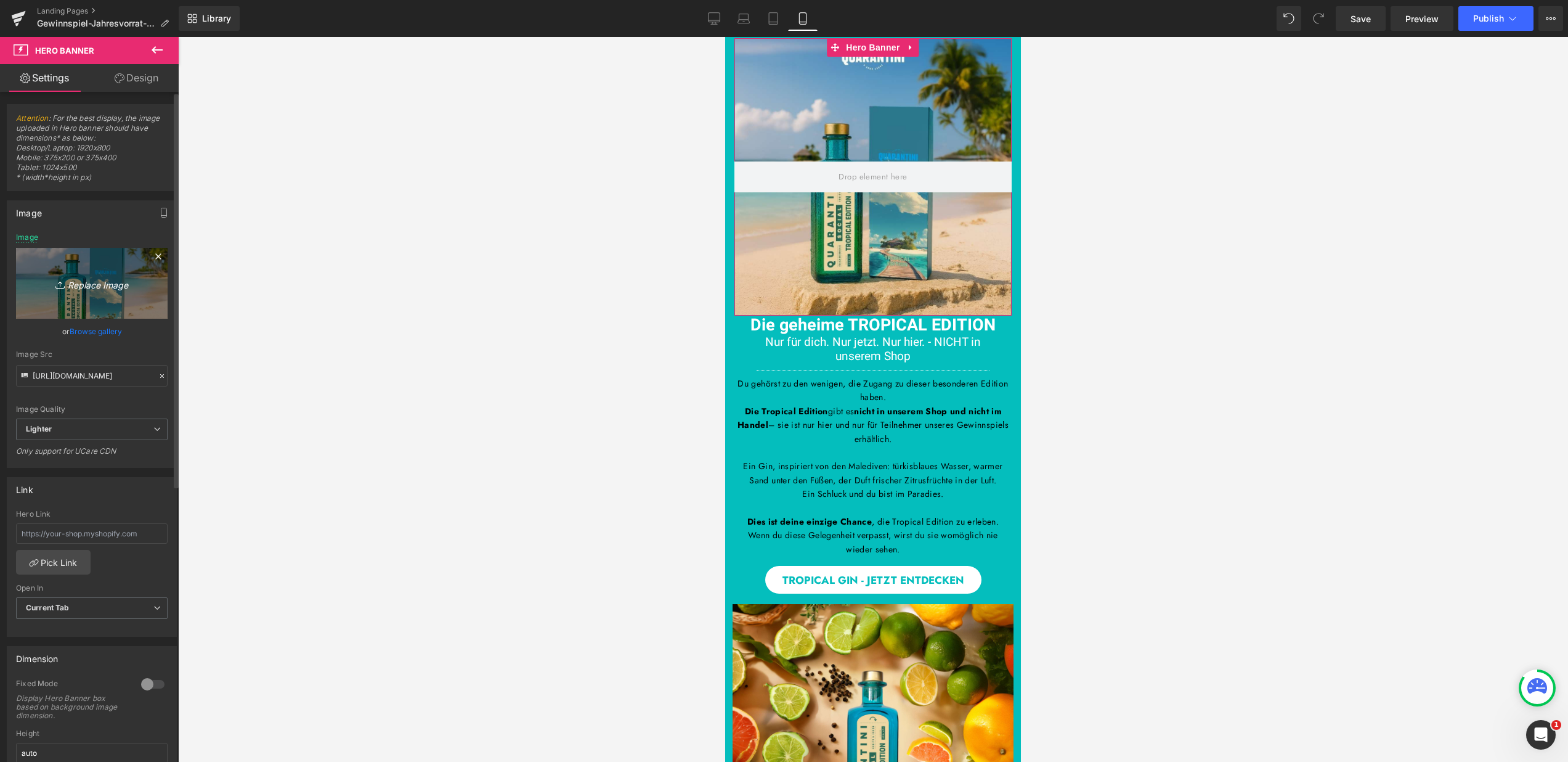
click at [93, 274] on link "Replace Image" at bounding box center [92, 283] width 152 height 71
type input "C:\fakepath\Bilder_Tropcial Edition (7).jpg"
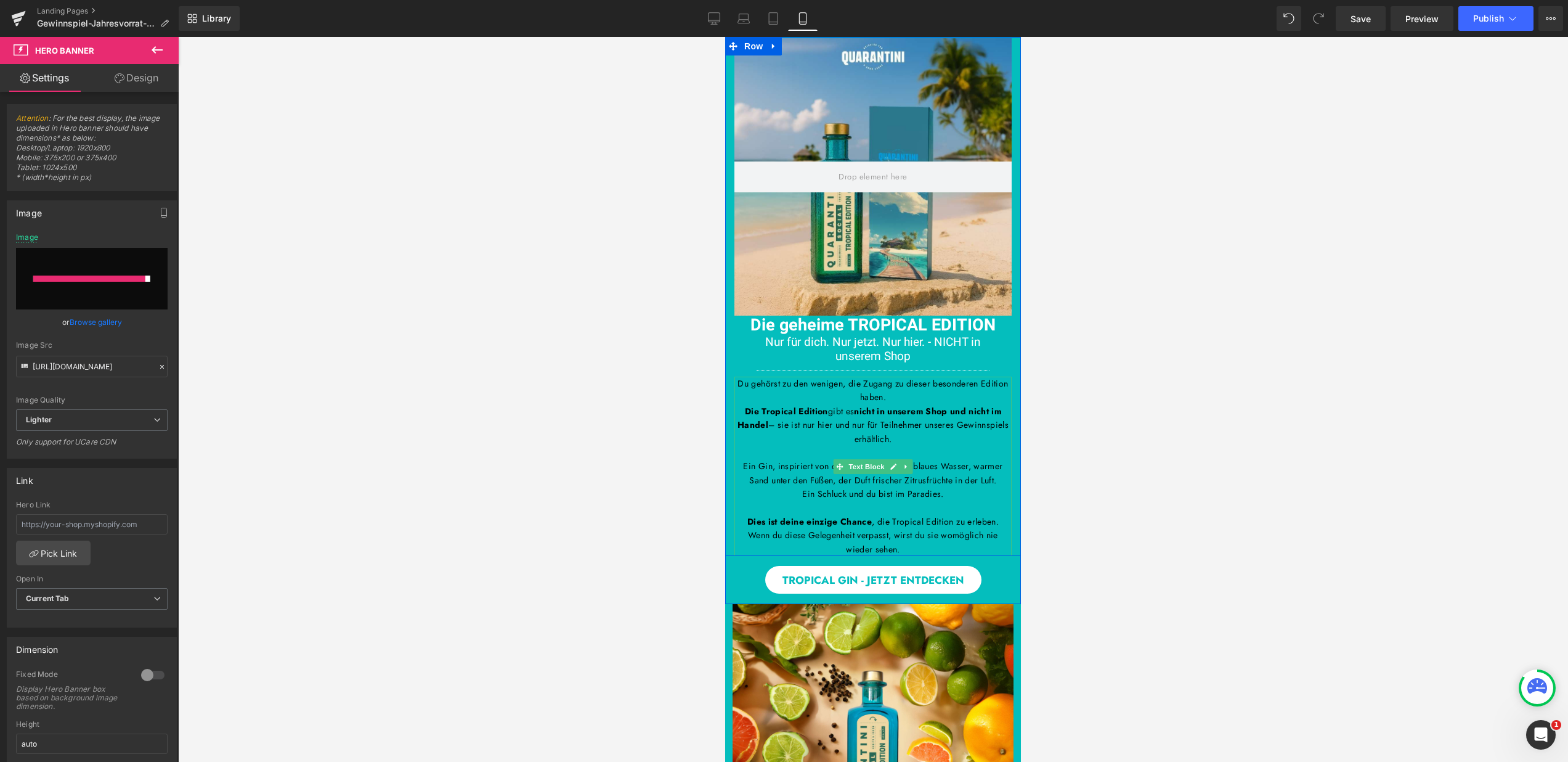
type input "https://ucarecdn.com/1fed04c2-fd69-4908-9fc9-d3d04f7978d7/-/format/auto/-/previ…"
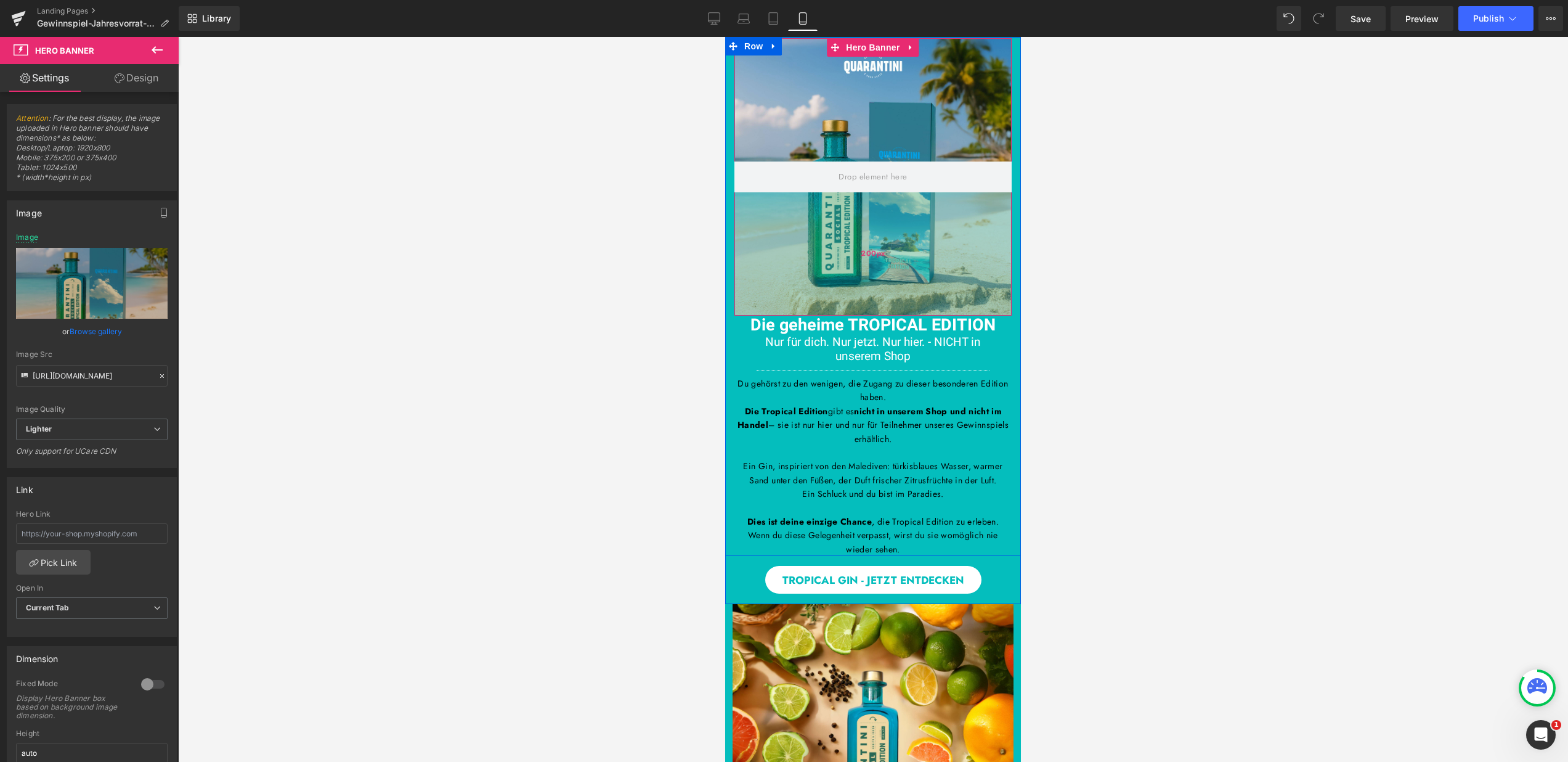
click at [900, 237] on div "200px" at bounding box center [873, 254] width 277 height 124
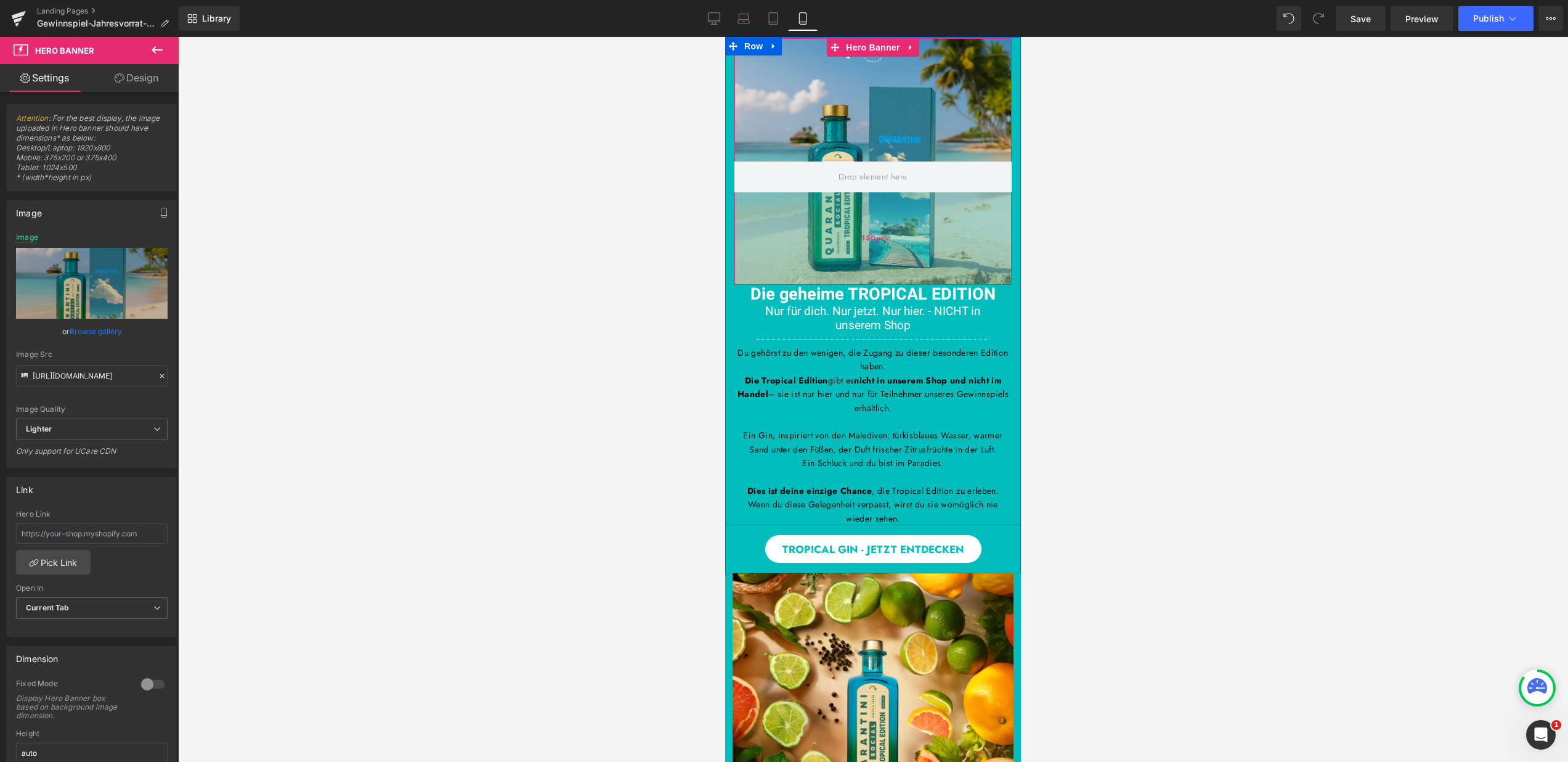
drag, startPoint x: 891, startPoint y: 303, endPoint x: 850, endPoint y: 708, distance: 407.1
click at [904, 273] on div "150px" at bounding box center [873, 239] width 277 height 92
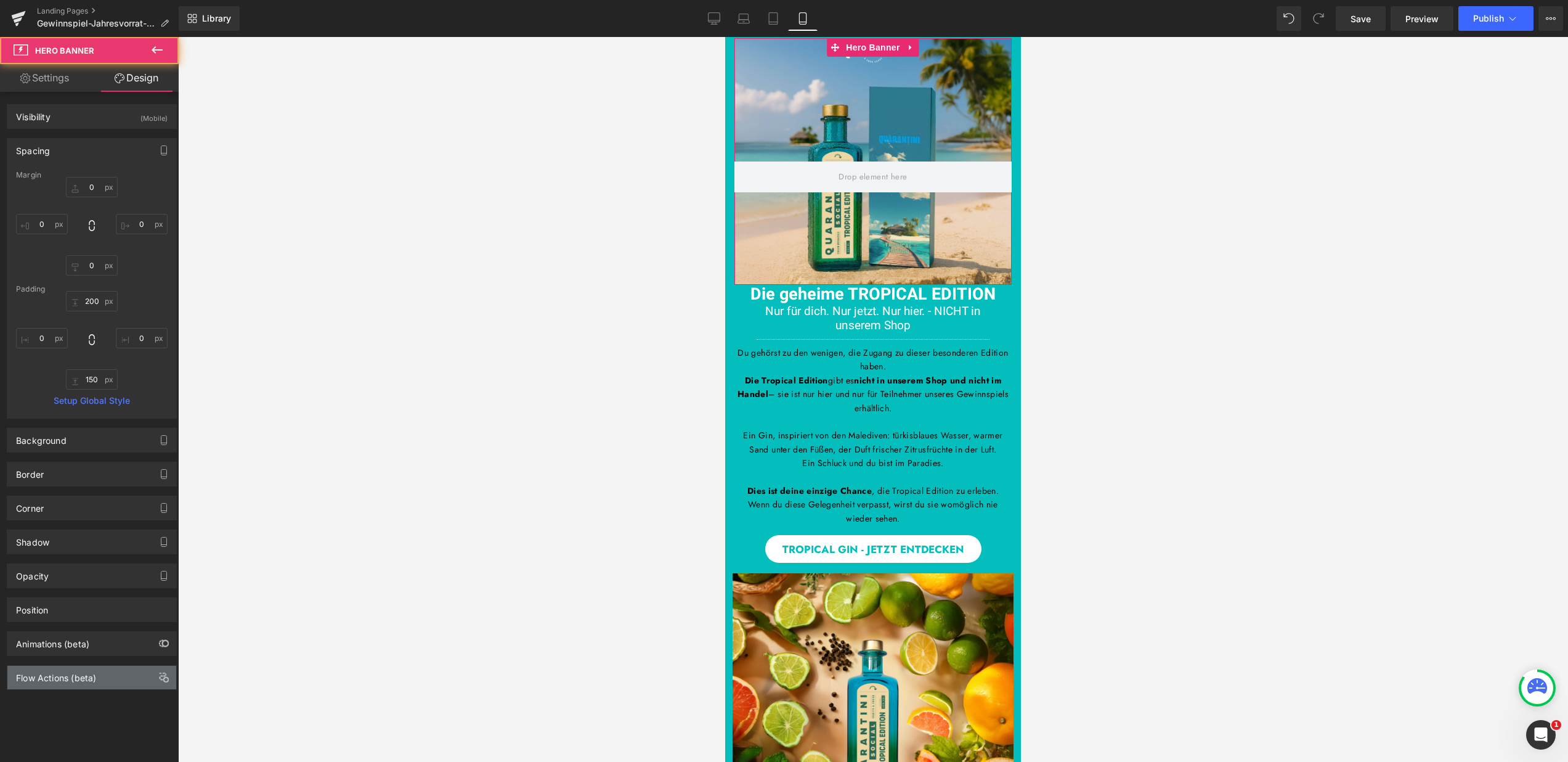
type input "0"
type input "200"
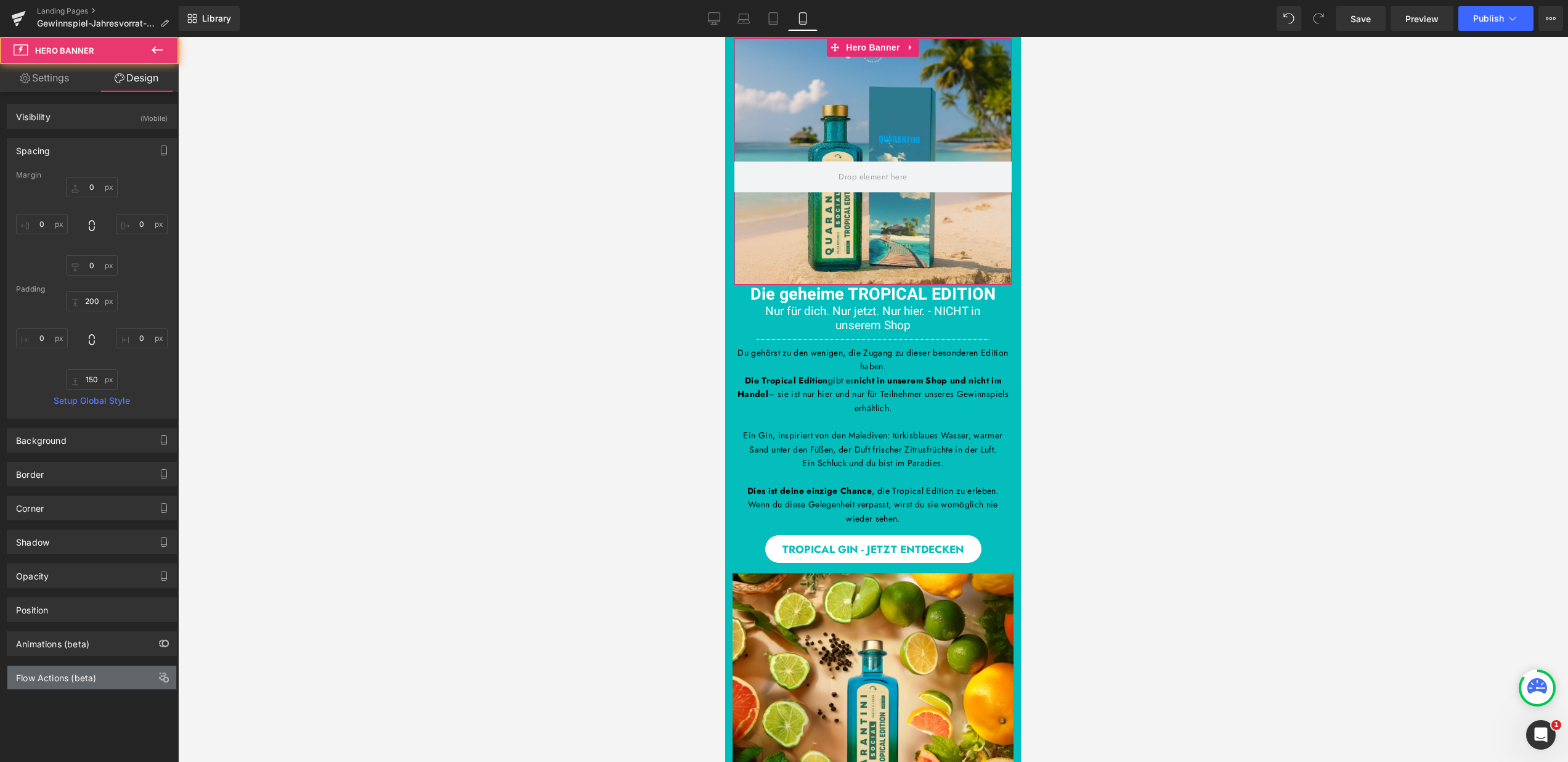
type input "0"
type input "150"
type input "0"
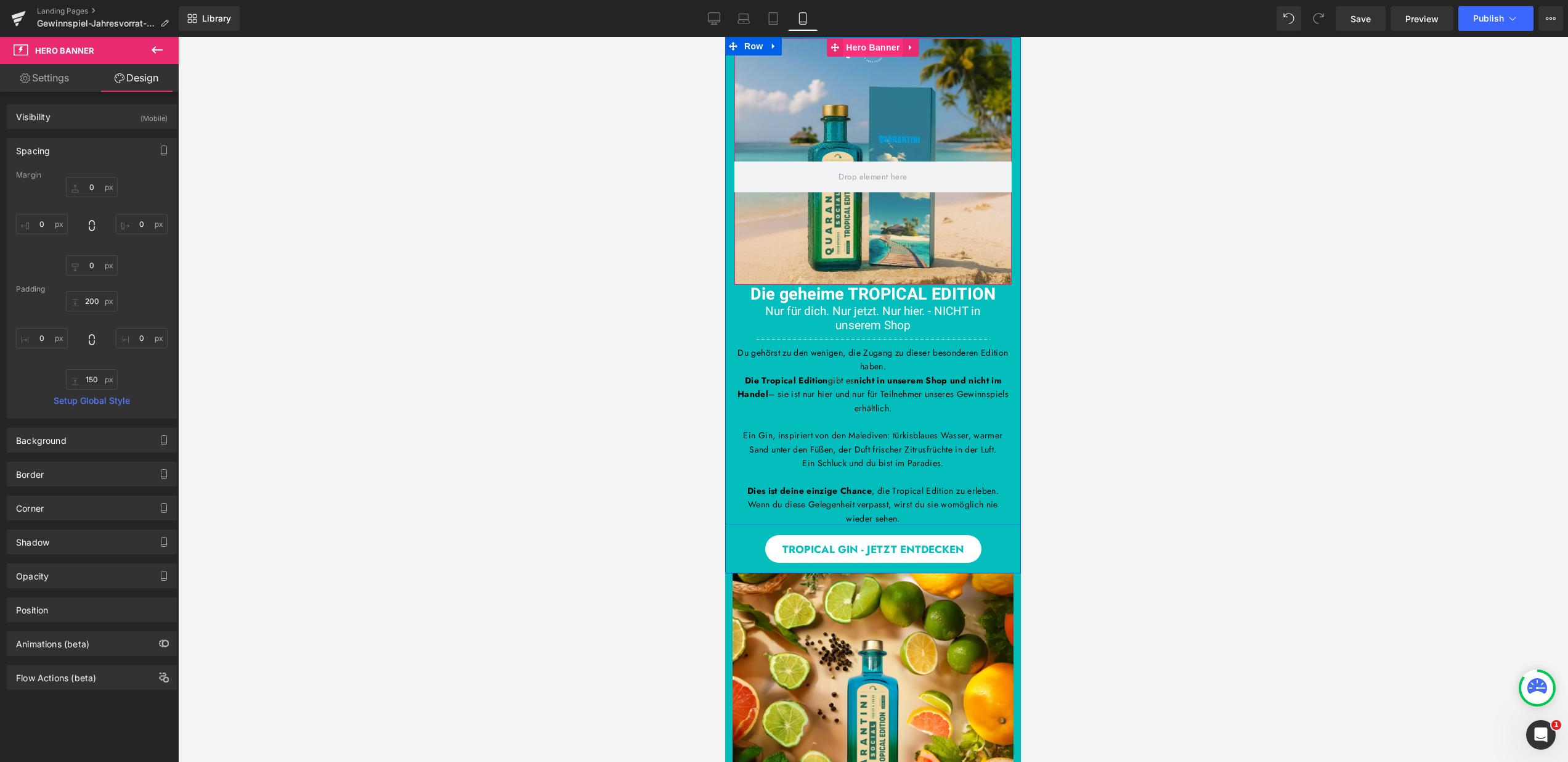
click at [866, 49] on span "Hero Banner" at bounding box center [873, 47] width 60 height 19
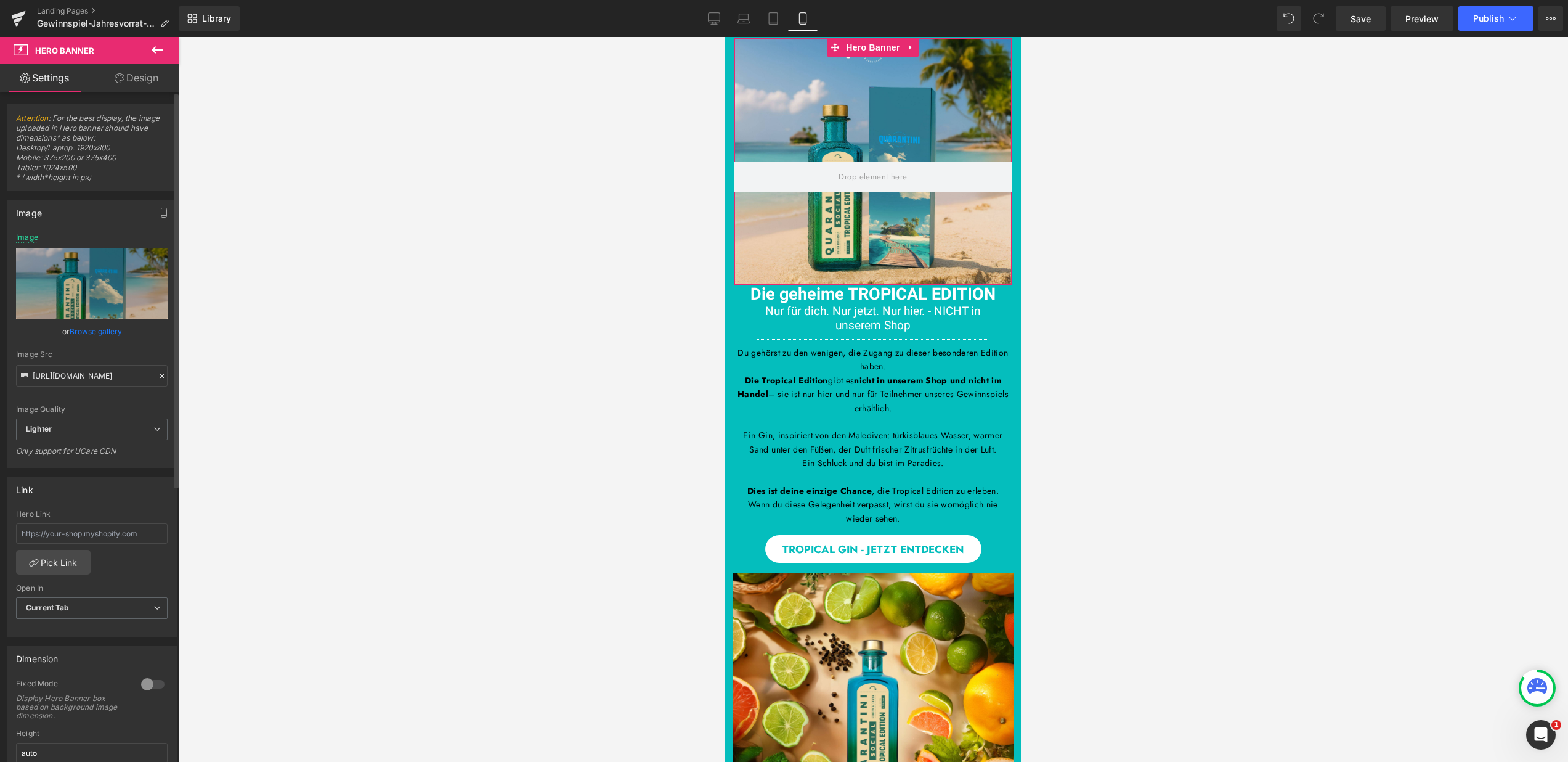
click at [138, 682] on div at bounding box center [152, 684] width 30 height 20
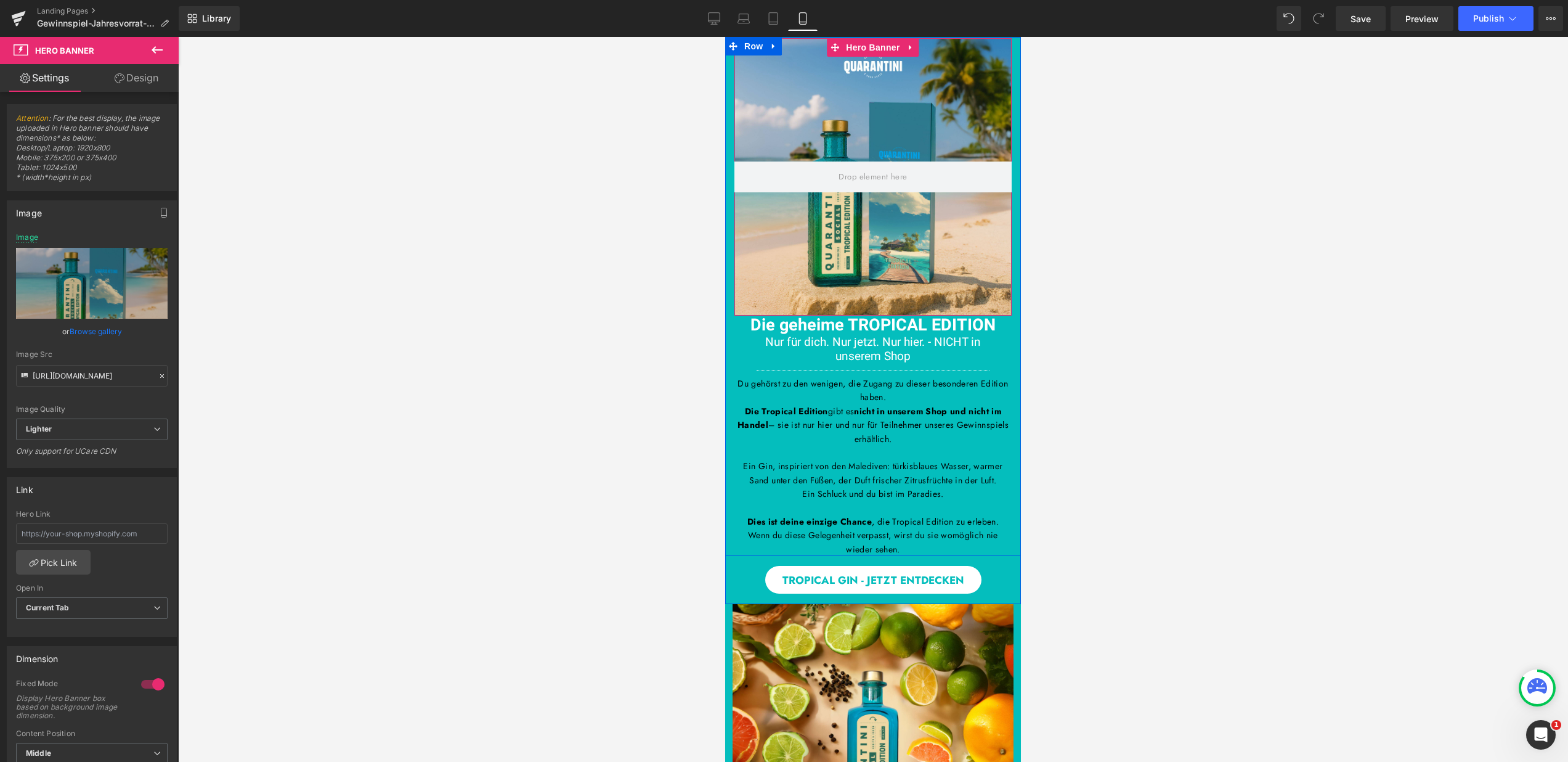
click at [877, 273] on div at bounding box center [873, 177] width 277 height 277
click at [1492, 23] on button "Publish" at bounding box center [1496, 19] width 75 height 25
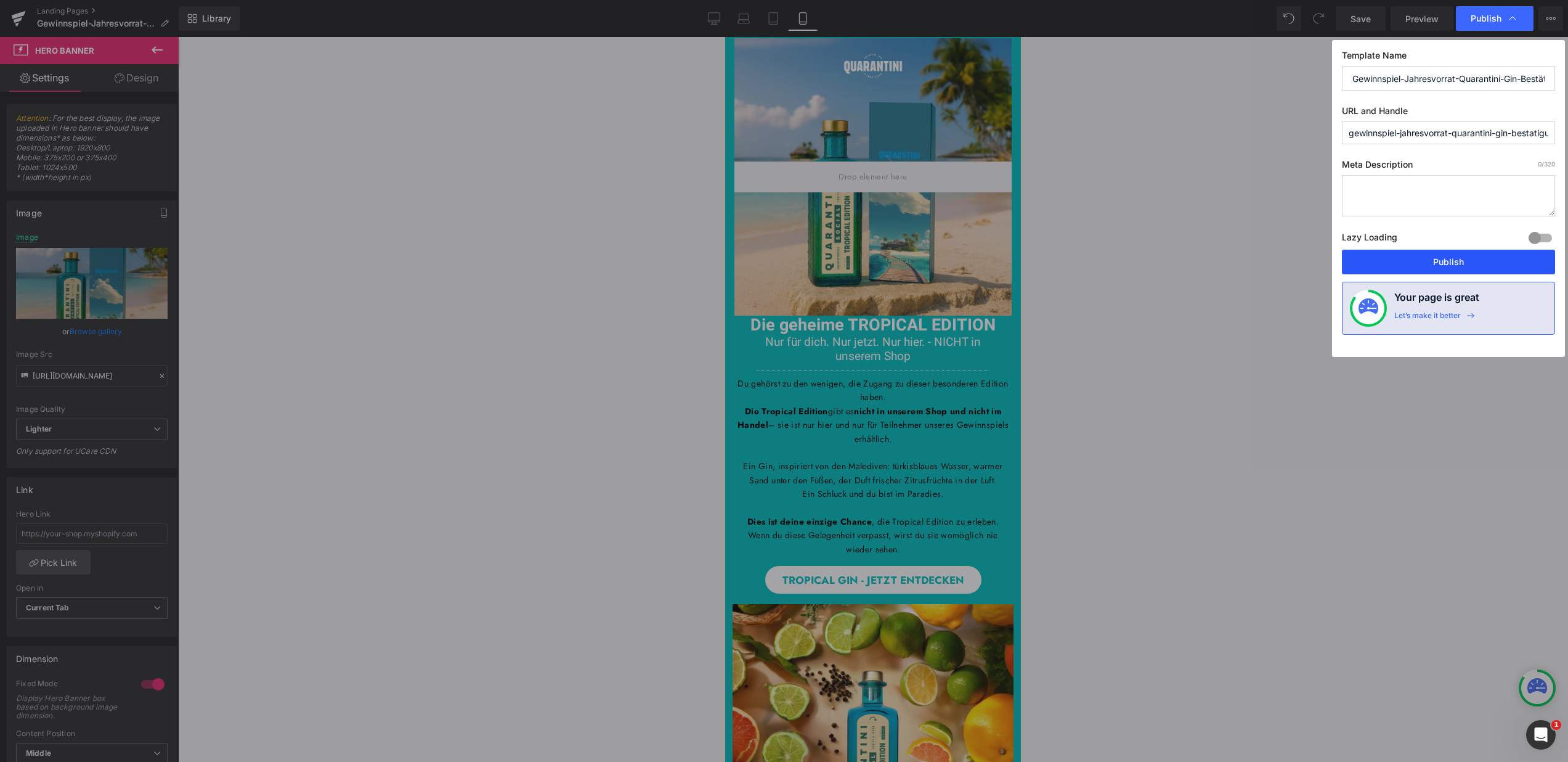
click at [1450, 257] on button "Publish" at bounding box center [1448, 262] width 213 height 25
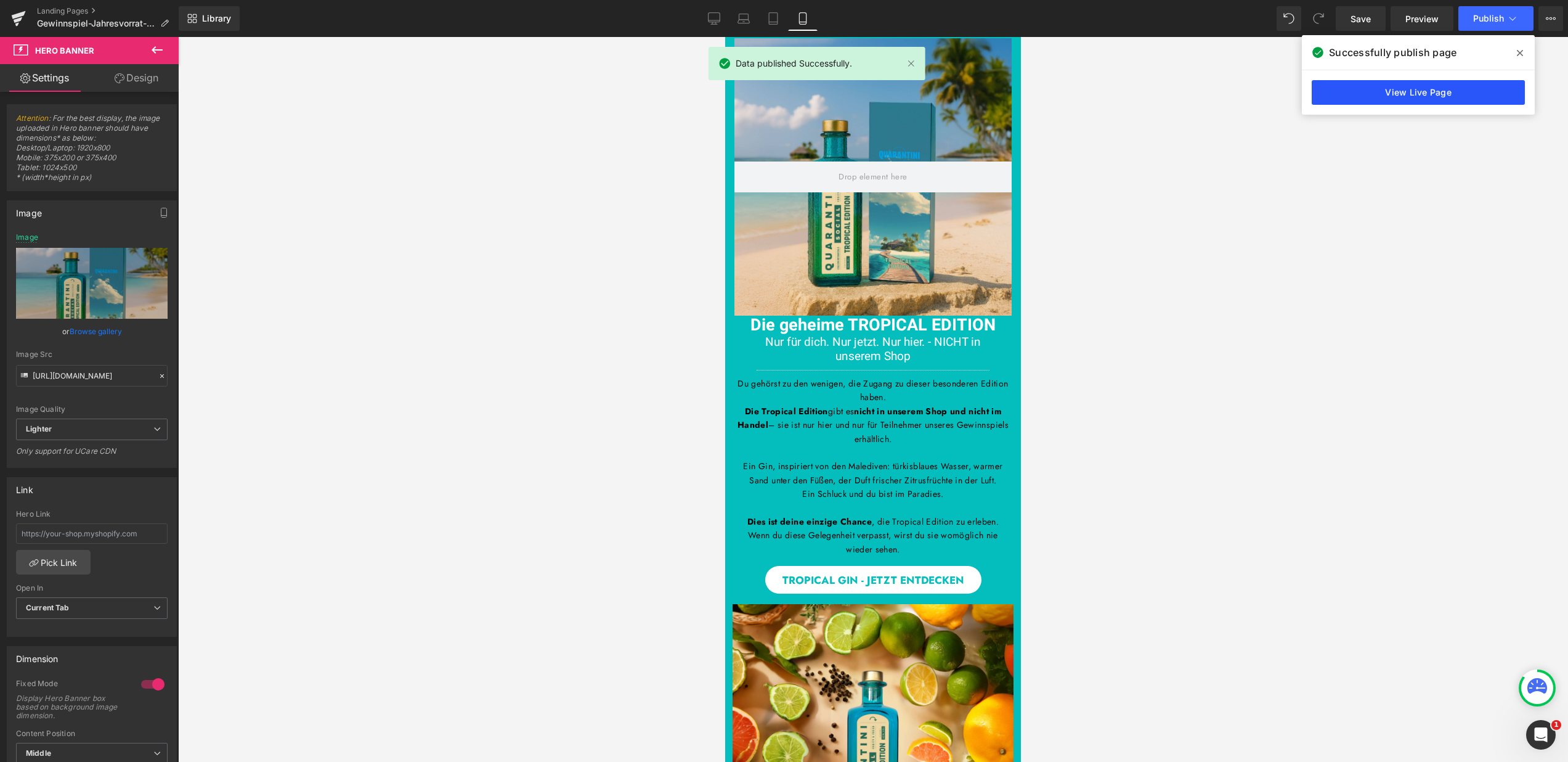
click at [1414, 92] on link "View Live Page" at bounding box center [1418, 92] width 213 height 25
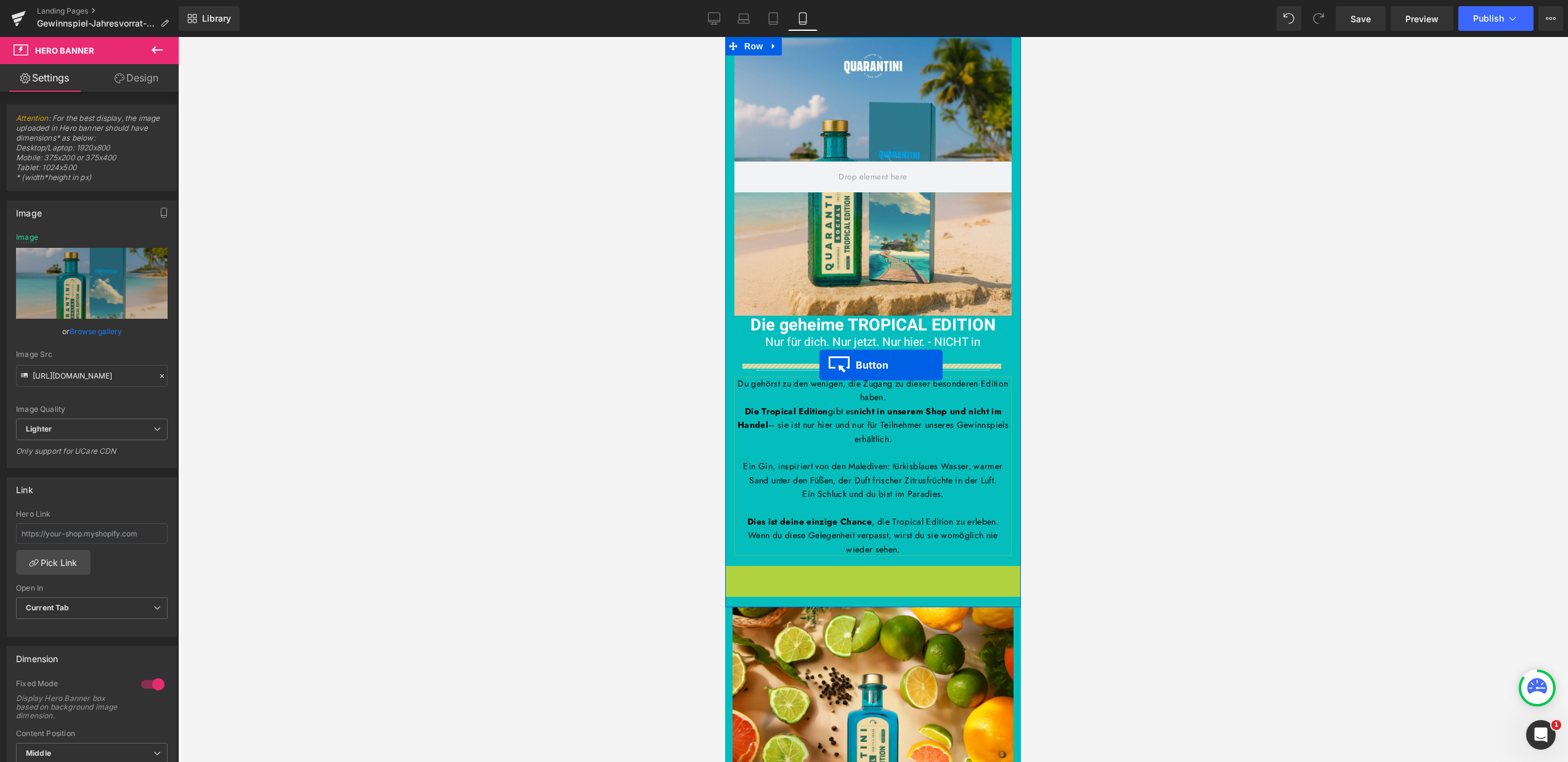
drag, startPoint x: 844, startPoint y: 578, endPoint x: 820, endPoint y: 365, distance: 214.3
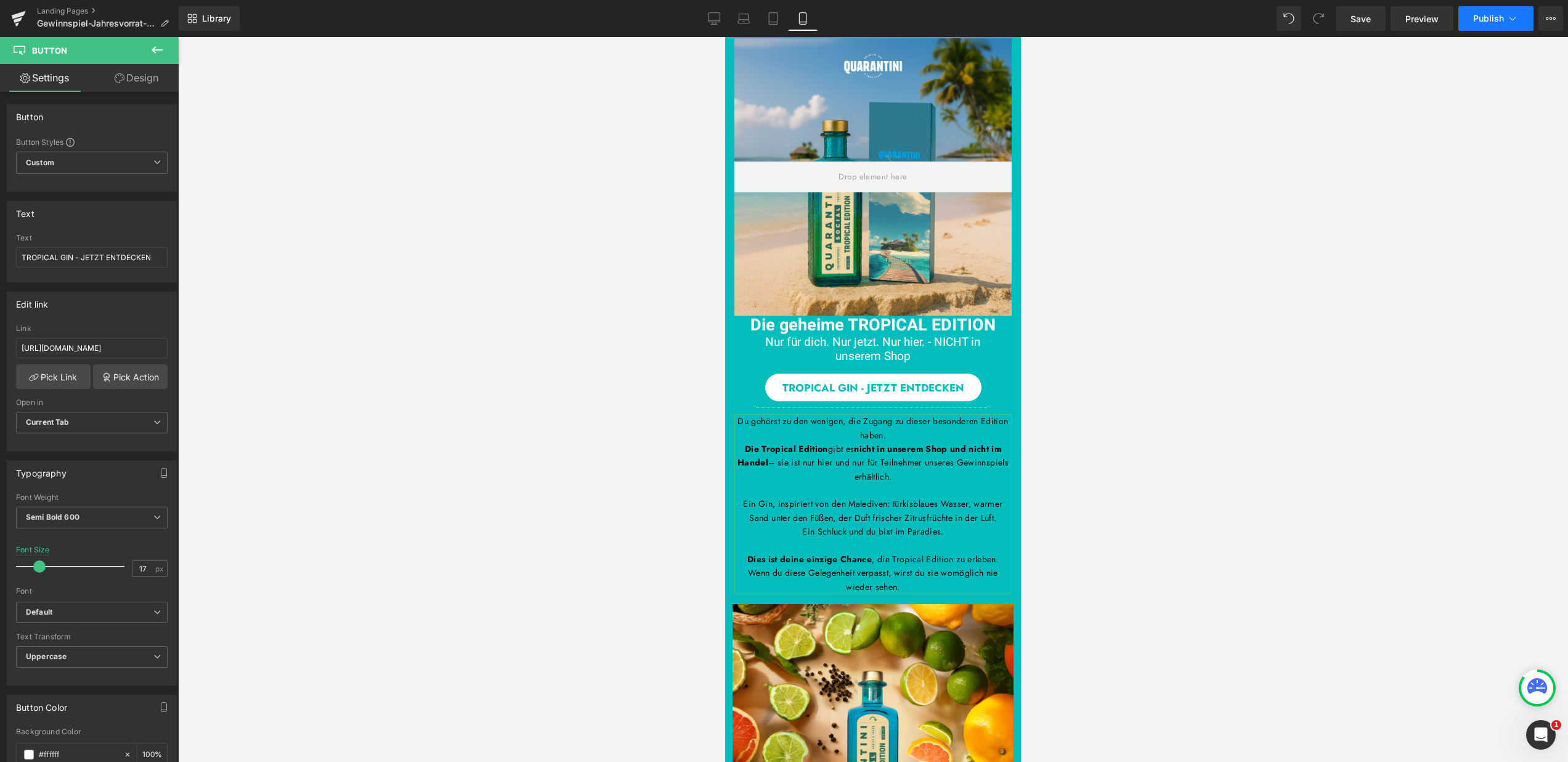
click at [1504, 17] on span "Publish" at bounding box center [1489, 19] width 31 height 10
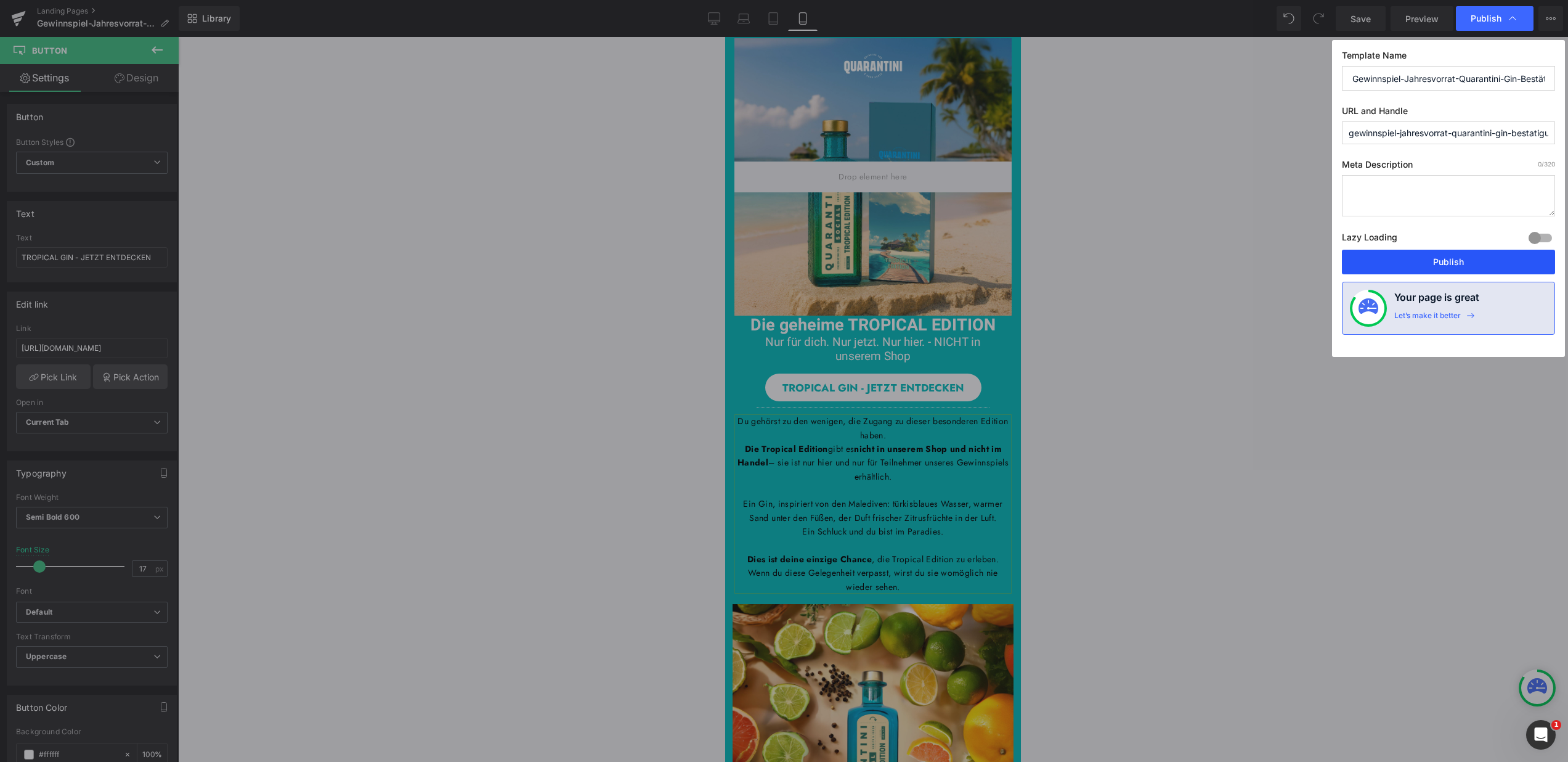
click at [1429, 259] on button "Publish" at bounding box center [1448, 262] width 213 height 25
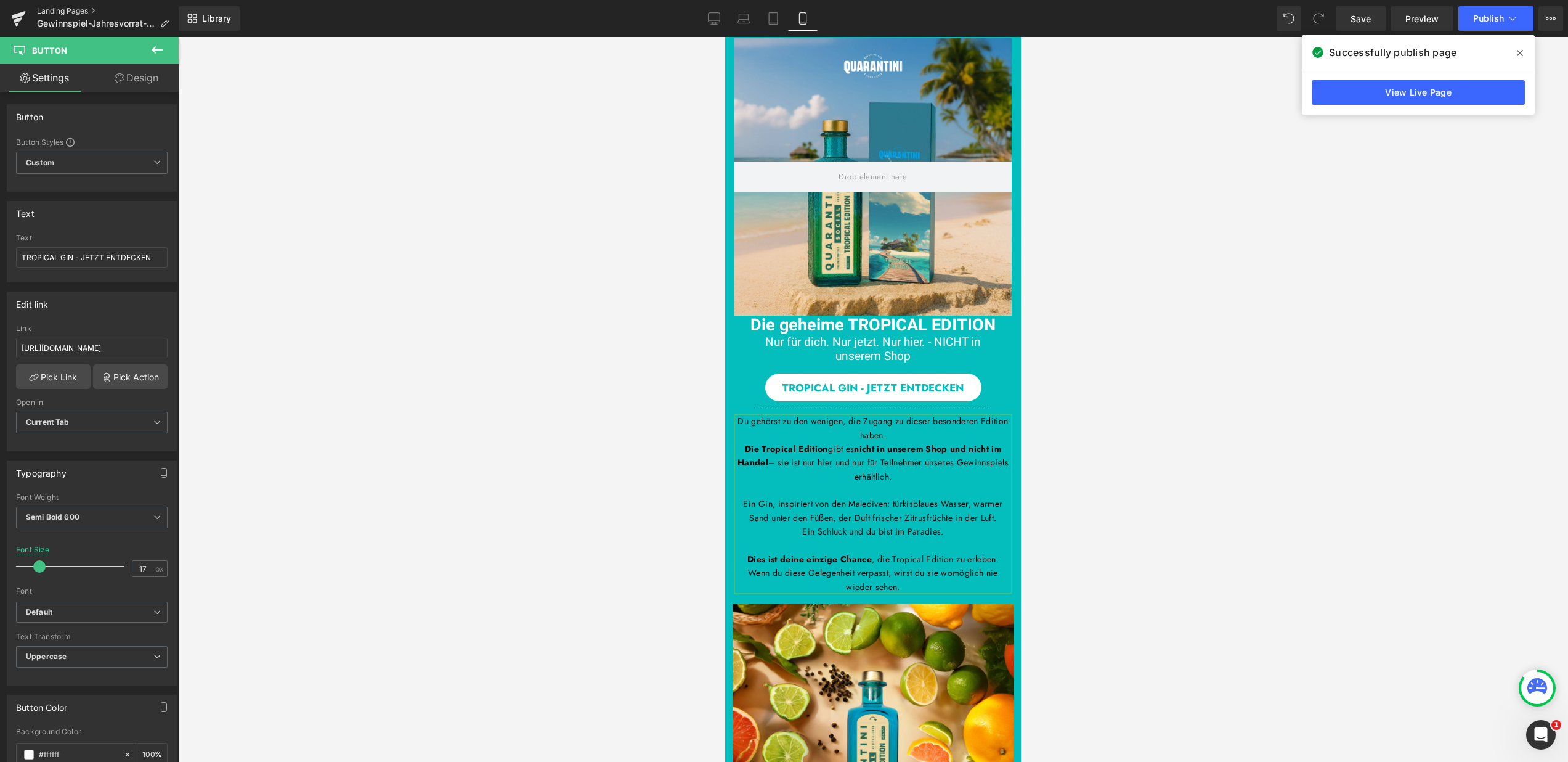
click at [72, 7] on link "Landing Pages" at bounding box center [108, 11] width 141 height 10
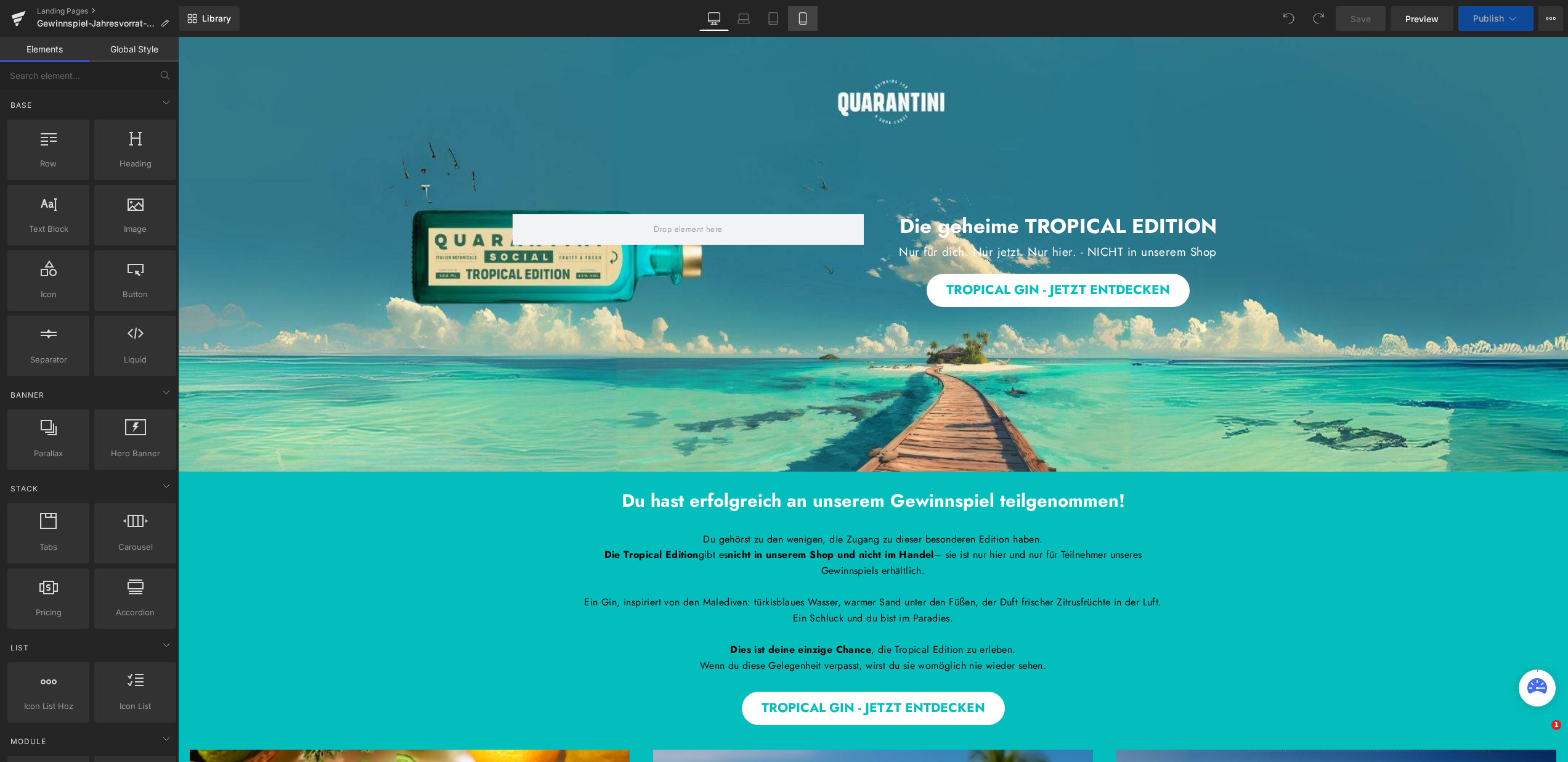
click at [812, 16] on link "Mobile" at bounding box center [802, 19] width 30 height 25
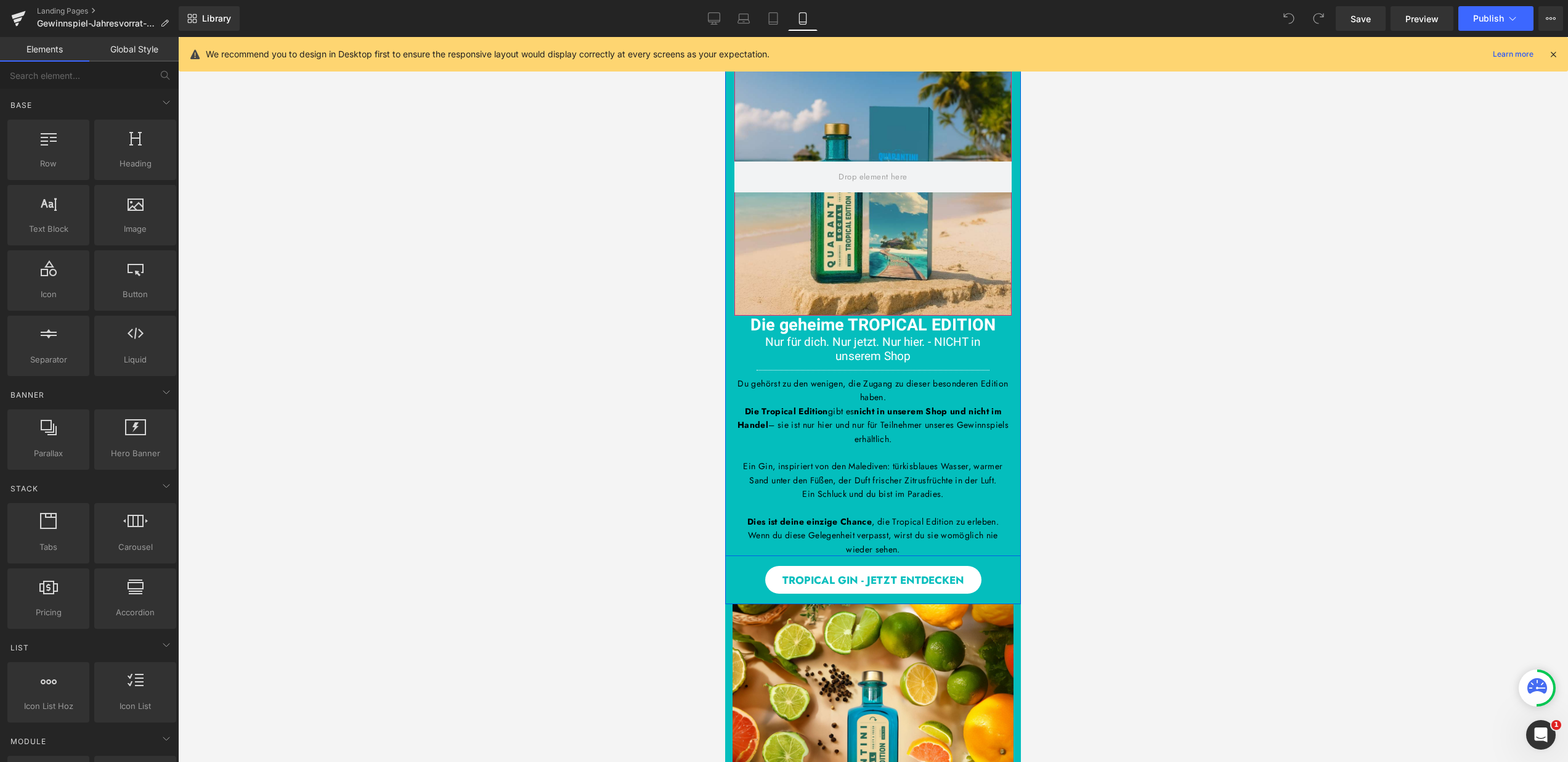
click at [851, 149] on div at bounding box center [873, 177] width 277 height 277
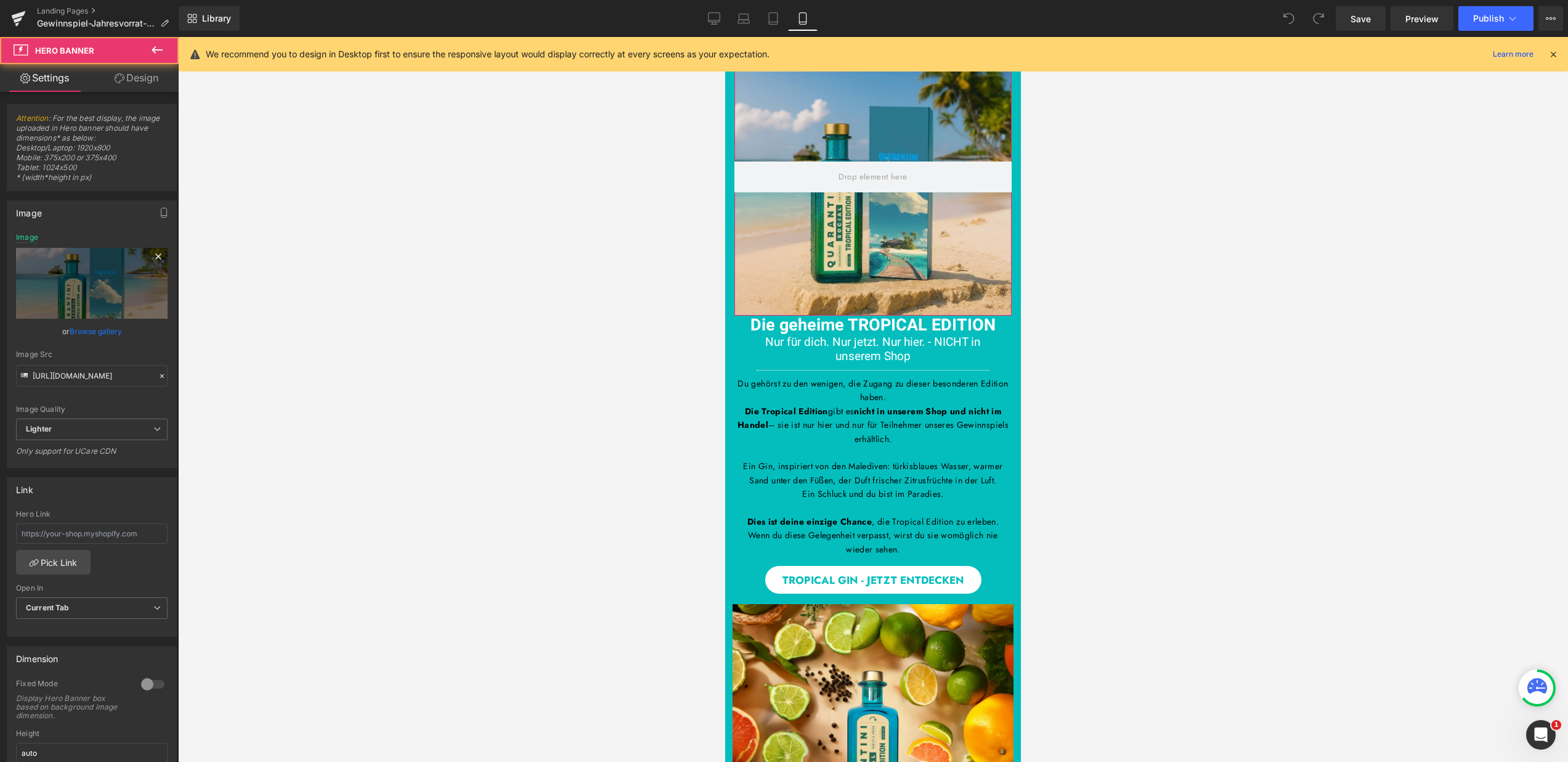
click at [151, 262] on icon at bounding box center [158, 256] width 14 height 14
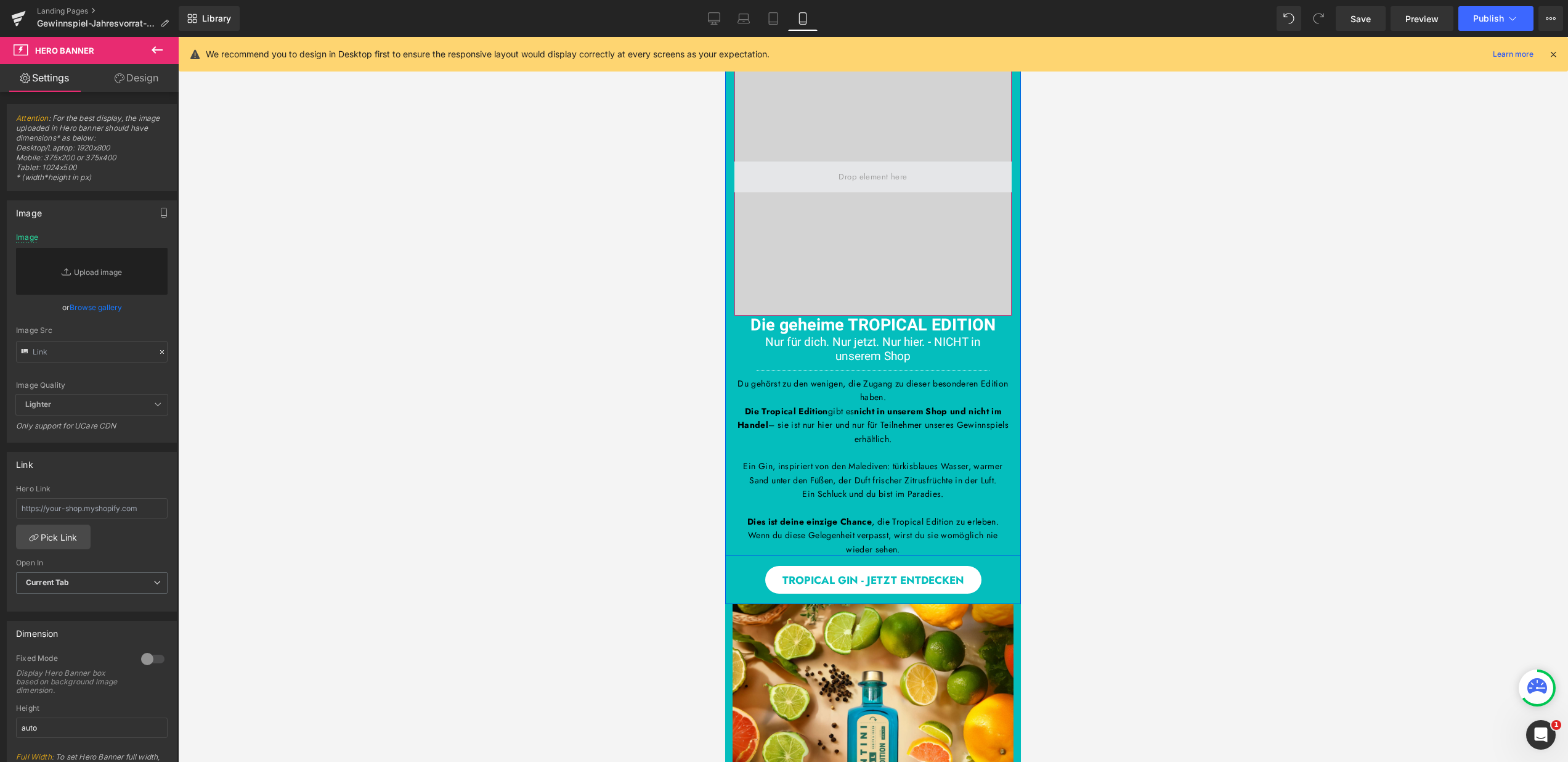
click at [800, 176] on span at bounding box center [873, 177] width 277 height 31
click at [85, 286] on link "Replace Image" at bounding box center [92, 271] width 152 height 47
type input "C:\fakepath\Bilder_Tropcial Edition (7).jpg"
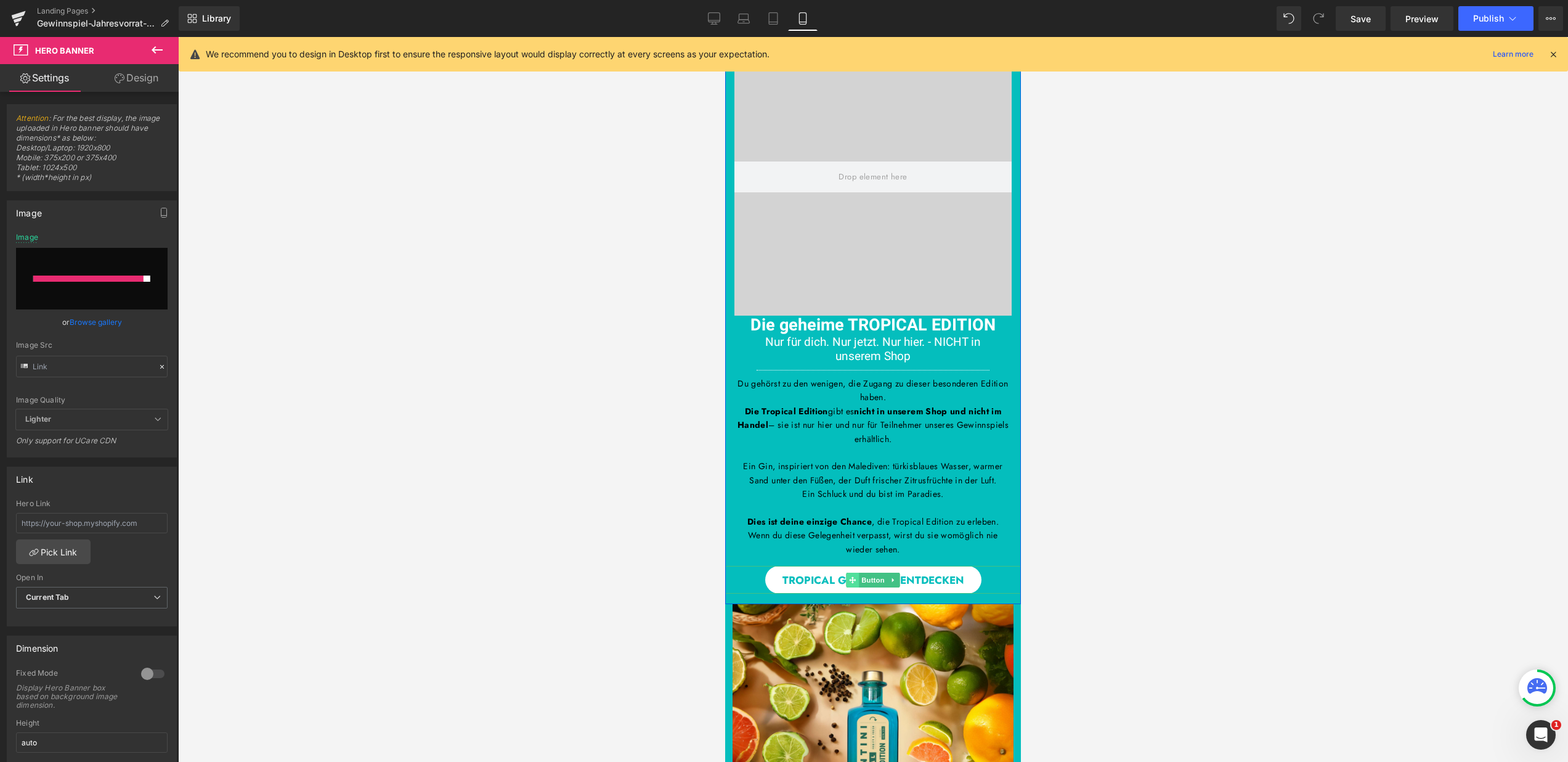
type input "[URL][DOMAIN_NAME]"
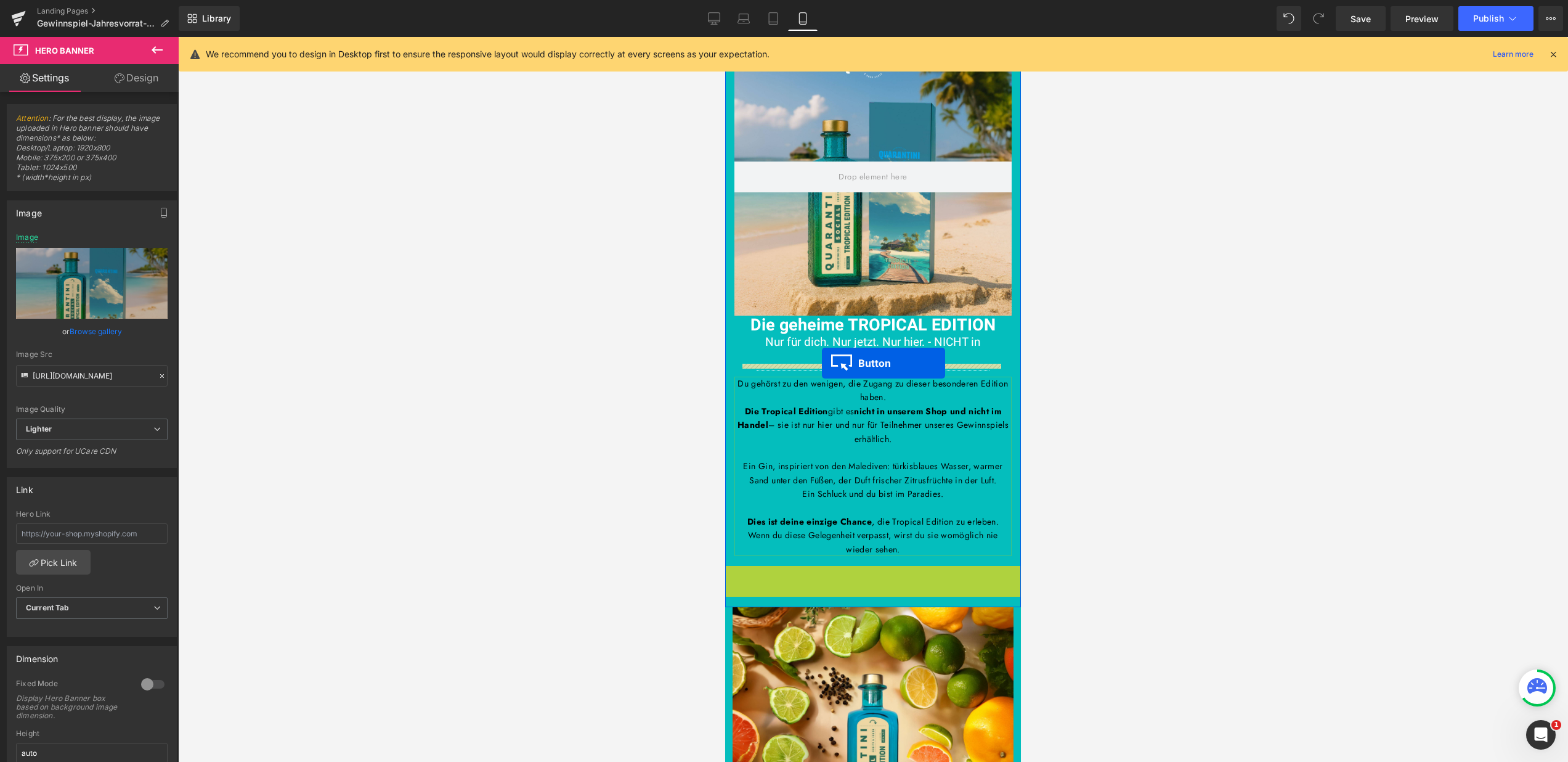
drag, startPoint x: 848, startPoint y: 580, endPoint x: 822, endPoint y: 363, distance: 218.6
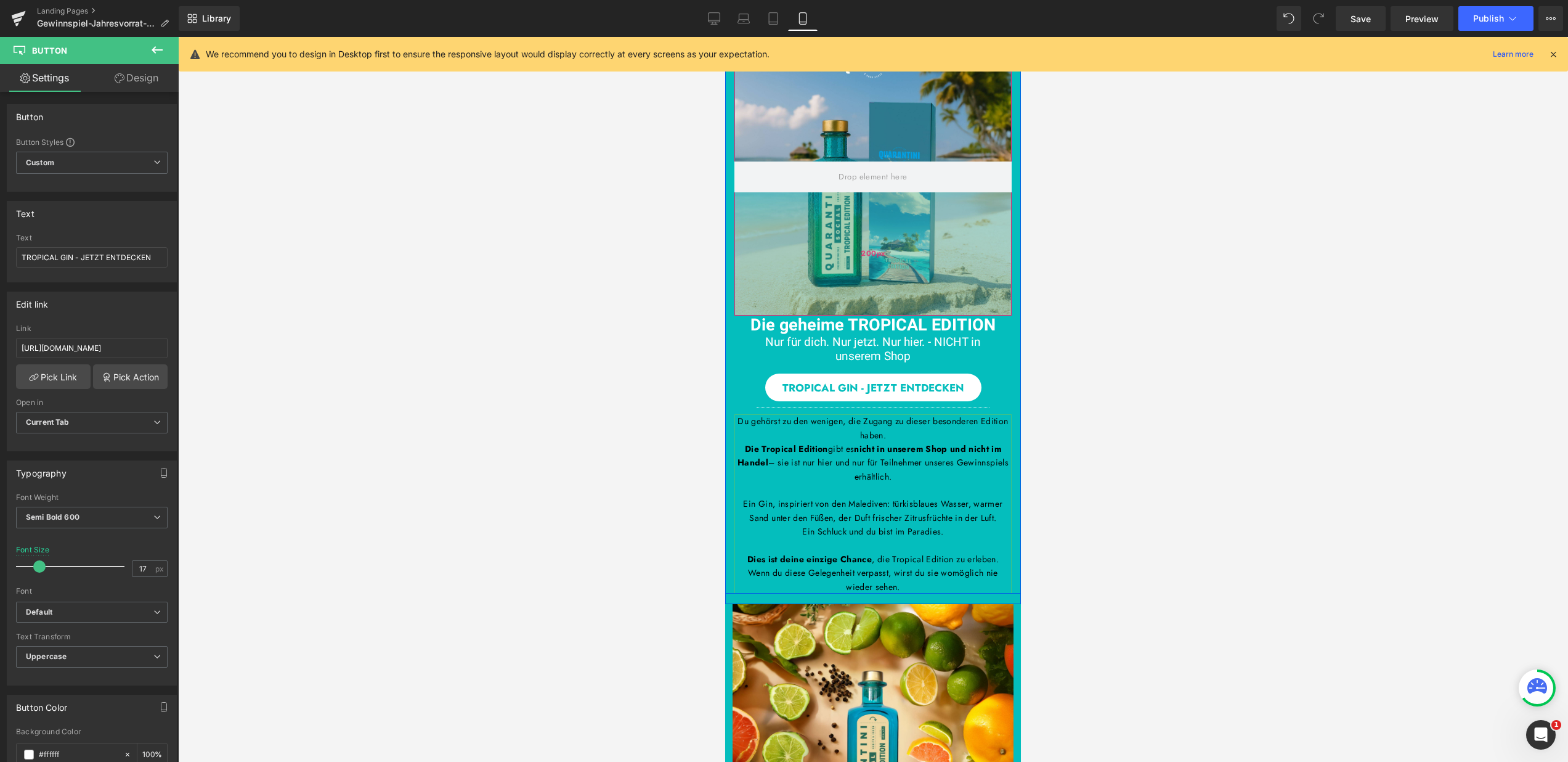
click at [858, 231] on div "200px" at bounding box center [873, 254] width 277 height 124
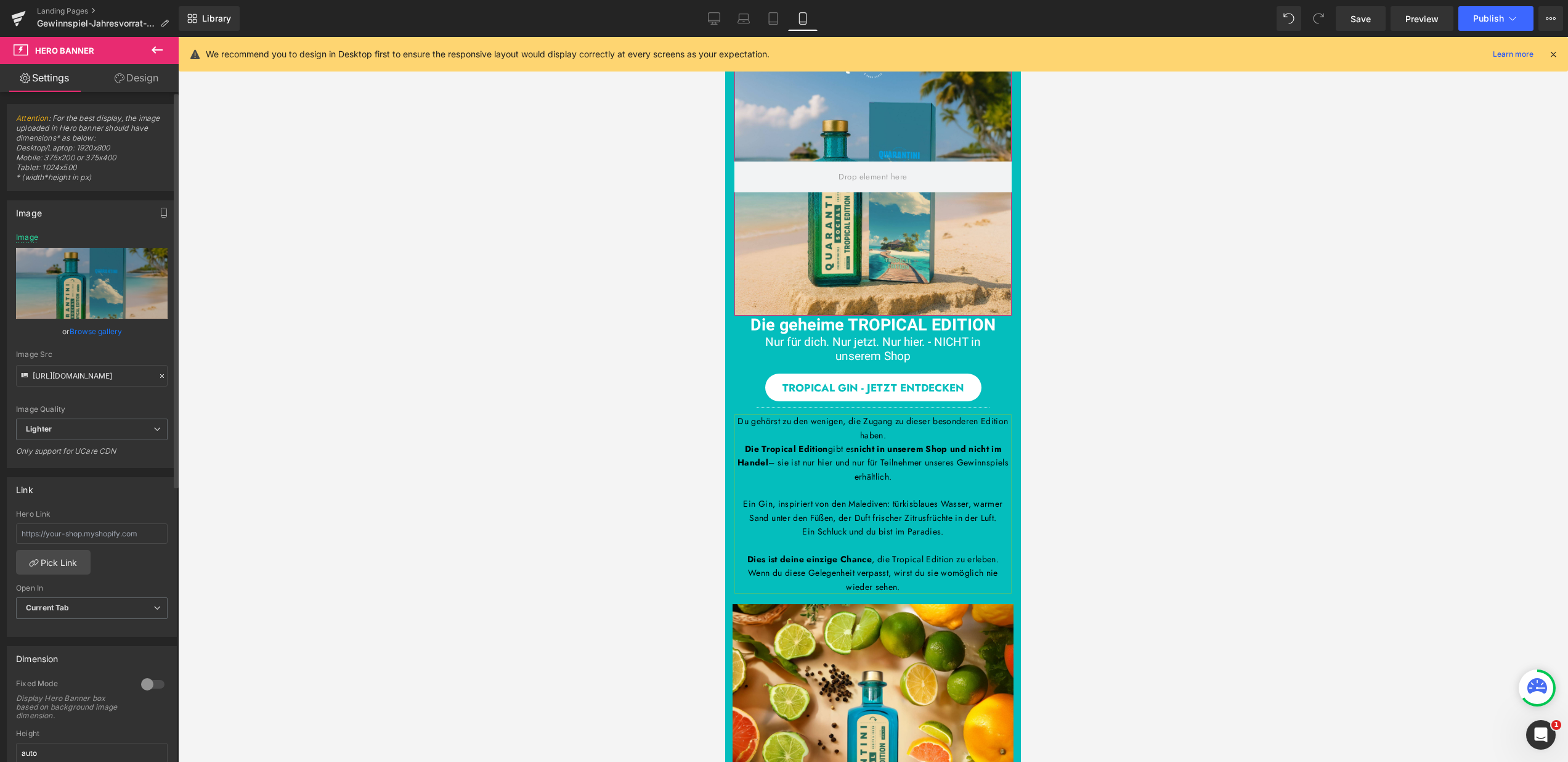
click at [143, 686] on div at bounding box center [152, 684] width 30 height 20
click at [1062, 429] on div at bounding box center [873, 400] width 1390 height 725
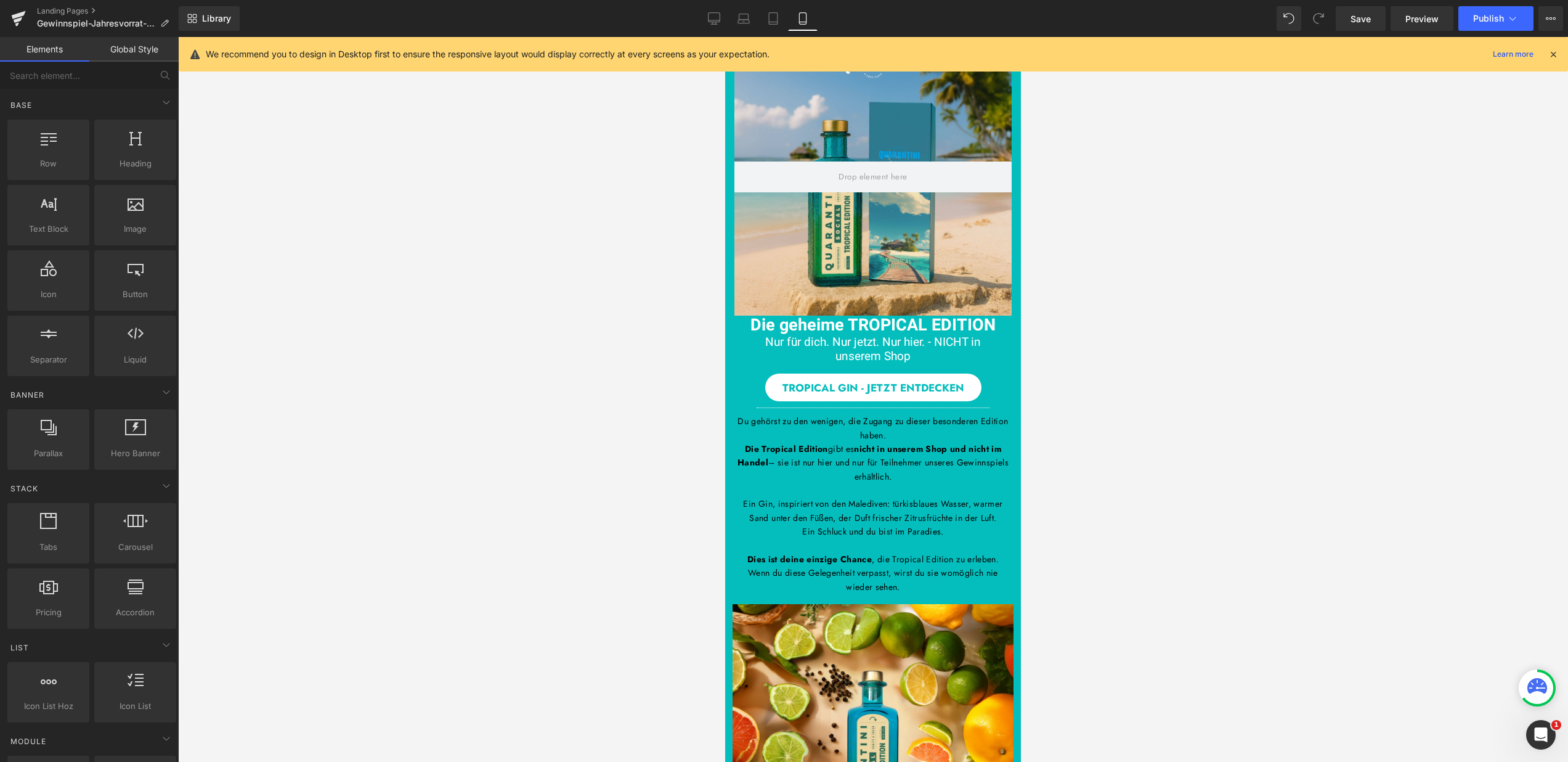
click at [1552, 49] on icon at bounding box center [1554, 55] width 11 height 11
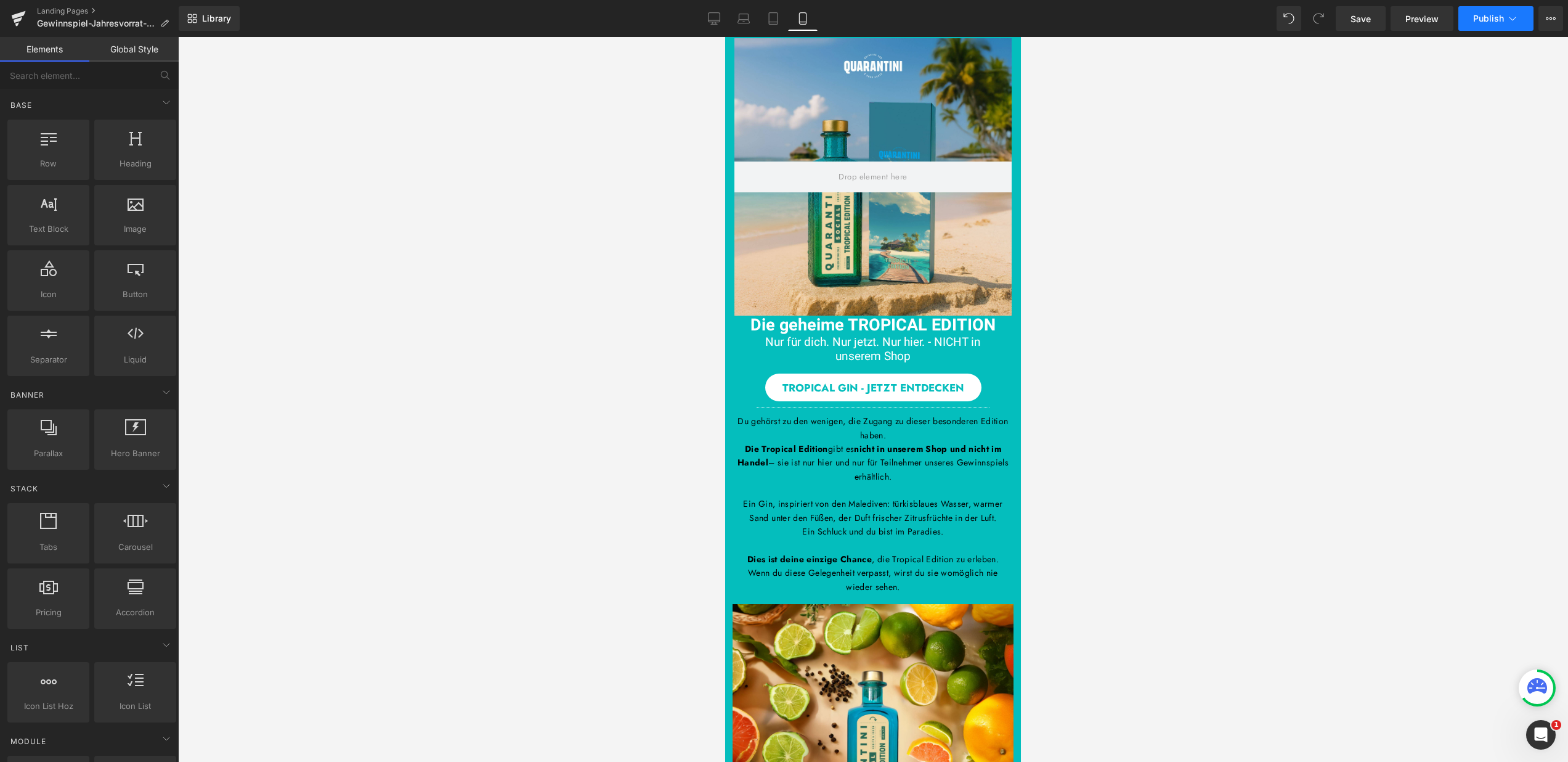
click at [1521, 20] on button "Publish" at bounding box center [1496, 19] width 75 height 25
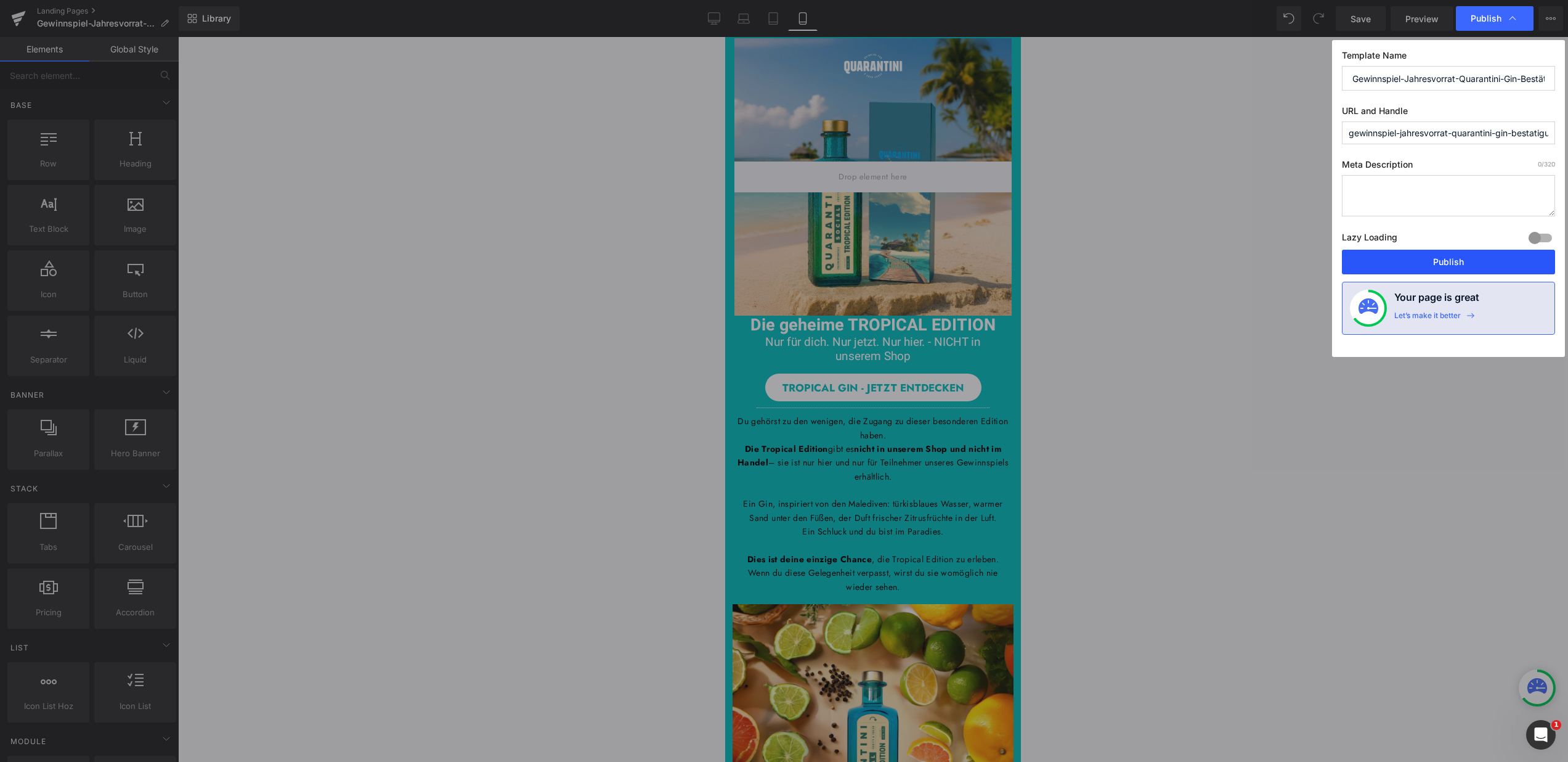
click at [1450, 251] on button "Publish" at bounding box center [1448, 262] width 213 height 25
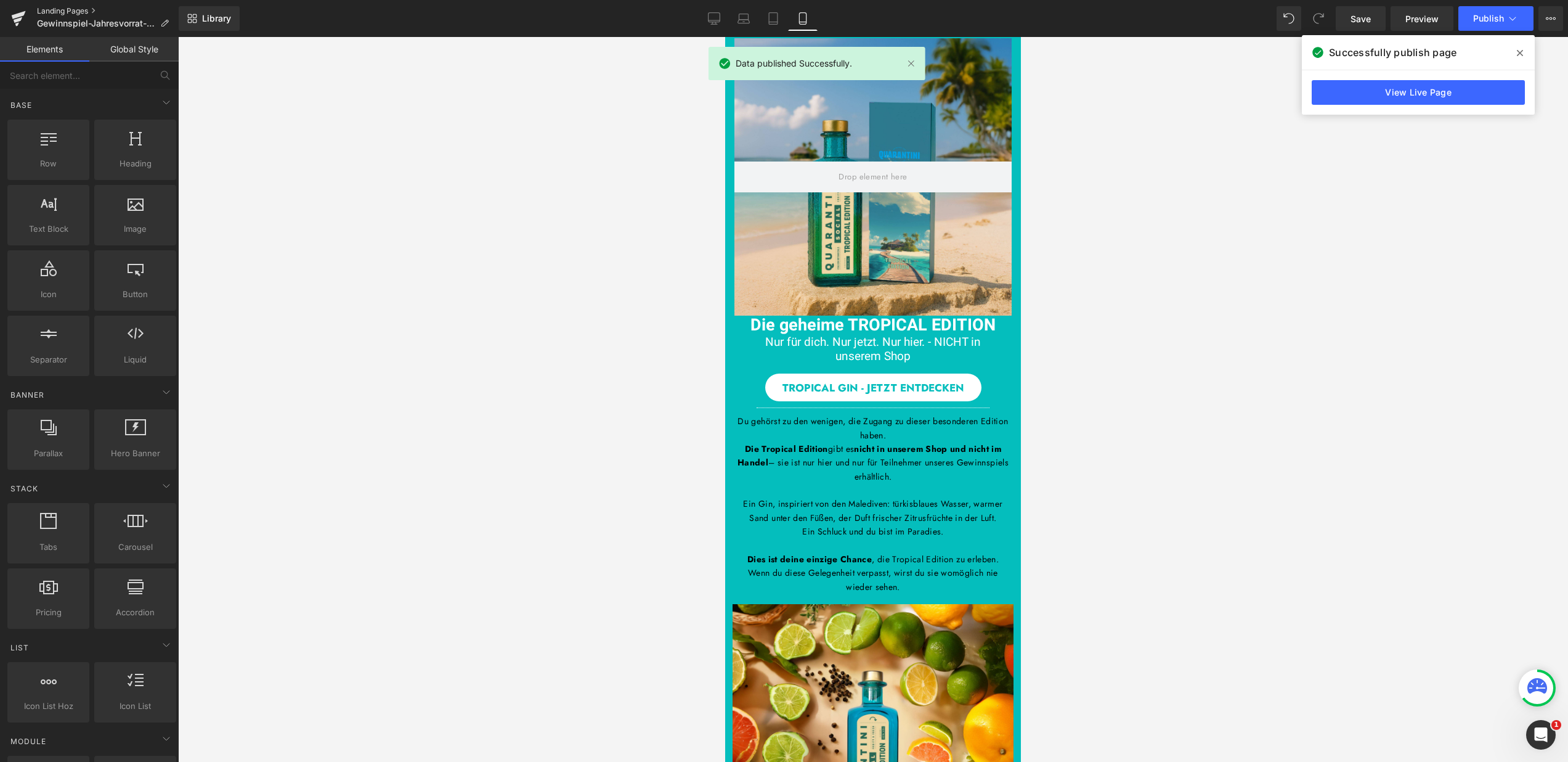
click at [67, 6] on link "Landing Pages" at bounding box center [108, 11] width 141 height 10
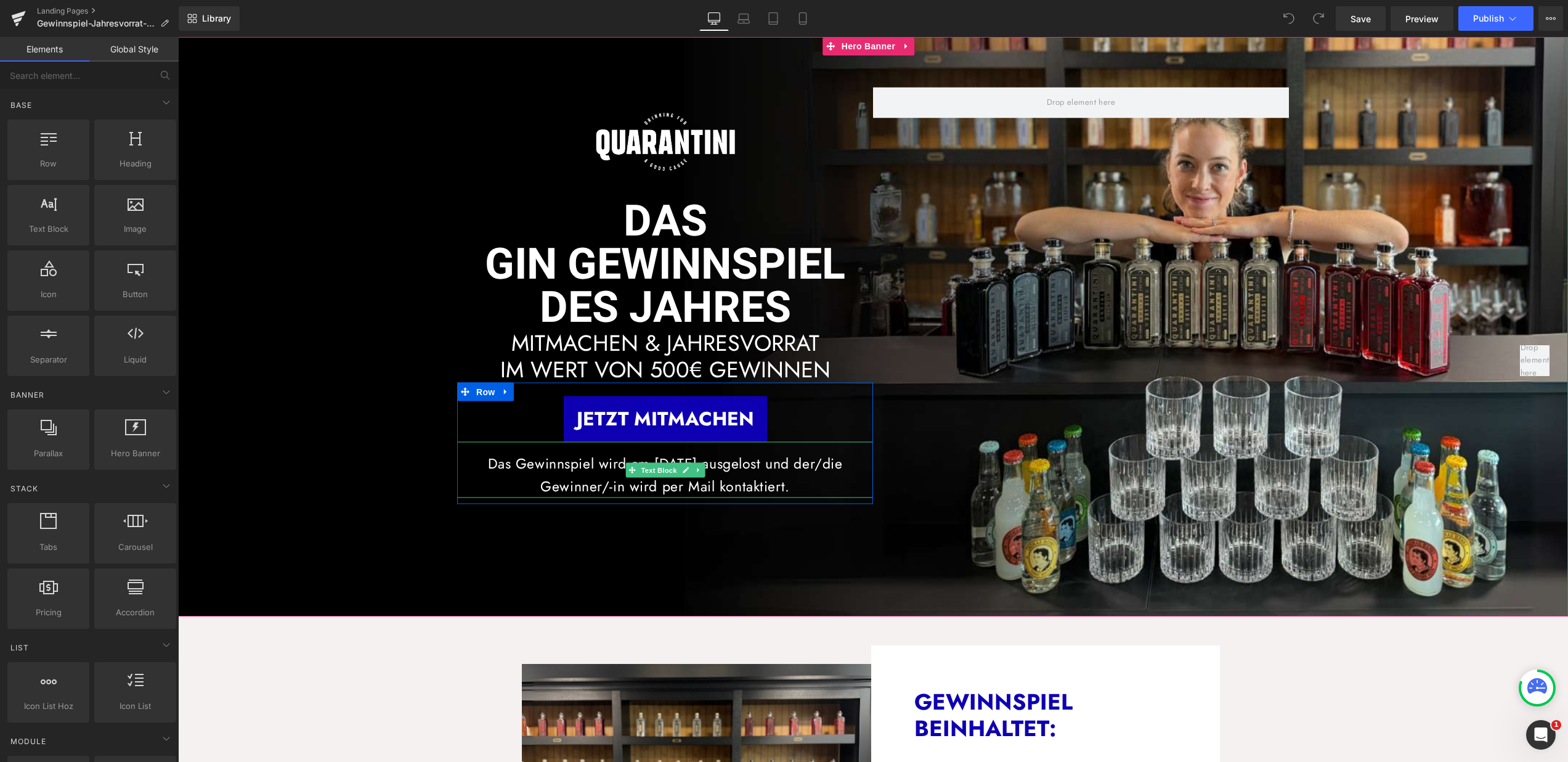
click at [658, 459] on p "Das Gewinnspiel wird am [DATE] ausgelost und der/die Gewinner/-in wird per Mail…" at bounding box center [665, 476] width 416 height 46
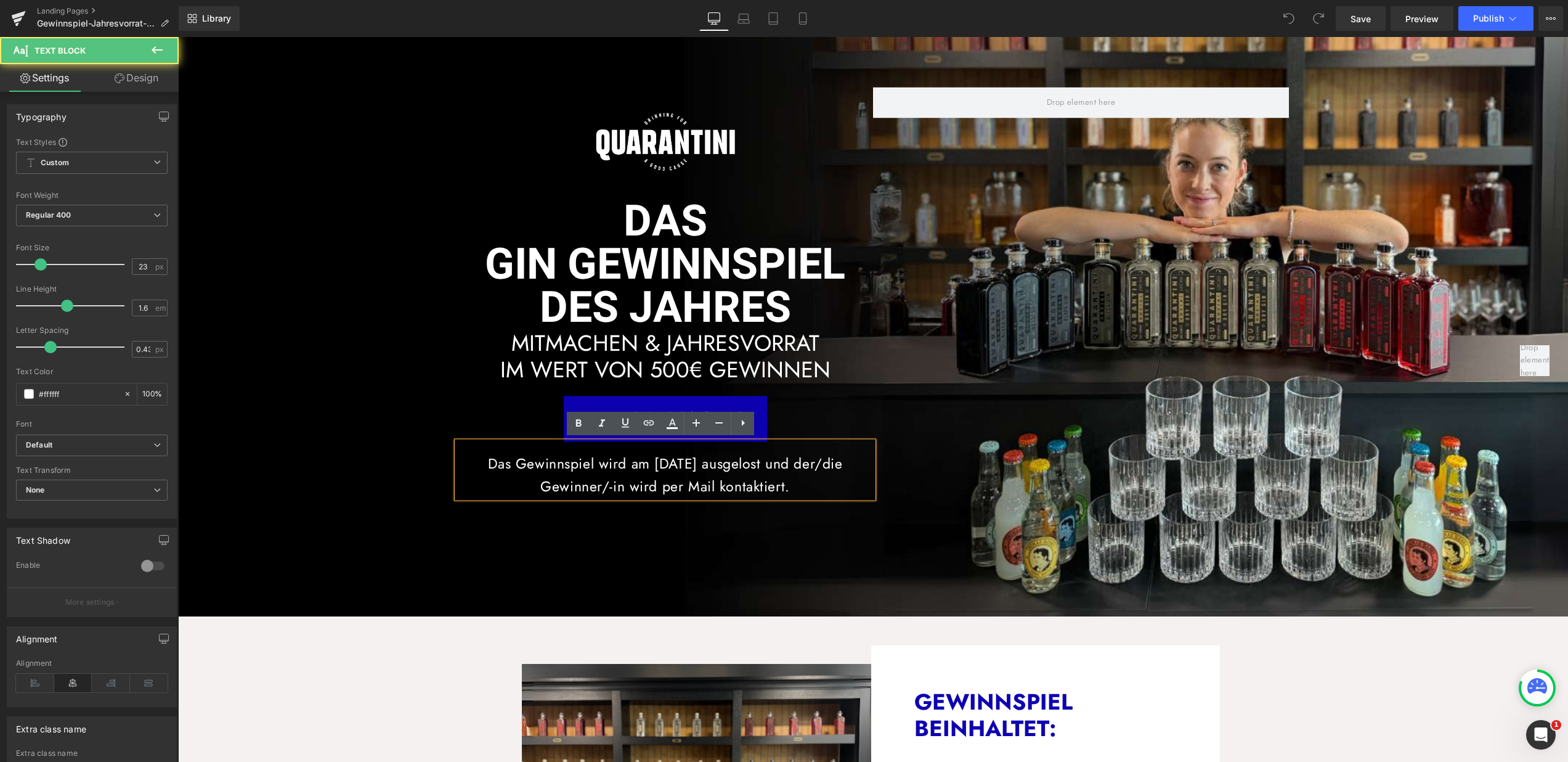
click at [663, 456] on p "Das Gewinnspiel wird am [DATE] ausgelost und der/die Gewinner/-in wird per Mail…" at bounding box center [665, 476] width 416 height 46
click at [662, 461] on p "Das Gewinnspiel wird am [DATE] ausgelost und der/die Gewinner/-in wird per Mail…" at bounding box center [665, 476] width 416 height 46
click at [673, 525] on div "Image Row dAS GIN GEWINNSPIEL DES JAHRES Heading MITMACHEN & JAHRESVORRAT IM WE…" at bounding box center [873, 327] width 832 height 479
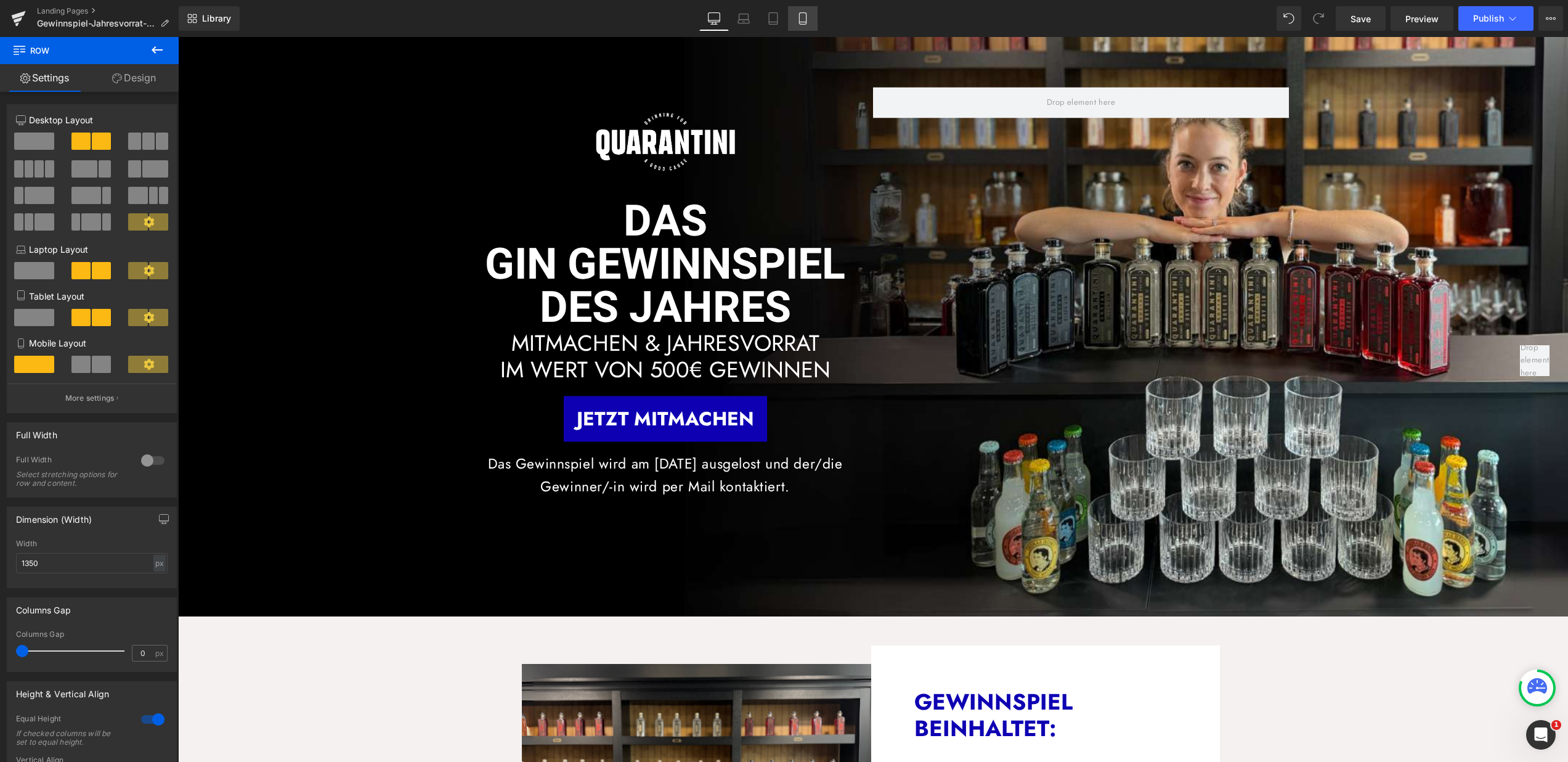
click at [802, 21] on icon at bounding box center [803, 19] width 12 height 12
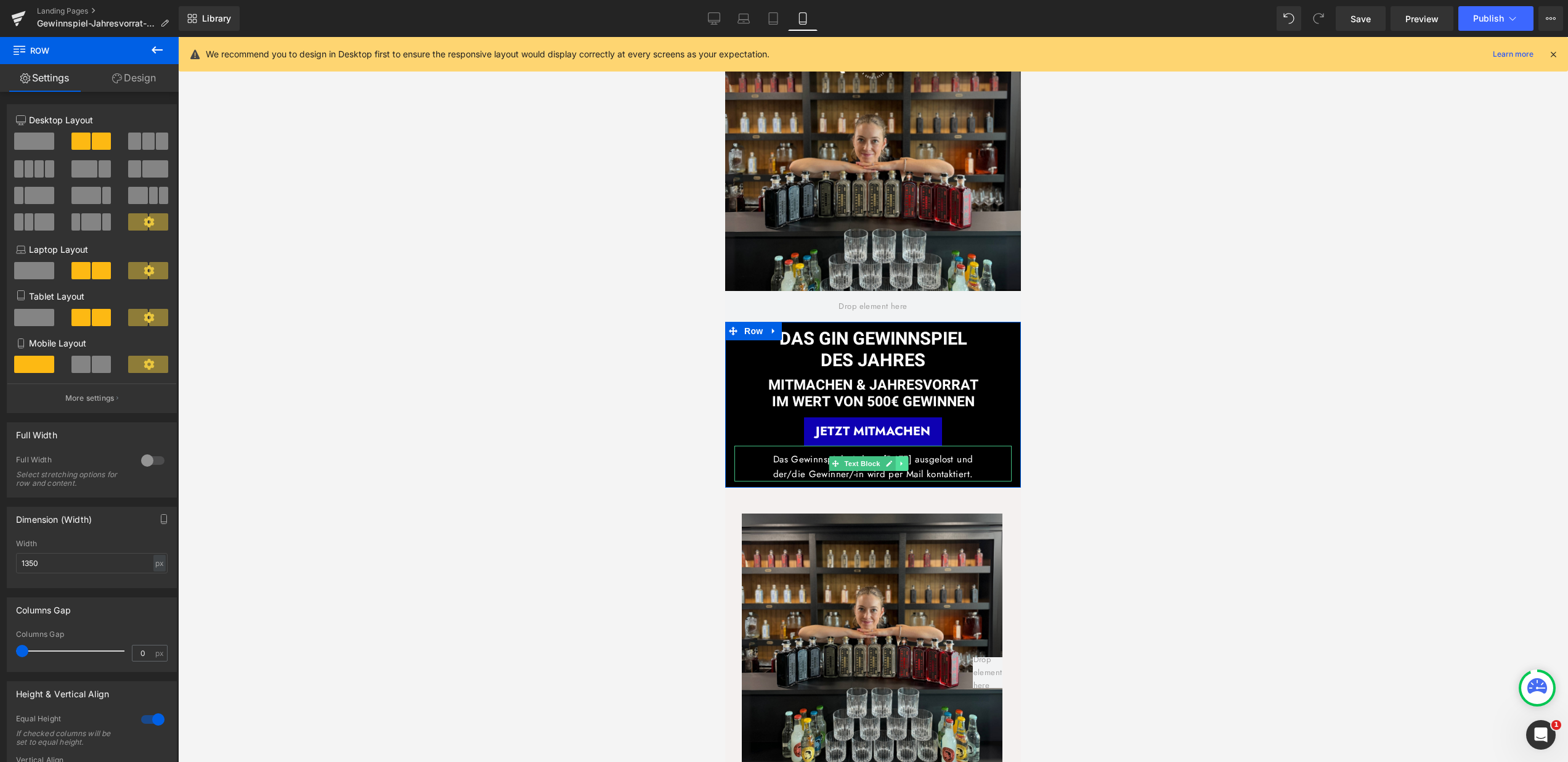
click at [896, 462] on link at bounding box center [902, 463] width 13 height 14
click at [901, 482] on div "DAS GIN GEWINNSPIEL DES JAHRES Heading MITMACHEN & JAHRESVORRAT IM WERT VON 500…" at bounding box center [873, 404] width 296 height 166
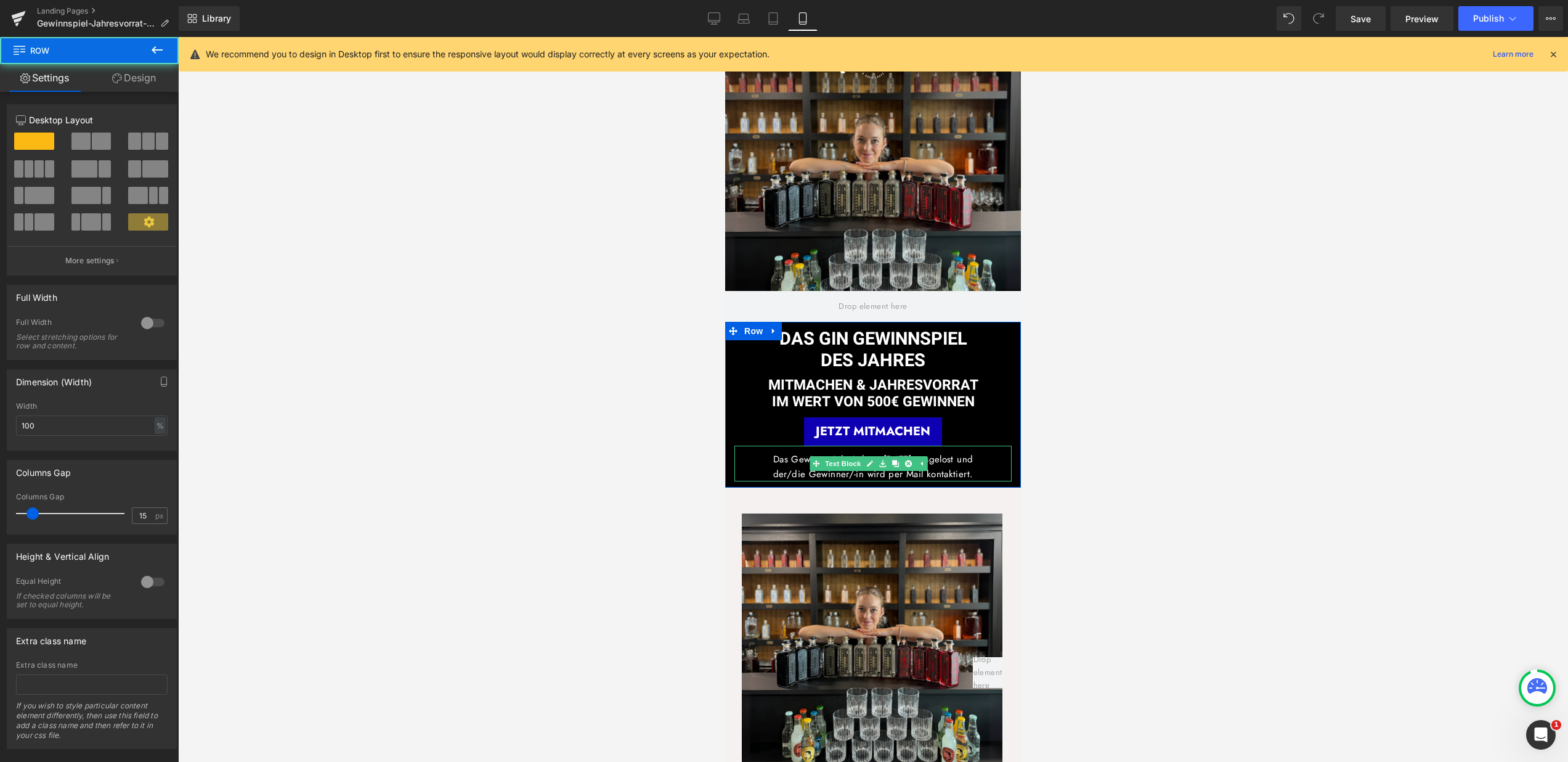
click at [960, 468] on span "der/die Gewinner/-in wird per Mail kontaktiert." at bounding box center [873, 474] width 200 height 14
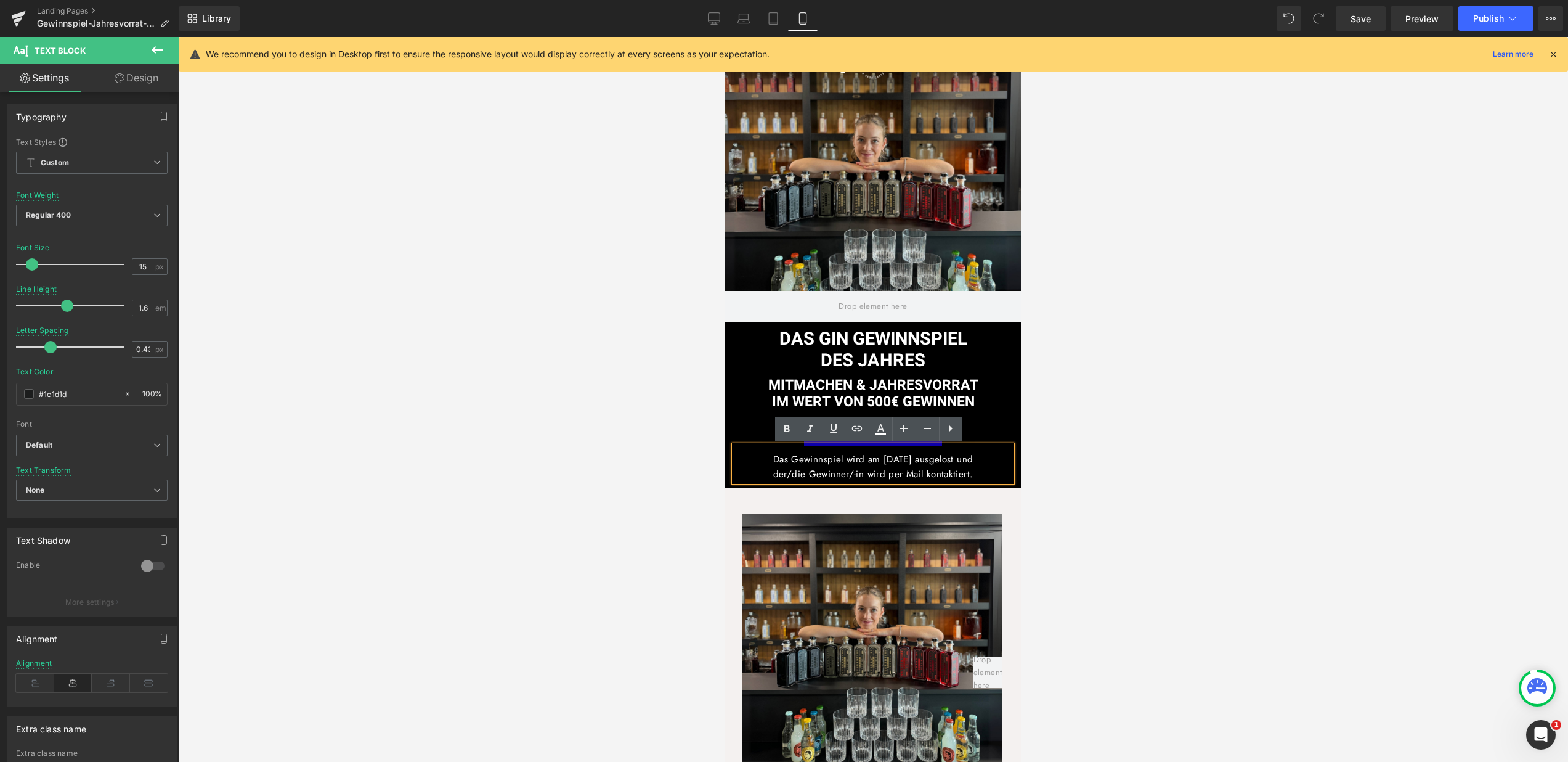
click at [882, 457] on span "Das Gewinnspiel wird am 30.09.25 ausgelost und" at bounding box center [873, 460] width 200 height 14
click at [1233, 482] on div at bounding box center [873, 400] width 1390 height 725
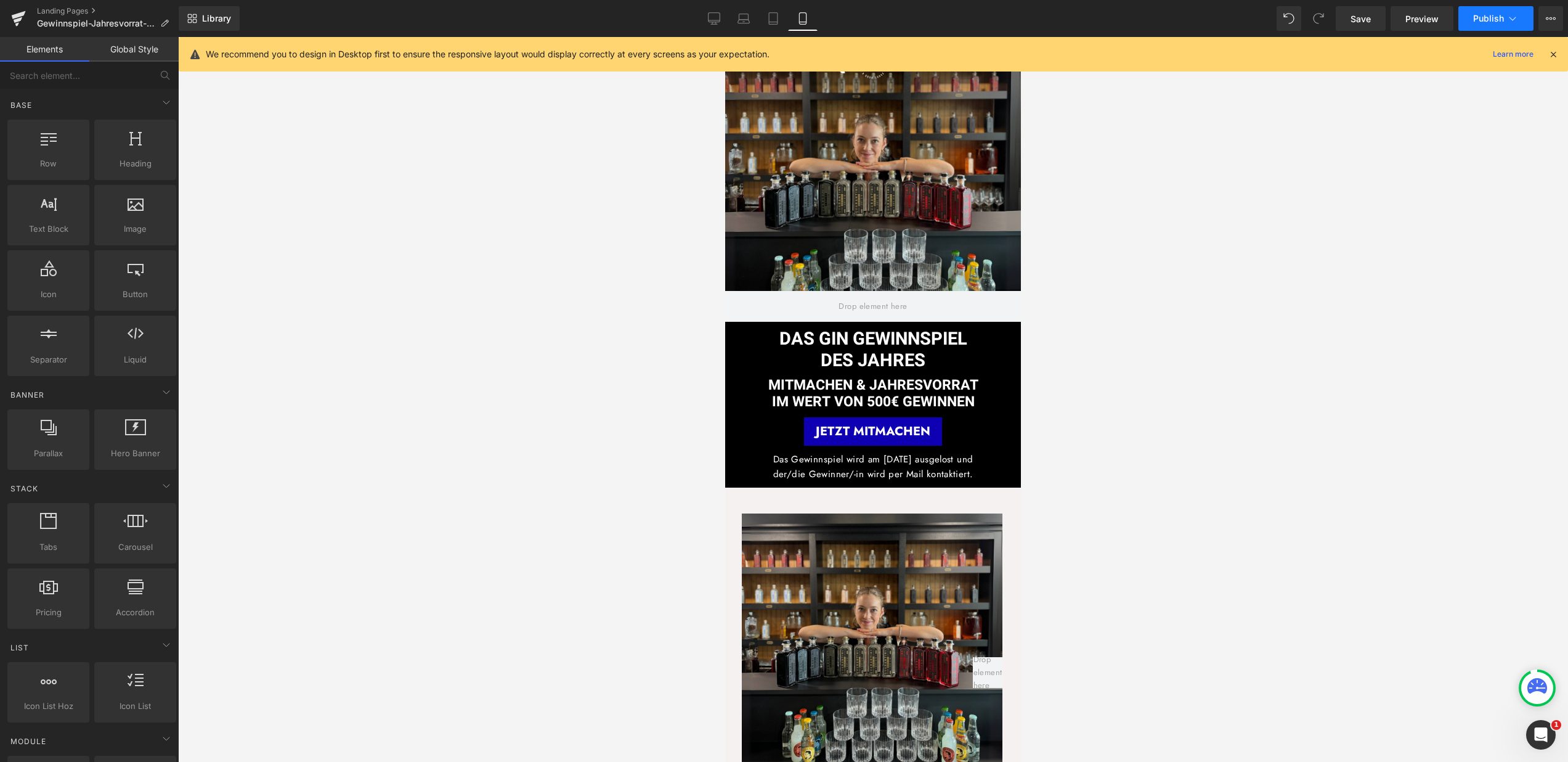
click at [1505, 25] on button "Publish" at bounding box center [1496, 19] width 75 height 25
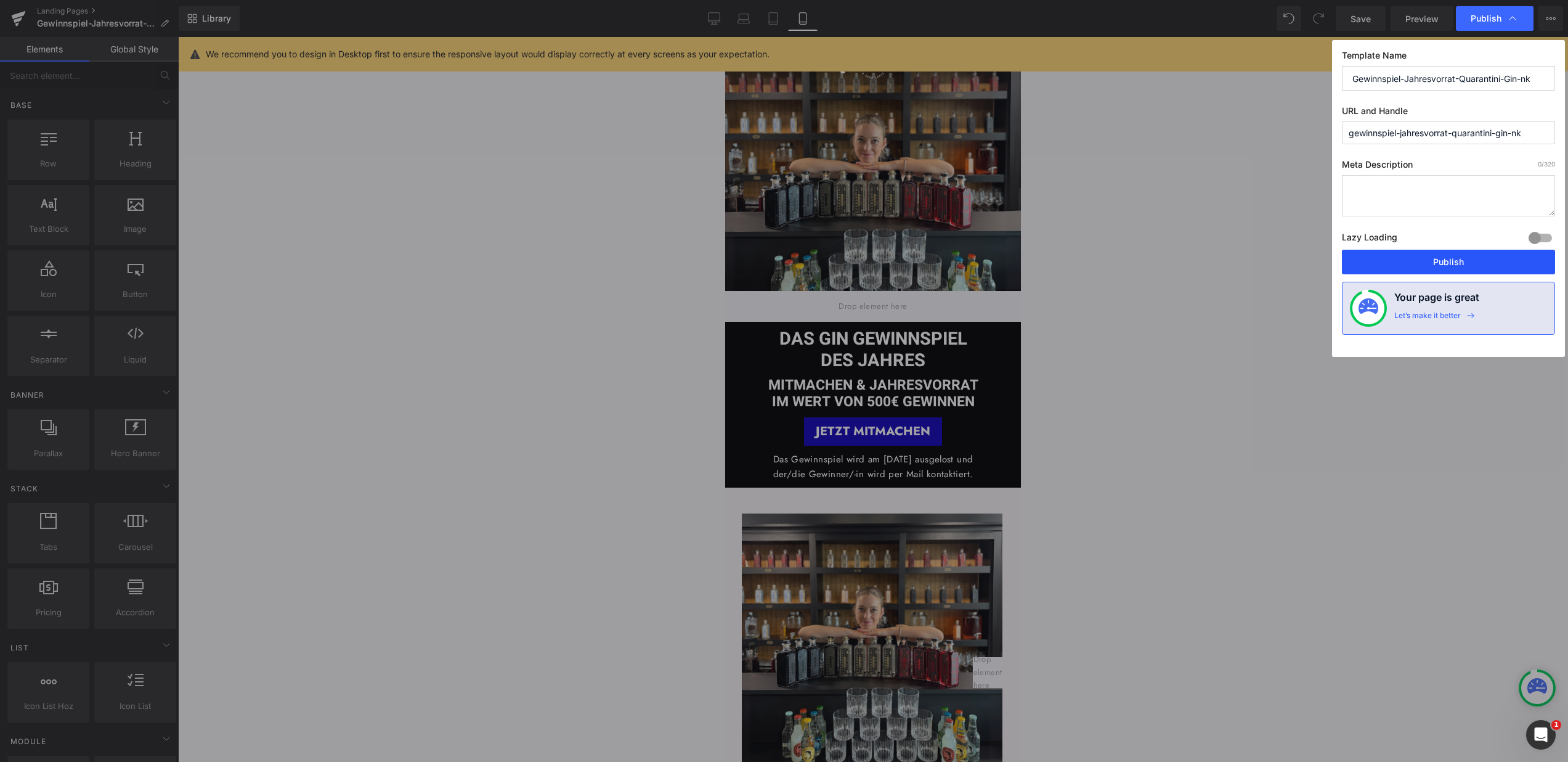
click at [1453, 255] on button "Publish" at bounding box center [1448, 262] width 213 height 25
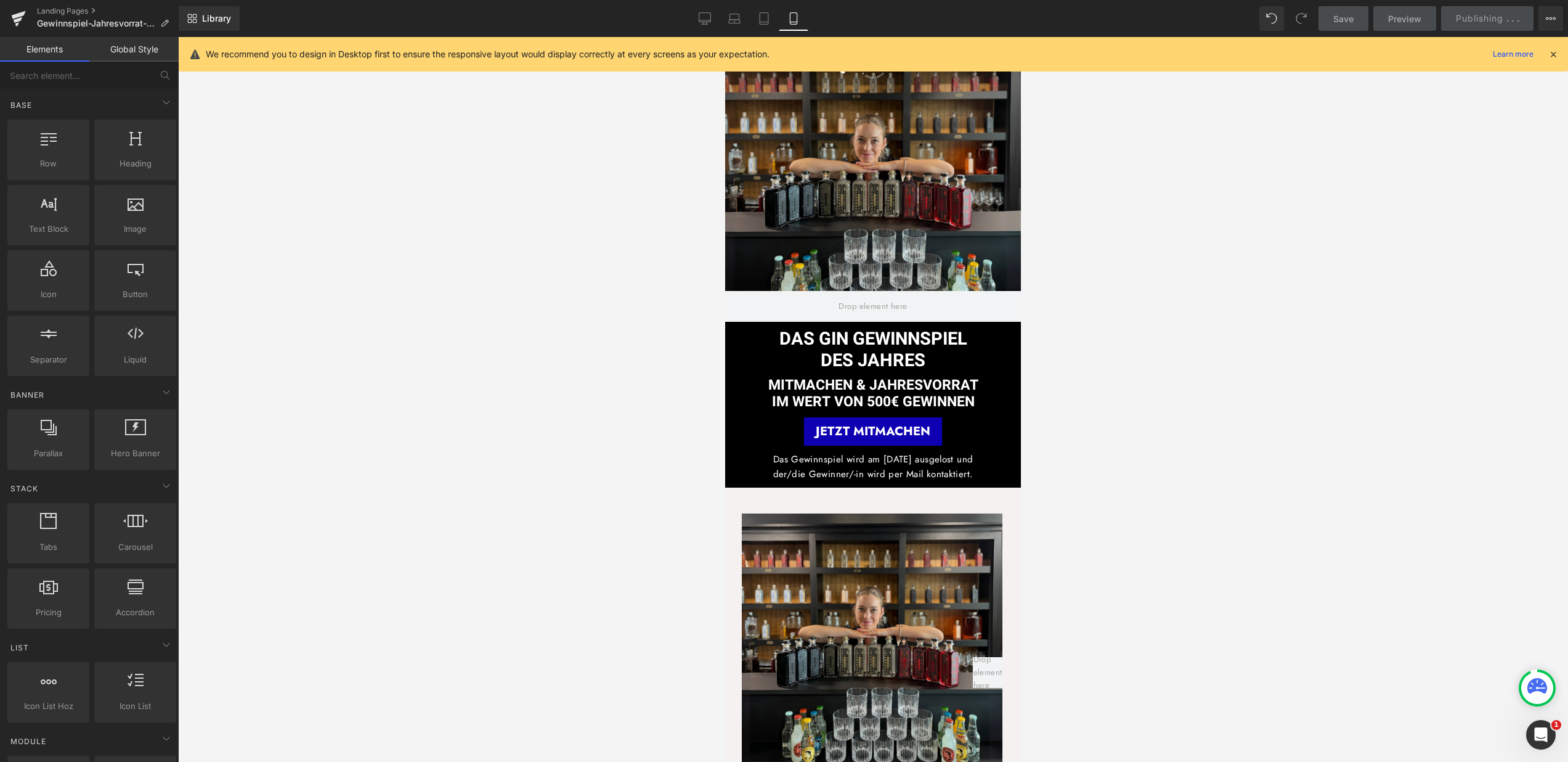
click at [1553, 55] on icon at bounding box center [1554, 55] width 11 height 11
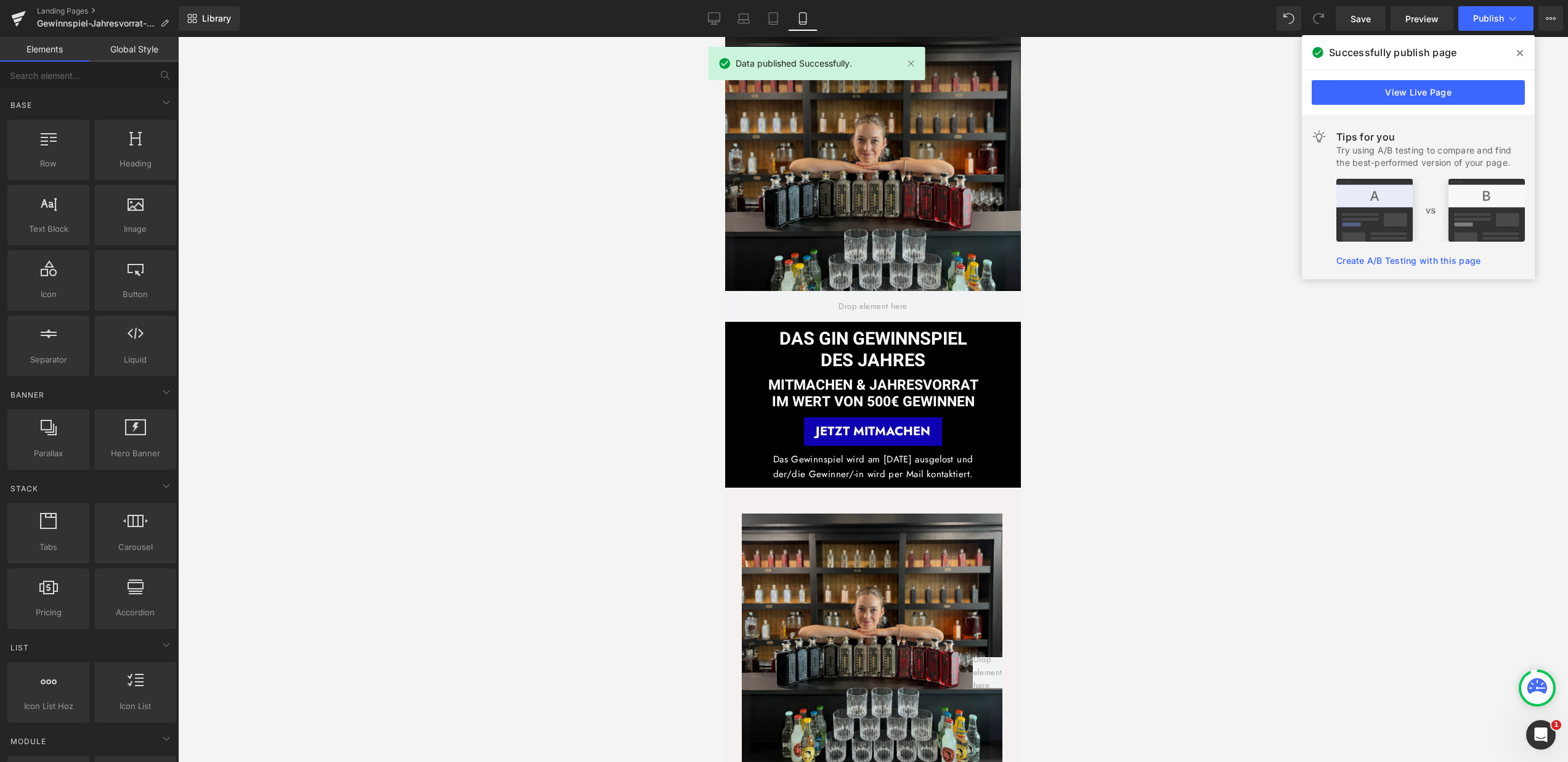
click at [1518, 50] on icon at bounding box center [1520, 53] width 6 height 10
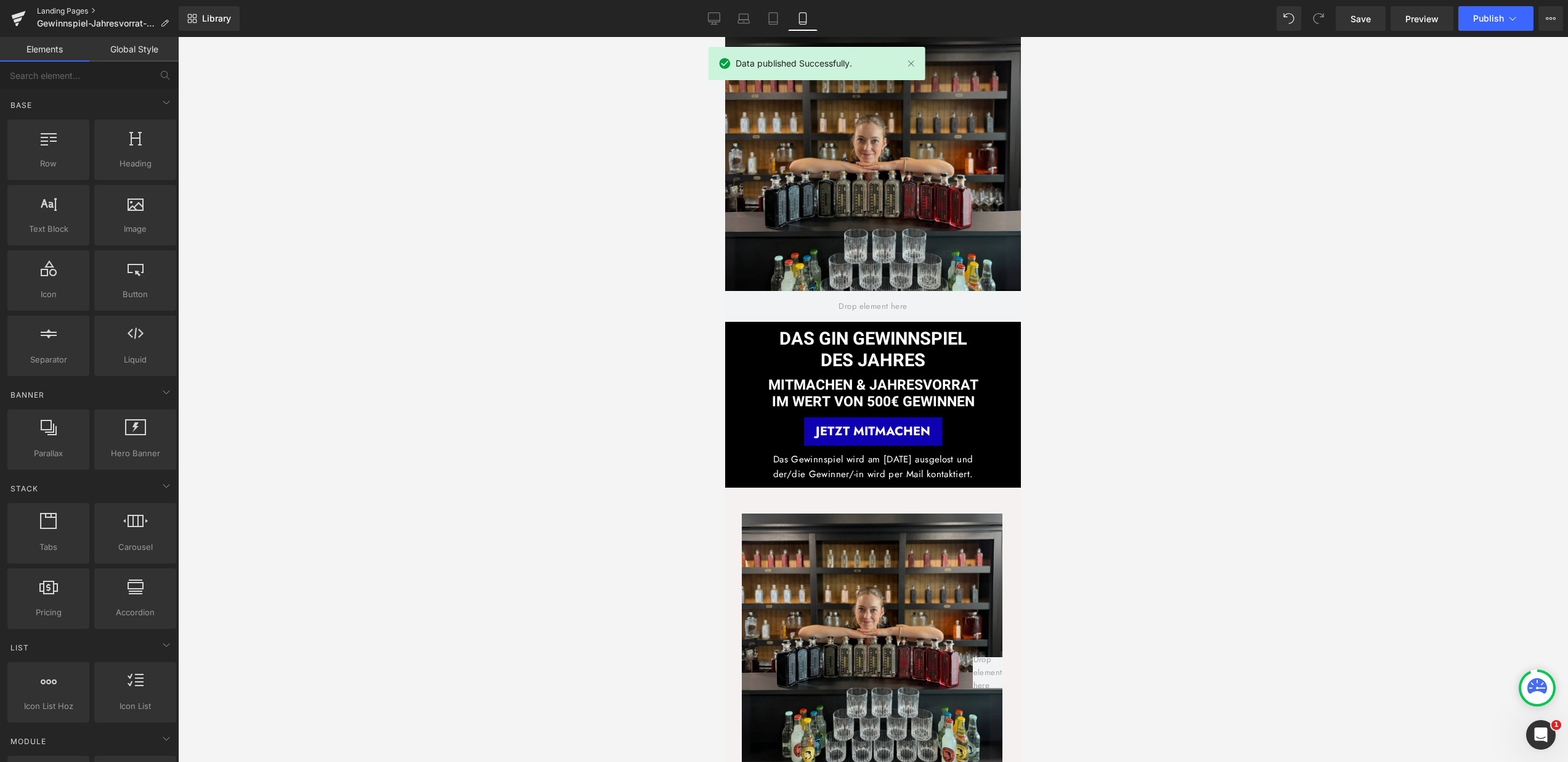
click at [75, 10] on link "Landing Pages" at bounding box center [108, 11] width 141 height 10
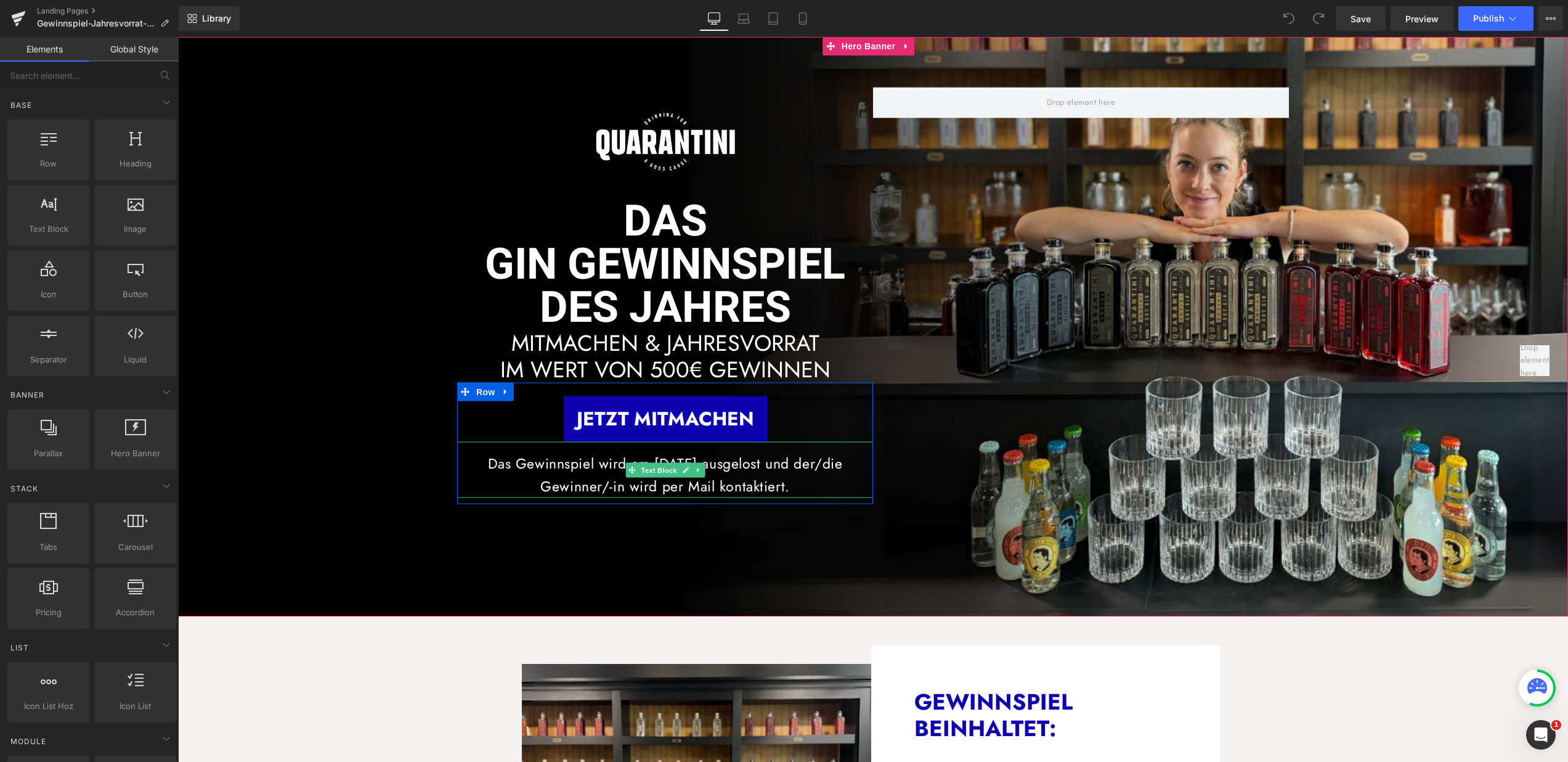
click at [722, 453] on p "Das Gewinnspiel wird am [DATE] ausgelost und der/die Gewinner/-in wird per Mail…" at bounding box center [665, 476] width 416 height 46
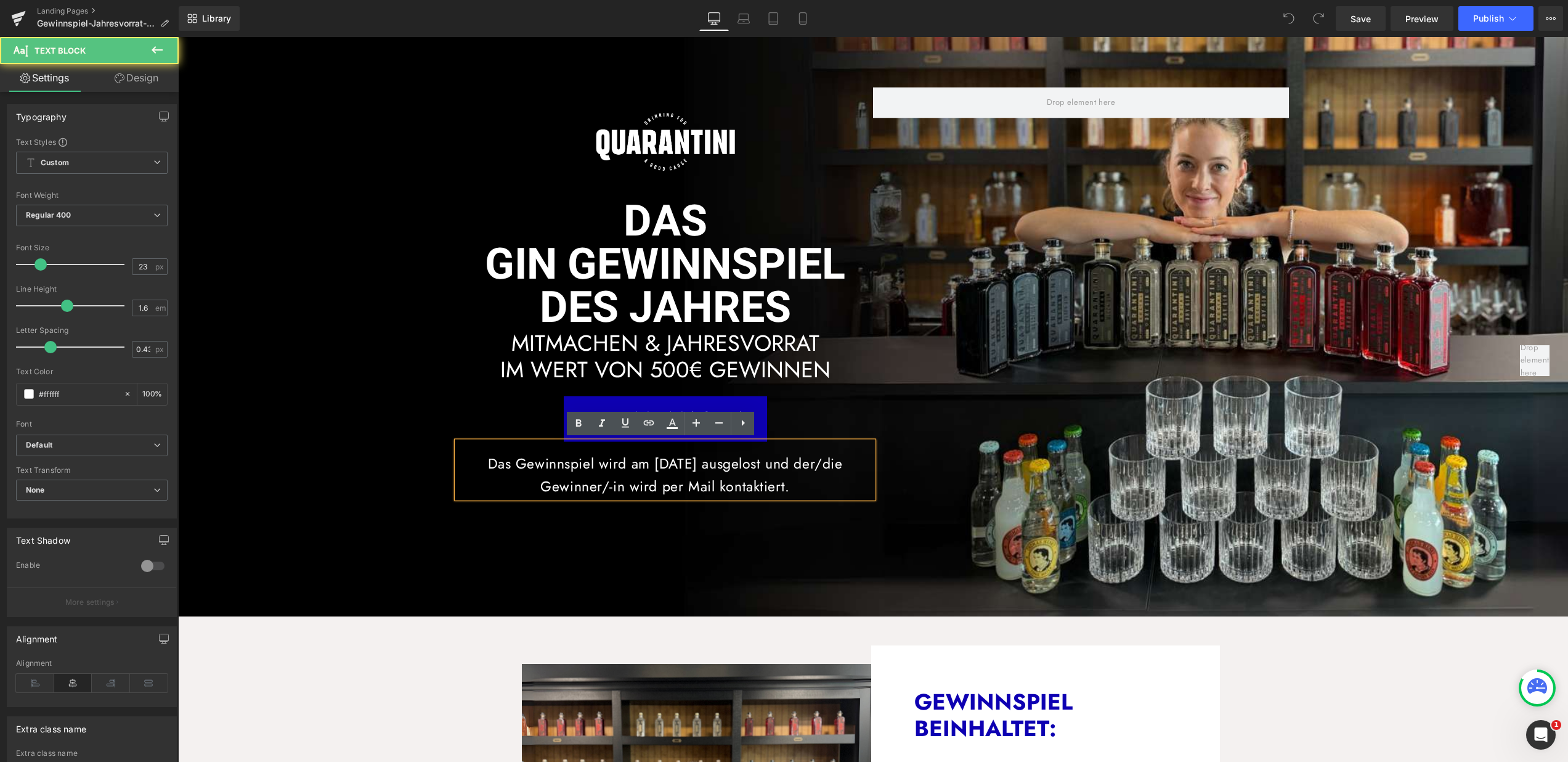
click at [664, 459] on p "Das Gewinnspiel wird am [DATE] ausgelost und der/die Gewinner/-in wird per Mail…" at bounding box center [665, 476] width 416 height 46
click at [659, 463] on p "Das Gewinnspiel wird am 30.09.25 ausgelost und der/die Gewinner/-in wird per Ma…" at bounding box center [665, 476] width 416 height 46
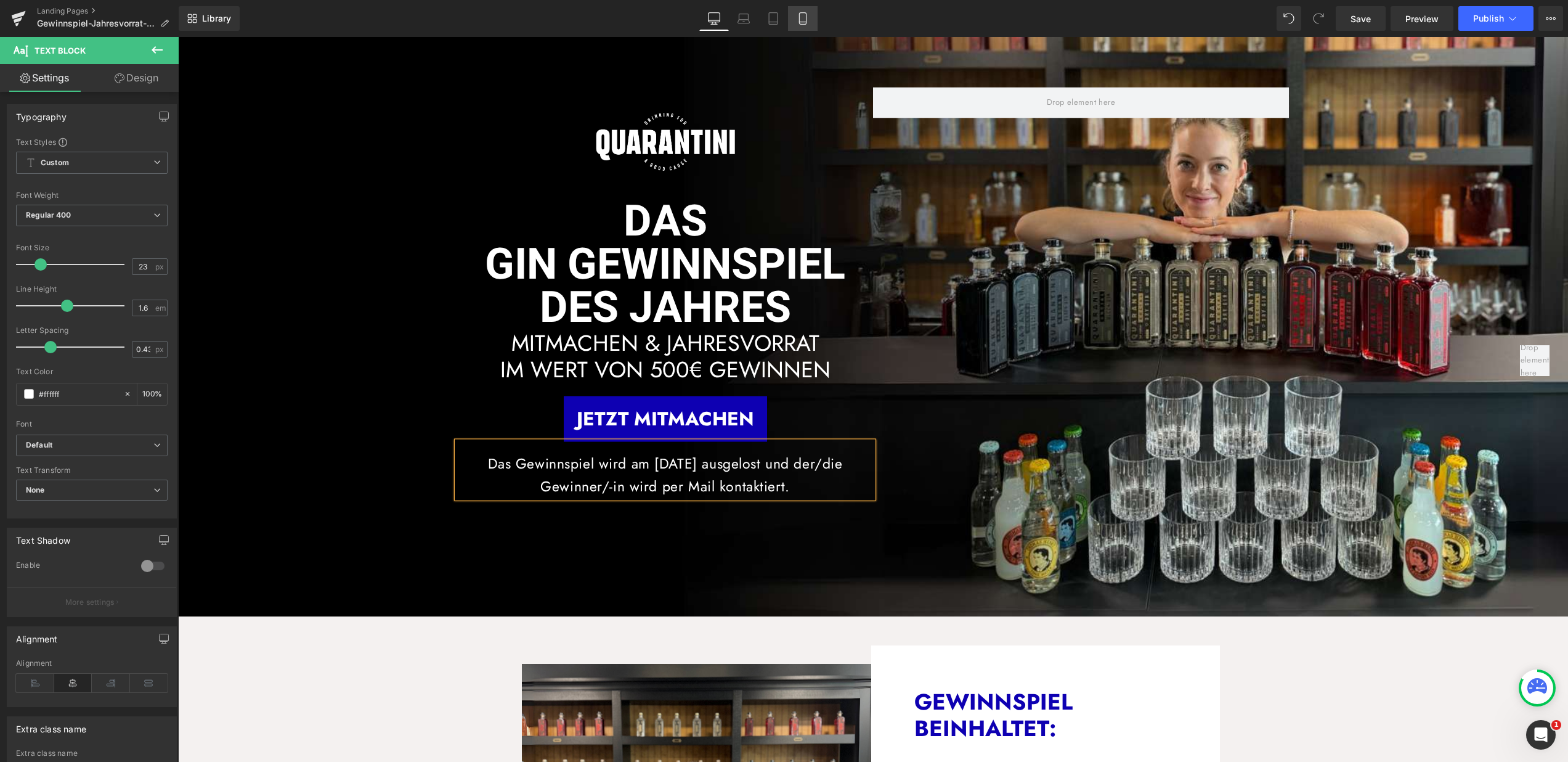
click at [808, 18] on icon at bounding box center [803, 19] width 12 height 12
type input "100"
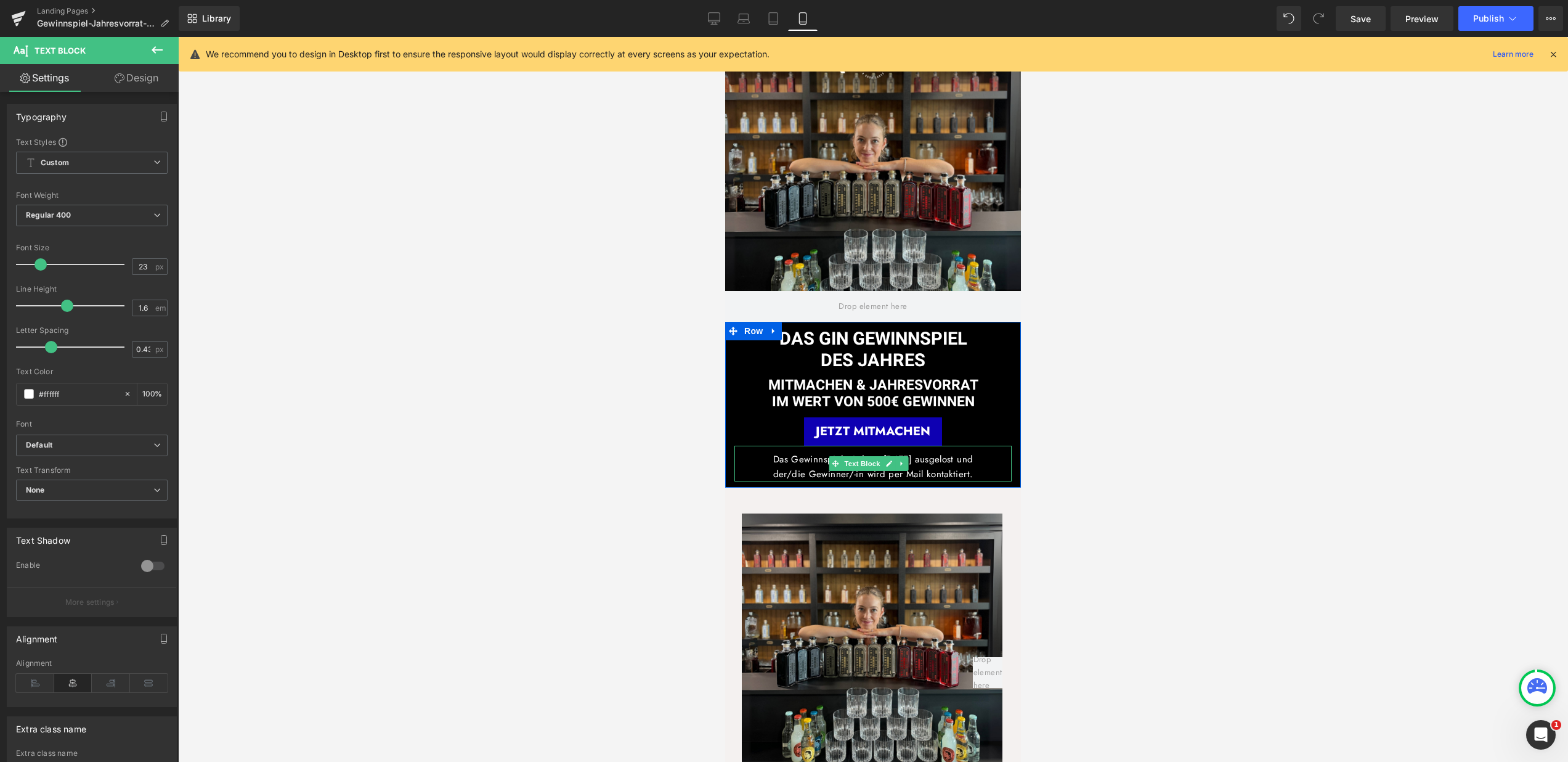
click at [964, 471] on span "der/die Gewinner/-in wird per Mail kontaktiert." at bounding box center [873, 474] width 200 height 14
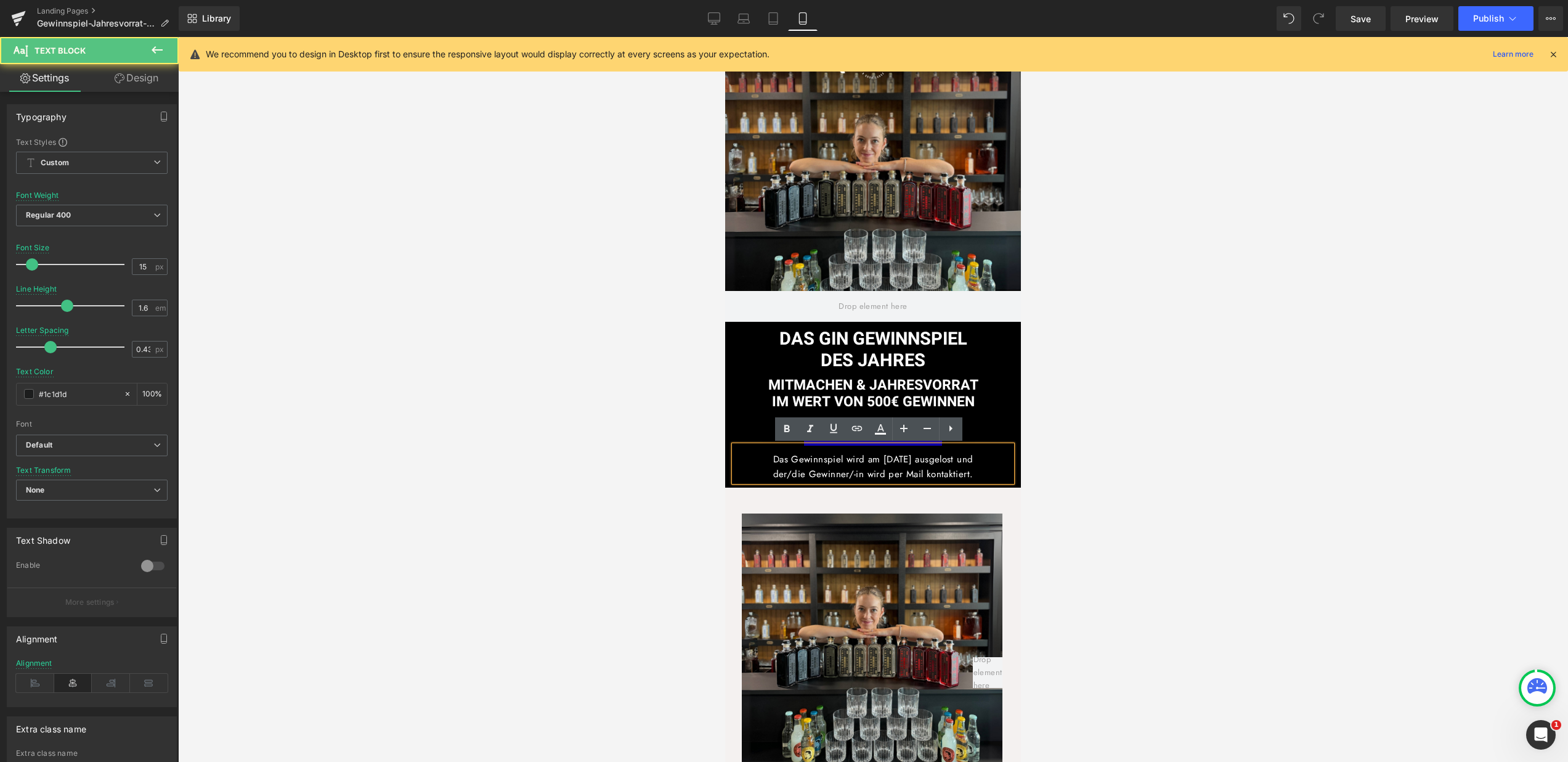
click at [922, 465] on p "Das Gewinnspiel wird am 30.09.25 ausgelost und" at bounding box center [873, 459] width 277 height 14
click at [882, 458] on span "Das Gewinnspiel wird am 30.09.25 ausgelost und" at bounding box center [873, 460] width 200 height 14
click at [991, 467] on p "der/die Gewinner/-in wird per Mail kontaktiert." at bounding box center [873, 473] width 277 height 14
click at [1076, 473] on div at bounding box center [873, 400] width 1390 height 725
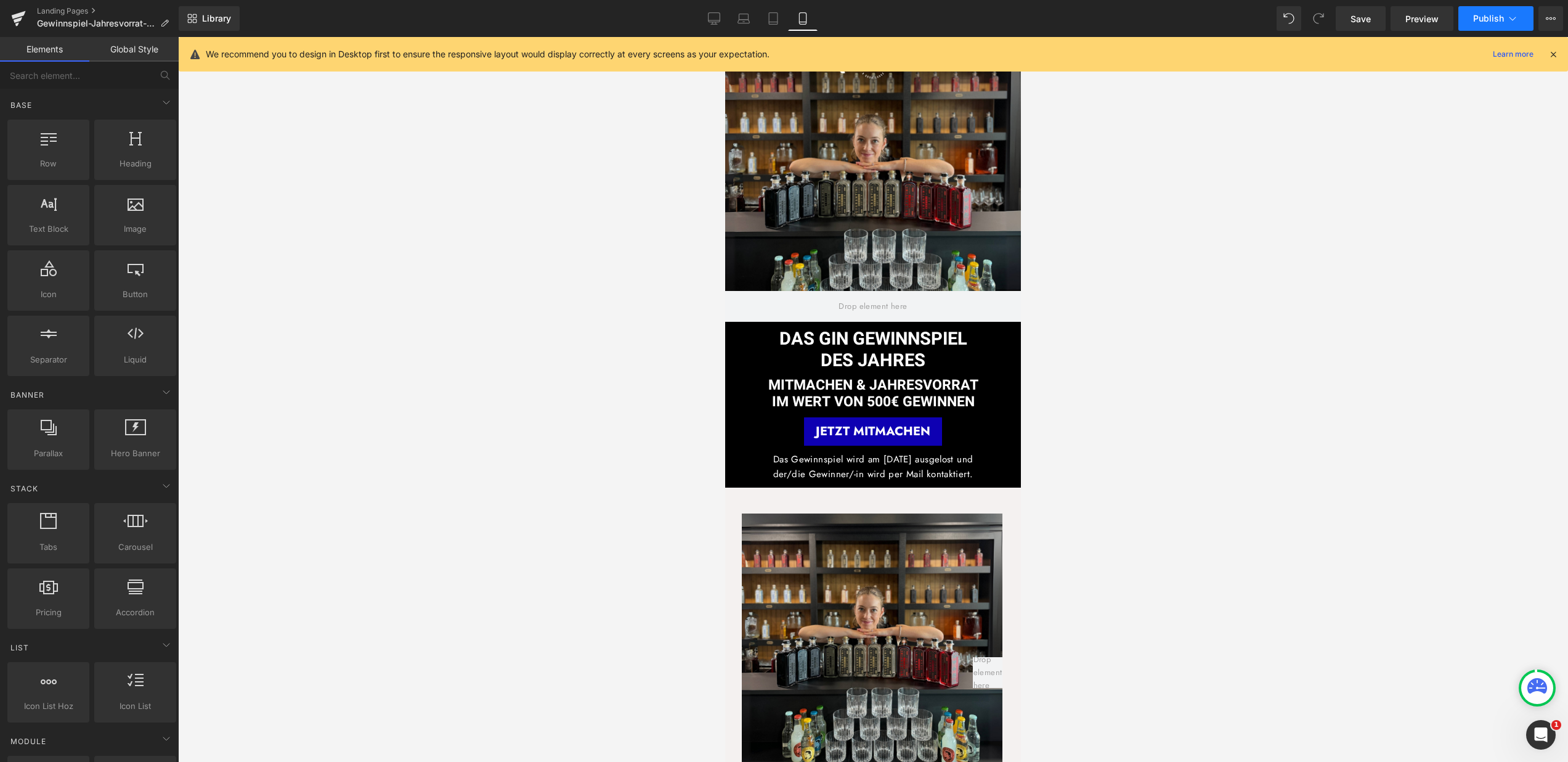
click at [1510, 14] on icon at bounding box center [1513, 19] width 12 height 12
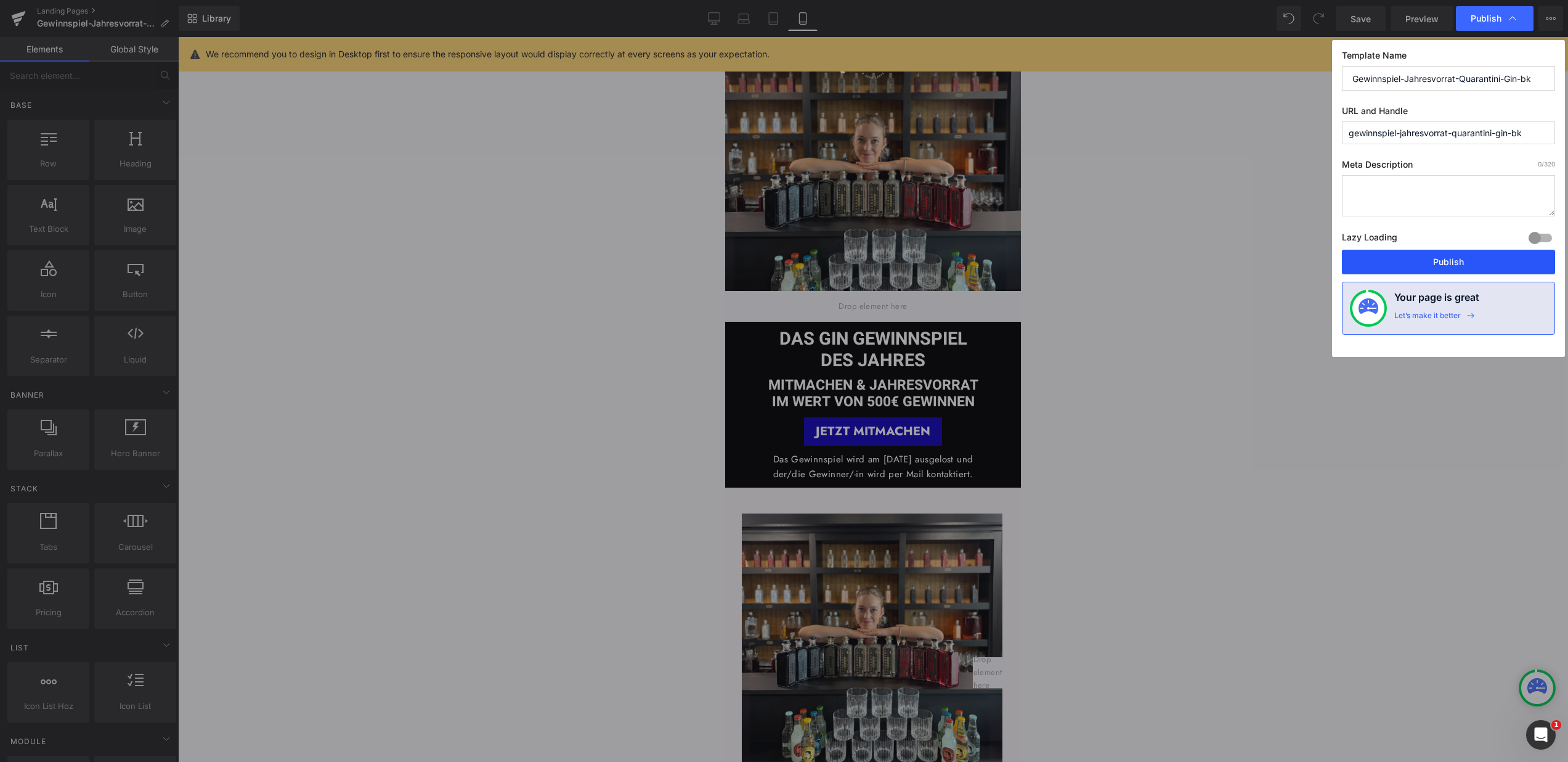
click at [1462, 263] on button "Publish" at bounding box center [1448, 262] width 213 height 25
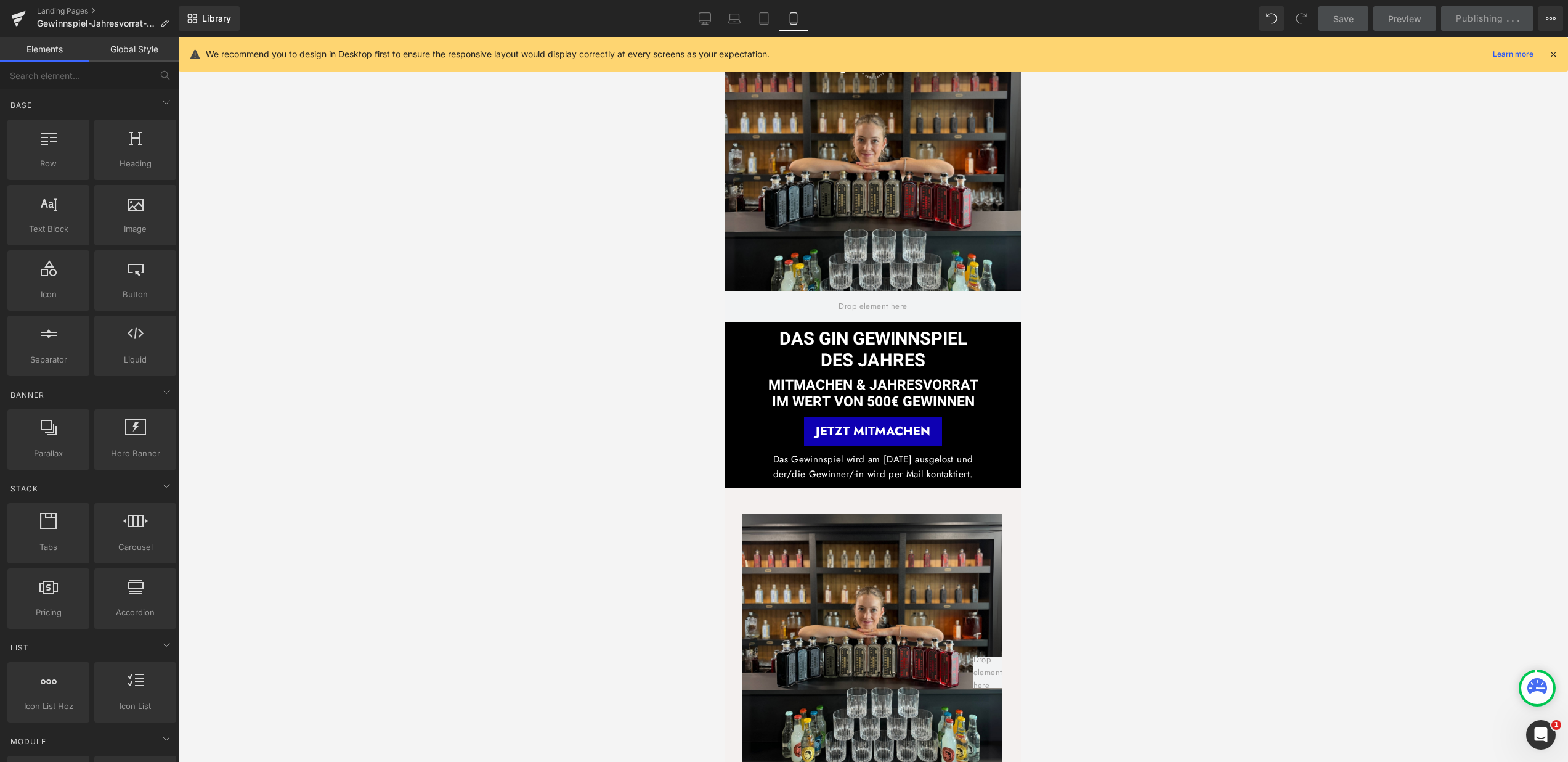
click at [1557, 52] on icon at bounding box center [1554, 55] width 11 height 11
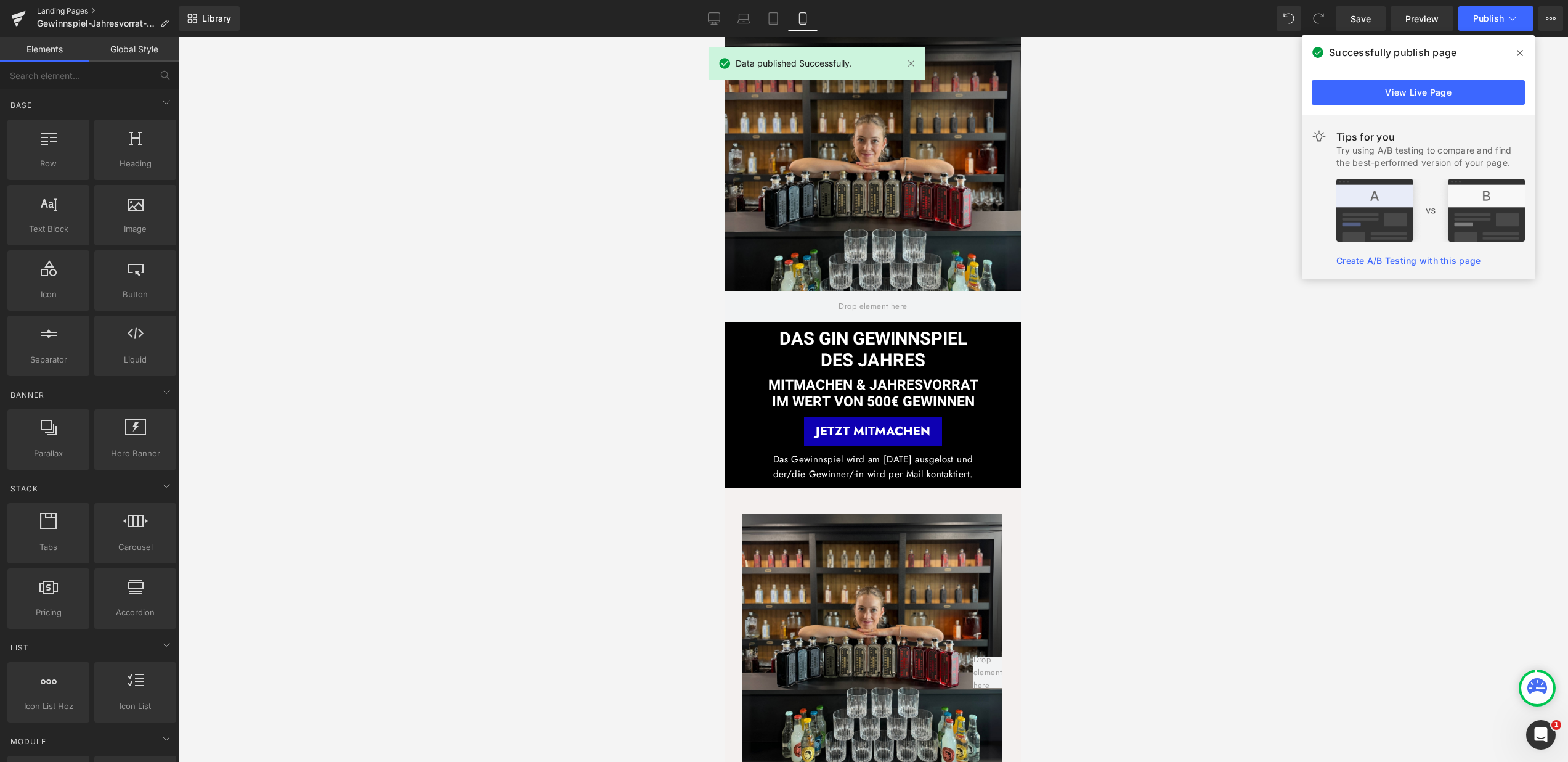
click at [90, 8] on link "Landing Pages" at bounding box center [108, 11] width 141 height 10
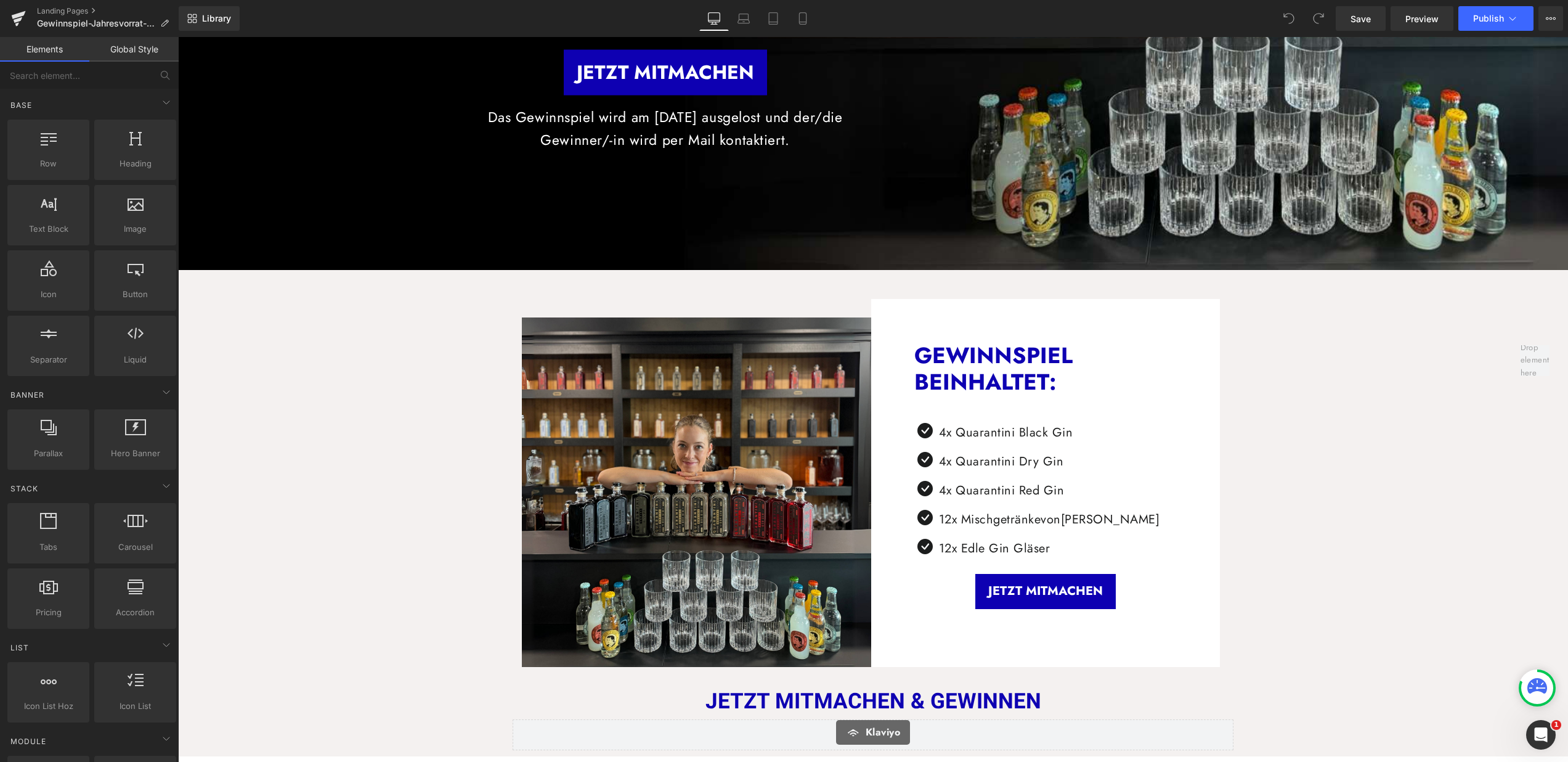
scroll to position [769, 0]
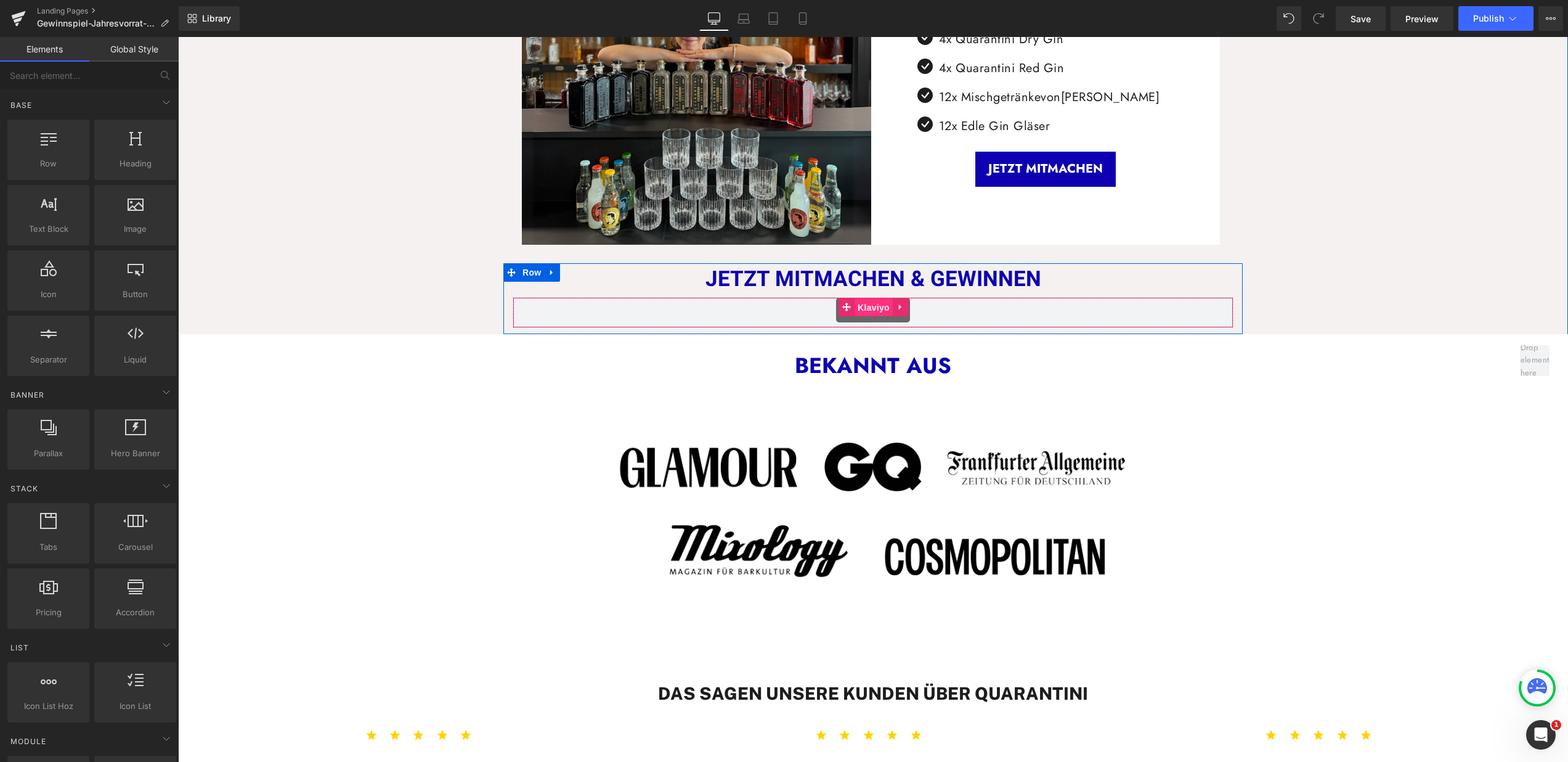
click at [880, 306] on span "Klaviyo" at bounding box center [873, 307] width 38 height 19
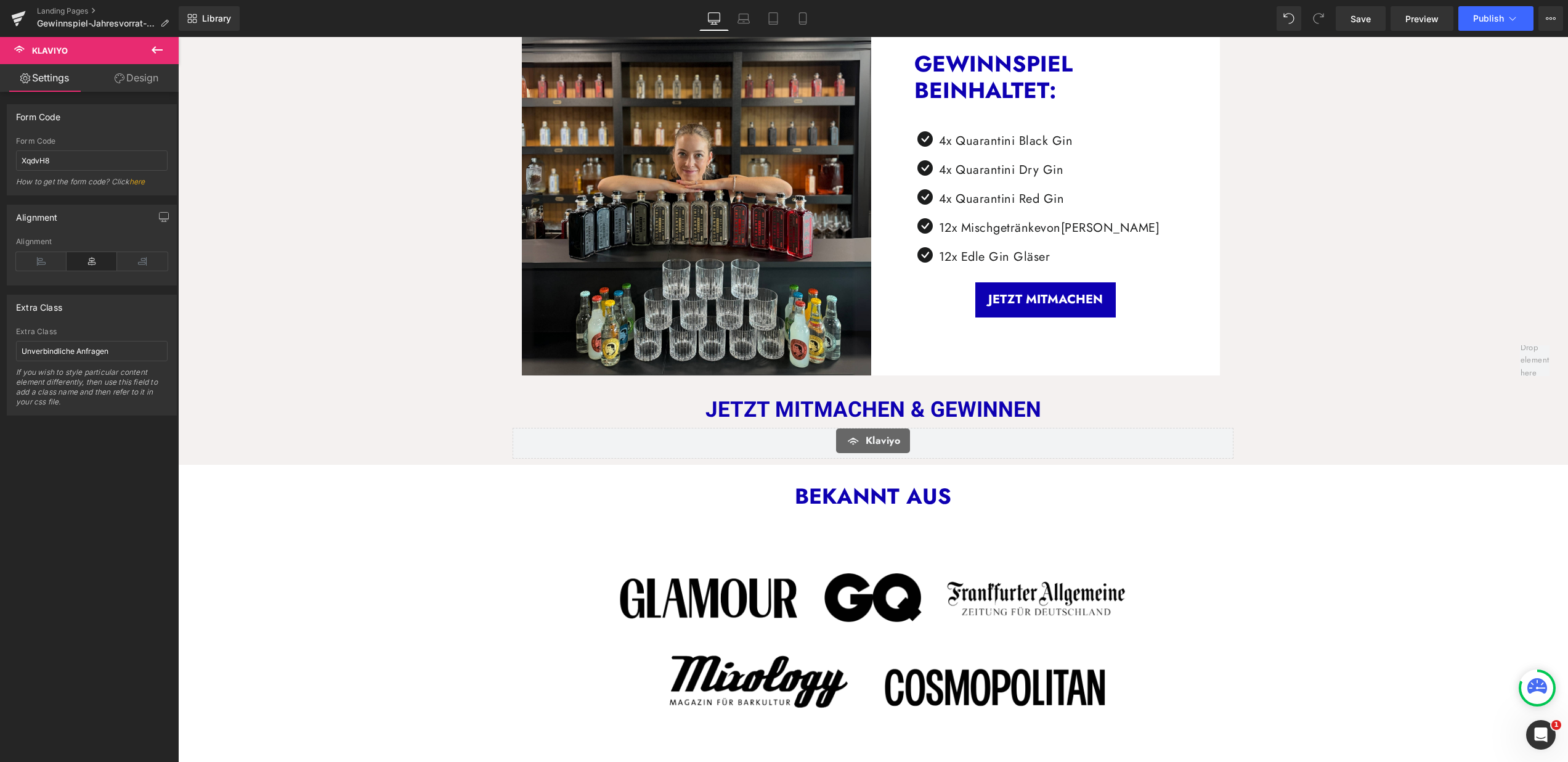
scroll to position [598, 0]
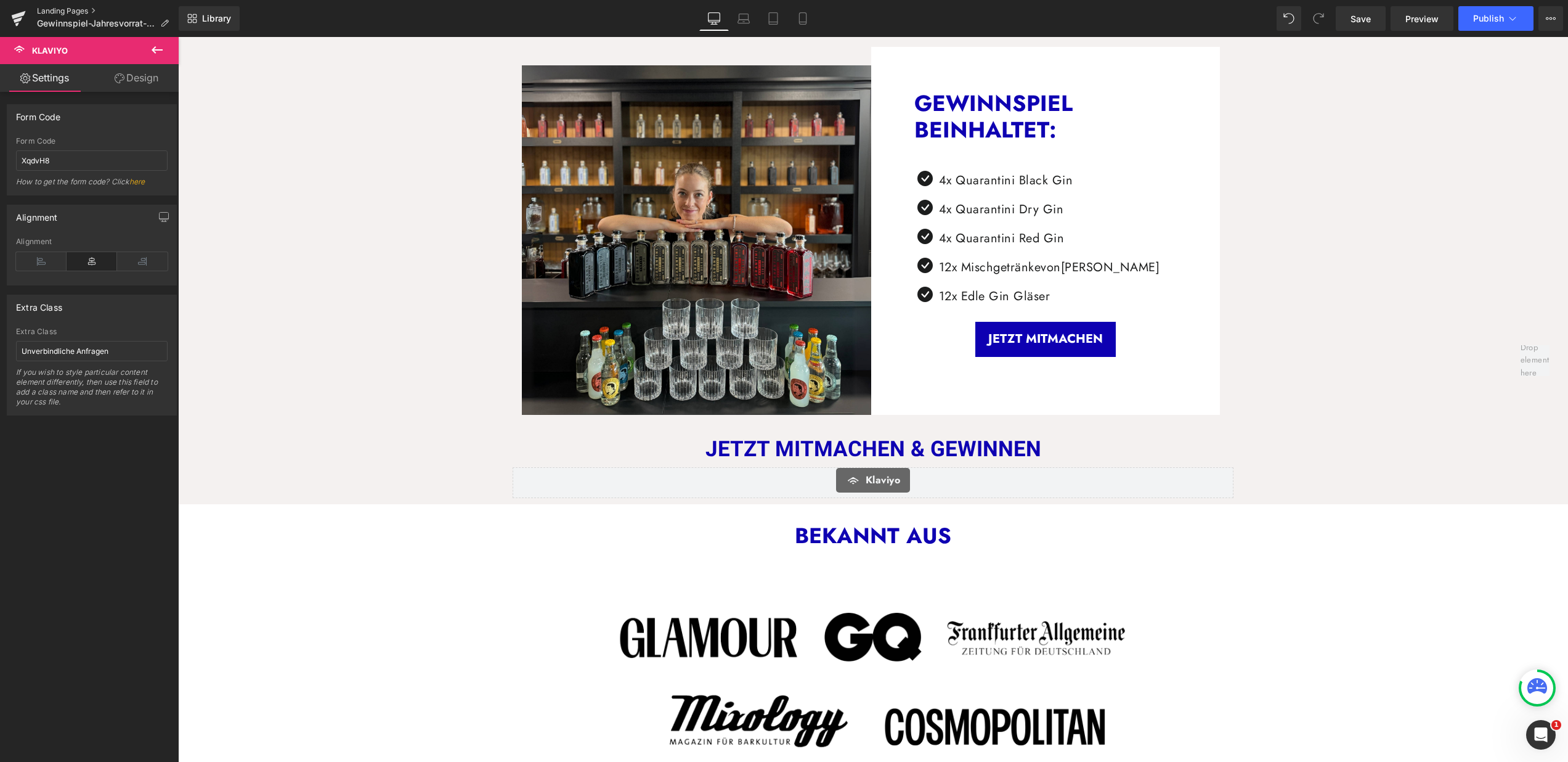
click at [75, 8] on link "Landing Pages" at bounding box center [108, 11] width 141 height 10
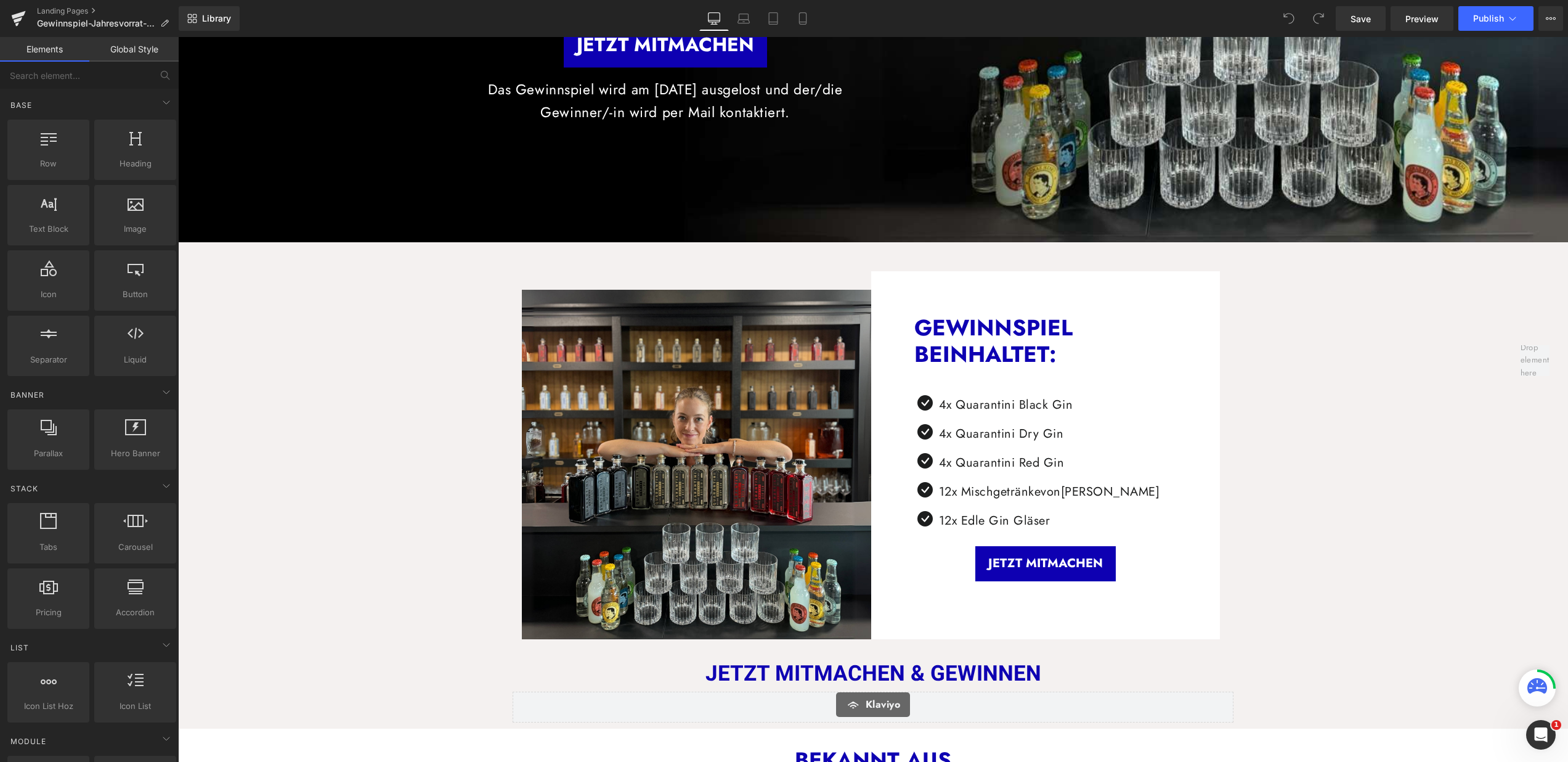
scroll to position [783, 0]
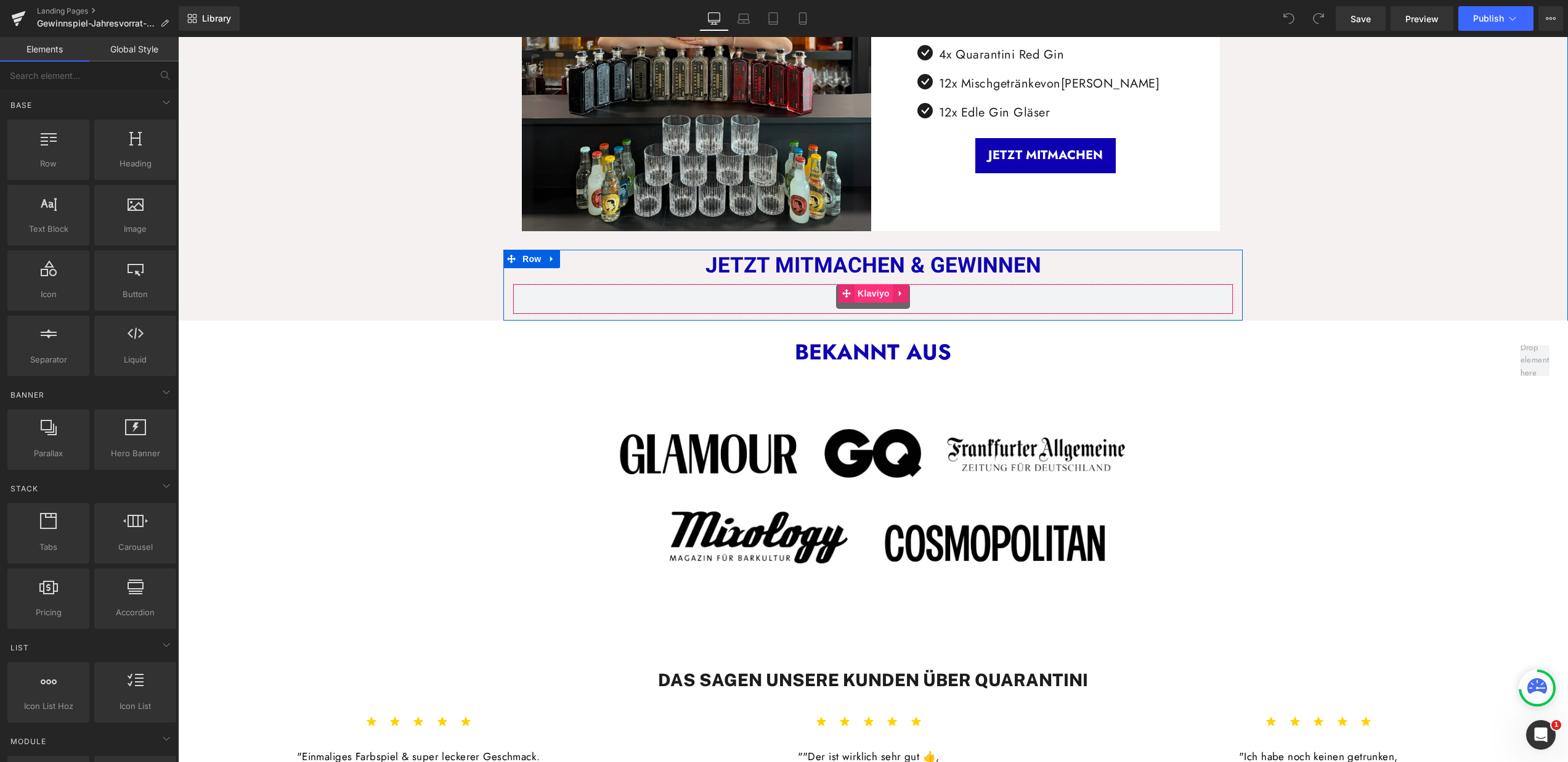
click at [869, 291] on span "Klaviyo" at bounding box center [873, 293] width 38 height 19
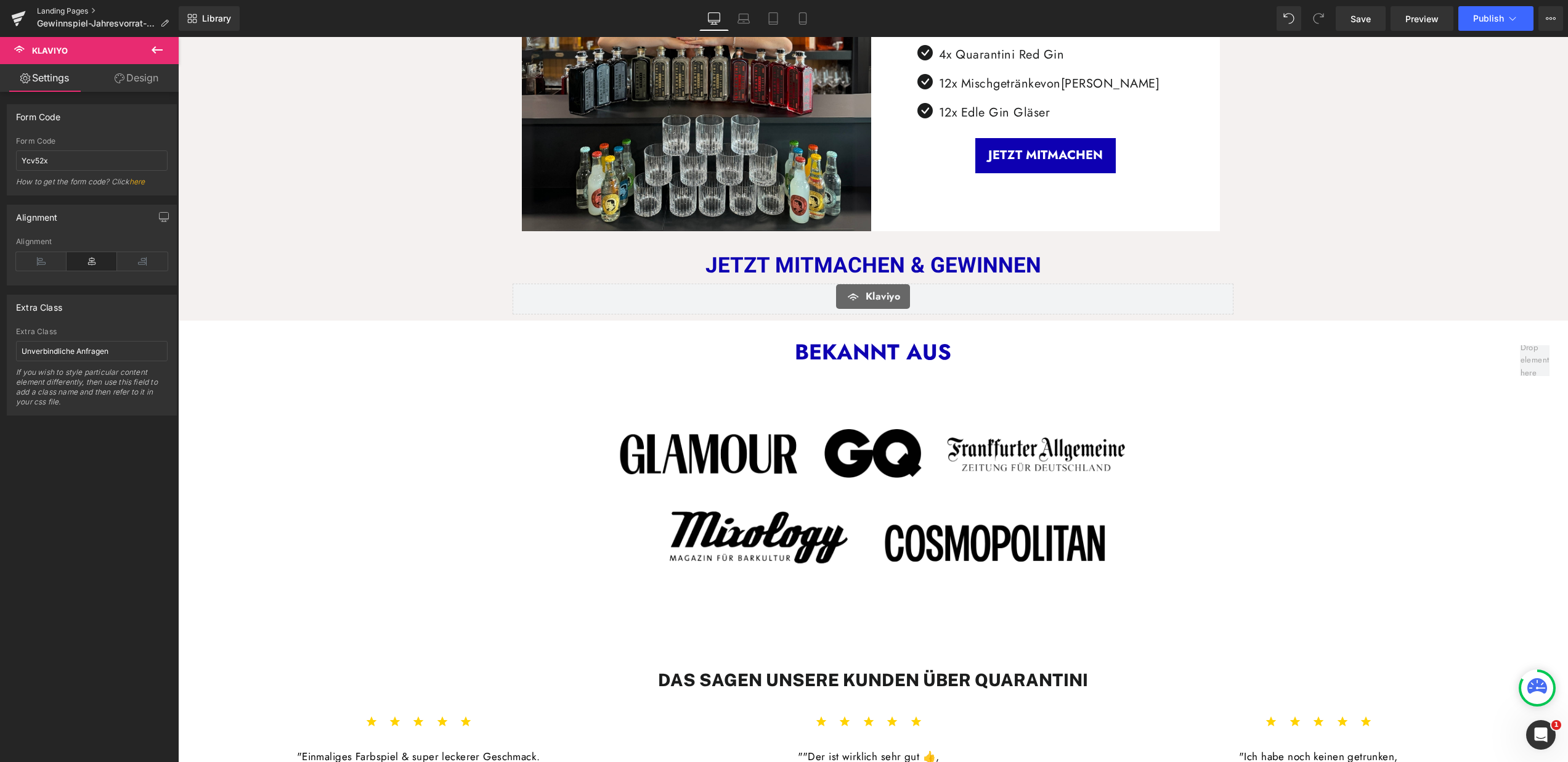
click at [55, 9] on link "Landing Pages" at bounding box center [108, 11] width 141 height 10
